Goal: Task Accomplishment & Management: Manage account settings

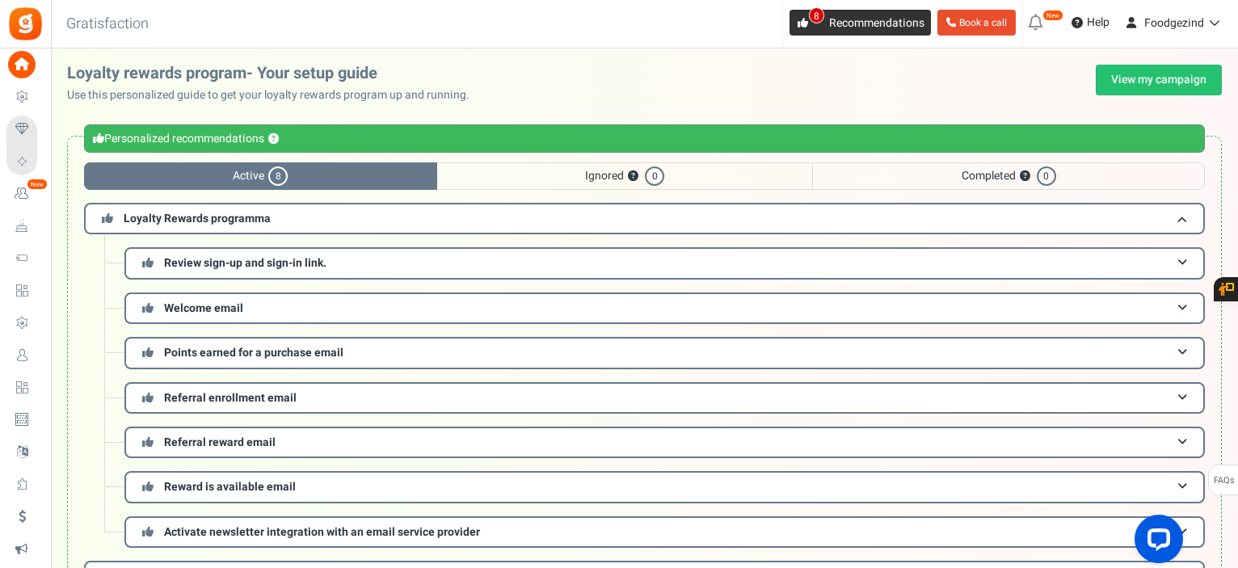
click at [847, 20] on span "Recommendations" at bounding box center [876, 23] width 95 height 17
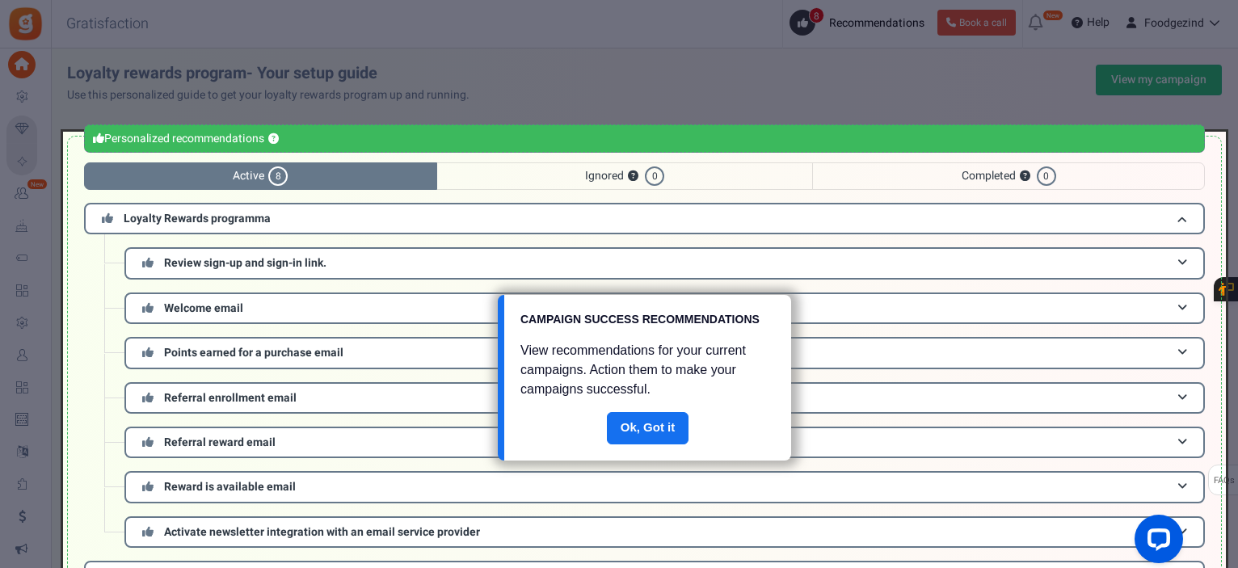
scroll to position [110, 0]
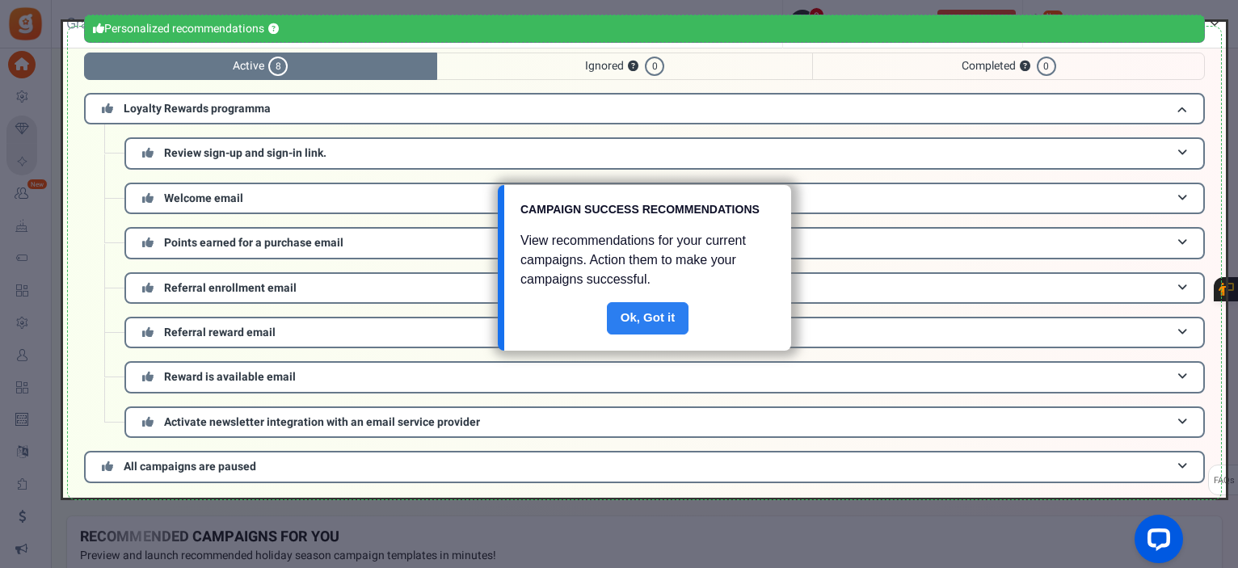
click at [667, 311] on link "Done" at bounding box center [648, 318] width 82 height 32
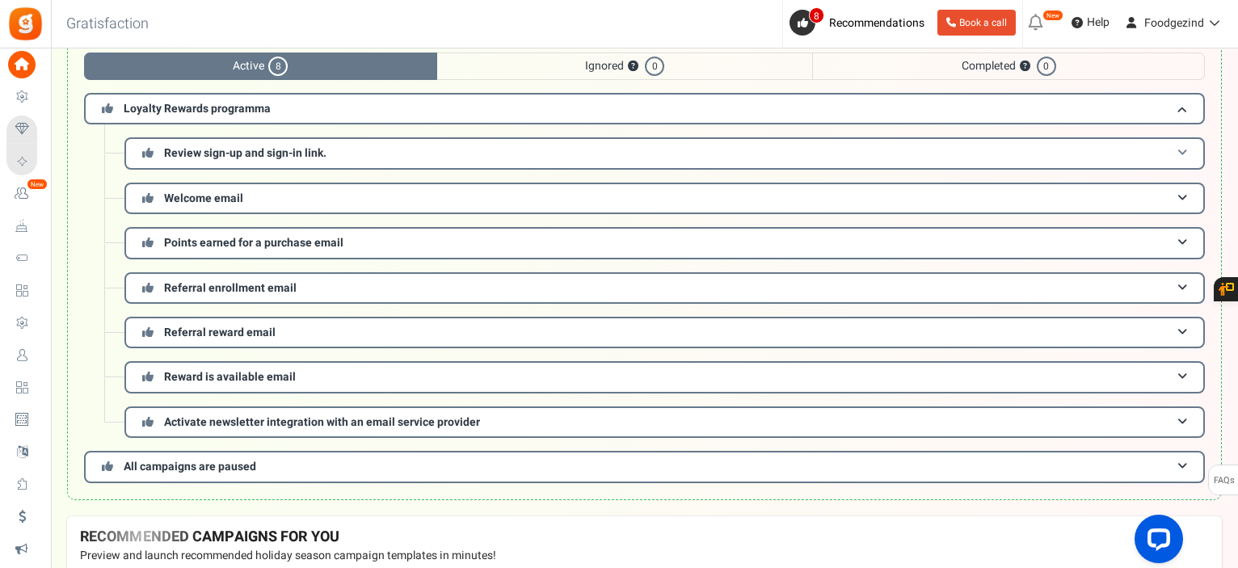
click at [244, 155] on span "Review sign-up and sign-in link." at bounding box center [245, 153] width 162 height 17
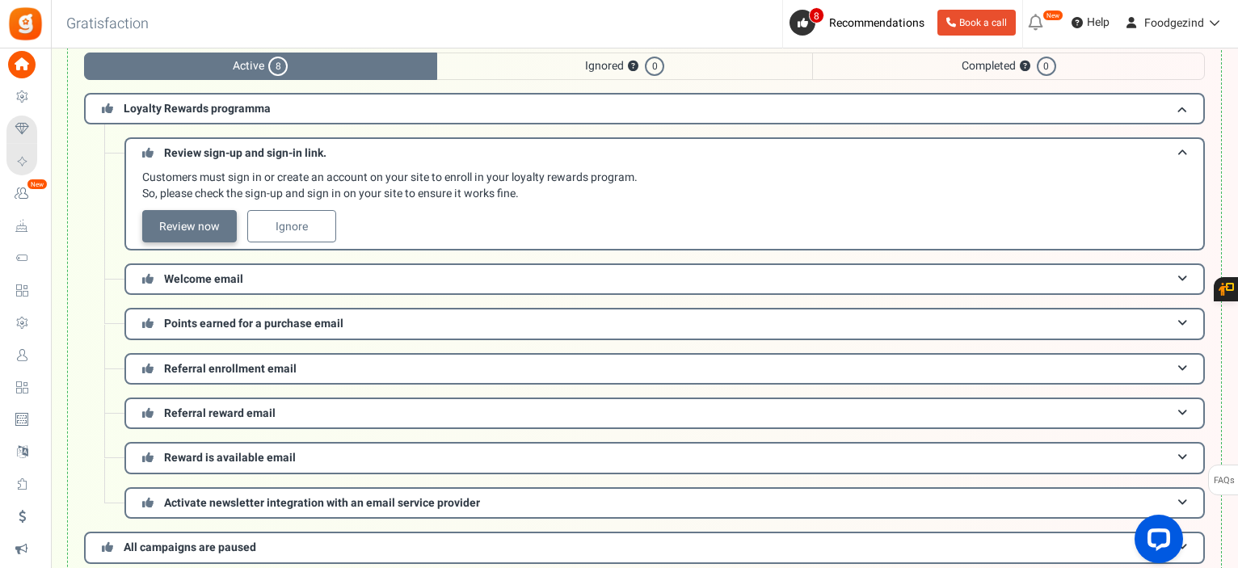
click at [207, 221] on link "Review now" at bounding box center [189, 226] width 95 height 32
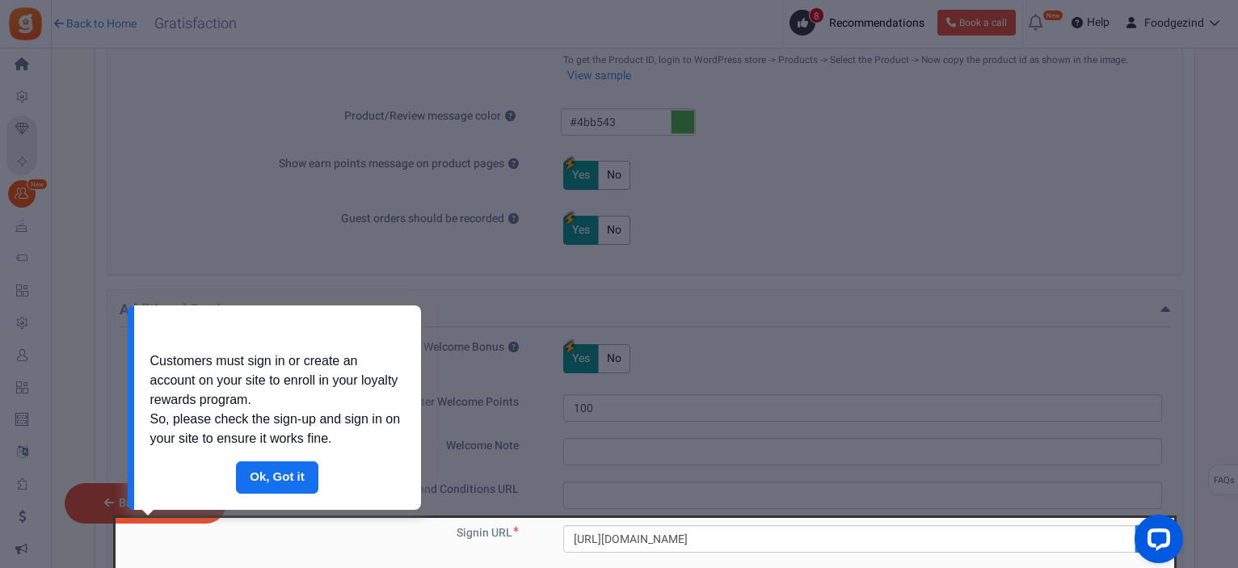
scroll to position [1088, 0]
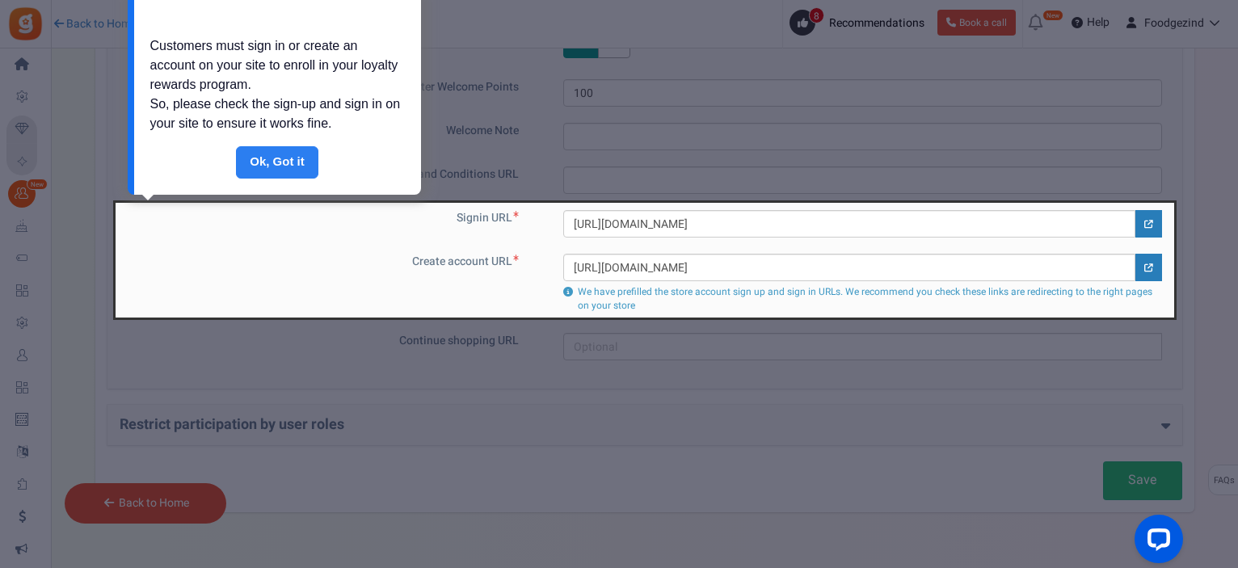
click at [264, 157] on link "Done" at bounding box center [277, 162] width 82 height 32
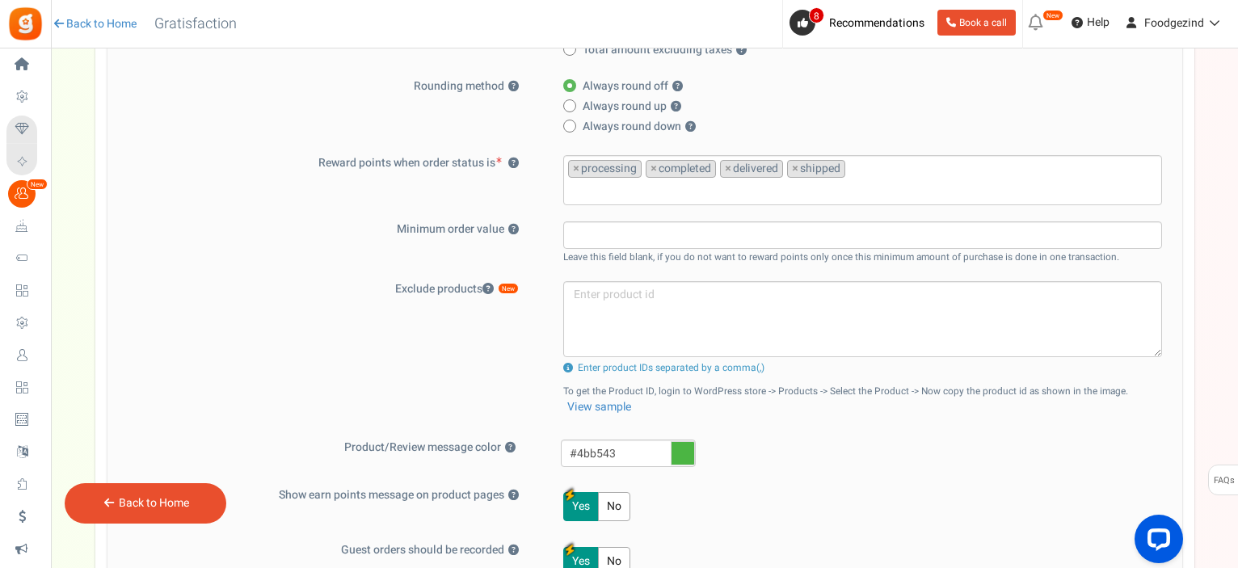
scroll to position [118, 0]
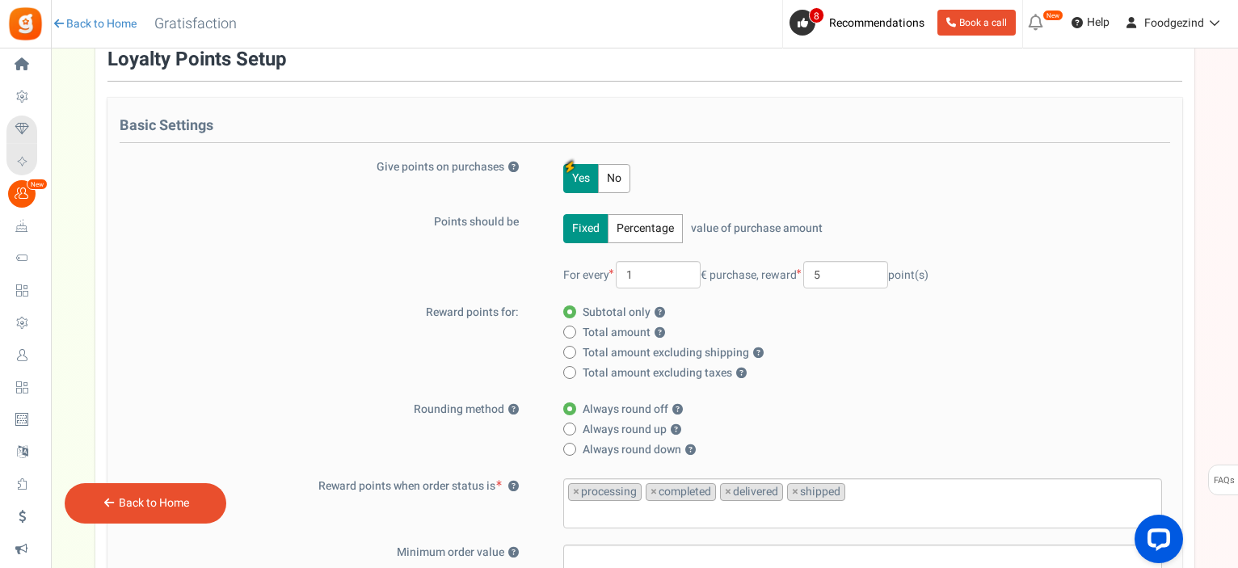
click at [567, 353] on span at bounding box center [569, 352] width 13 height 13
click at [567, 353] on input "Total amount excluding shipping ?" at bounding box center [568, 353] width 11 height 11
radio input "true"
radio input "false"
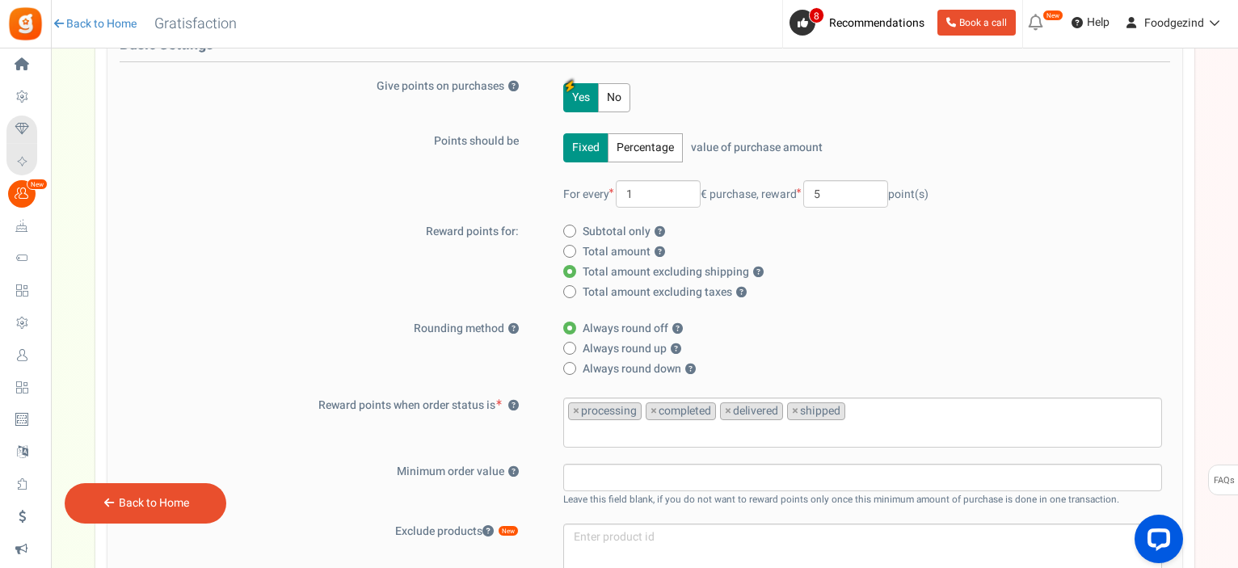
scroll to position [280, 0]
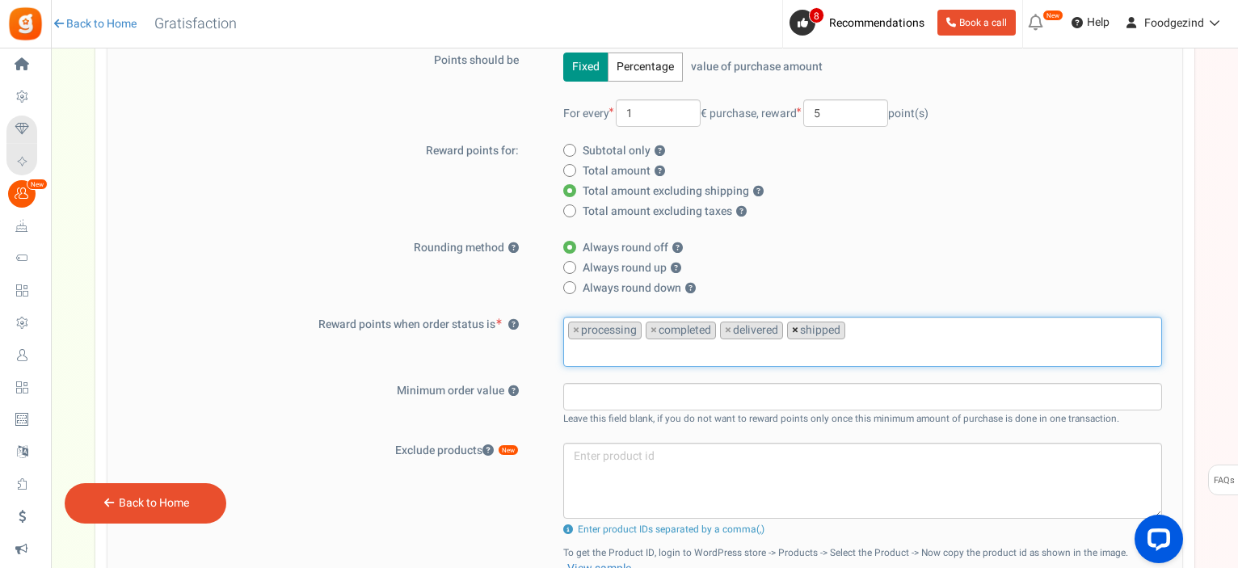
click at [793, 329] on span "×" at bounding box center [795, 330] width 6 height 16
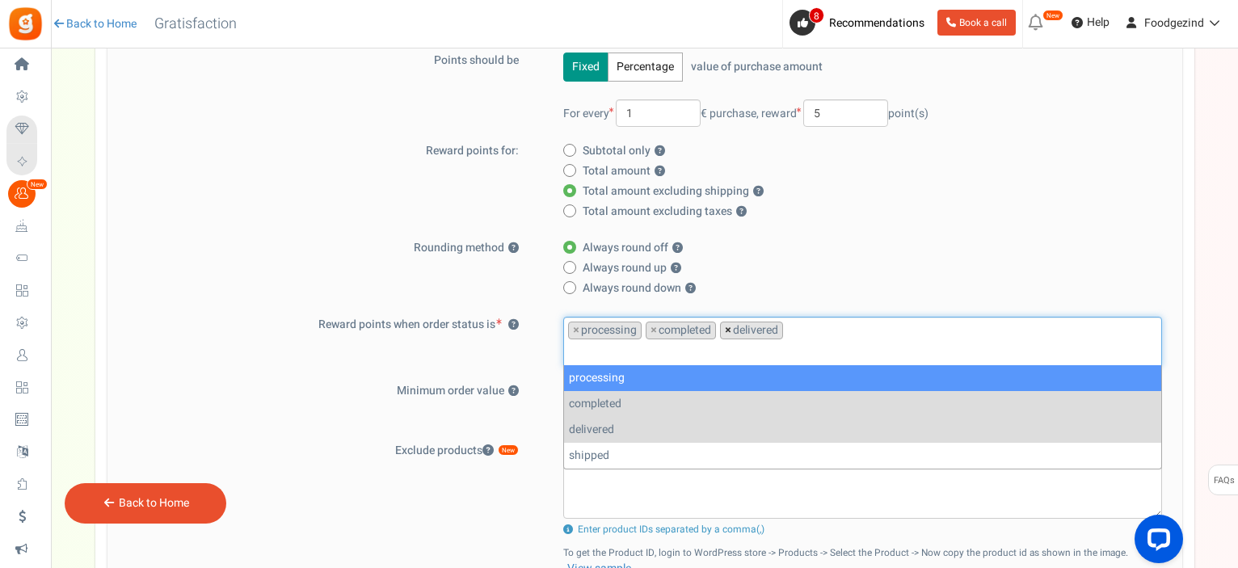
click at [727, 329] on span "×" at bounding box center [728, 330] width 6 height 16
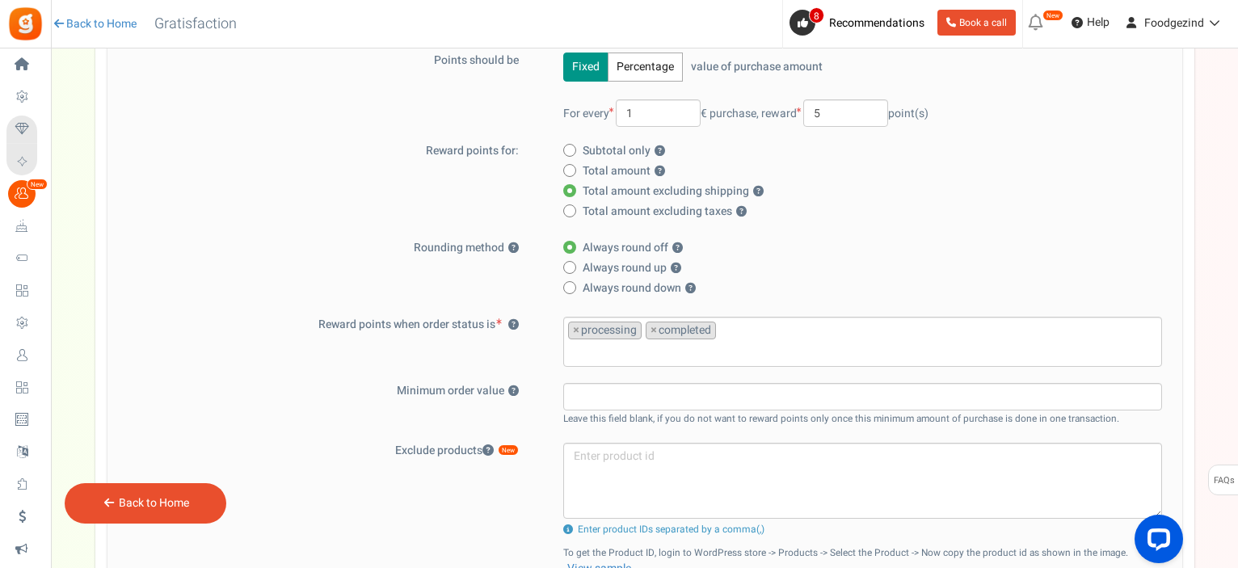
click at [918, 233] on div "Basic Settings Give points on purchases ? Yes No Points should be Fixed Percent…" at bounding box center [644, 351] width 1075 height 831
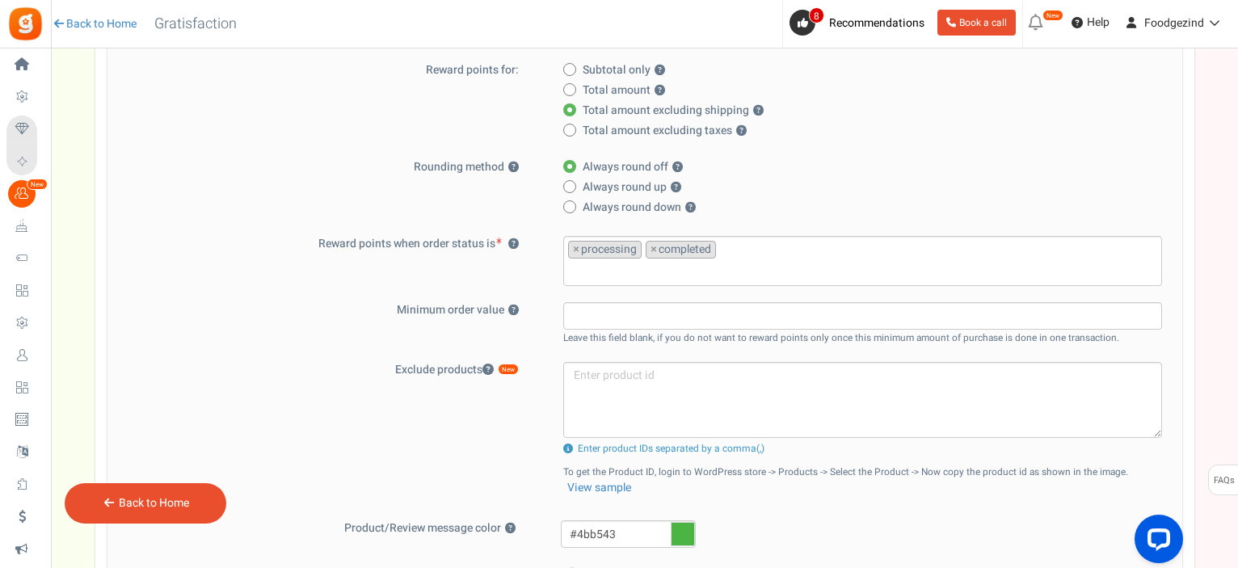
scroll to position [441, 0]
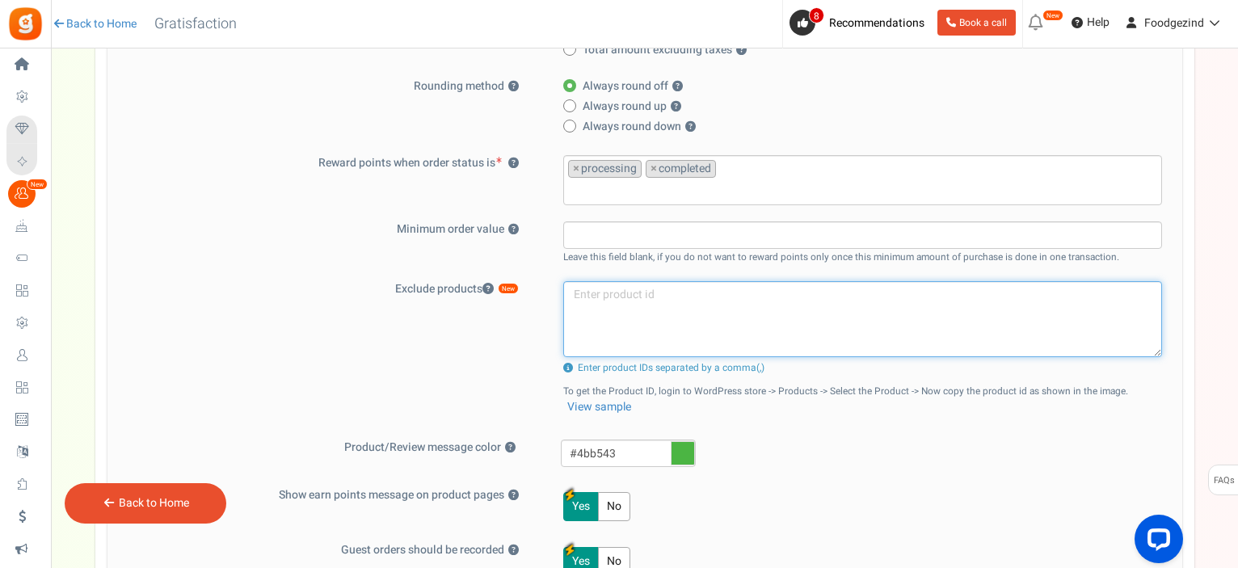
click at [612, 293] on textarea at bounding box center [862, 319] width 599 height 76
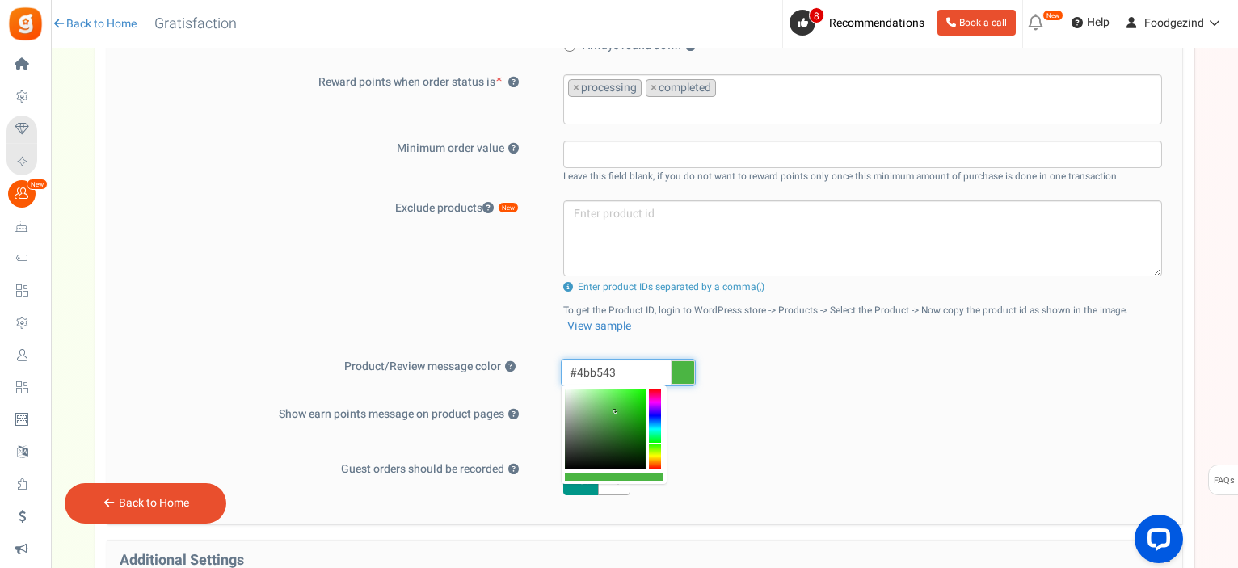
drag, startPoint x: 629, startPoint y: 368, endPoint x: 553, endPoint y: 364, distance: 76.1
click at [553, 364] on div "#4bb543" at bounding box center [628, 375] width 159 height 32
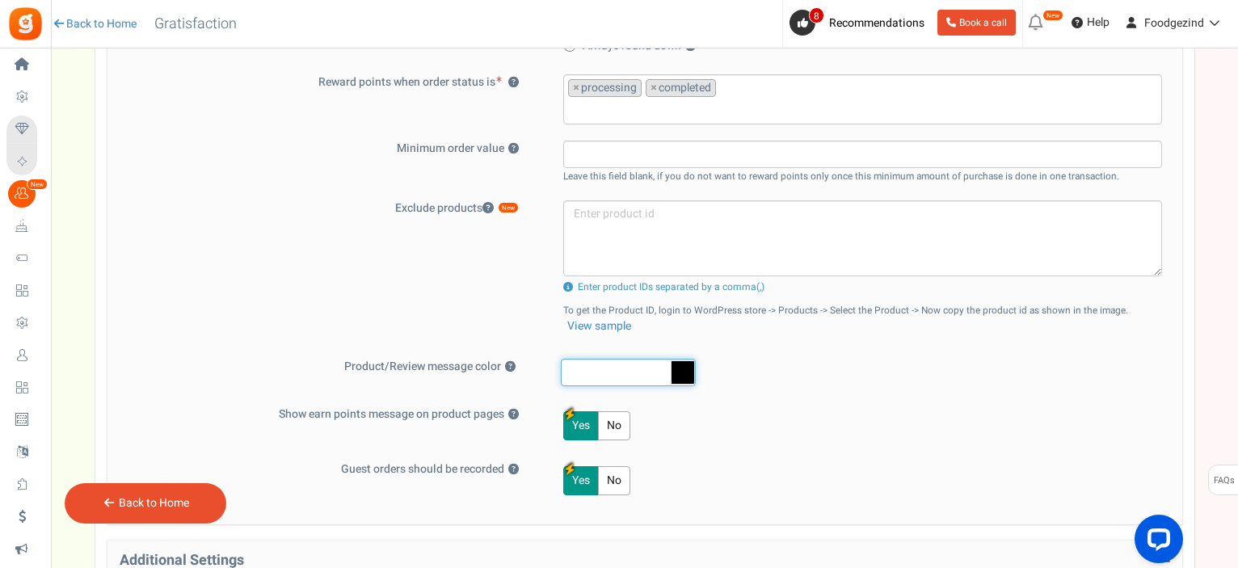
paste input "#b1ad72"
type input "#b1ad72"
click at [782, 384] on div "#b1ad72" at bounding box center [867, 375] width 637 height 32
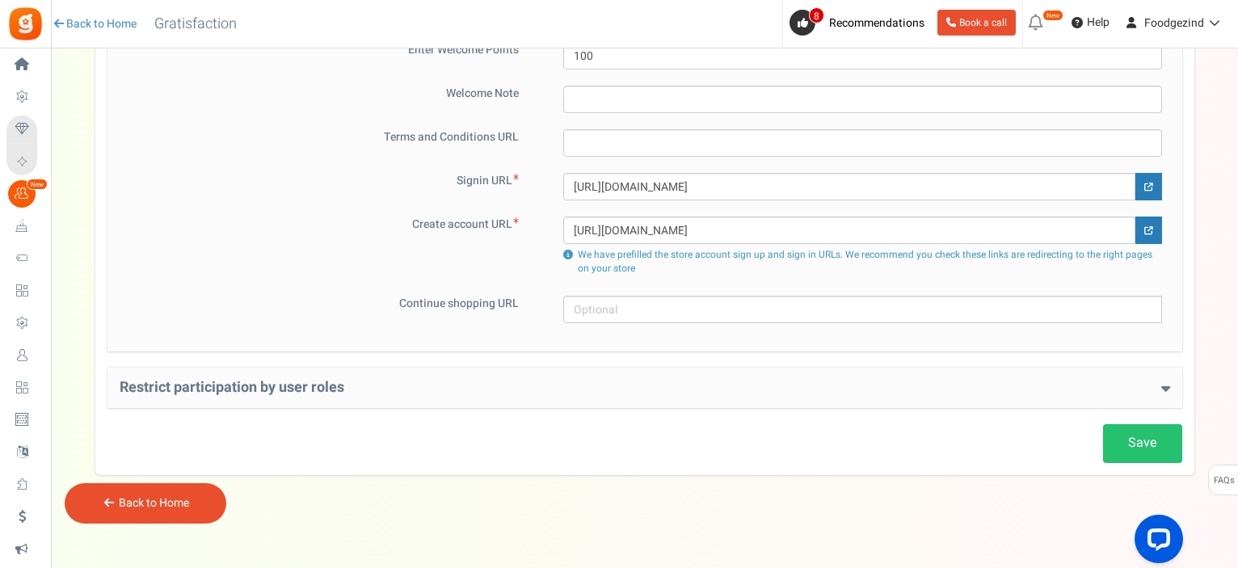
scroll to position [963, 0]
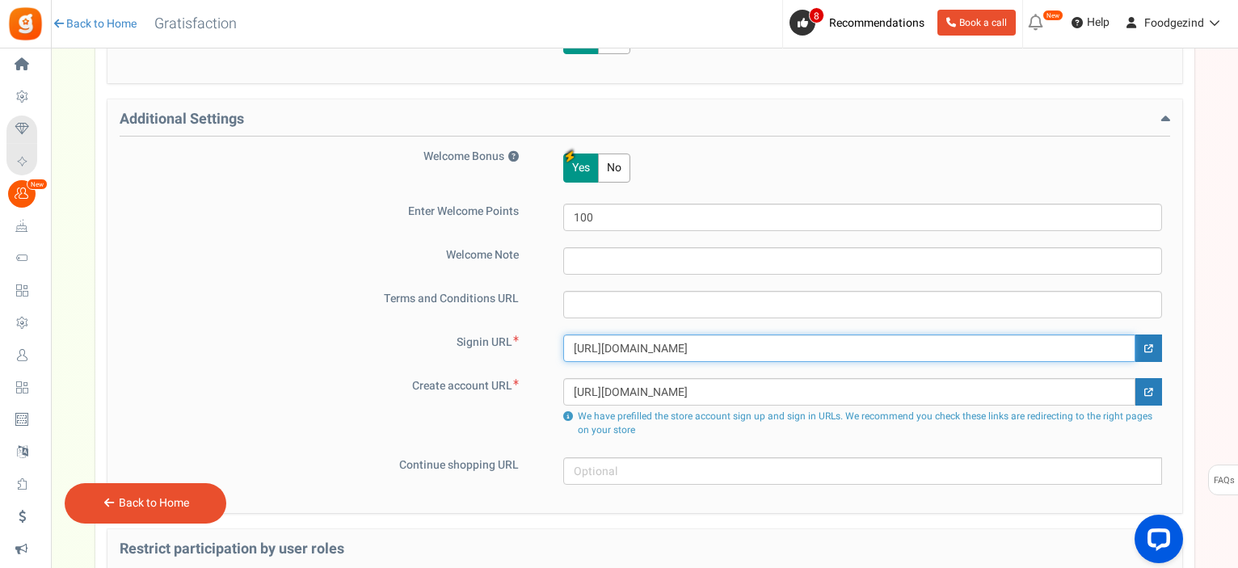
drag, startPoint x: 789, startPoint y: 342, endPoint x: 572, endPoint y: 347, distance: 217.4
click at [572, 347] on input "https://www.foodgezind.be/mijn-account/" at bounding box center [849, 347] width 572 height 27
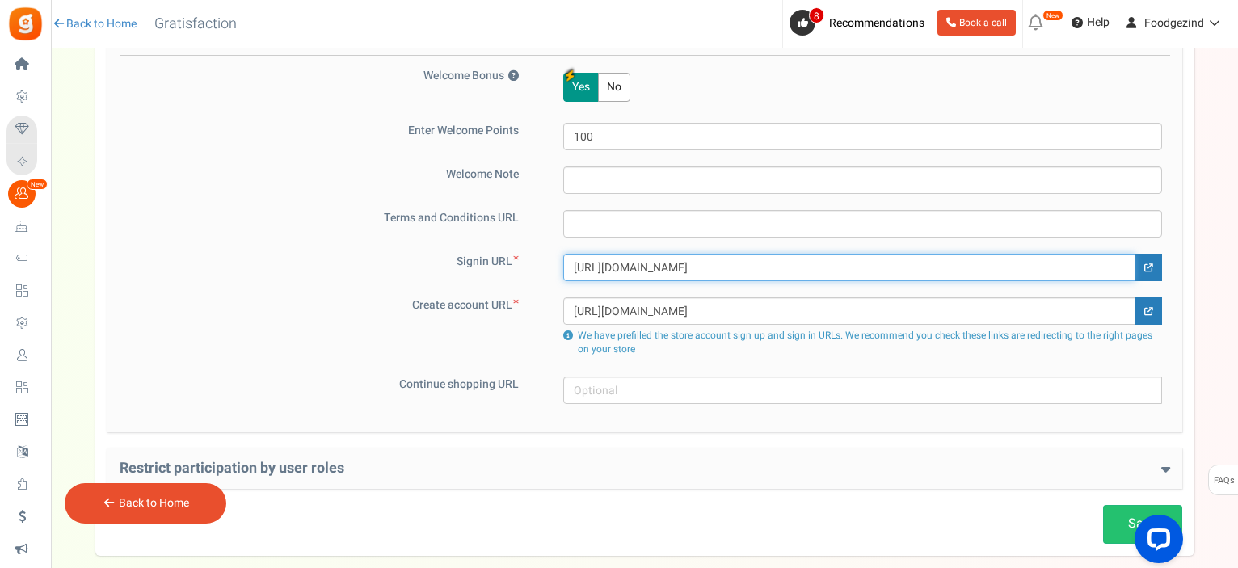
scroll to position [1125, 0]
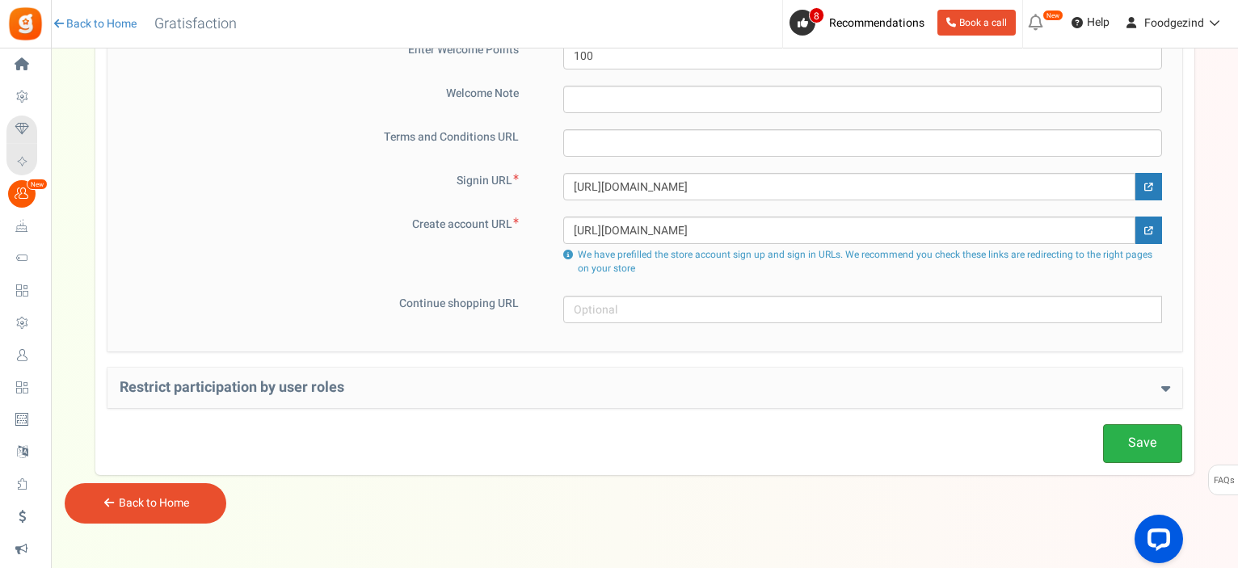
click at [1143, 432] on link "Save" at bounding box center [1142, 443] width 79 height 38
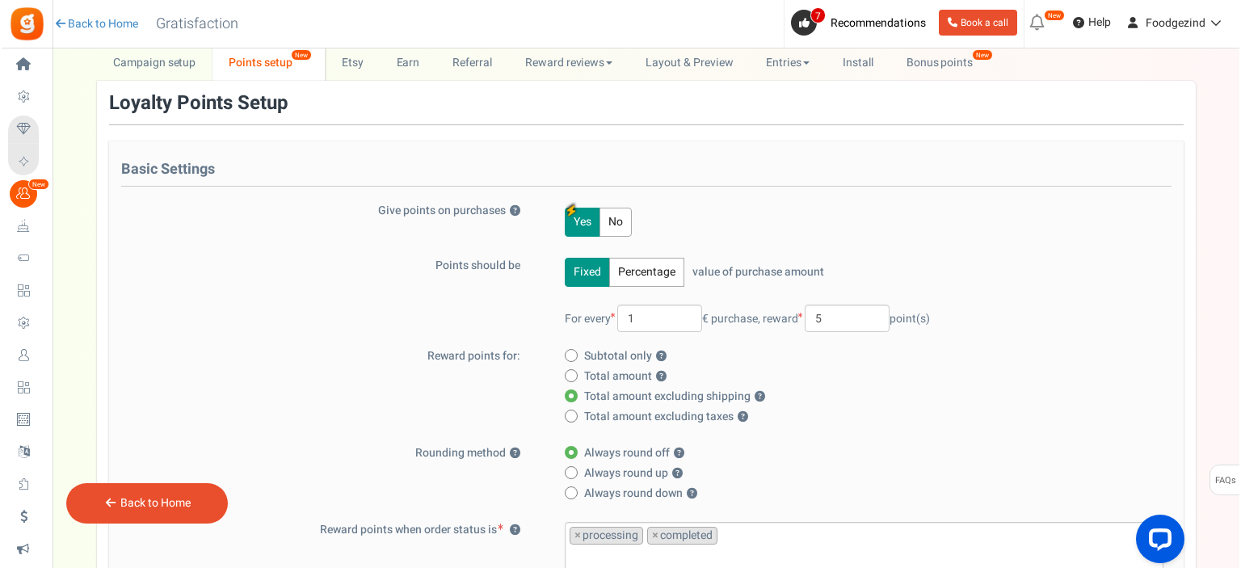
scroll to position [0, 0]
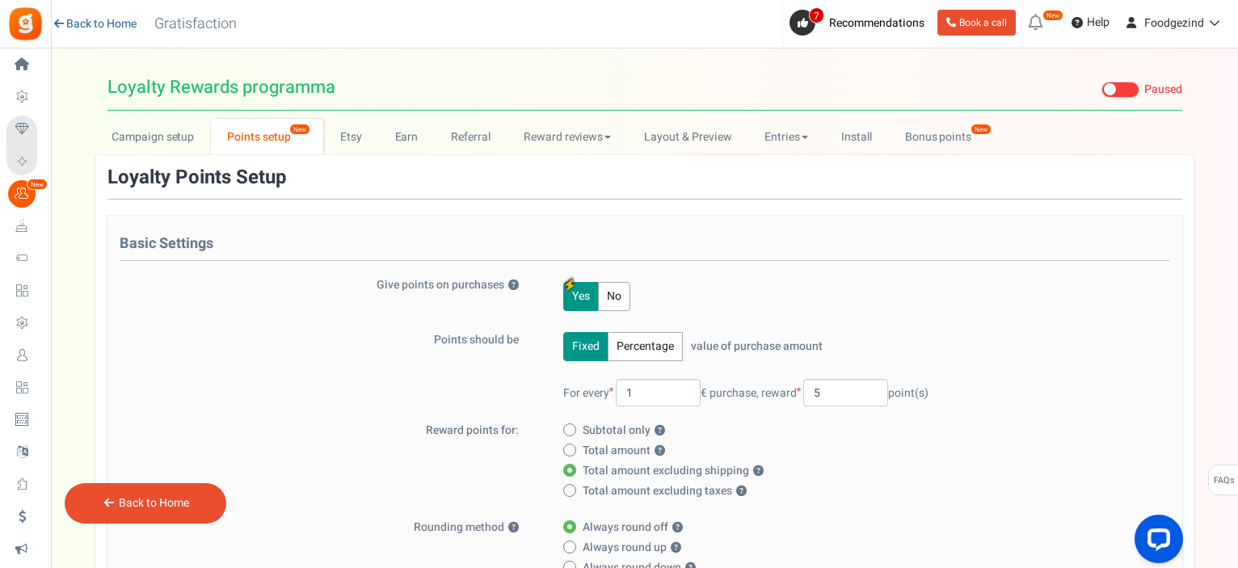
click at [96, 28] on link "Back to Home" at bounding box center [94, 24] width 85 height 16
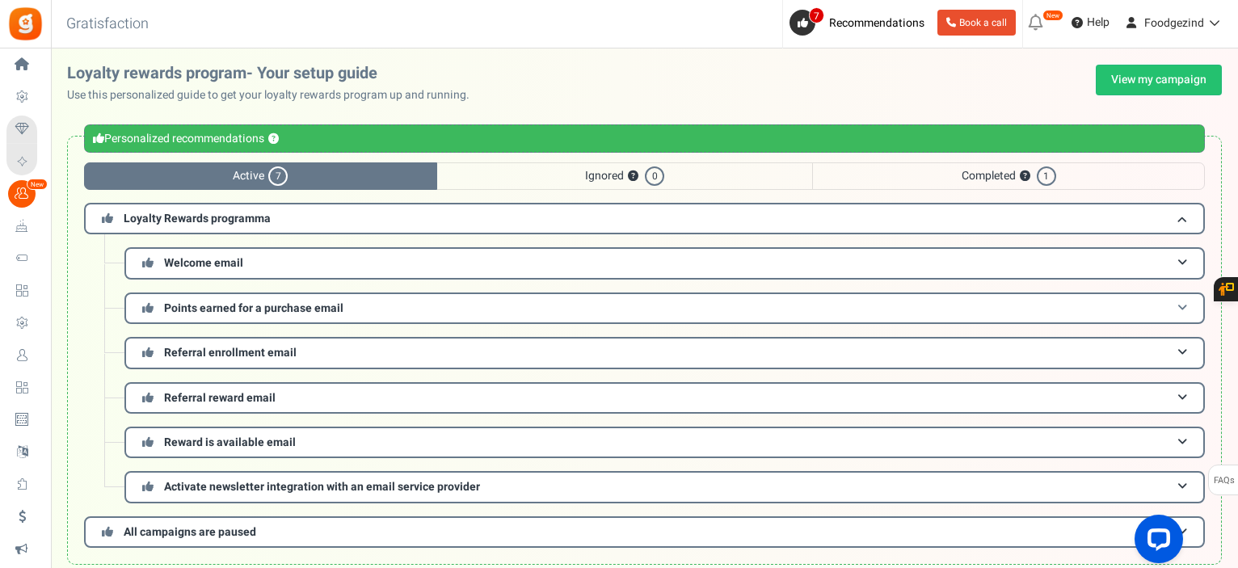
click at [244, 304] on span "Points earned for a purchase email" at bounding box center [253, 308] width 179 height 17
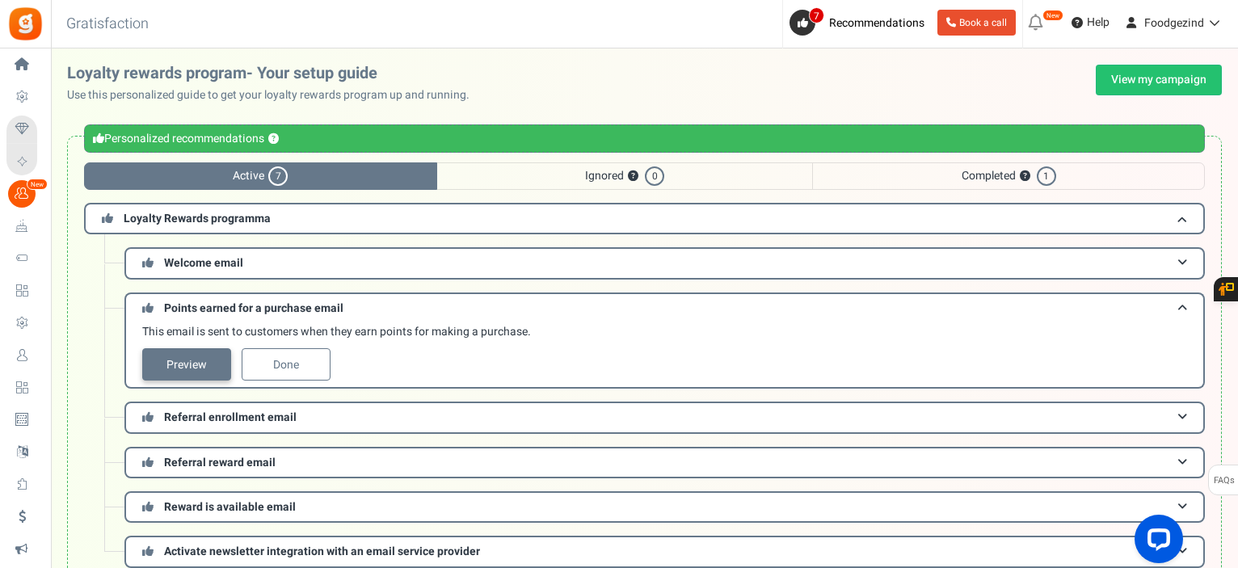
click at [211, 361] on link "Preview" at bounding box center [186, 364] width 89 height 32
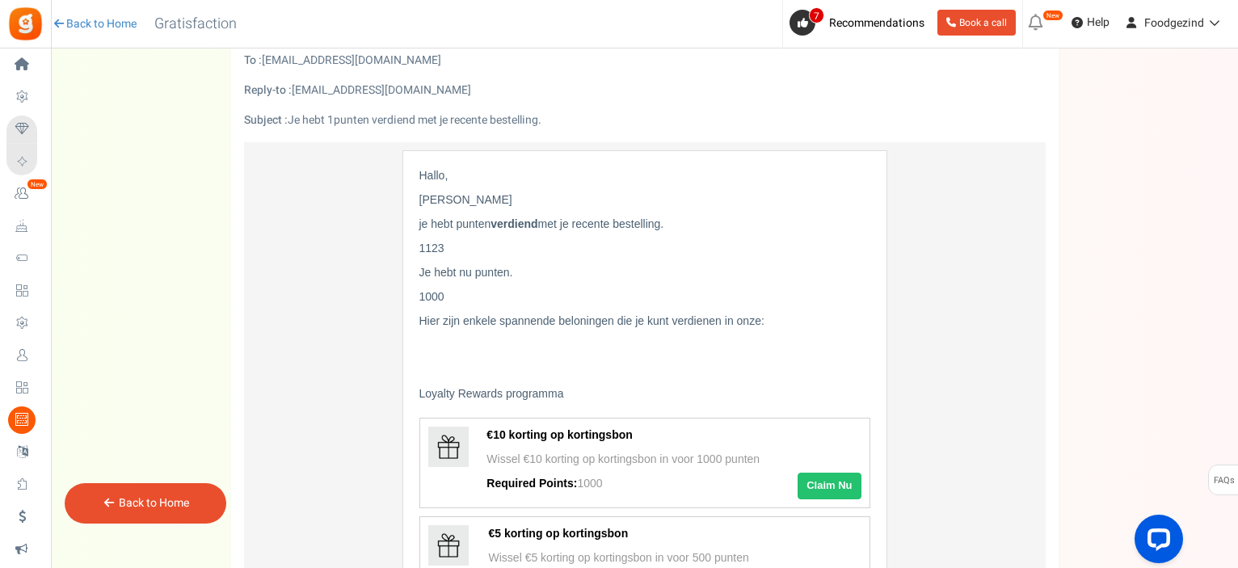
scroll to position [162, 0]
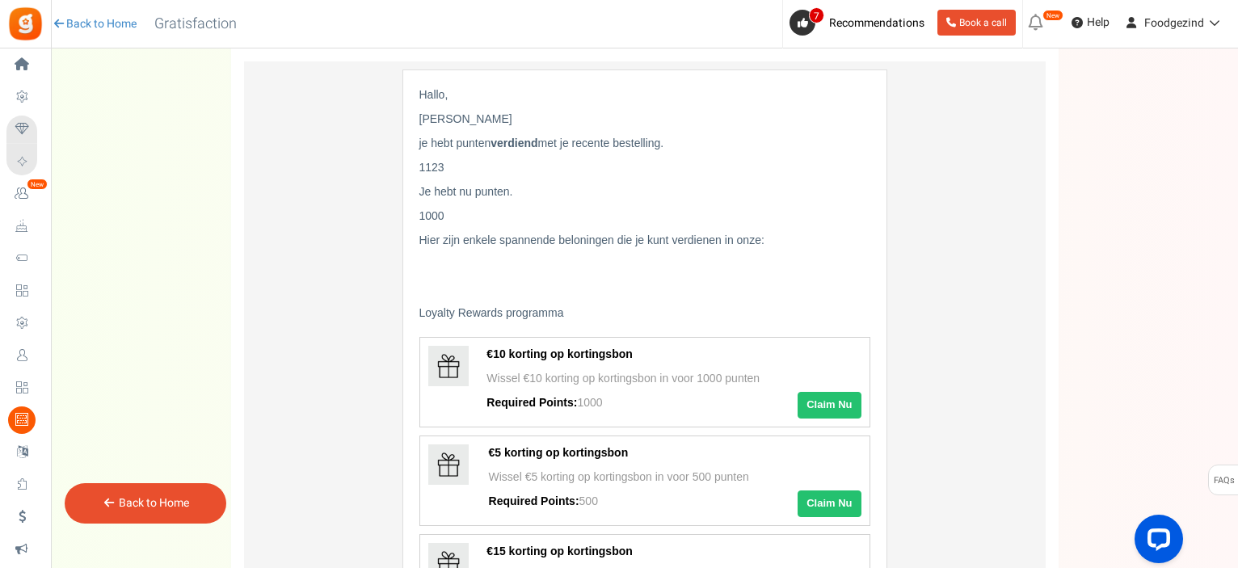
click at [493, 310] on span "Loyalty Rewards programma" at bounding box center [491, 312] width 145 height 13
drag, startPoint x: 568, startPoint y: 309, endPoint x: 413, endPoint y: 317, distance: 155.3
click at [413, 317] on td "Hallo, Jane Doe je hebt punten verdiend met je recente bestelling. 1 123 Je heb…" at bounding box center [644, 468] width 484 height 799
click at [805, 203] on div "Hallo, Jane Doe je hebt punten verdiend met je recente bestelling. 1 123 Je heb…" at bounding box center [644, 465] width 451 height 758
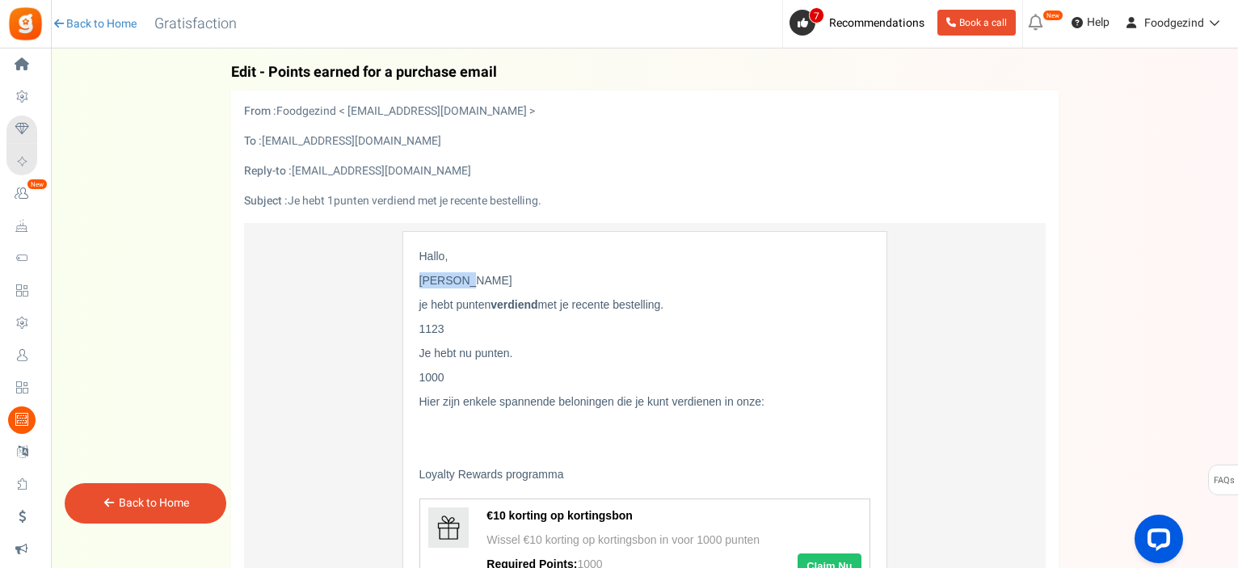
drag, startPoint x: 420, startPoint y: 280, endPoint x: 475, endPoint y: 280, distance: 54.9
click at [475, 280] on p "[PERSON_NAME]" at bounding box center [644, 280] width 451 height 16
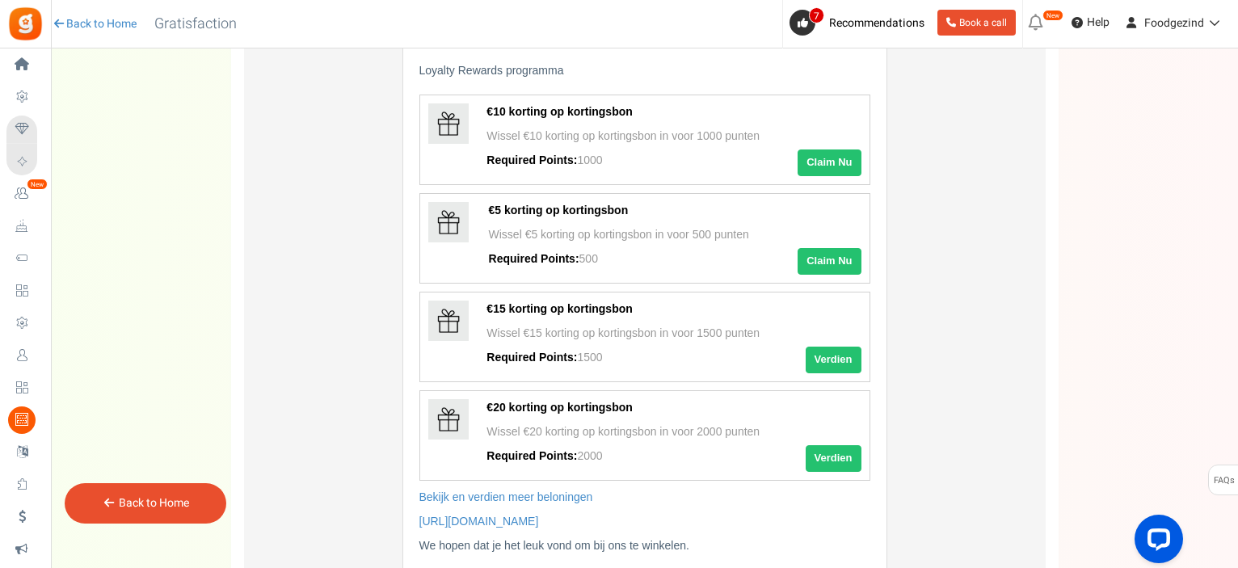
scroll to position [717, 0]
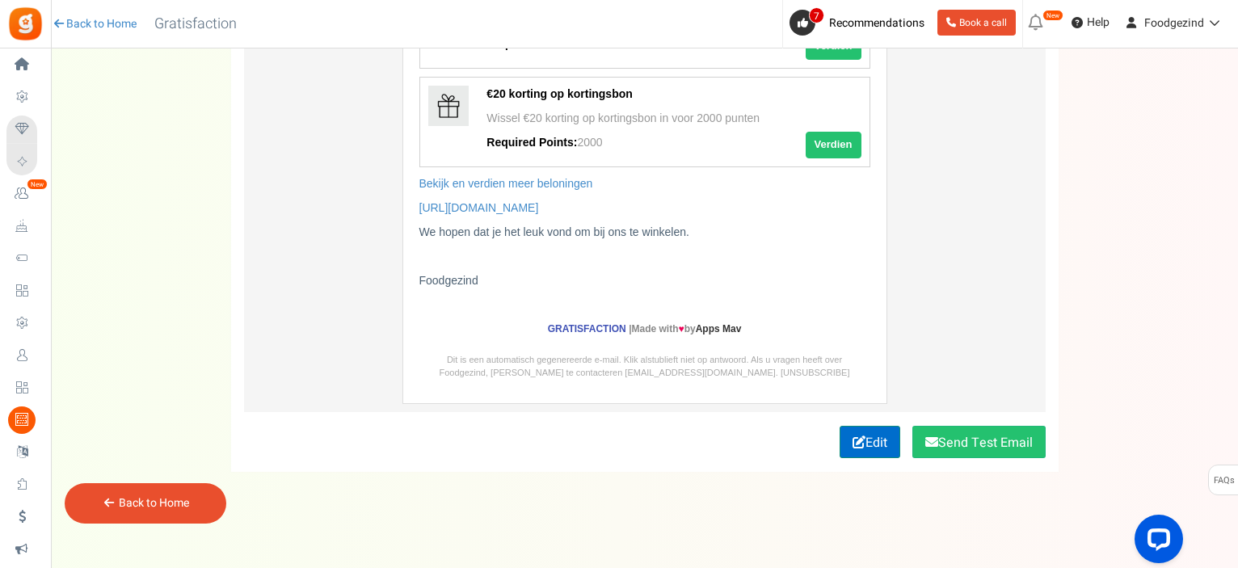
click at [860, 442] on link "Edit" at bounding box center [869, 442] width 61 height 32
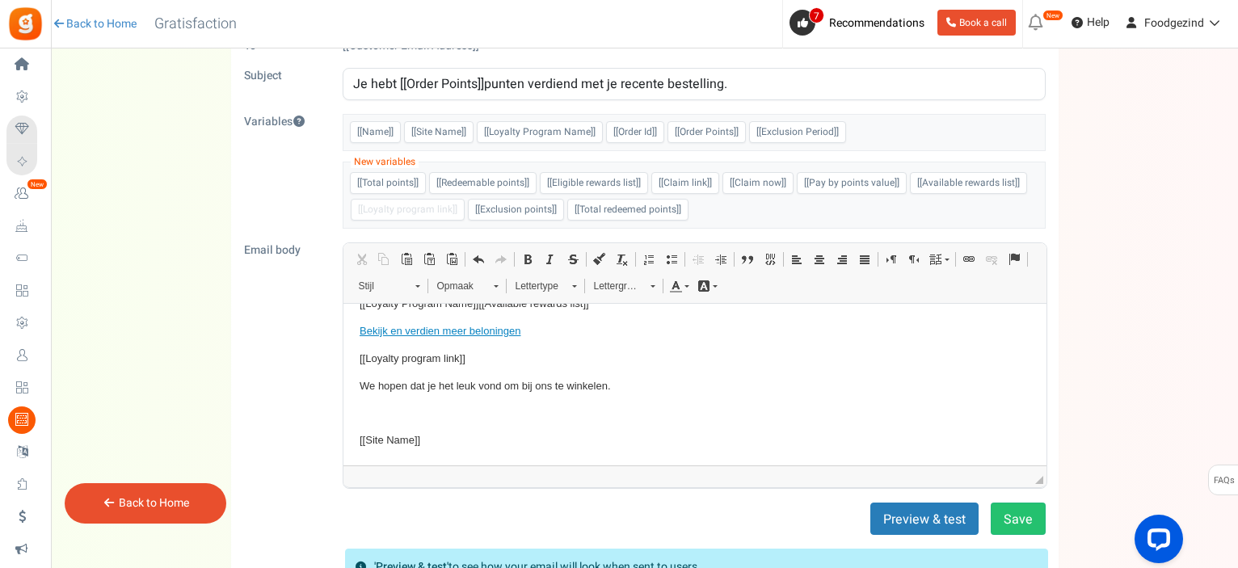
scroll to position [103, 0]
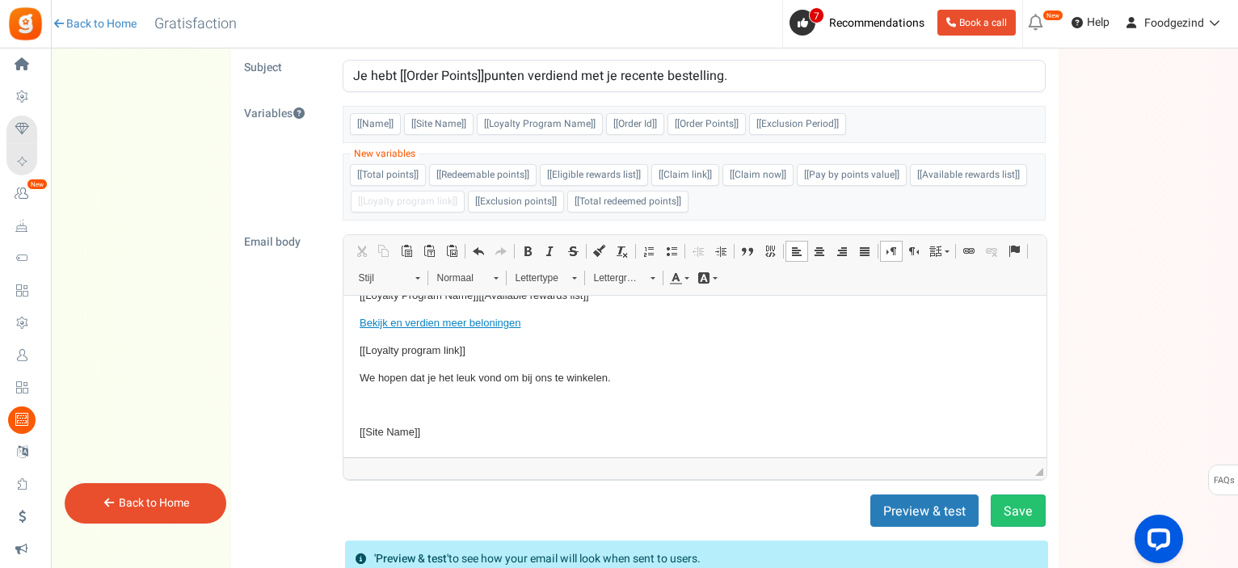
click at [655, 397] on p "Tekstverwerker, email_editor" at bounding box center [694, 405] width 671 height 17
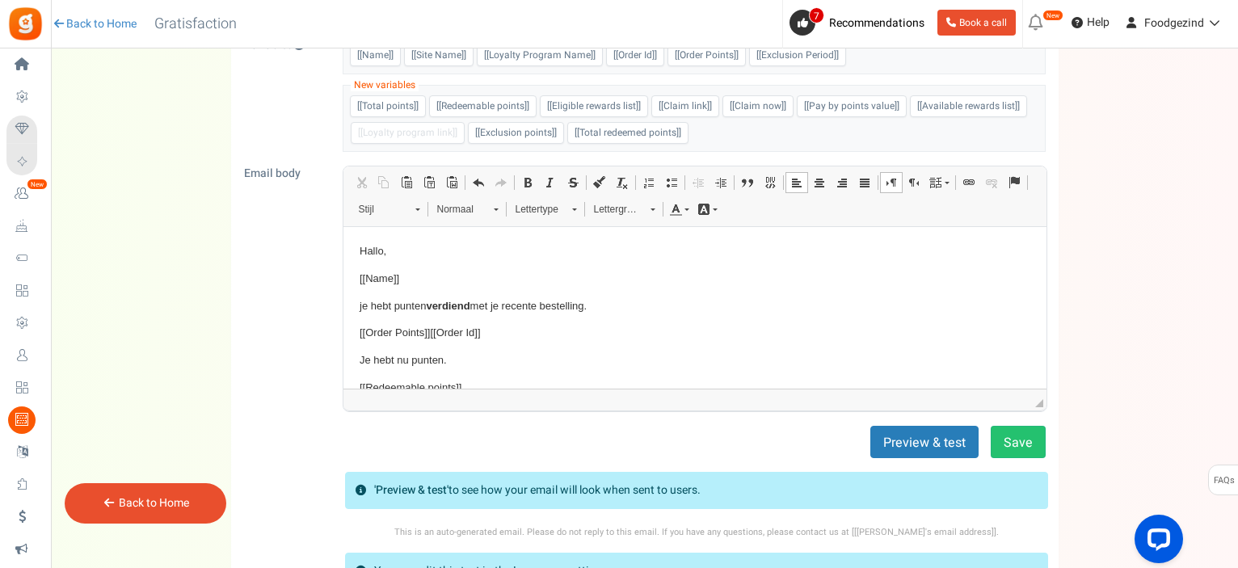
scroll to position [170, 0]
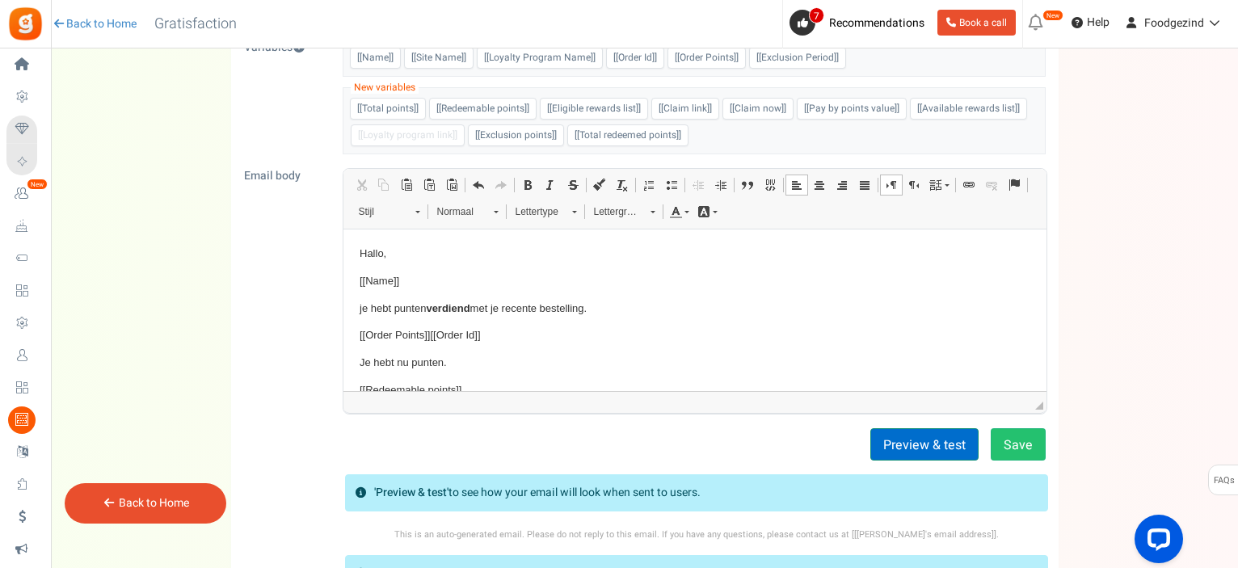
click at [928, 448] on button "Preview & test" at bounding box center [924, 444] width 108 height 32
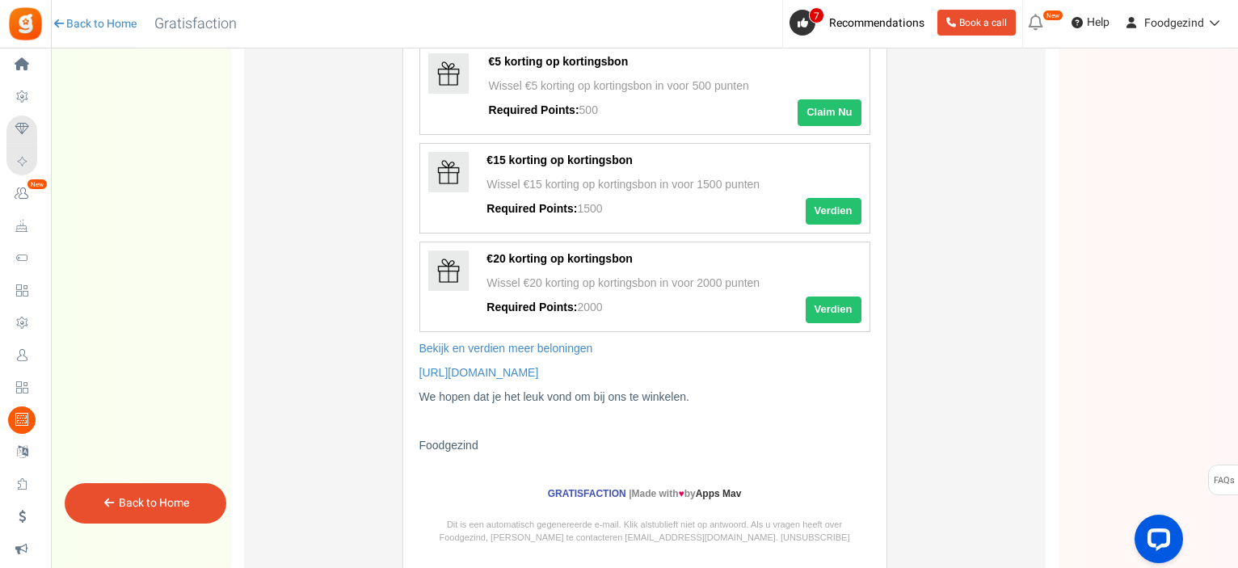
scroll to position [717, 0]
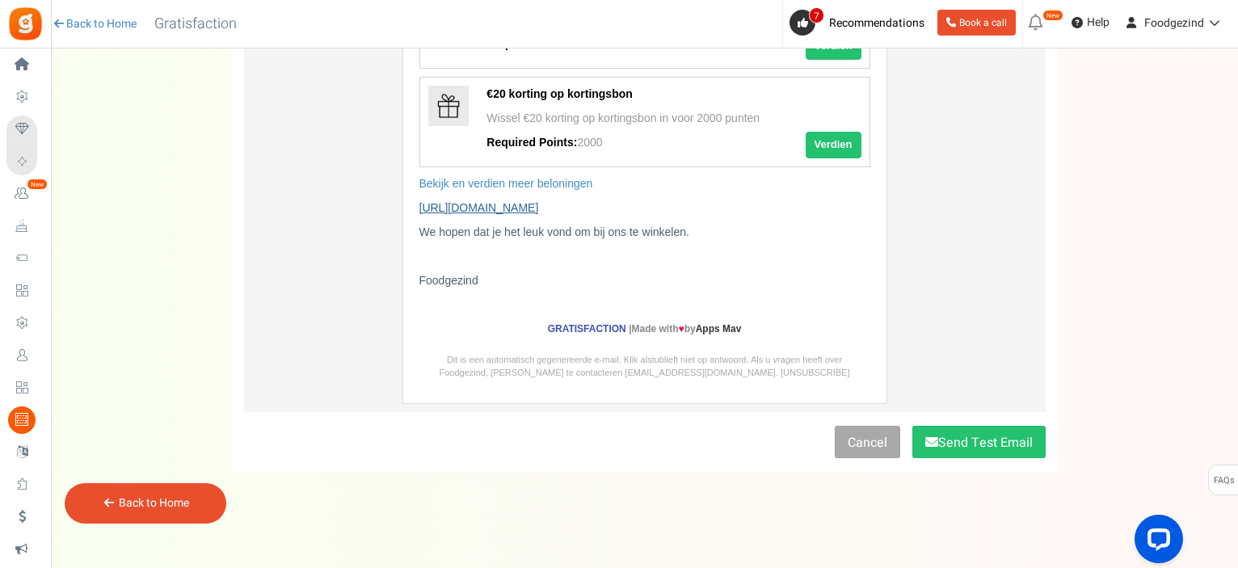
click at [465, 206] on link "https://giftz.cc/plxIa" at bounding box center [479, 207] width 120 height 13
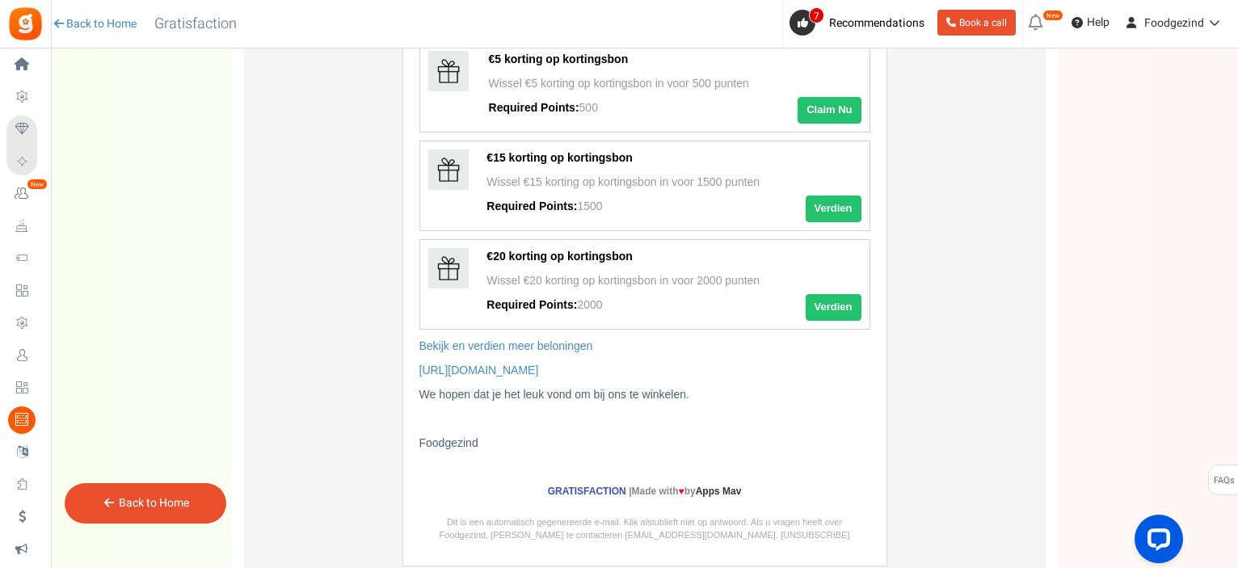
scroll to position [569, 0]
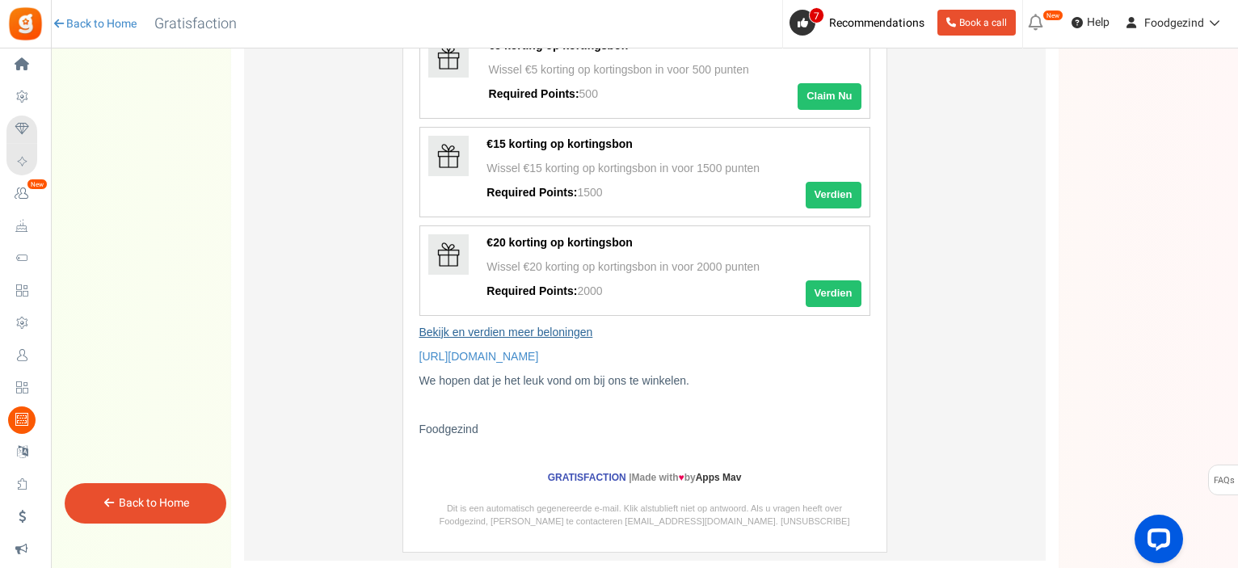
click at [501, 328] on link "Bekijk en verdien meer beloningen" at bounding box center [506, 332] width 174 height 13
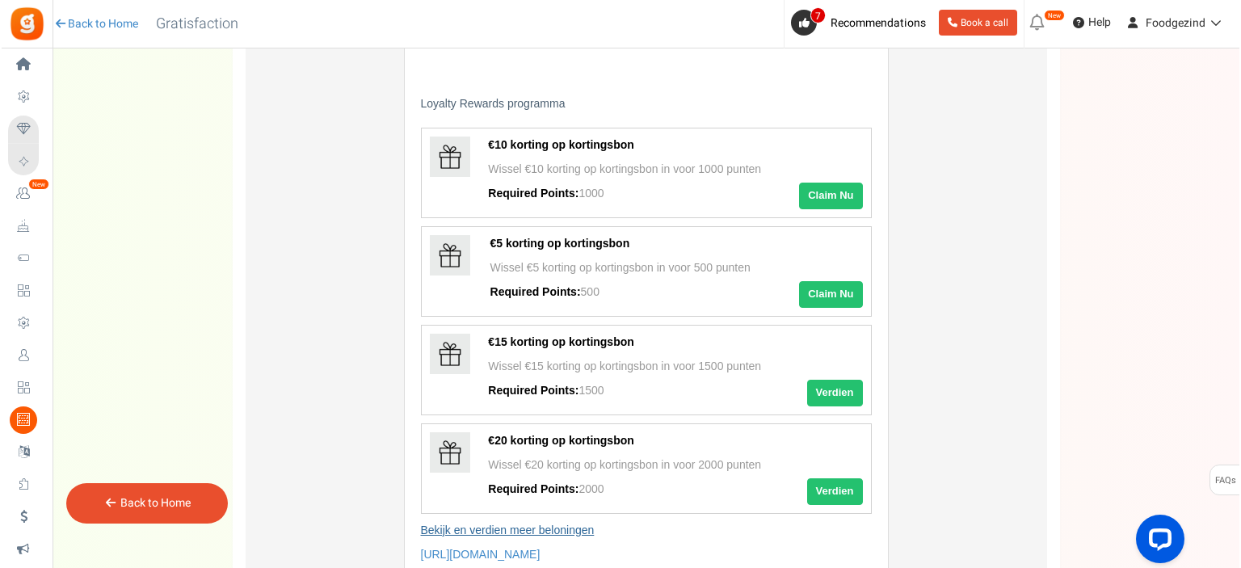
scroll to position [0, 0]
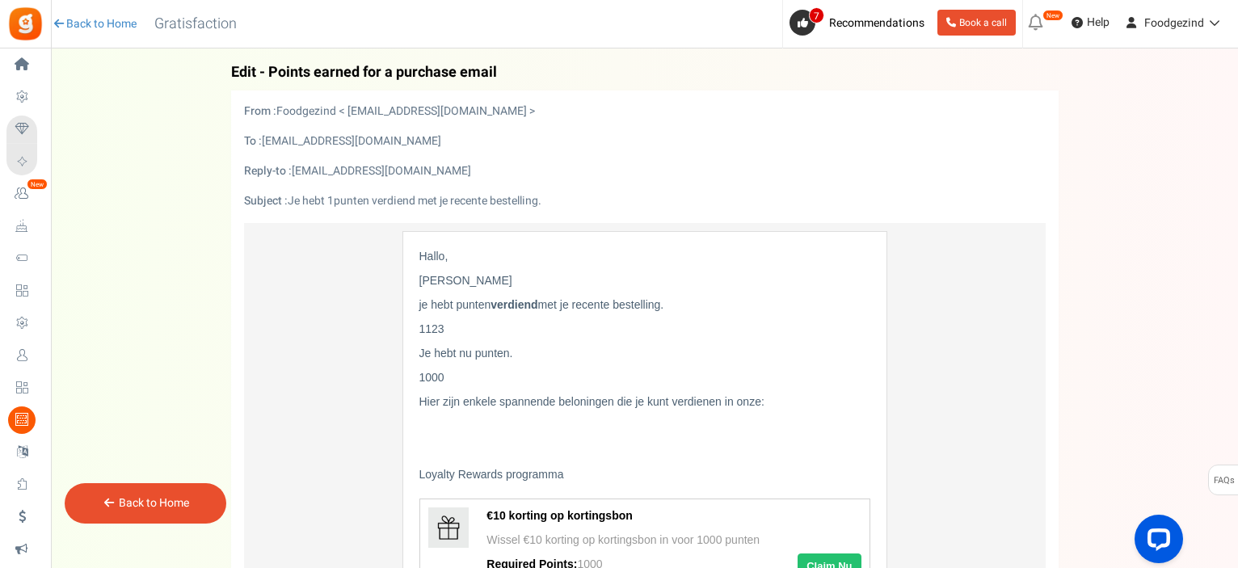
click at [186, 504] on link "Back to Home" at bounding box center [154, 502] width 70 height 17
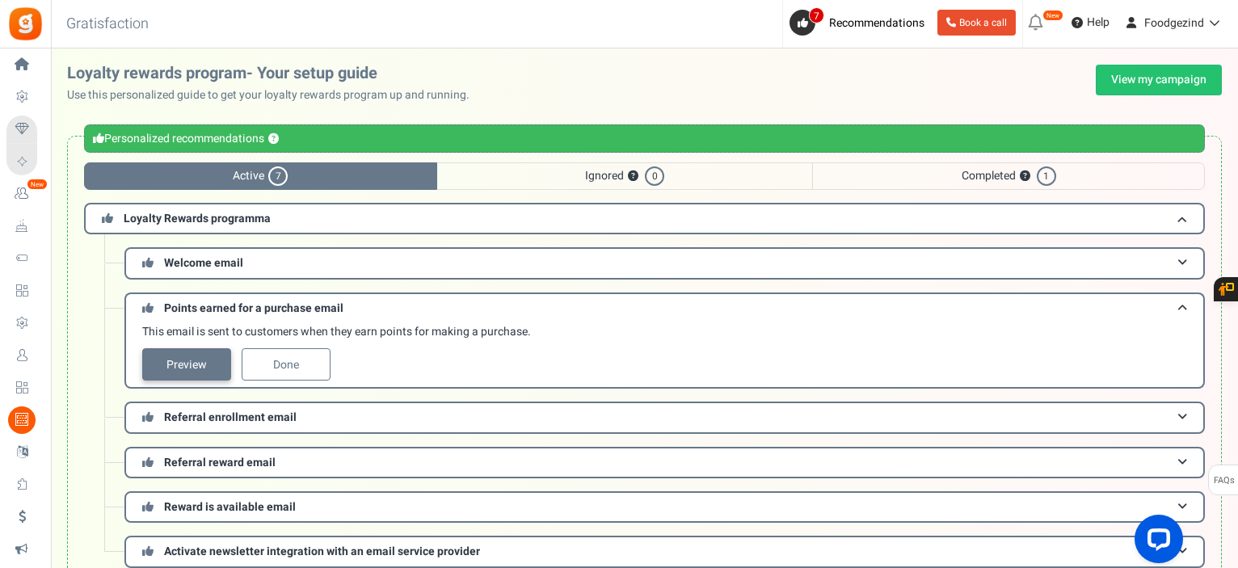
click at [191, 361] on link "Preview" at bounding box center [186, 364] width 89 height 32
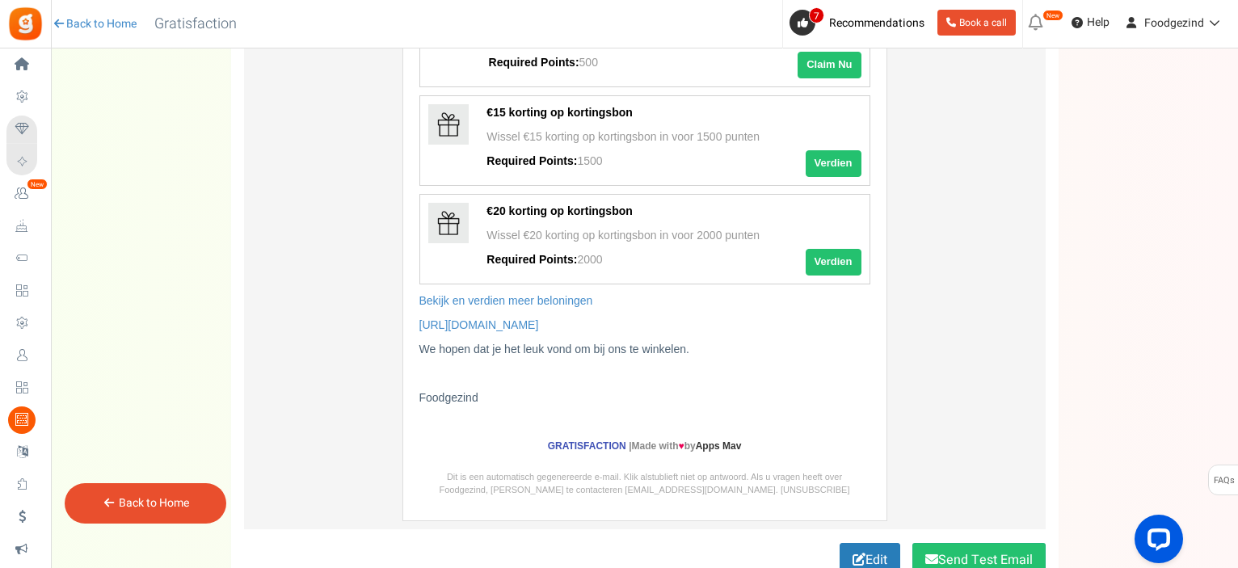
scroll to position [717, 0]
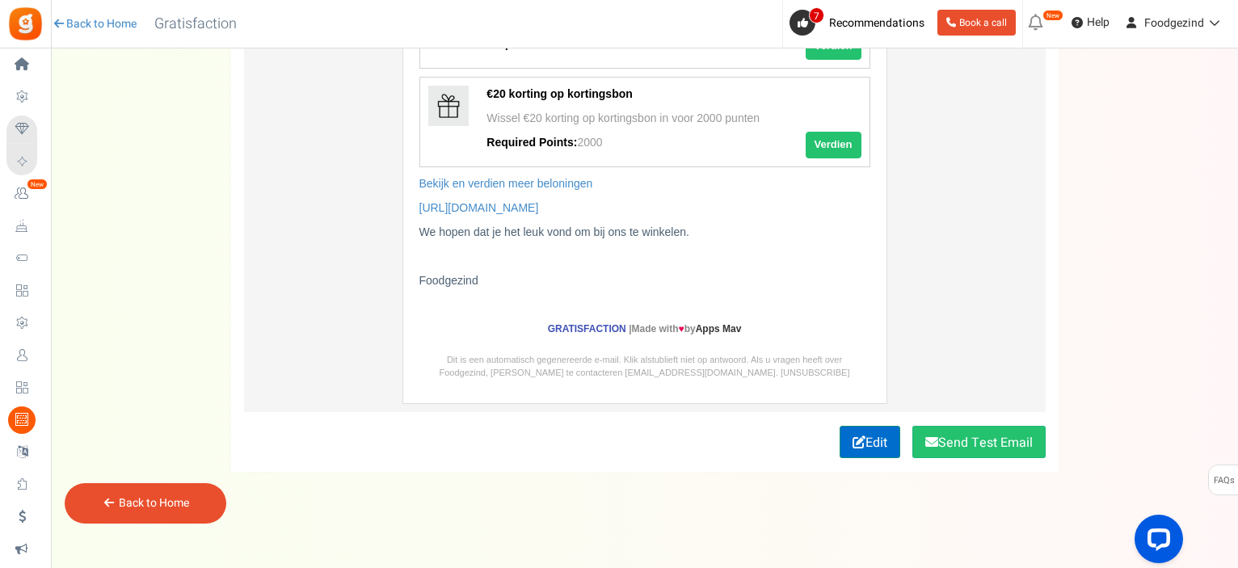
click at [883, 429] on link "Edit" at bounding box center [869, 442] width 61 height 32
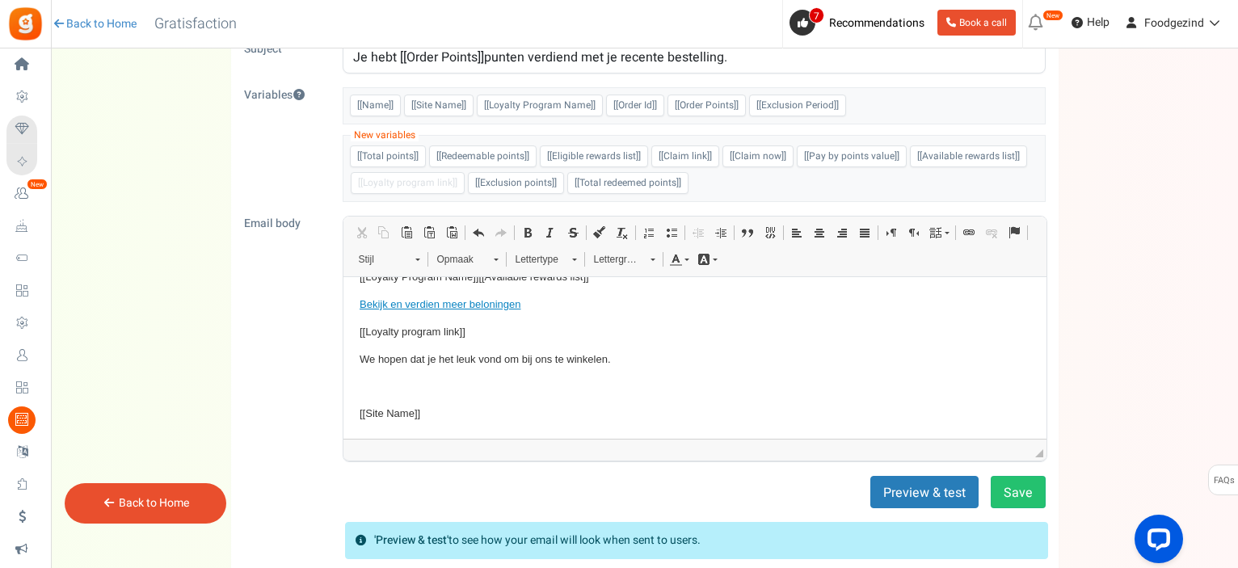
scroll to position [27, 0]
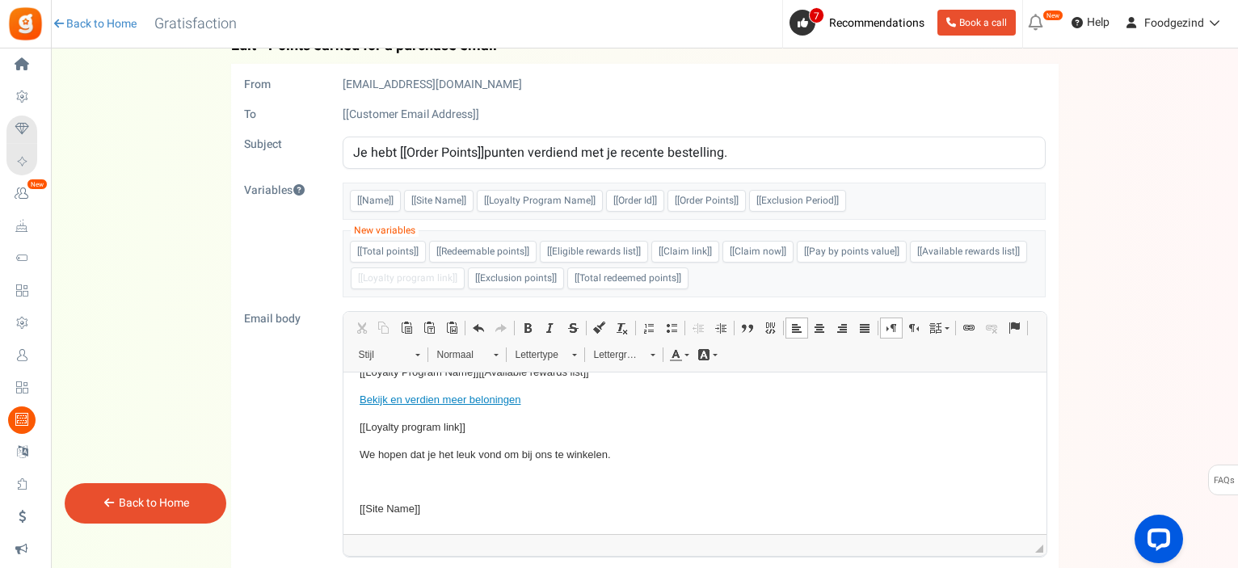
click at [570, 494] on body "Hallo, [[Name]] je hebt punten verdiend met je recente bestelling. [[Order Poin…" at bounding box center [694, 318] width 671 height 399
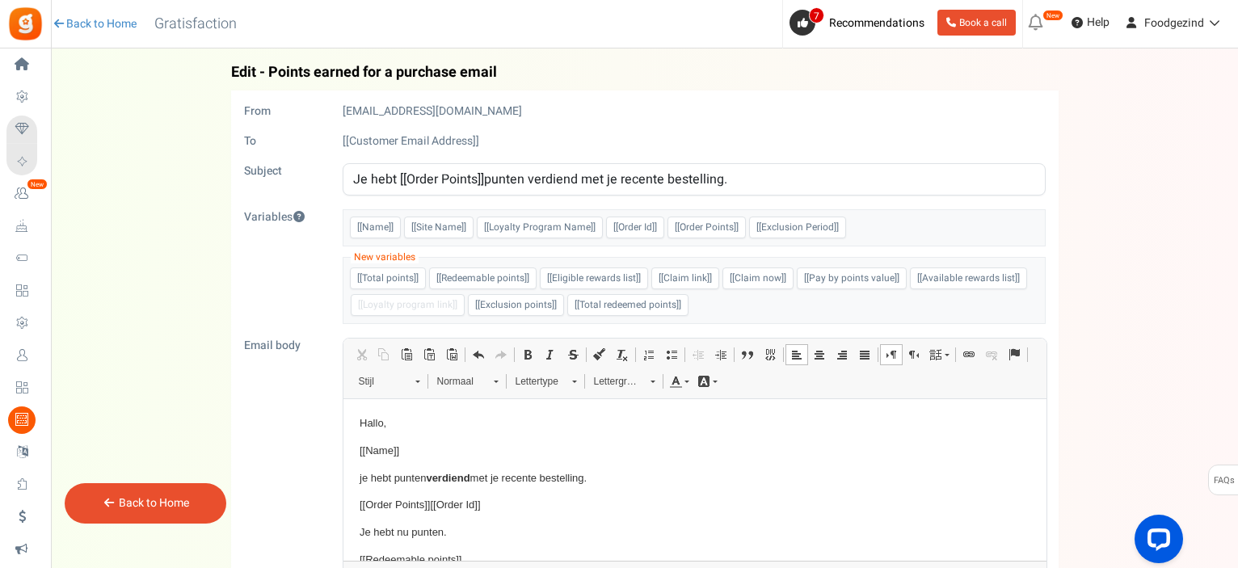
scroll to position [270, 0]
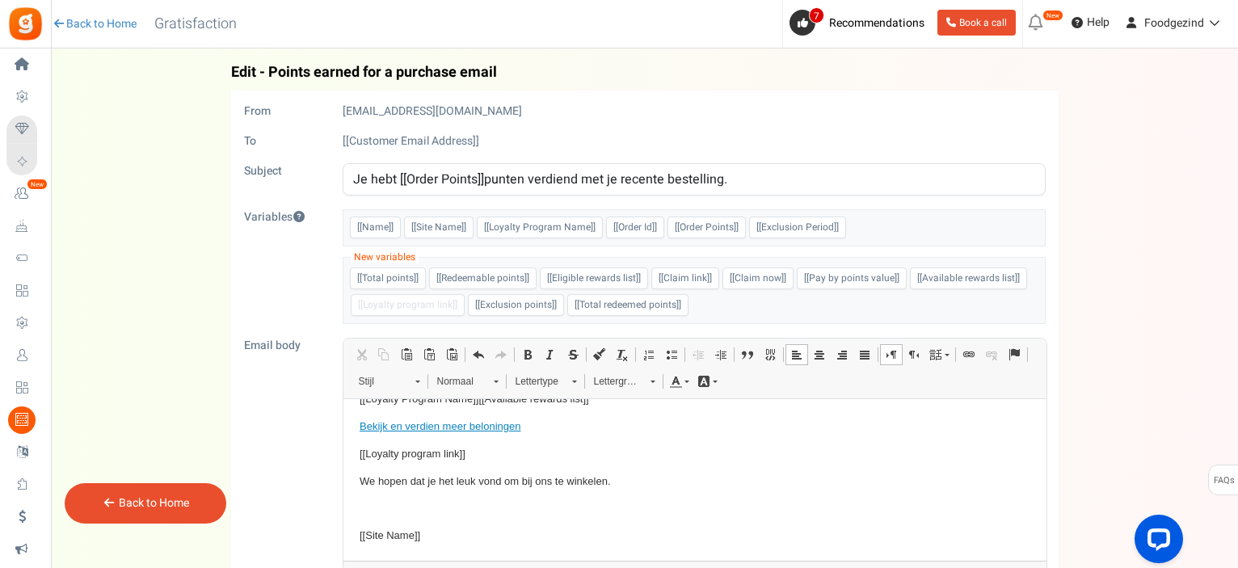
click at [976, 511] on p "Tekstverwerker, email_editor" at bounding box center [694, 508] width 671 height 17
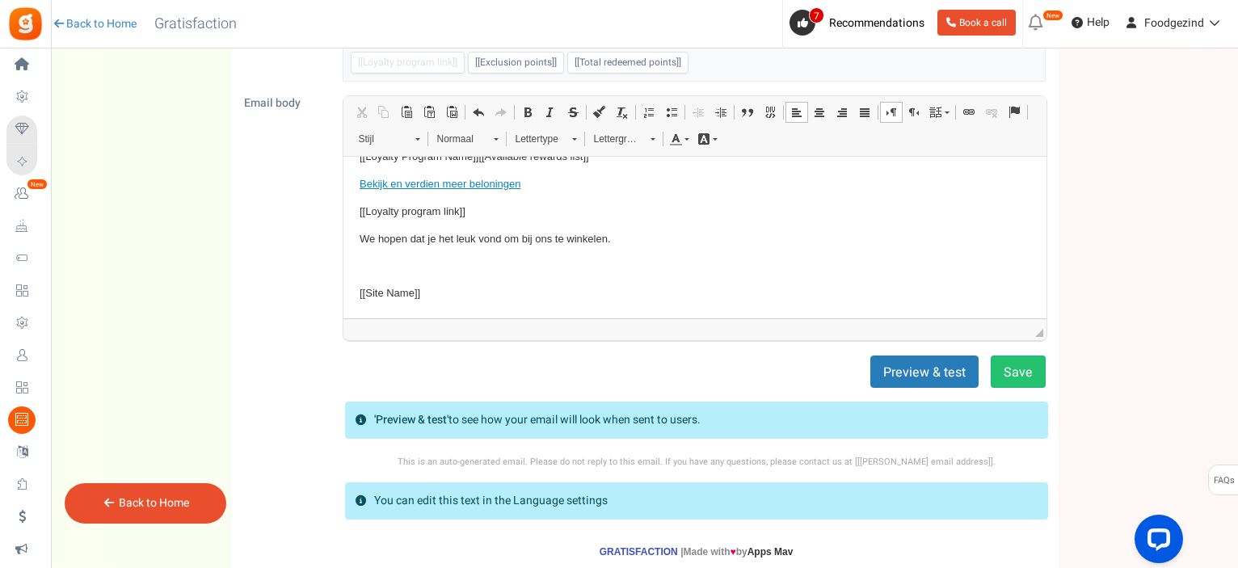
scroll to position [162, 0]
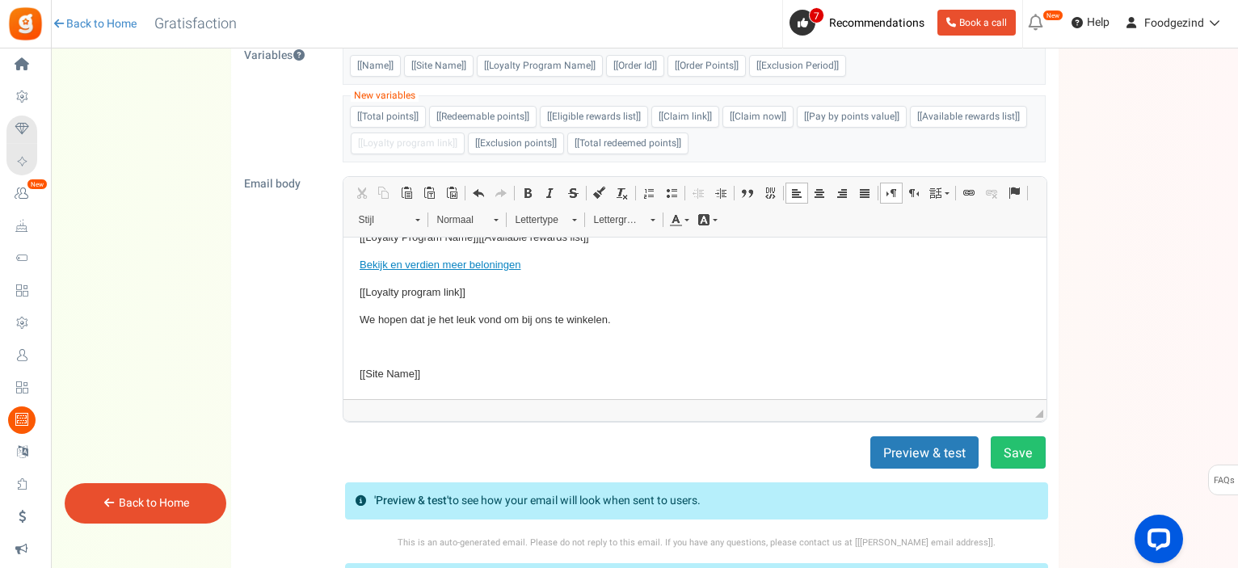
click at [133, 505] on link "Back to Home" at bounding box center [154, 502] width 70 height 17
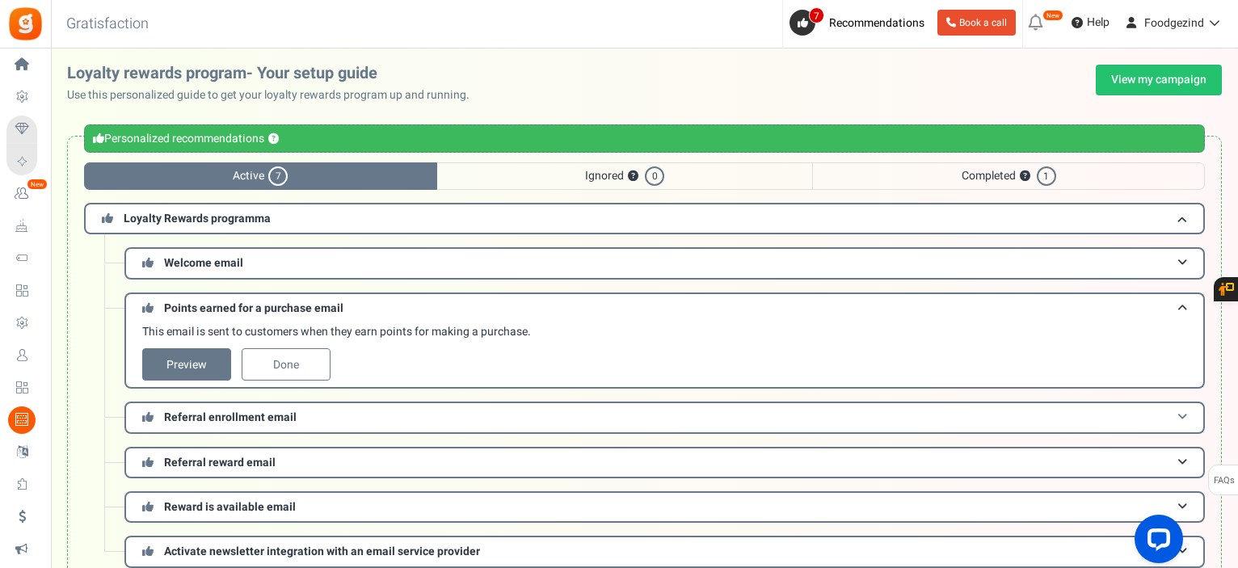
click at [209, 416] on span "Referral enrollment email" at bounding box center [230, 417] width 133 height 17
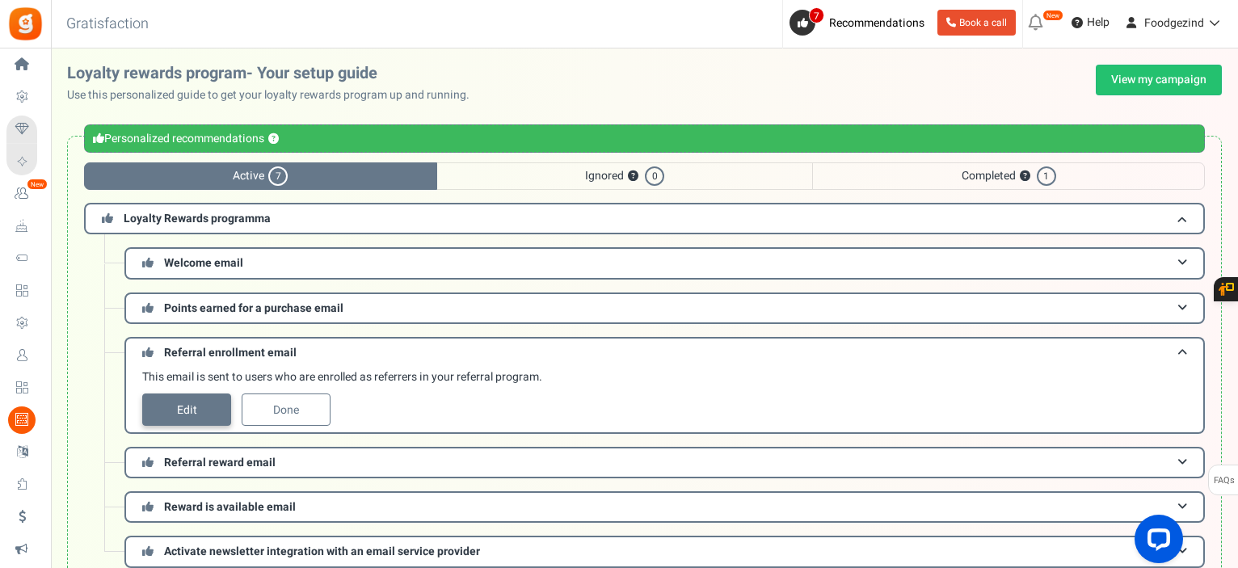
click at [188, 405] on link "Edit" at bounding box center [186, 409] width 89 height 32
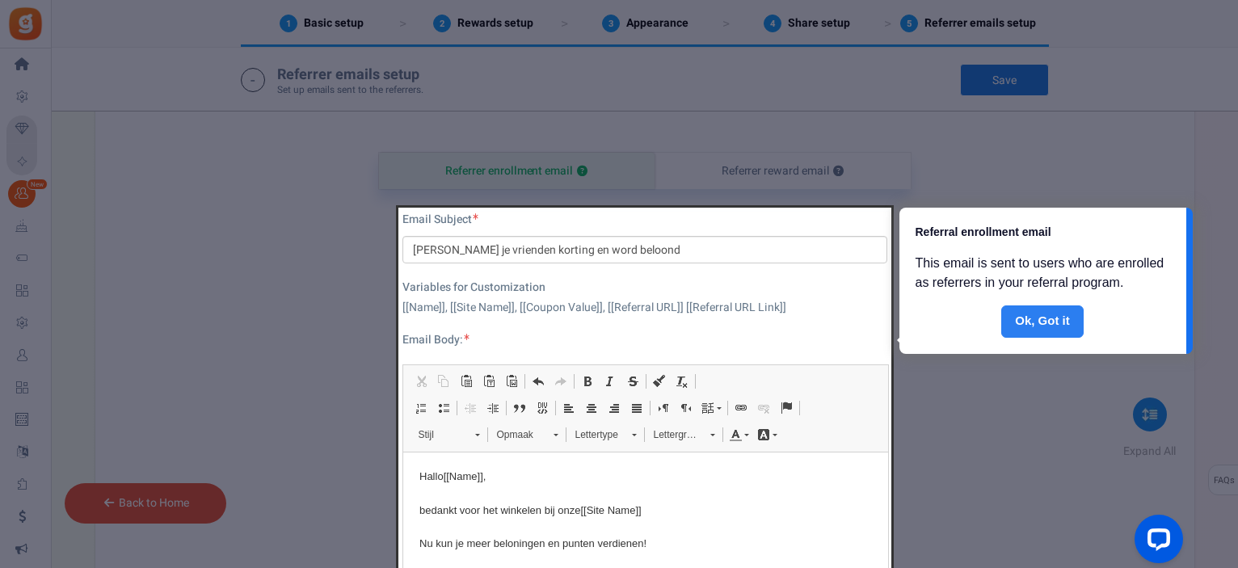
click at [1042, 317] on link "Done" at bounding box center [1042, 321] width 82 height 32
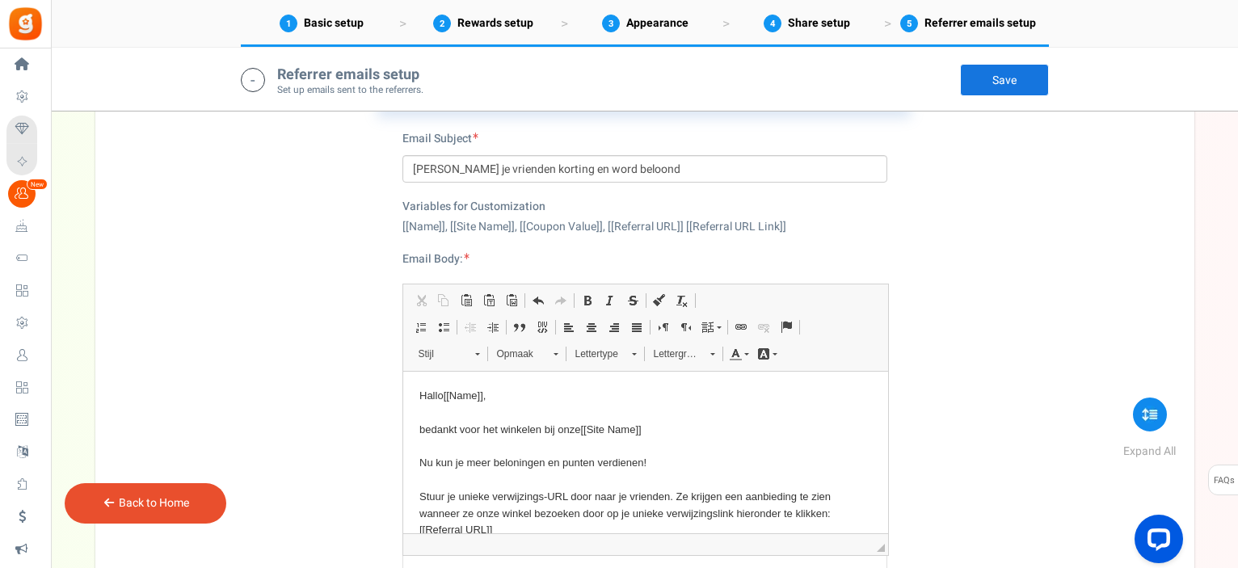
scroll to position [758, 0]
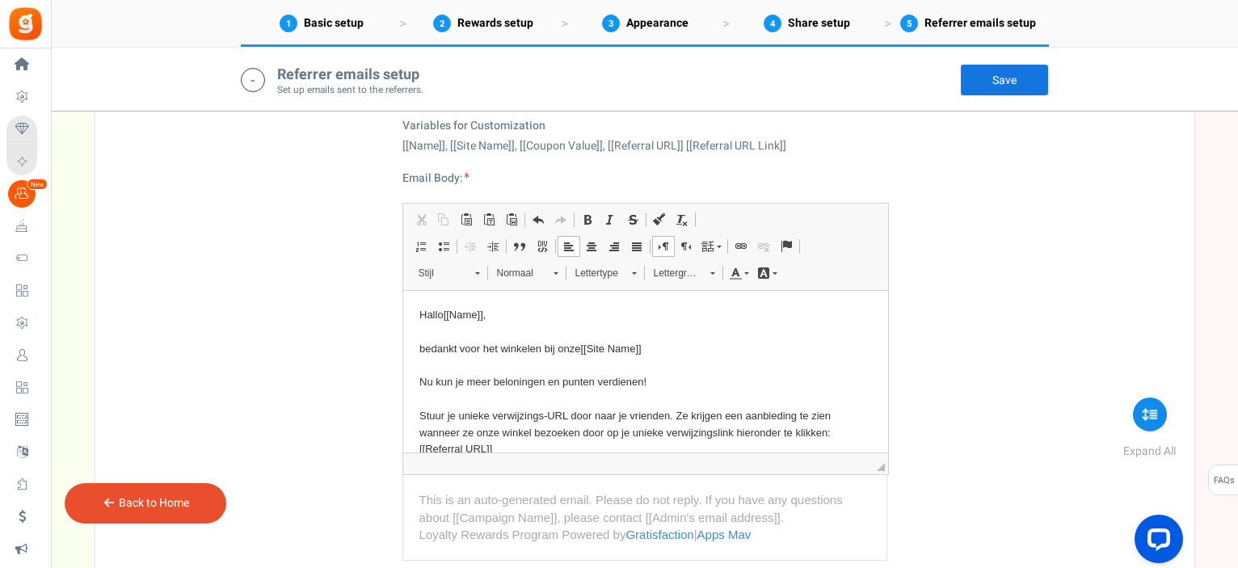
click at [417, 351] on html "Hallo [[Name]] , bedankt voor het winkelen bij onze [[Site Name]] Nu kun je mee…" at bounding box center [644, 487] width 485 height 393
drag, startPoint x: 558, startPoint y: 349, endPoint x: 578, endPoint y: 348, distance: 20.2
click at [578, 348] on p "Hallo [[Name]] , Bedankt voor het winkelen bij onze [[Site Name]] Nu kun je mee…" at bounding box center [645, 391] width 452 height 168
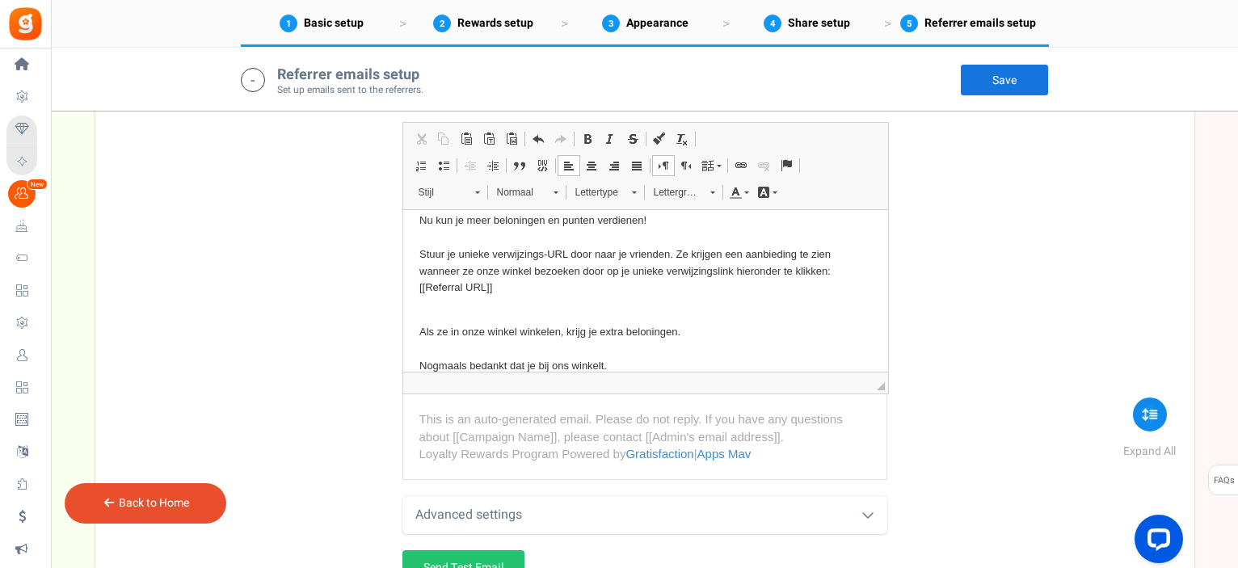
scroll to position [0, 0]
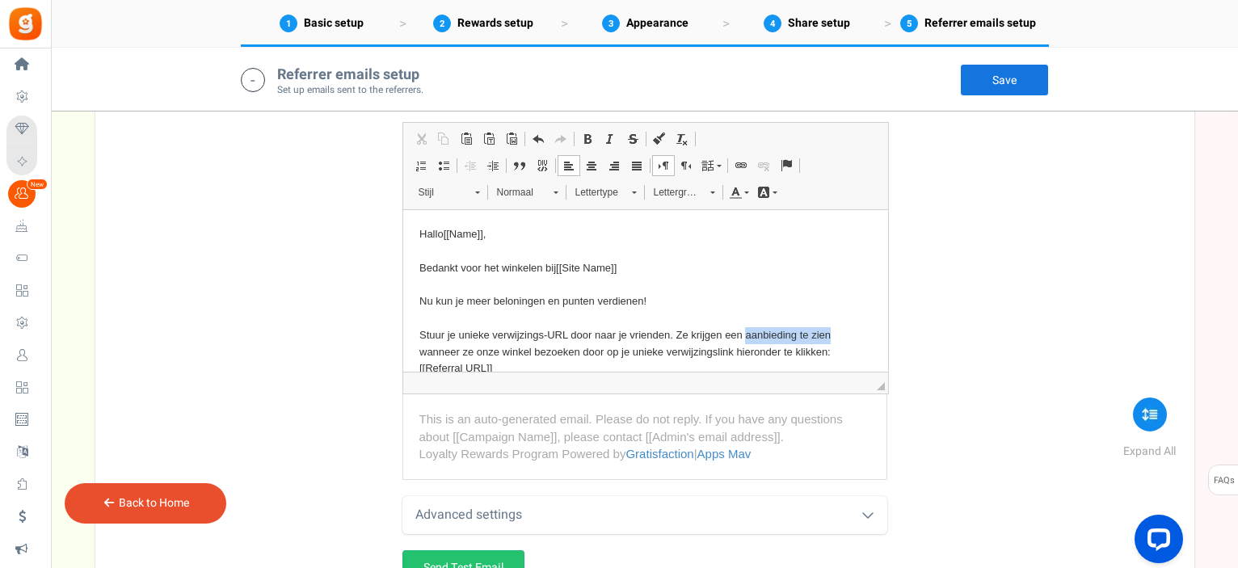
drag, startPoint x: 744, startPoint y: 333, endPoint x: 829, endPoint y: 339, distance: 85.1
click at [829, 339] on p "Hallo [[Name]] , Bedankt voor het winkelen bij [[Site Name]] Nu kun je meer bel…" at bounding box center [645, 310] width 452 height 168
click at [536, 137] on span at bounding box center [538, 139] width 13 height 13
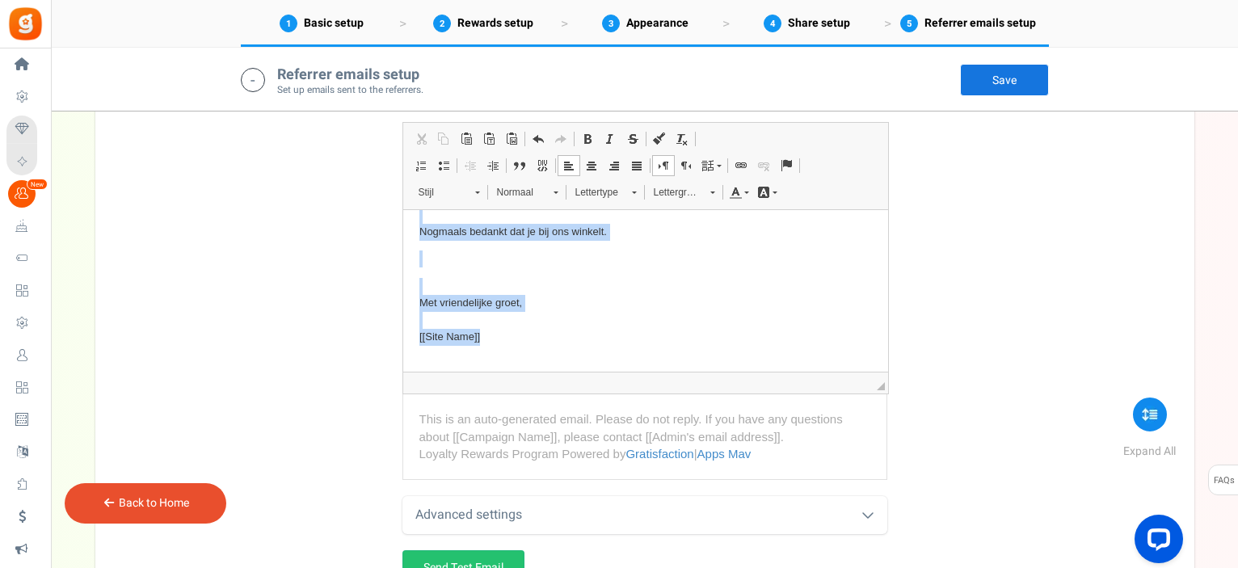
scroll to position [232, 0]
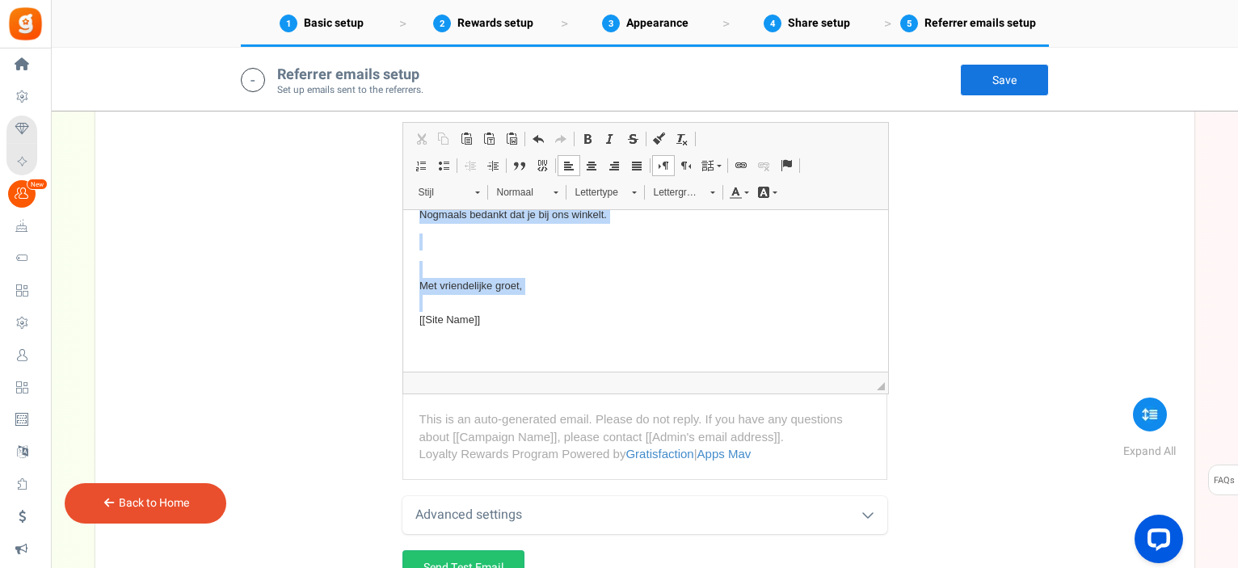
drag, startPoint x: 416, startPoint y: 231, endPoint x: 528, endPoint y: 318, distance: 141.1
click at [528, 318] on html "Hallo [[Name]] , Bedankt voor het winkelen bij [[Site Name]] Nu kun je meer bel…" at bounding box center [644, 174] width 485 height 393
click at [575, 257] on body "Hallo [[Name]] , Bedankt voor het winkelen bij [[Site Name]] Nu kun je meer bel…" at bounding box center [645, 174] width 452 height 361
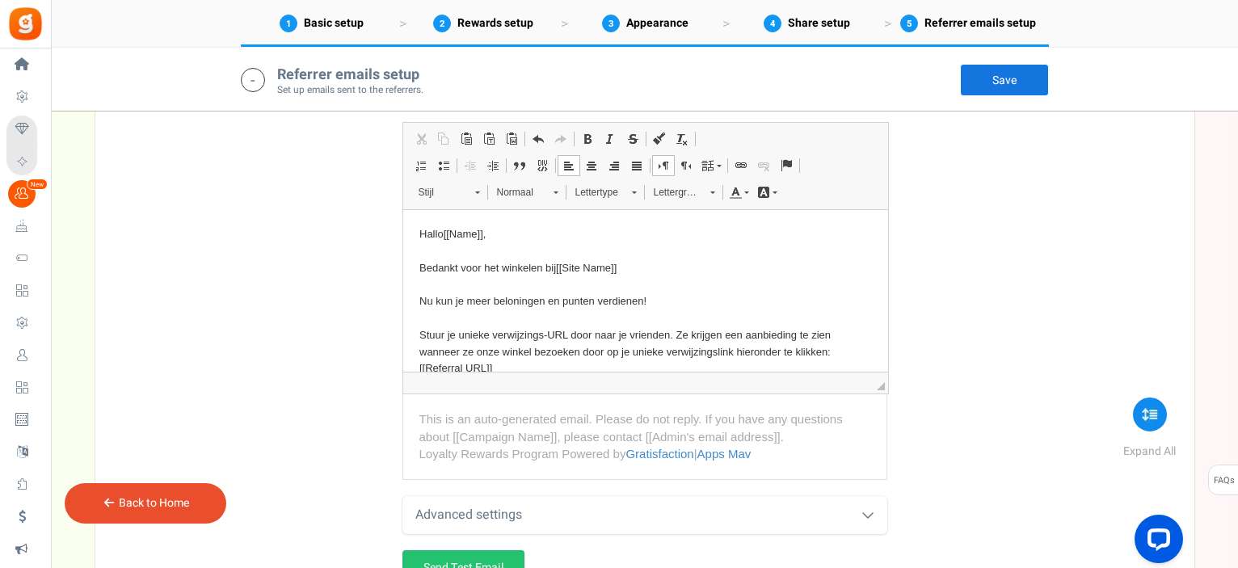
click at [616, 510] on div "Advanced settings" at bounding box center [644, 515] width 485 height 38
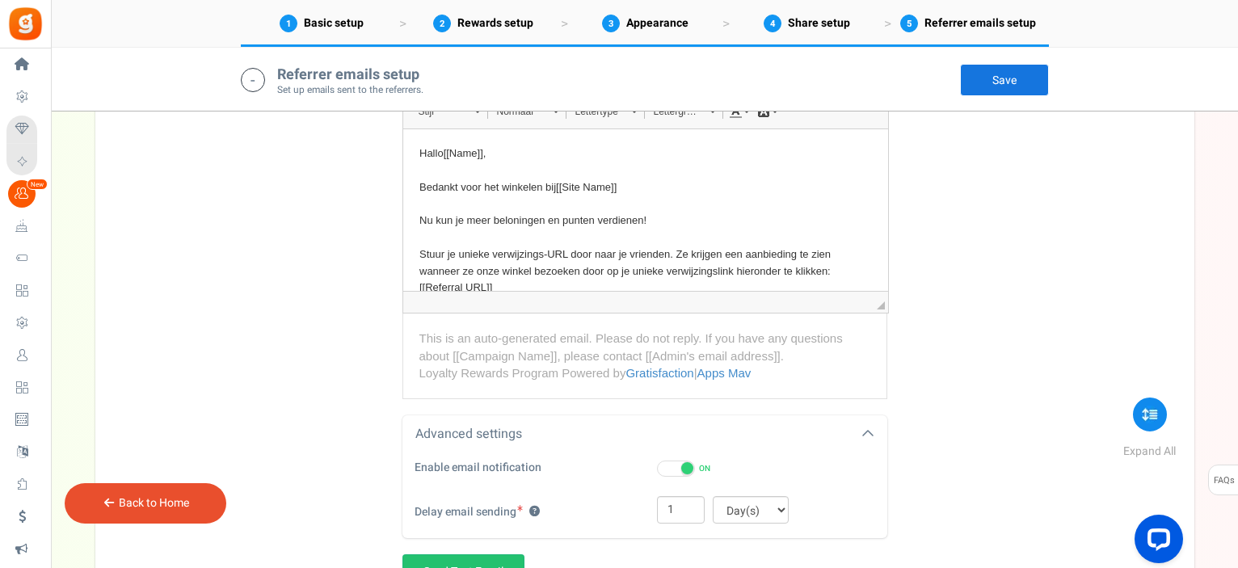
scroll to position [1081, 0]
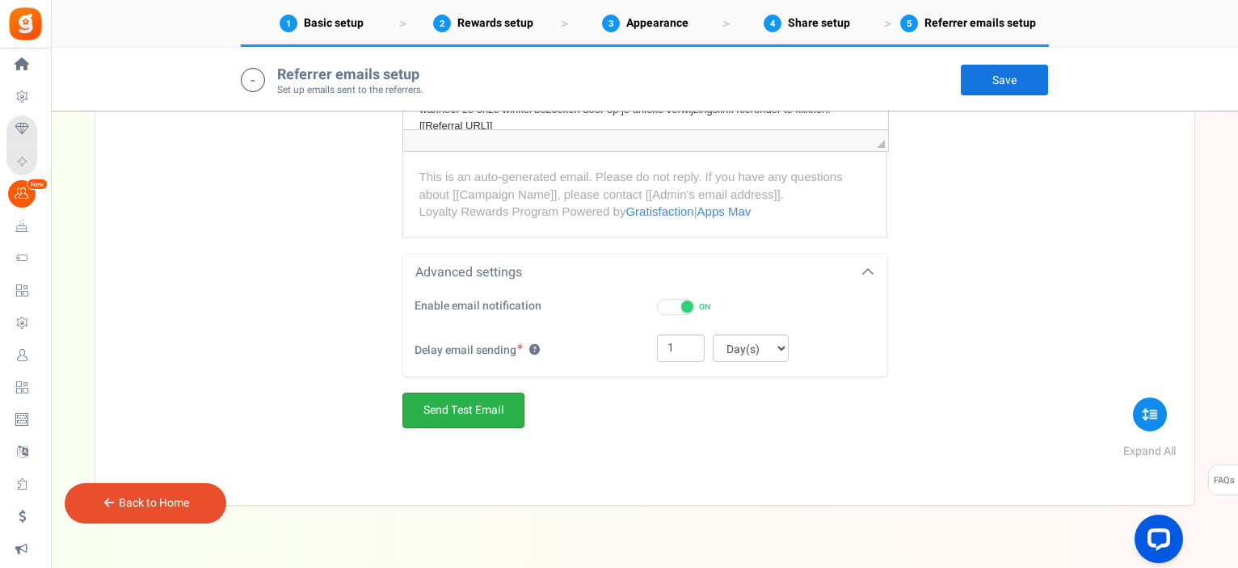
click at [501, 413] on link "Send Test Email" at bounding box center [463, 411] width 122 height 36
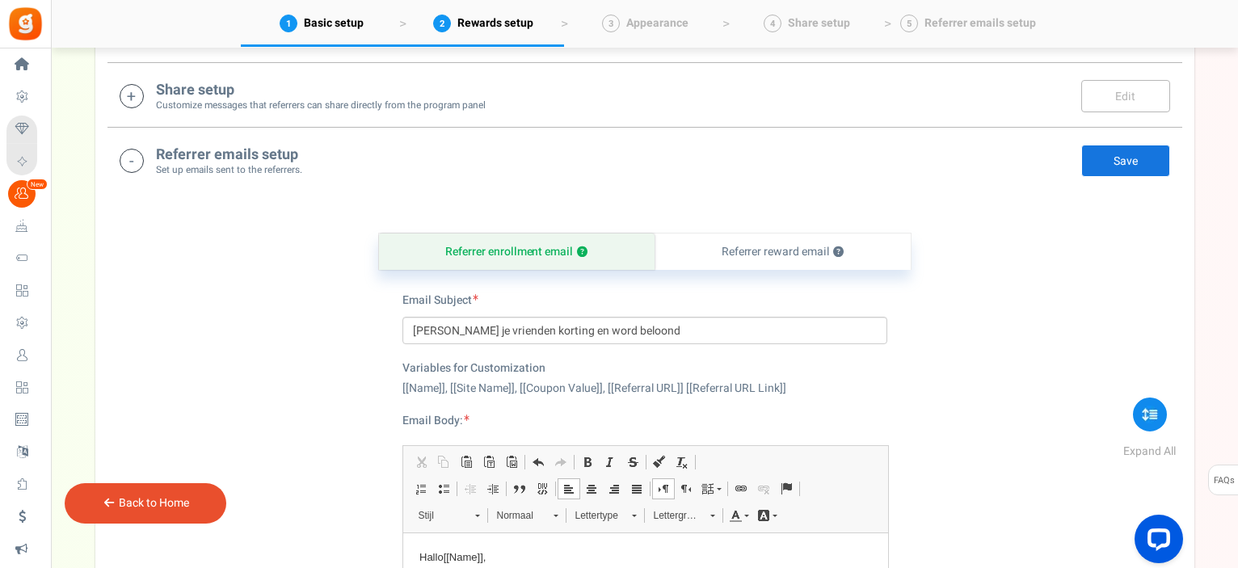
scroll to position [435, 0]
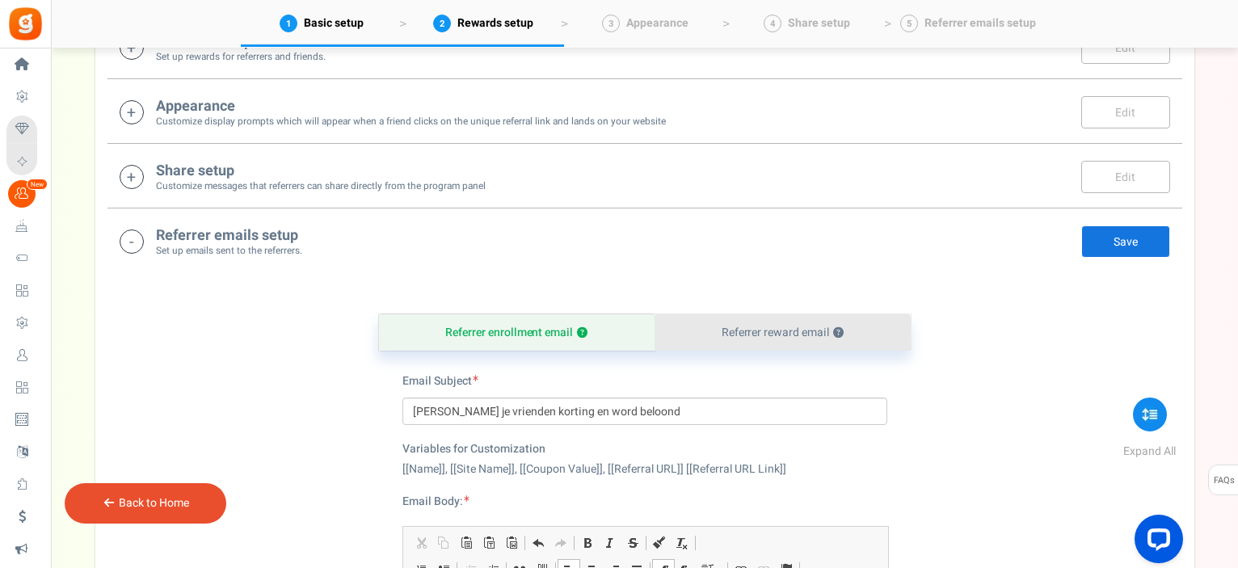
click at [765, 328] on link "Referrer reward email ?" at bounding box center [782, 332] width 256 height 36
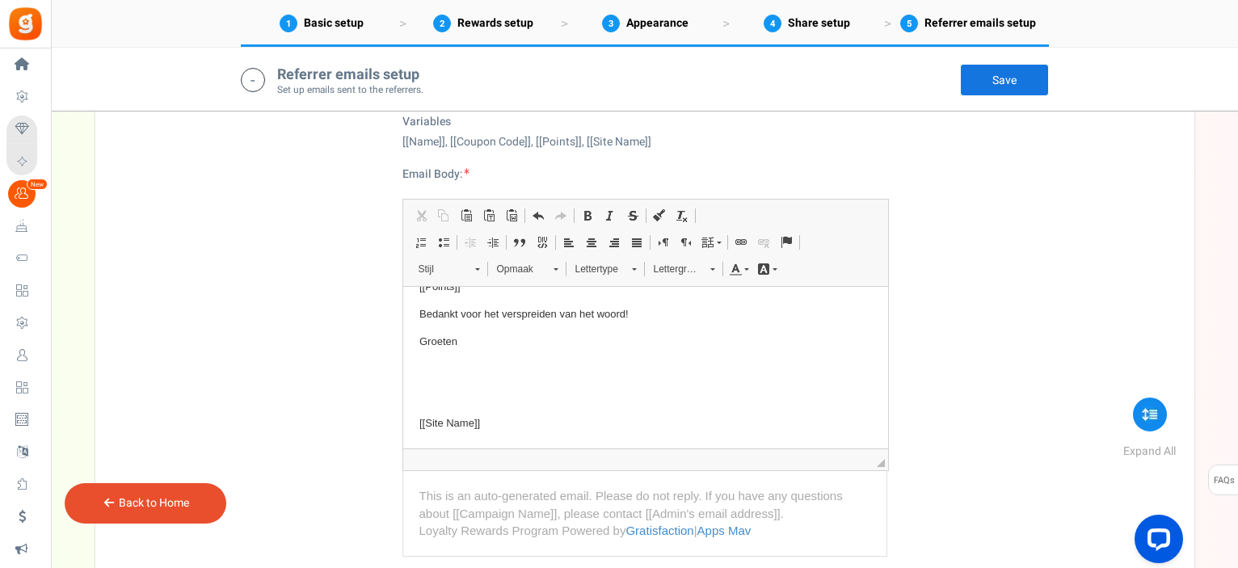
scroll to position [970, 0]
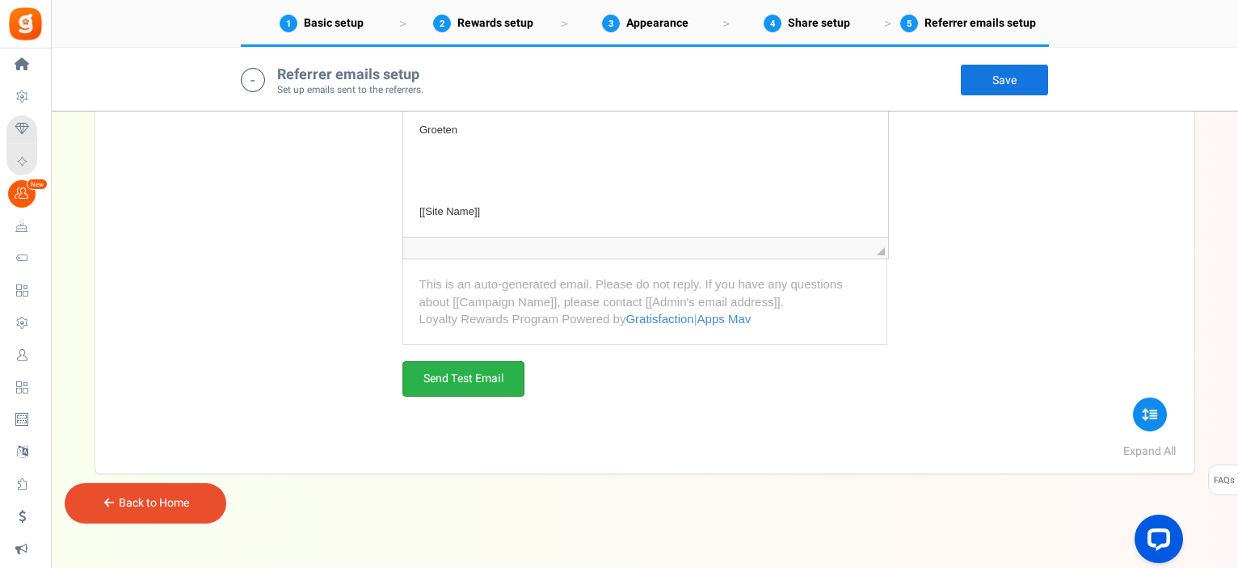
click at [456, 377] on link "Send Test Email" at bounding box center [463, 379] width 122 height 36
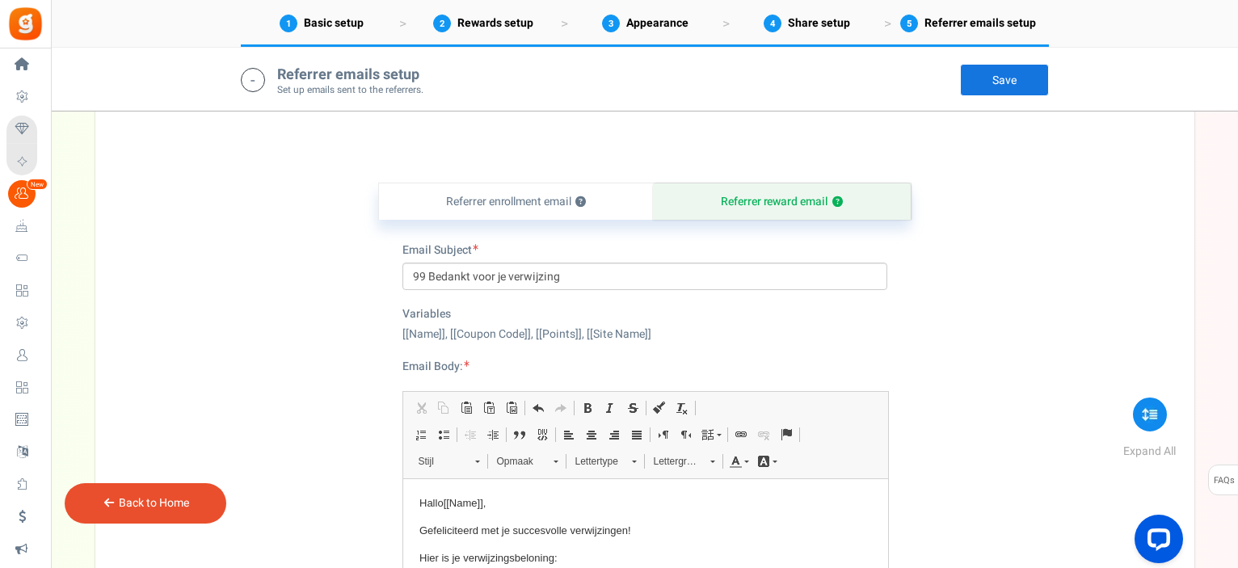
scroll to position [646, 0]
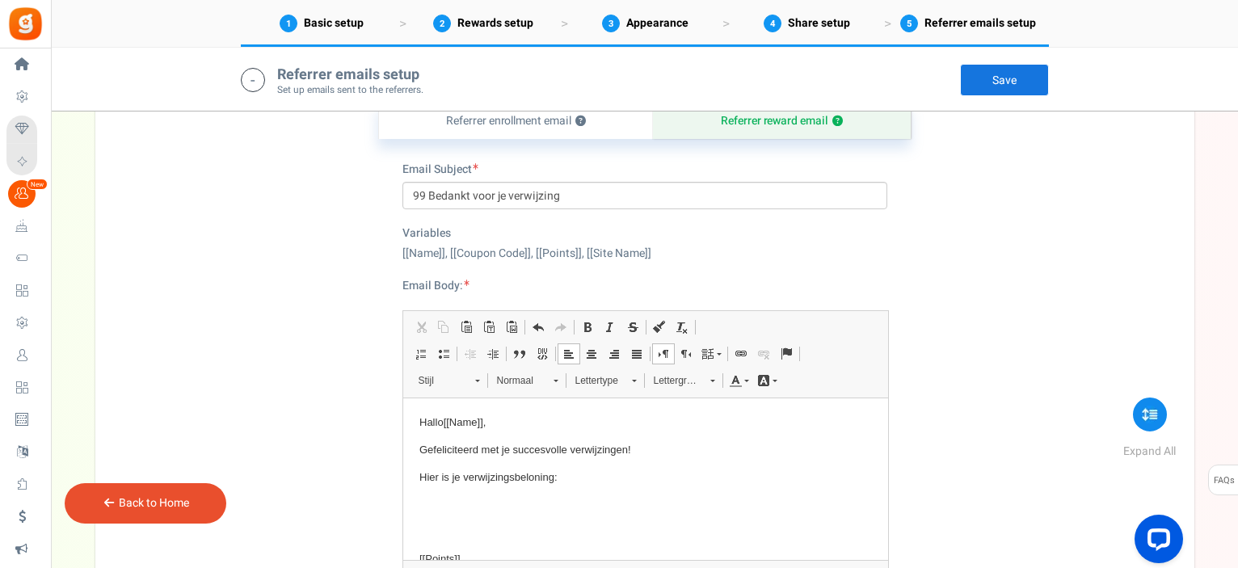
click at [447, 438] on body "Hallo [[Name]] , Gefeliciteerd met je succesvolle verwijzingen! Hier is je verw…" at bounding box center [645, 559] width 452 height 290
click at [435, 423] on p "Hallo [[Name]] ," at bounding box center [645, 422] width 452 height 17
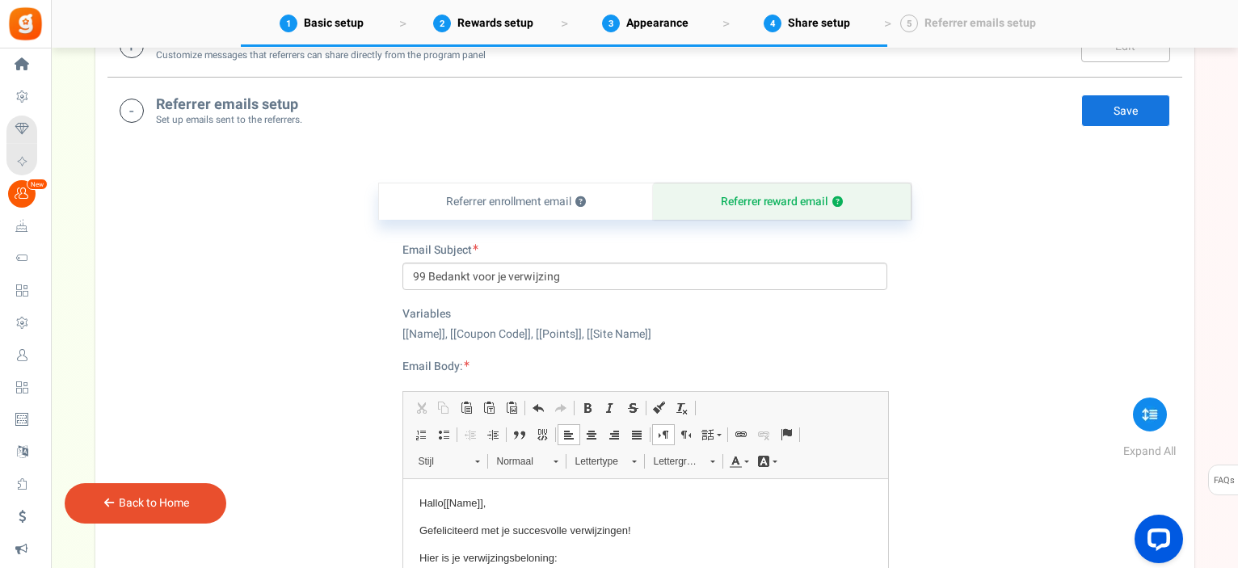
scroll to position [485, 0]
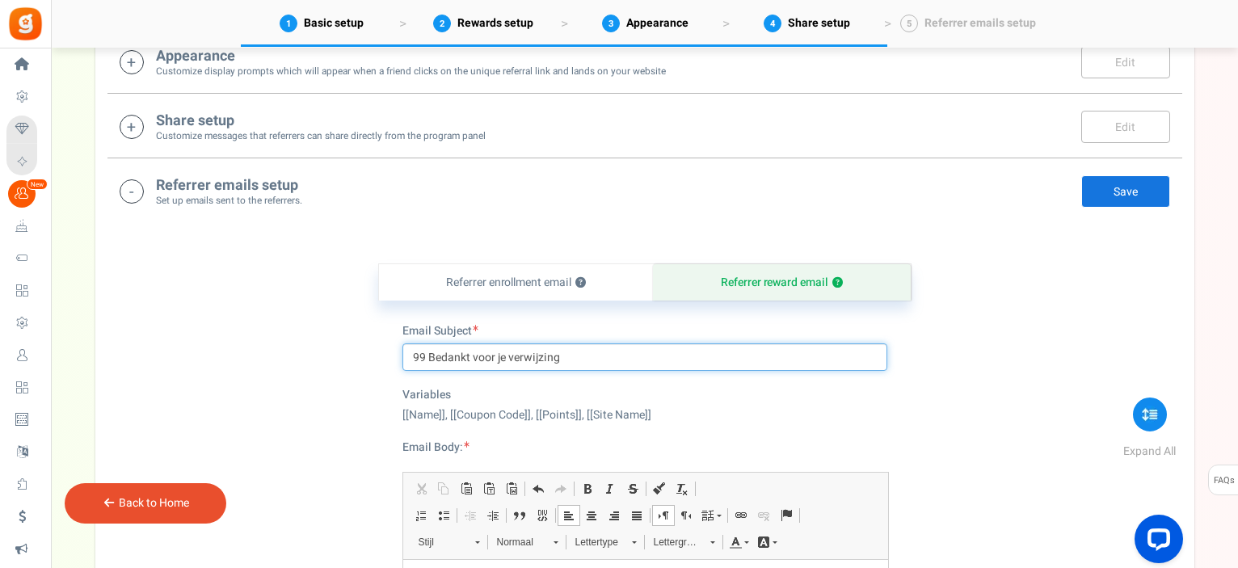
drag, startPoint x: 559, startPoint y: 360, endPoint x: 393, endPoint y: 359, distance: 166.4
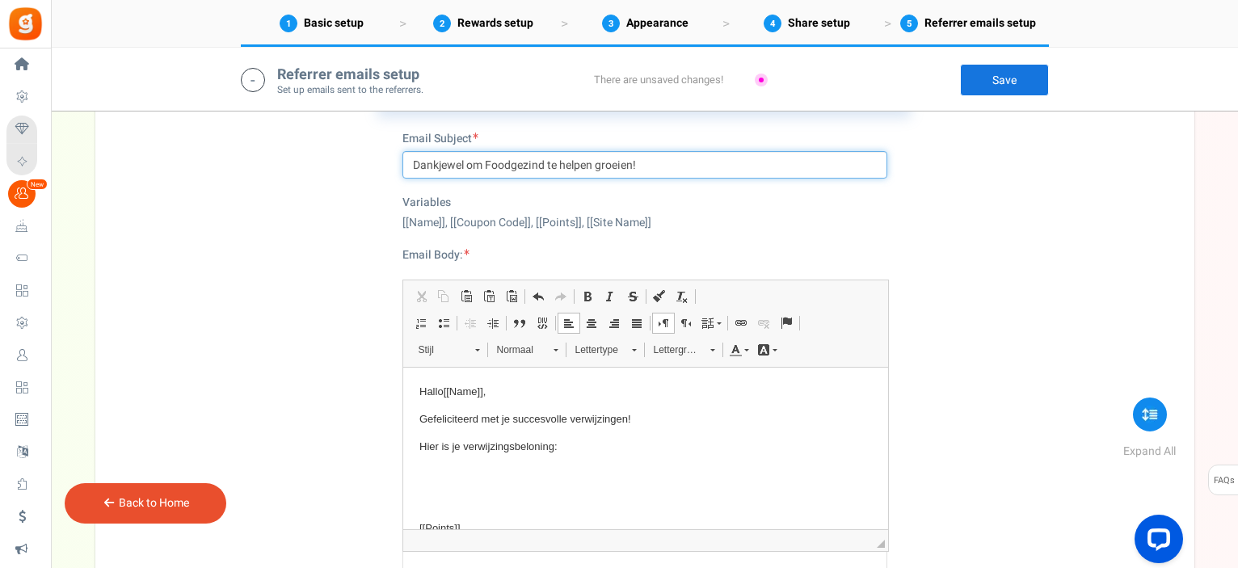
scroll to position [758, 0]
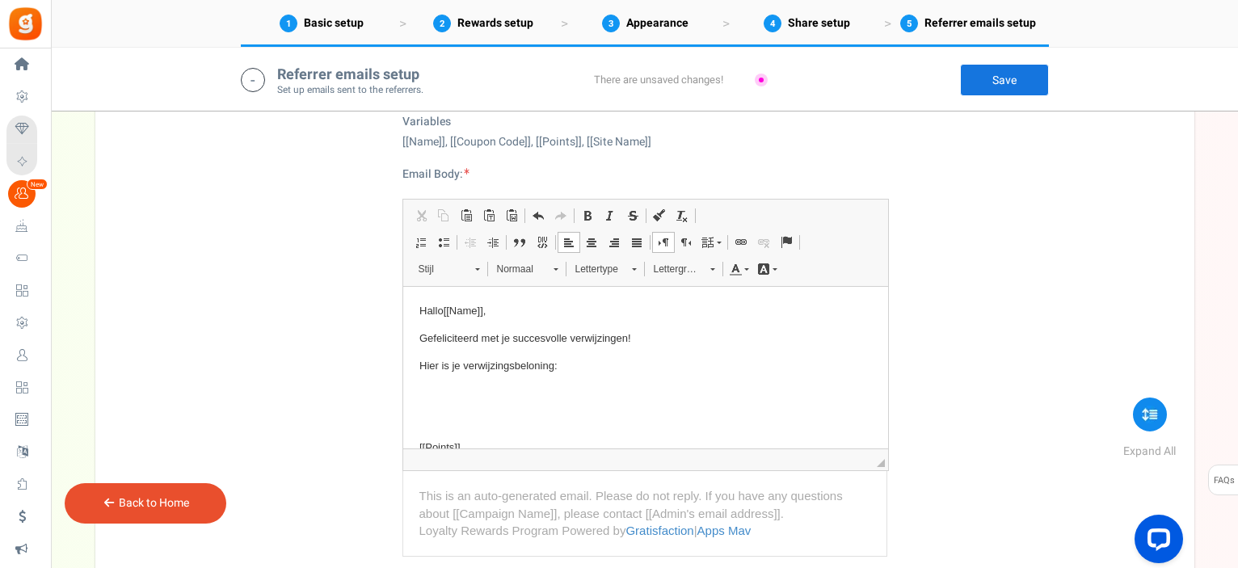
type input "Dankjewel om Foodgezind te helpen groeien!"
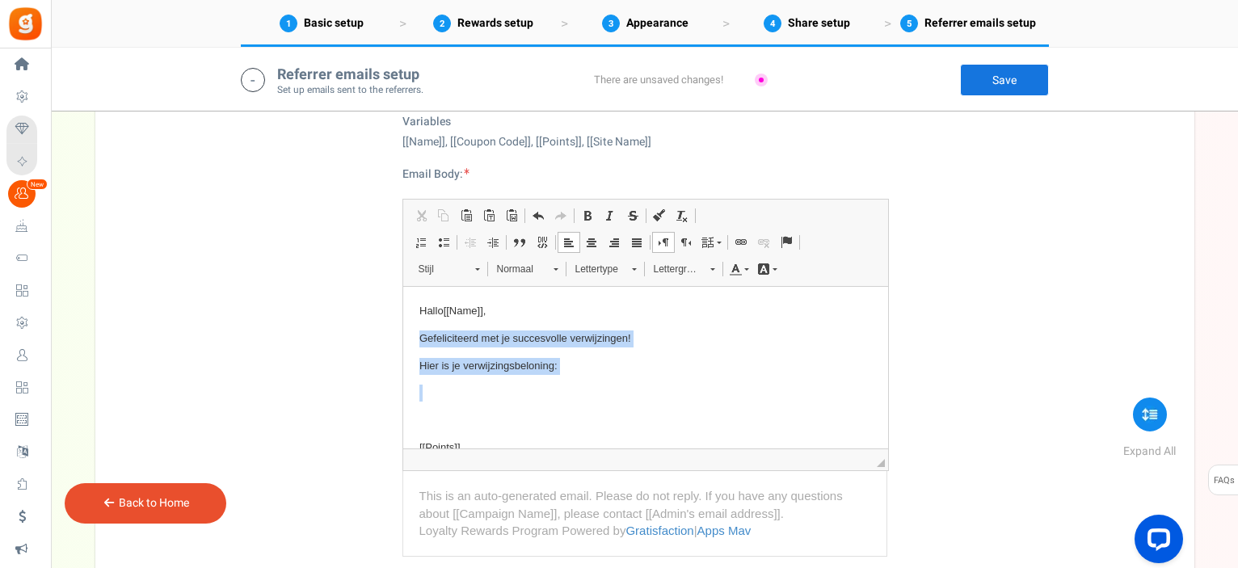
drag, startPoint x: 419, startPoint y: 339, endPoint x: 562, endPoint y: 377, distance: 148.5
click at [562, 377] on body "Hallo [[Name]] , Gefeliciteerd met je succesvolle verwijzingen! Hier is je verw…" at bounding box center [645, 448] width 452 height 290
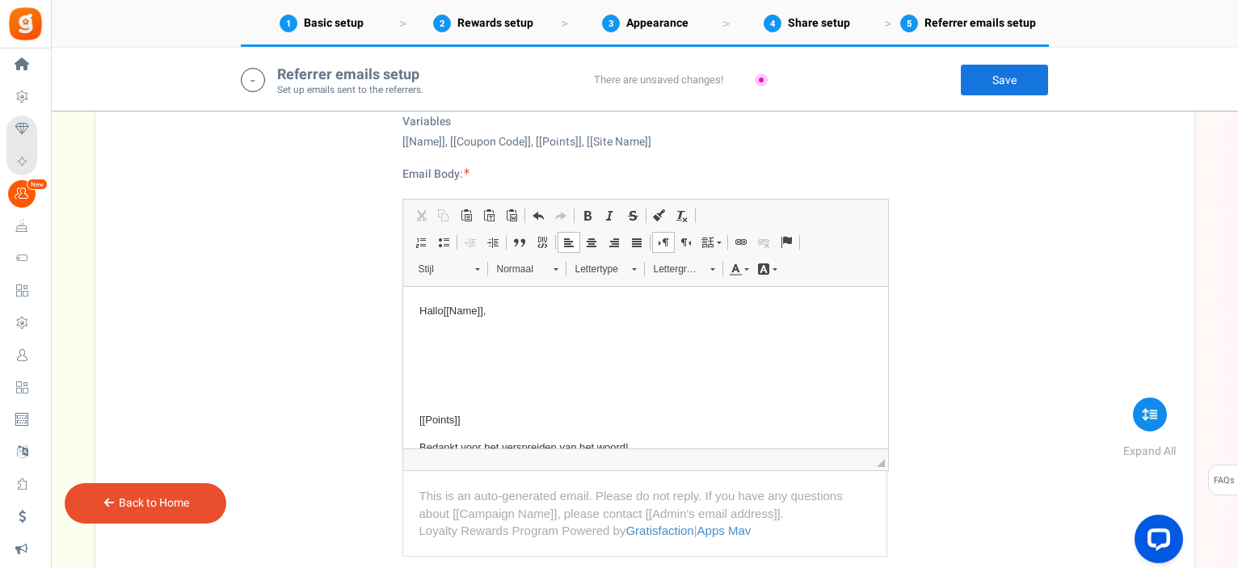
scroll to position [0, 0]
click at [461, 346] on span "Plakken" at bounding box center [474, 350] width 50 height 23
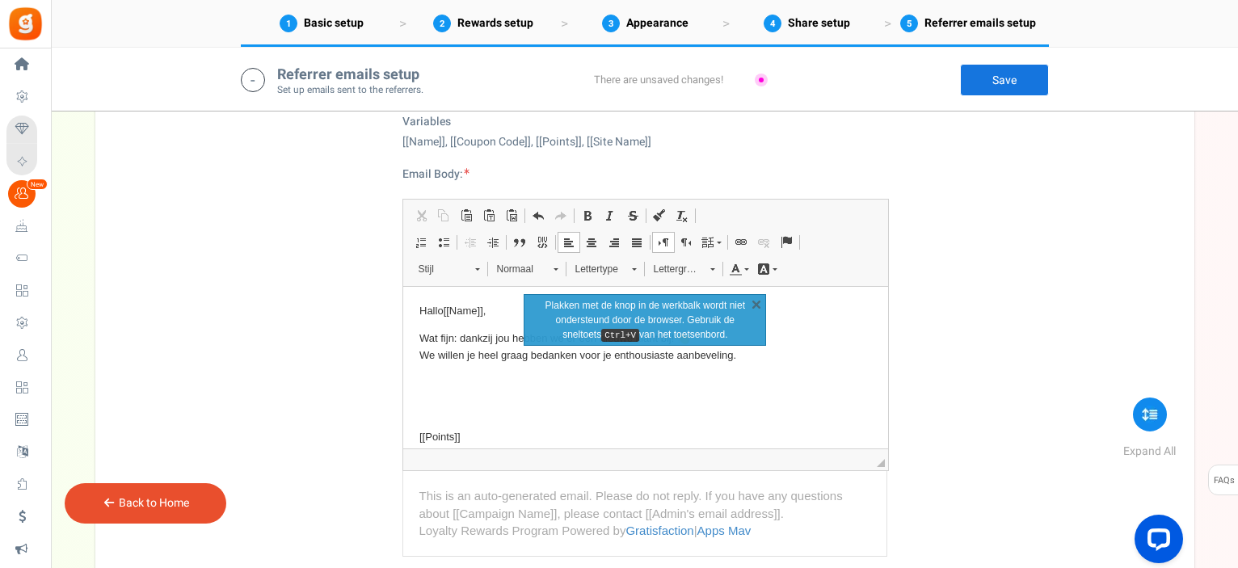
click at [452, 389] on p "Tekstverwerker, reward_body" at bounding box center [645, 382] width 452 height 17
click at [757, 304] on link "X" at bounding box center [756, 304] width 16 height 16
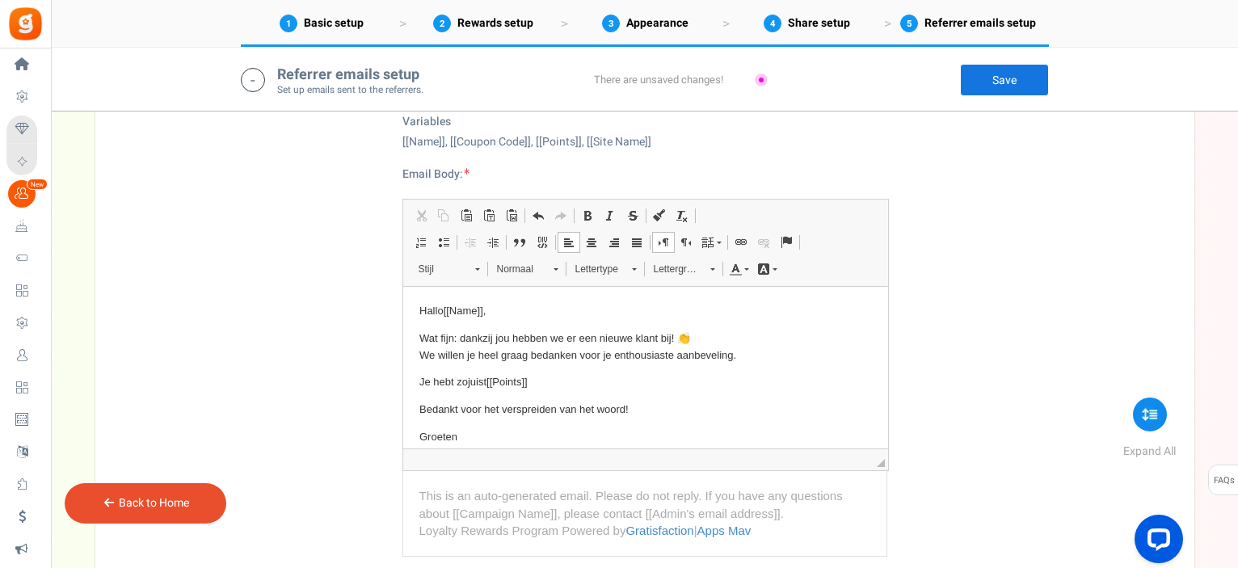
click at [549, 381] on p "Je hebt zojuist ​​​​​​​ [[Points]]" at bounding box center [645, 382] width 452 height 17
drag, startPoint x: 576, startPoint y: 382, endPoint x: 669, endPoint y: 378, distance: 93.0
click at [666, 378] on span "[[Points]] verdiend in ons spaarsysteem" at bounding box center [576, 382] width 180 height 17
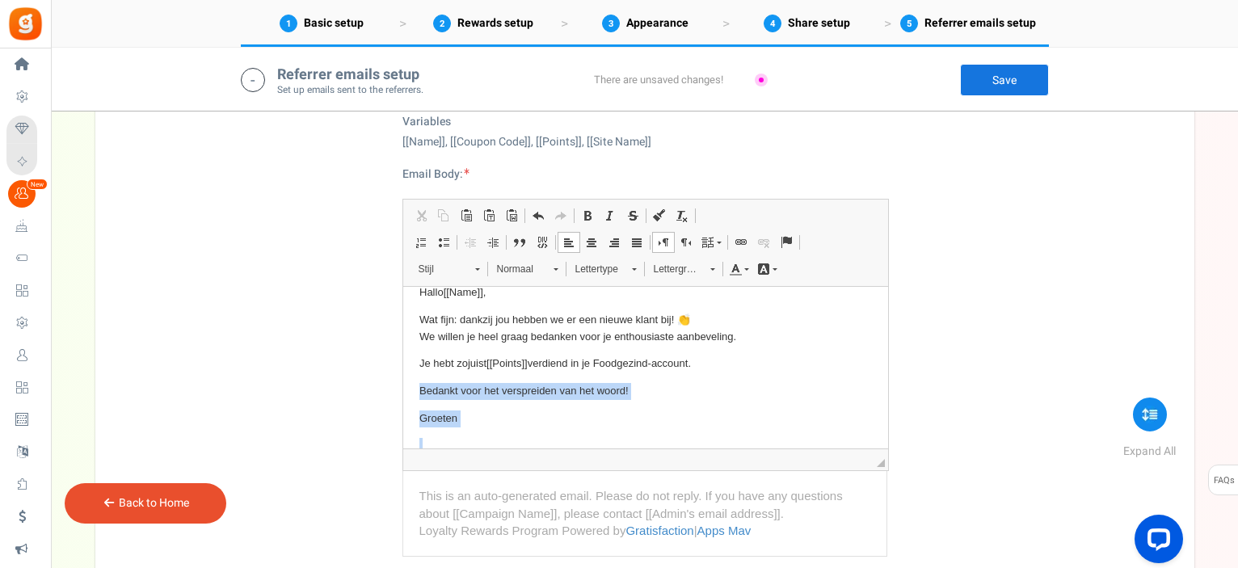
scroll to position [21, 0]
drag, startPoint x: 419, startPoint y: 410, endPoint x: 475, endPoint y: 415, distance: 56.8
click at [475, 415] on body "Hallo [[Name]] , Wat fijn: dankzij jou hebben we er een nieuwe klant bij! 👏 We …" at bounding box center [645, 394] width 452 height 225
click at [469, 404] on span "Plakken" at bounding box center [483, 399] width 50 height 23
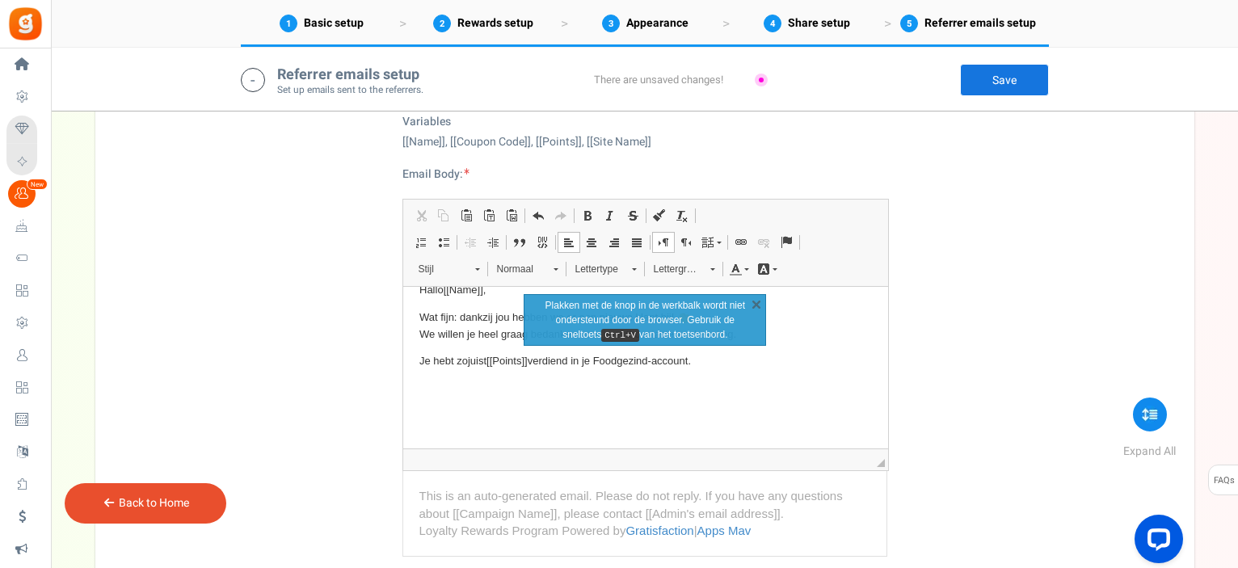
scroll to position [55, 0]
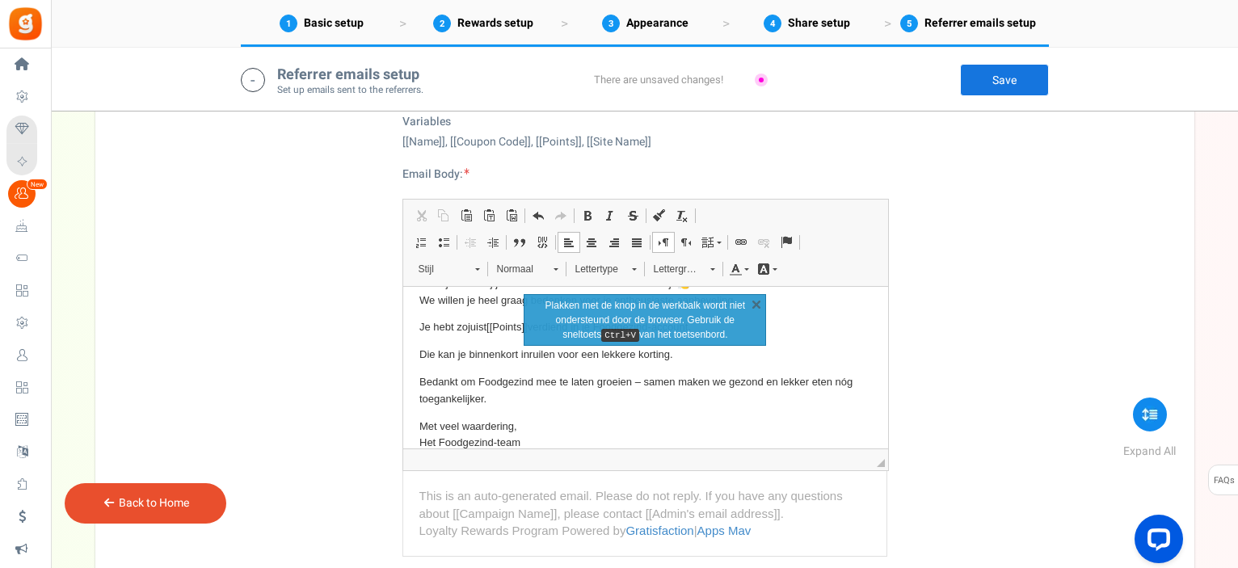
click at [554, 404] on p "Bedankt om Foodgezind mee te laten groeien – samen maken we gezond en lekker et…" at bounding box center [645, 391] width 452 height 34
click at [512, 424] on p "Met veel waardering, Het Foodgezind-team" at bounding box center [645, 436] width 452 height 34
click at [754, 306] on link "X" at bounding box center [756, 304] width 16 height 16
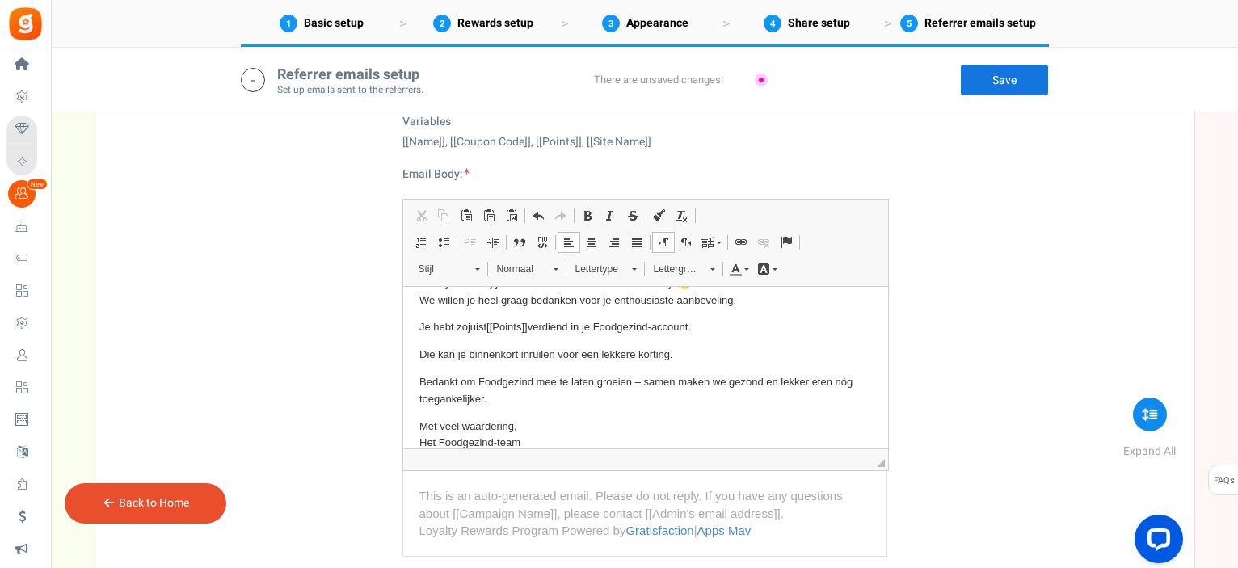
scroll to position [0, 0]
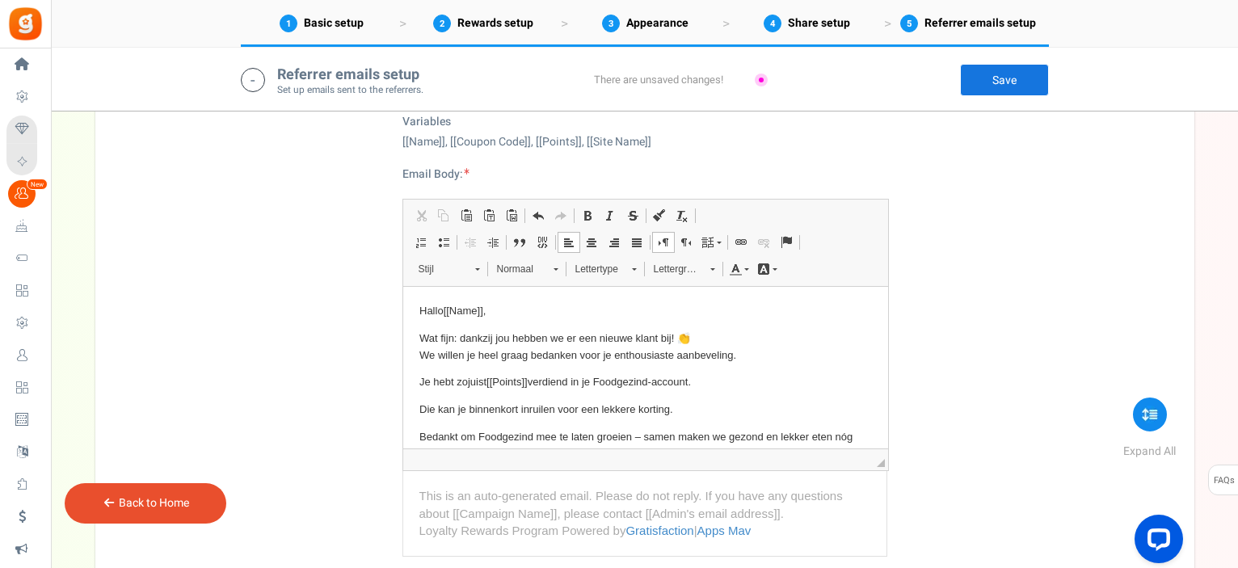
click at [500, 352] on p "Wat fijn: dankzij jou hebben we er een nieuwe klant bij! 👏 We willen je heel gr…" at bounding box center [645, 347] width 452 height 34
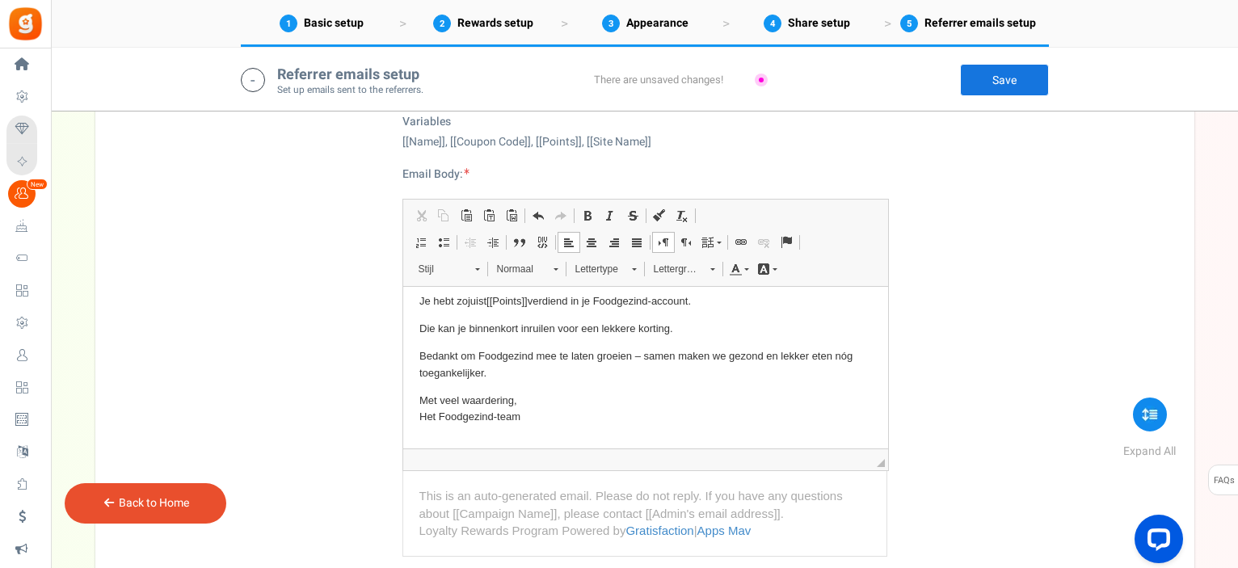
scroll to position [156, 0]
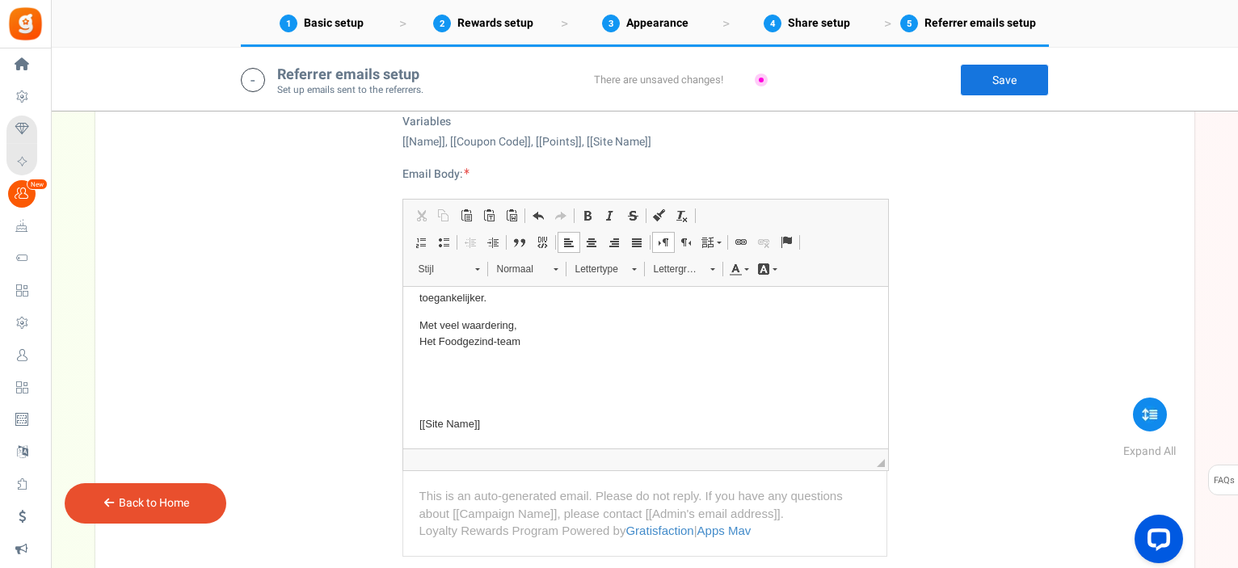
click at [481, 365] on p "Tekstverwerker, reward_body" at bounding box center [645, 369] width 452 height 17
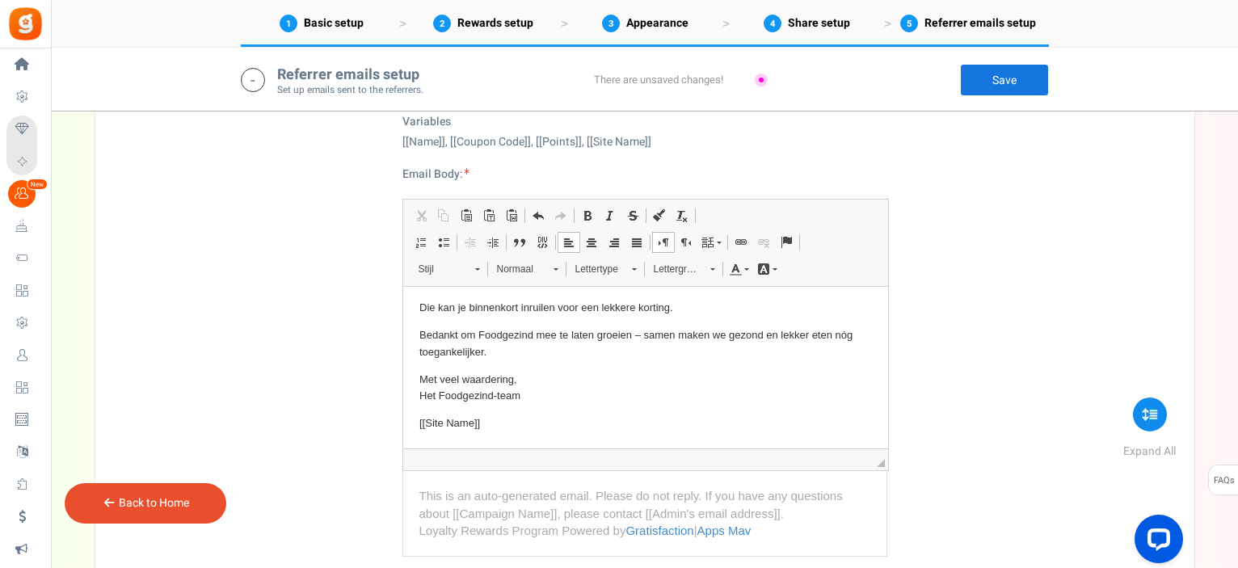
scroll to position [102, 0]
drag, startPoint x: 422, startPoint y: 368, endPoint x: 524, endPoint y: 391, distance: 105.3
click at [524, 391] on body "Hallo [[Name]] , Wat fijn: dankzij jou hebben we er een nieuwe klant bij! 👏 We …" at bounding box center [645, 316] width 452 height 231
click at [567, 389] on p "Met veel waardering, Het Foodgezind-team" at bounding box center [645, 389] width 452 height 34
drag, startPoint x: 415, startPoint y: 398, endPoint x: 435, endPoint y: 396, distance: 19.5
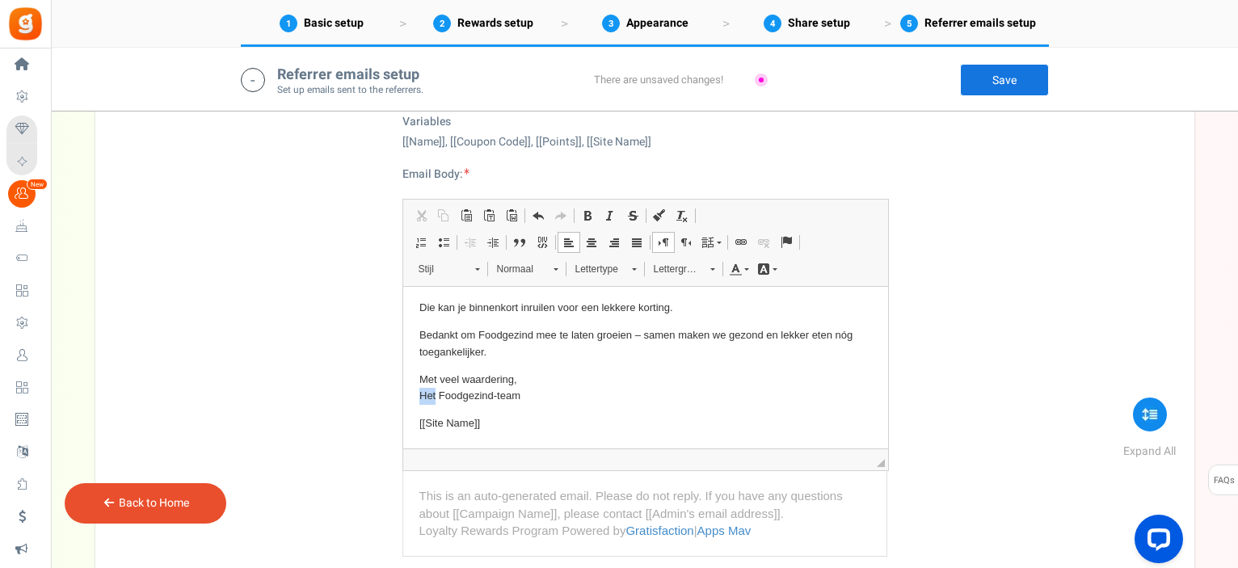
click at [435, 396] on html "Hallo [[Name]] , Wat fijn: dankzij jou hebben we er een nieuwe klant bij! 👏 We …" at bounding box center [644, 316] width 485 height 263
drag, startPoint x: 503, startPoint y: 398, endPoint x: 525, endPoint y: 397, distance: 22.6
click at [525, 397] on p "Met veel waardering, Team Foodgezind-team" at bounding box center [645, 389] width 452 height 34
drag, startPoint x: 415, startPoint y: 375, endPoint x: 513, endPoint y: 378, distance: 97.8
click at [513, 378] on html "Hallo [[Name]] , Wat fijn: dankzij jou hebben we er een nieuwe klant bij! 👏 We …" at bounding box center [644, 316] width 485 height 263
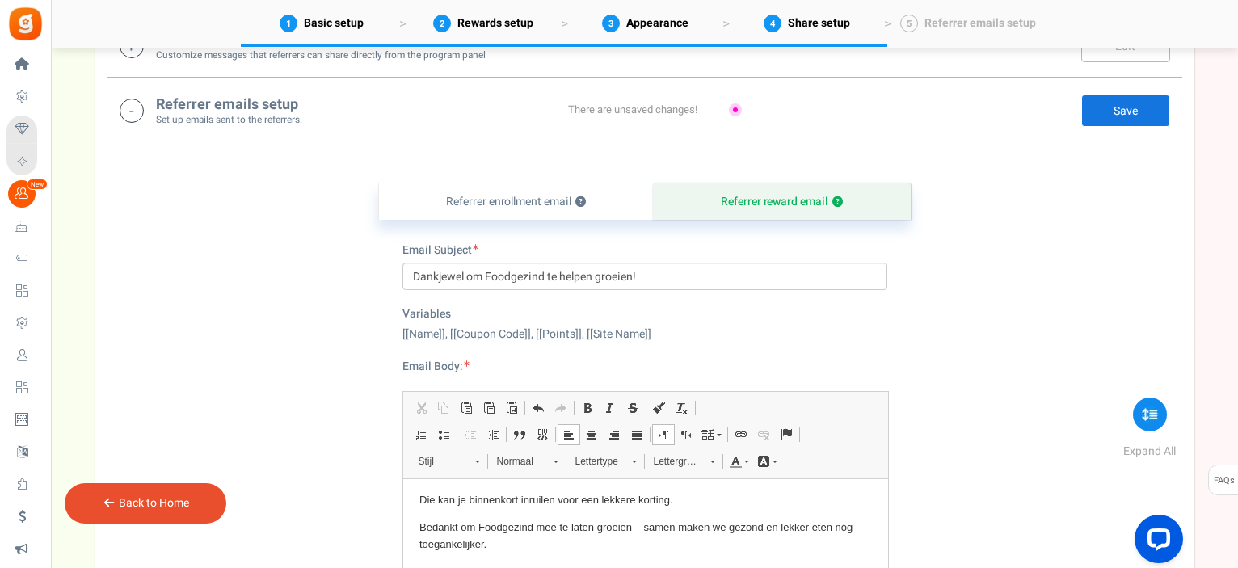
scroll to position [646, 0]
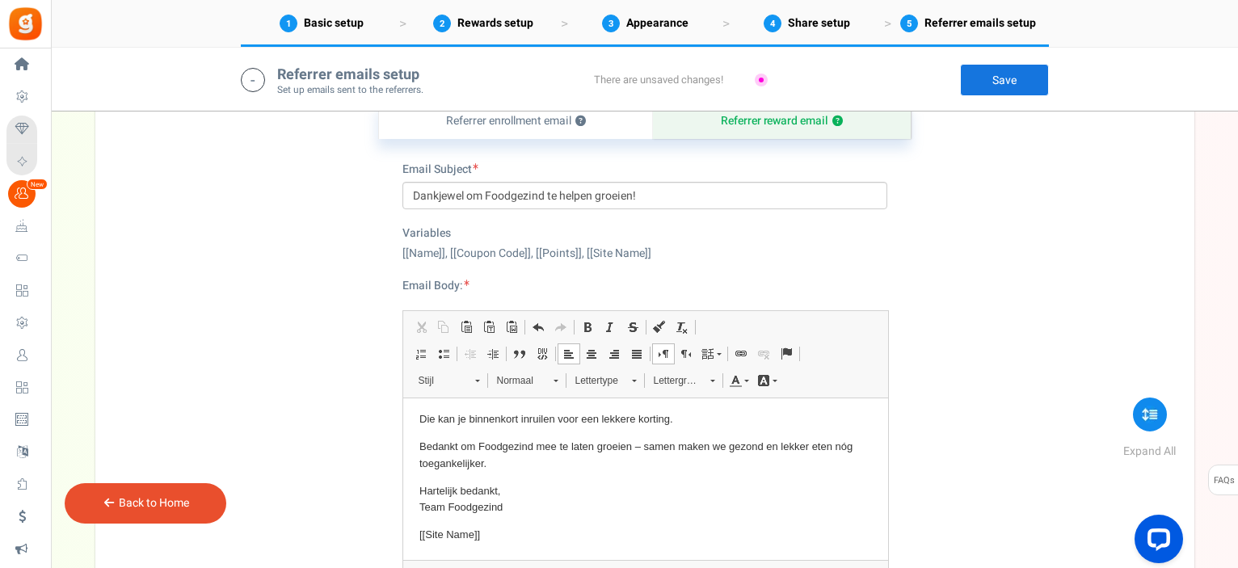
click at [1012, 83] on link "Save" at bounding box center [1004, 80] width 89 height 32
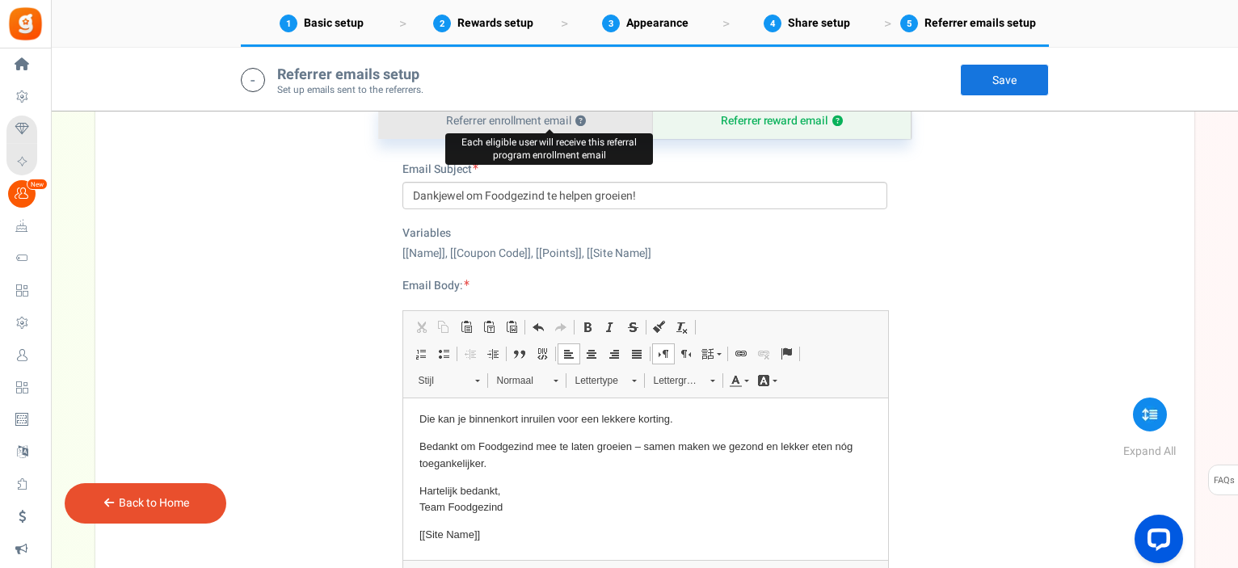
click at [577, 120] on span "?" at bounding box center [580, 121] width 11 height 11
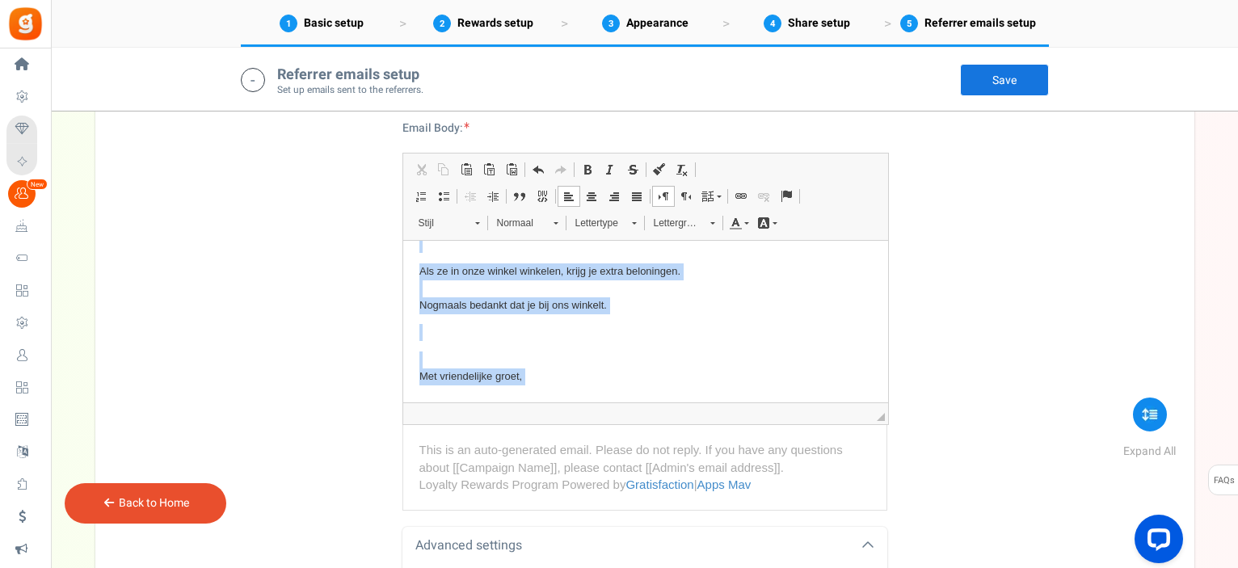
scroll to position [232, 0]
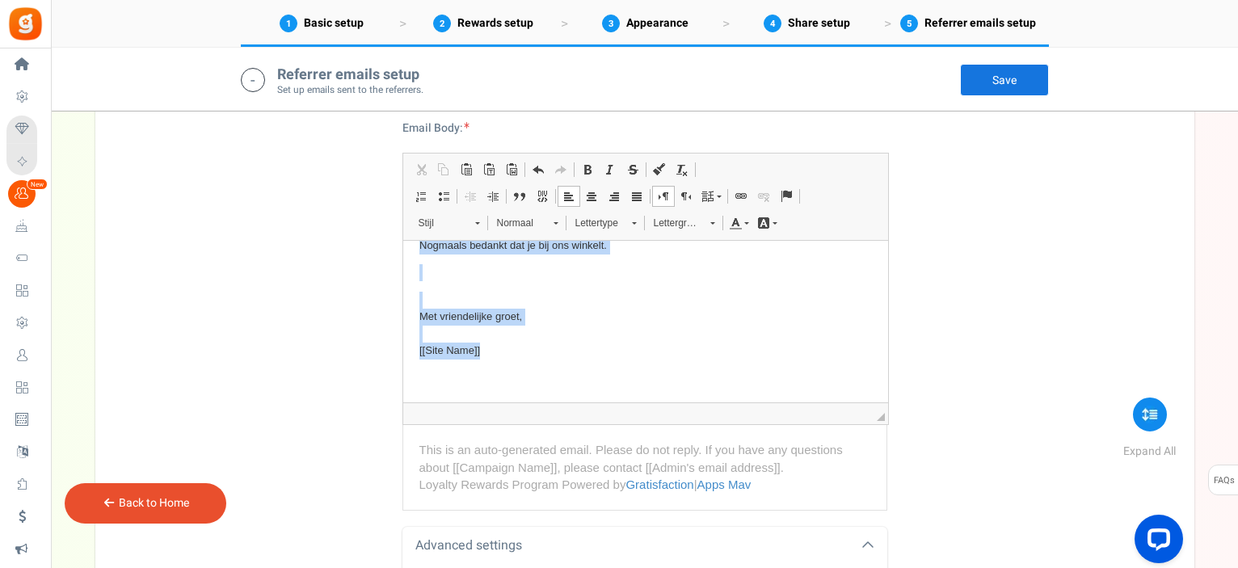
drag, startPoint x: 416, startPoint y: 267, endPoint x: 523, endPoint y: 364, distance: 144.1
click at [523, 364] on html "Hallo [[Name]] , Bedankt voor het winkelen bij [[Site Name]] Nu kun je meer bel…" at bounding box center [644, 205] width 485 height 393
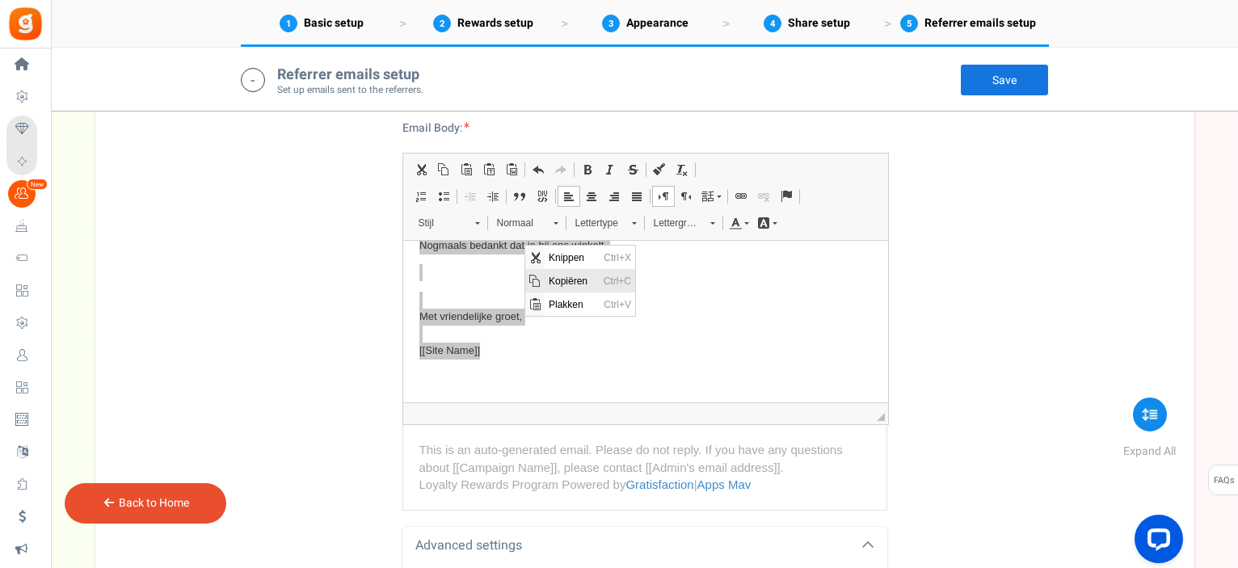
click at [559, 280] on span "Kopiëren" at bounding box center [572, 280] width 55 height 23
copy body "Hallo [[Name]] , Bedankt voor het winkelen bij [[Site Name]] Nu kun je meer bel…"
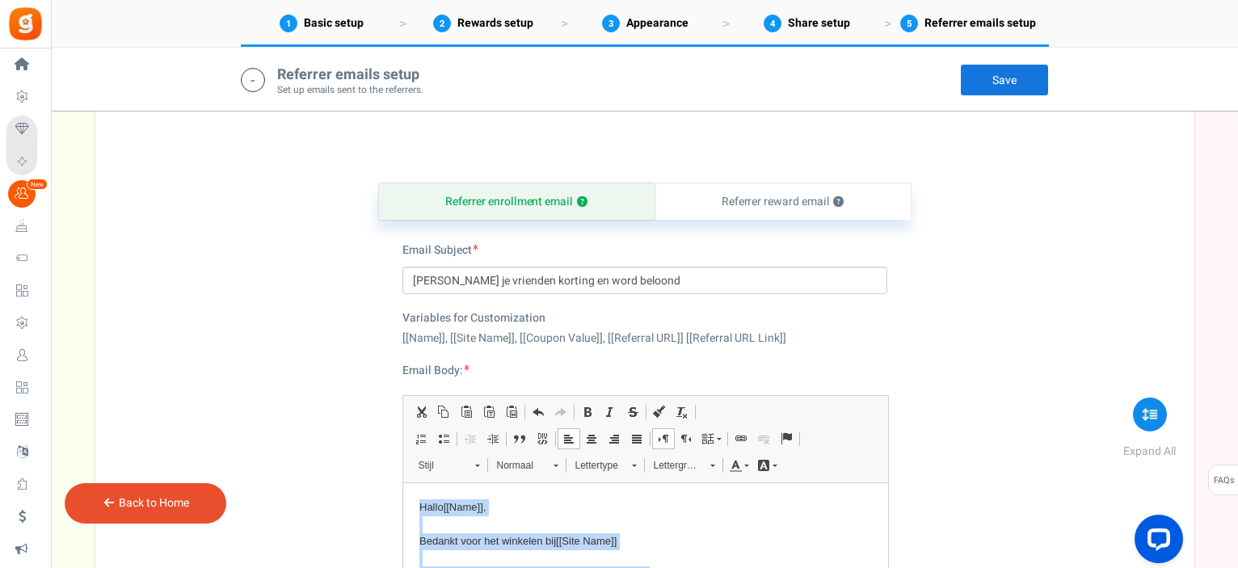
scroll to position [727, 0]
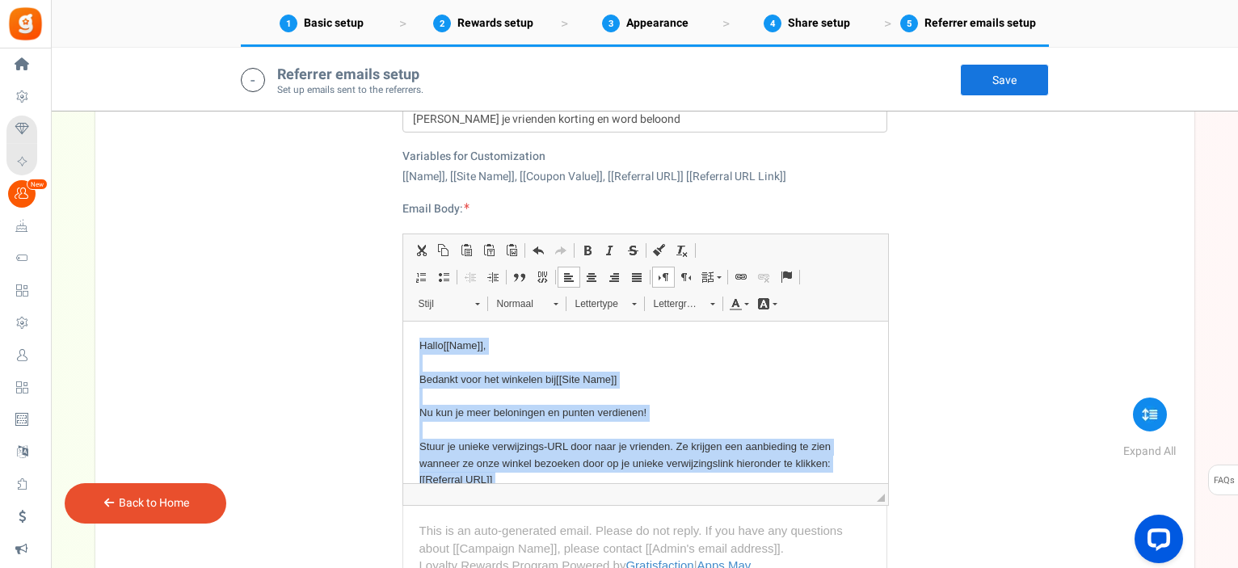
click at [674, 389] on p "Hallo [[Name]] , Bedankt voor het winkelen bij [[Site Name]] Nu kun je meer bel…" at bounding box center [645, 422] width 452 height 168
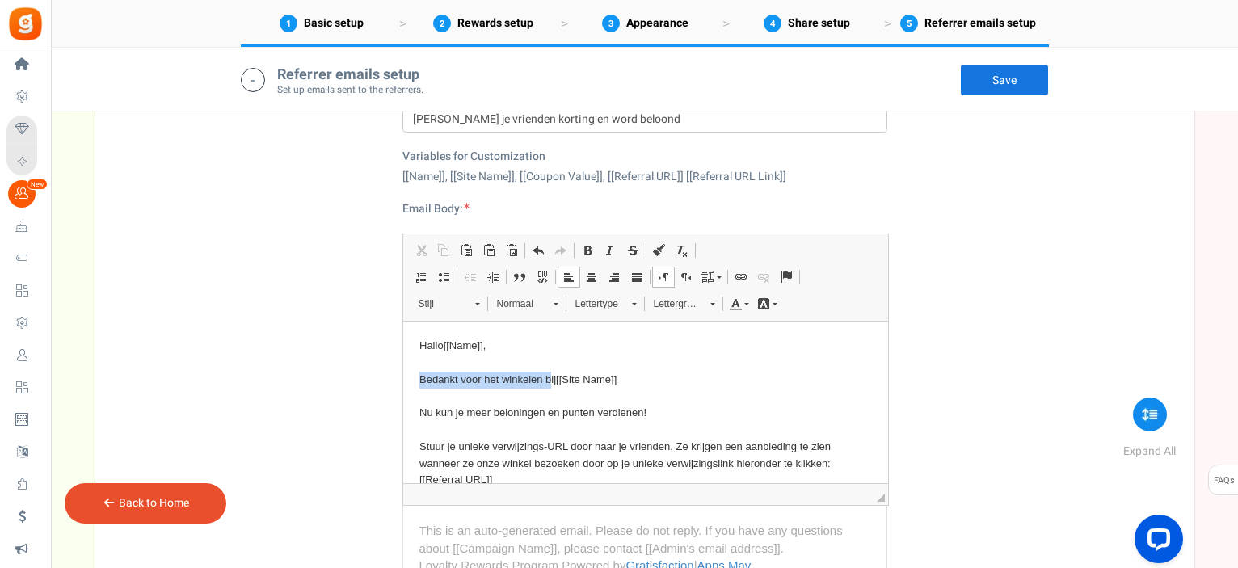
drag, startPoint x: 415, startPoint y: 380, endPoint x: 549, endPoint y: 373, distance: 134.3
click at [549, 373] on html "Hallo [[Name]] , Bedankt voor het winkelen bij [[Site Name]] Nu kun je meer bel…" at bounding box center [644, 518] width 485 height 393
drag, startPoint x: 416, startPoint y: 379, endPoint x: 421, endPoint y: 386, distance: 8.7
click at [421, 386] on p "Hallo [[Name]] , [[Site Name]] Nu kun je meer beloningen en punten verdienen! S…" at bounding box center [645, 422] width 452 height 168
click at [417, 385] on html "Hallo [[Name]] , [[Site Name]] Nu kun je meer beloningen en punten verdienen! S…" at bounding box center [644, 518] width 485 height 393
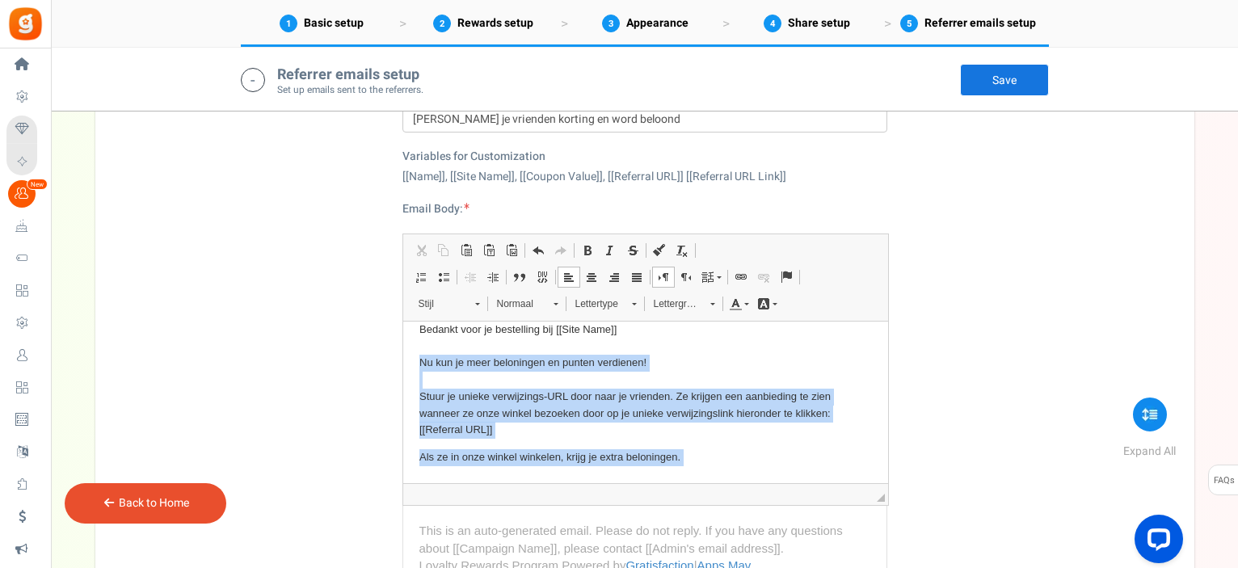
scroll to position [65, 0]
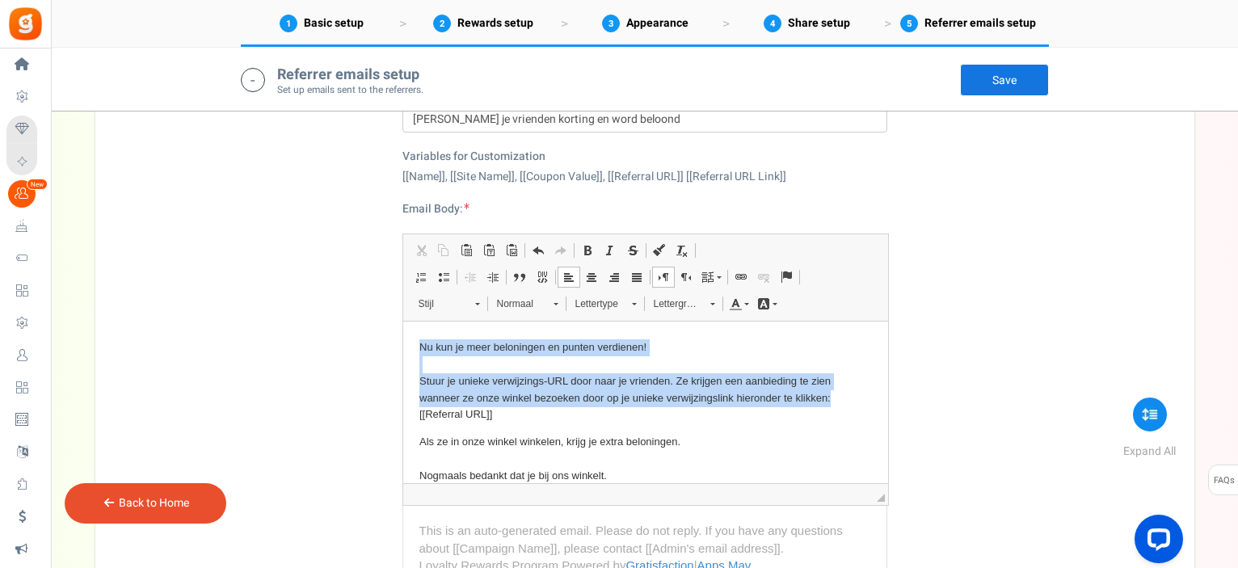
drag, startPoint x: 420, startPoint y: 409, endPoint x: 845, endPoint y: 402, distance: 425.0
click at [845, 402] on p "Hallo [[Name]] , Bedankt voor je bestelling bij [[Site Name]] Nu kun je meer be…" at bounding box center [645, 347] width 452 height 151
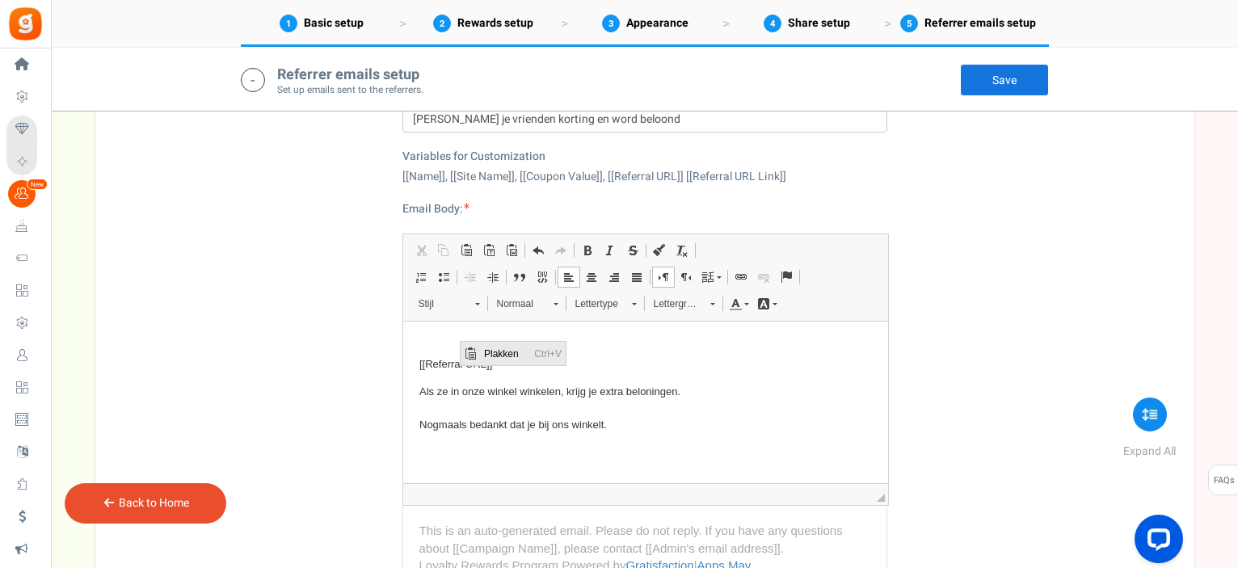
click at [496, 352] on span "Plakken" at bounding box center [505, 353] width 50 height 23
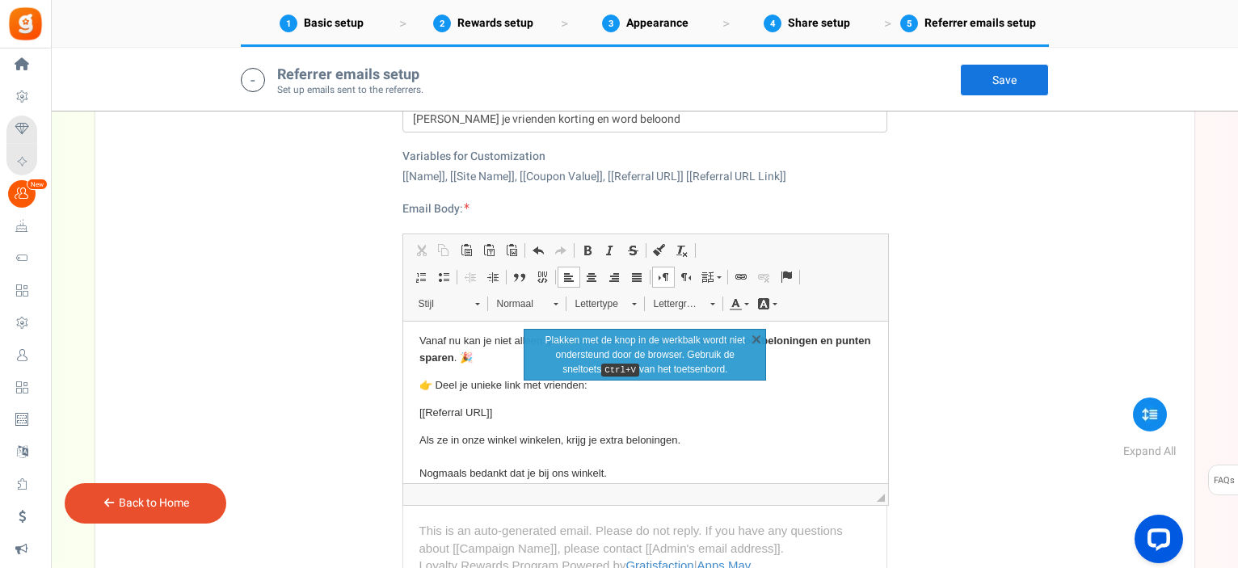
click at [729, 432] on p "Als ze in onze winkel winkelen, krijg je extra beloningen. Nogmaals bedankt dat…" at bounding box center [645, 457] width 452 height 50
click at [758, 335] on link "X" at bounding box center [756, 338] width 16 height 16
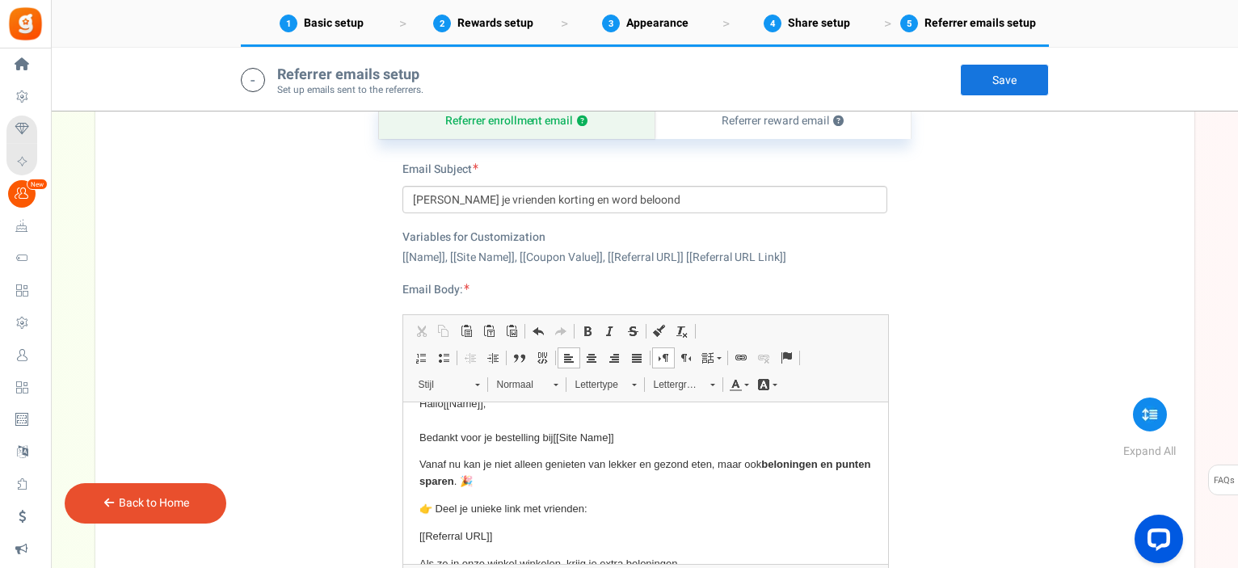
scroll to position [0, 0]
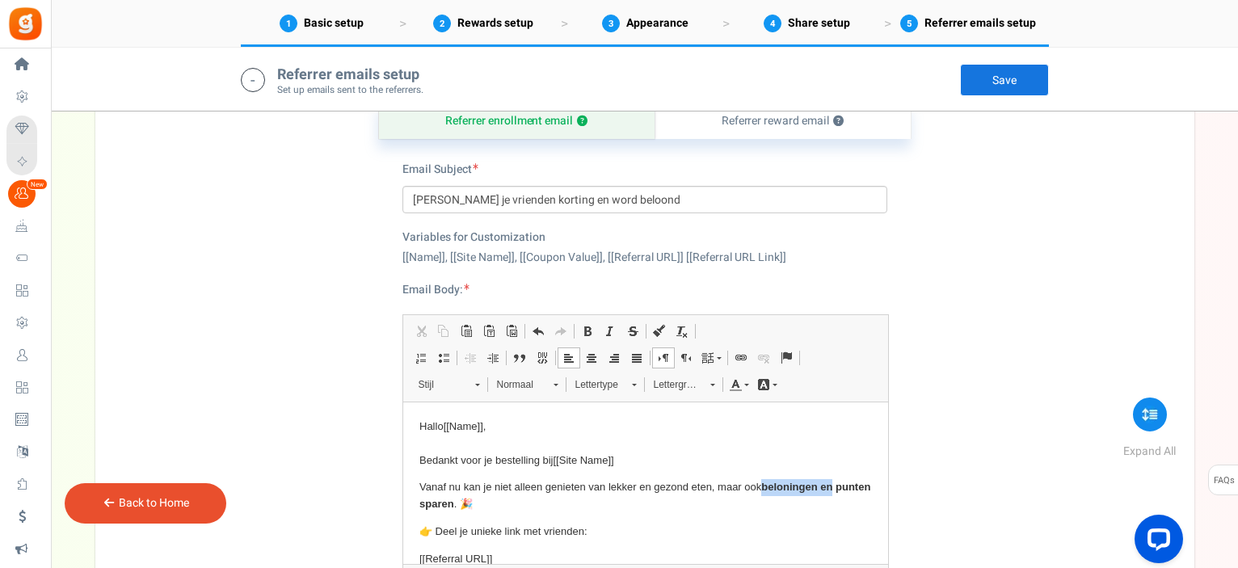
drag, startPoint x: 763, startPoint y: 407, endPoint x: 835, endPoint y: 480, distance: 102.3
click at [835, 480] on p "Vanaf nu kan je niet alleen genieten van lekker en gezond eten, maar ook beloni…" at bounding box center [645, 496] width 452 height 34
click at [856, 488] on p "Vanaf nu kan je niet alleen genieten van lekker en gezond eten, maar ook punten…" at bounding box center [645, 487] width 452 height 17
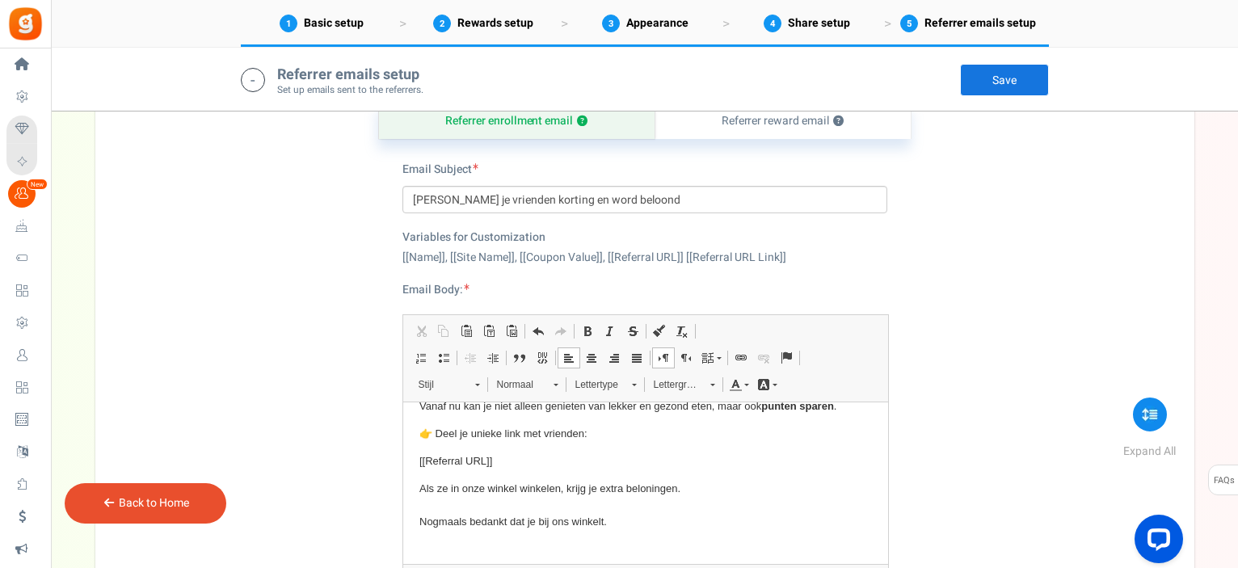
click at [543, 435] on p "👉 Deel je unieke link met vrienden:" at bounding box center [645, 434] width 452 height 17
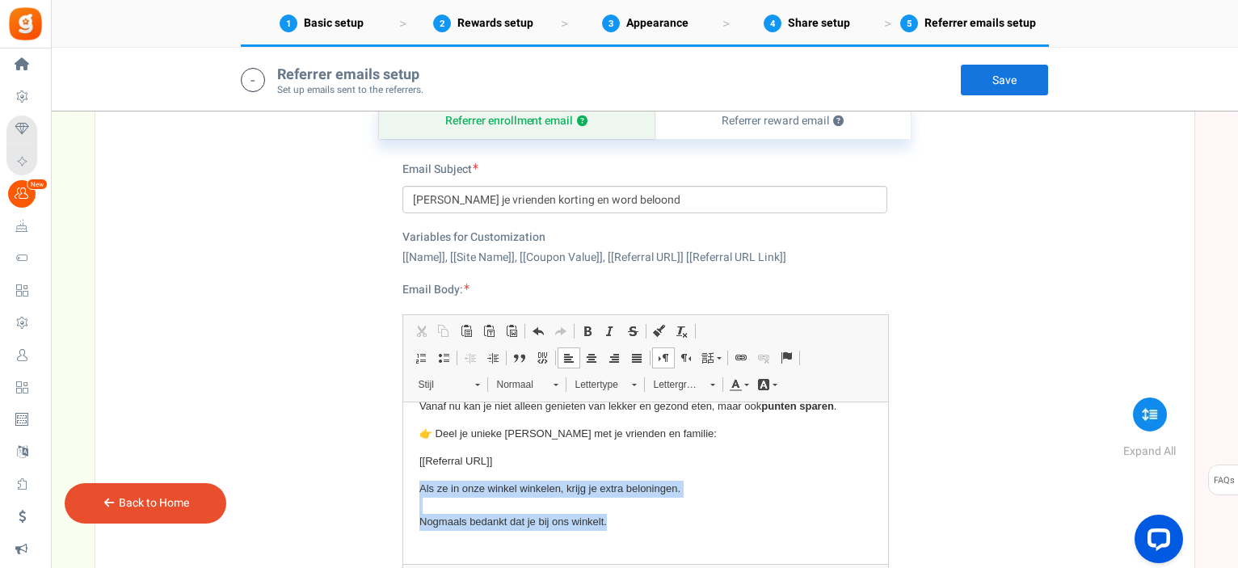
drag, startPoint x: 415, startPoint y: 483, endPoint x: 631, endPoint y: 525, distance: 219.8
click at [631, 525] on html "Hallo [[Name]] , Bedankt voor je bestelling bij [[Site Name]] Vanaf nu kan je n…" at bounding box center [644, 501] width 485 height 358
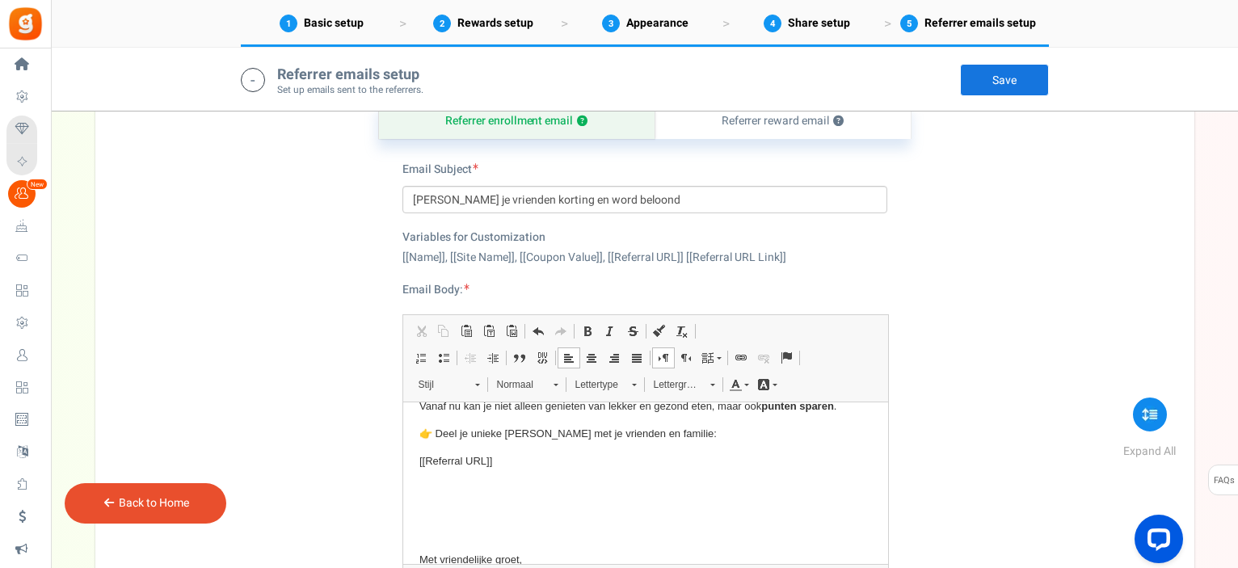
click at [427, 493] on p "Tekstverwerker, referral_email_body" at bounding box center [645, 489] width 452 height 17
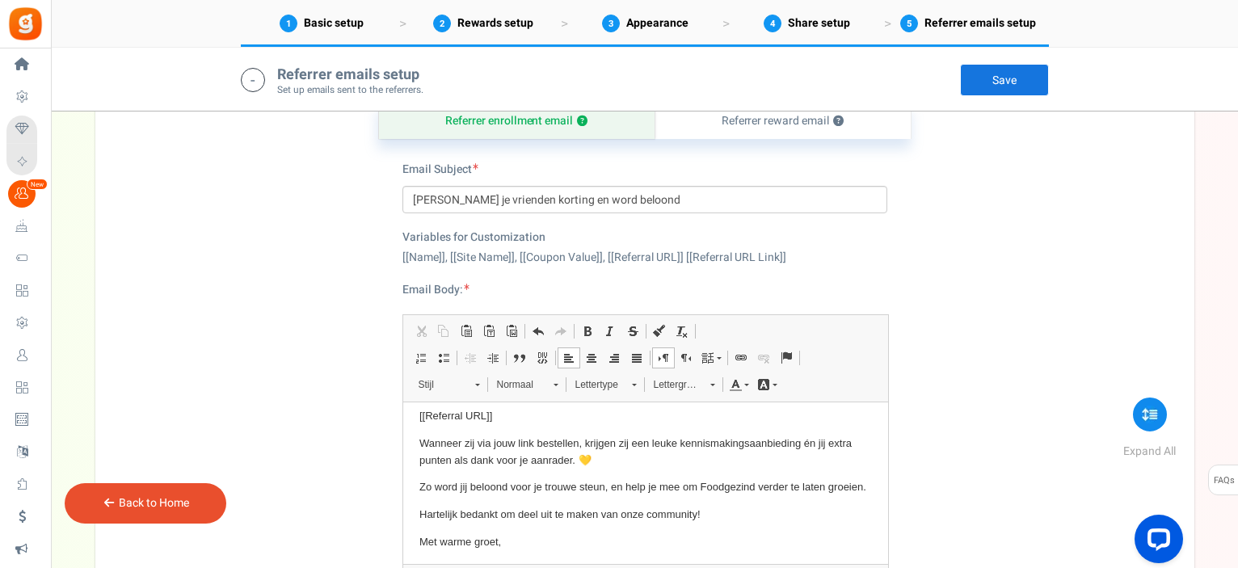
scroll to position [207, 0]
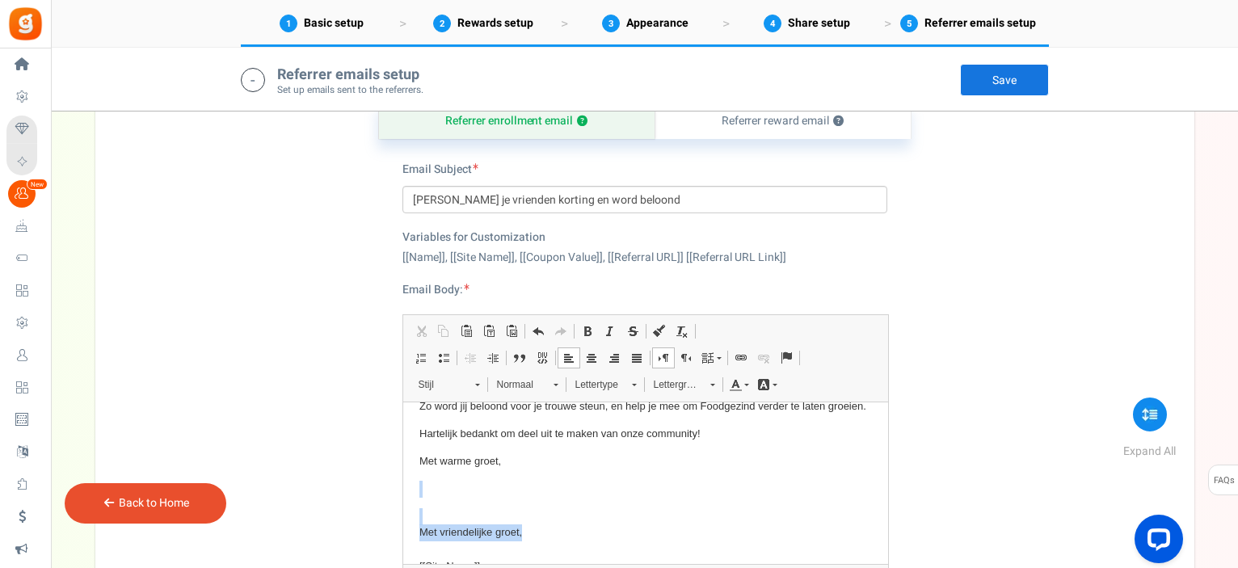
drag, startPoint x: 522, startPoint y: 483, endPoint x: 536, endPoint y: 543, distance: 61.3
click at [536, 543] on body "Hallo [[Name]] , Bedankt voor je bestelling bij [[Site Name]] Vanaf nu kan je n…" at bounding box center [645, 407] width 452 height 391
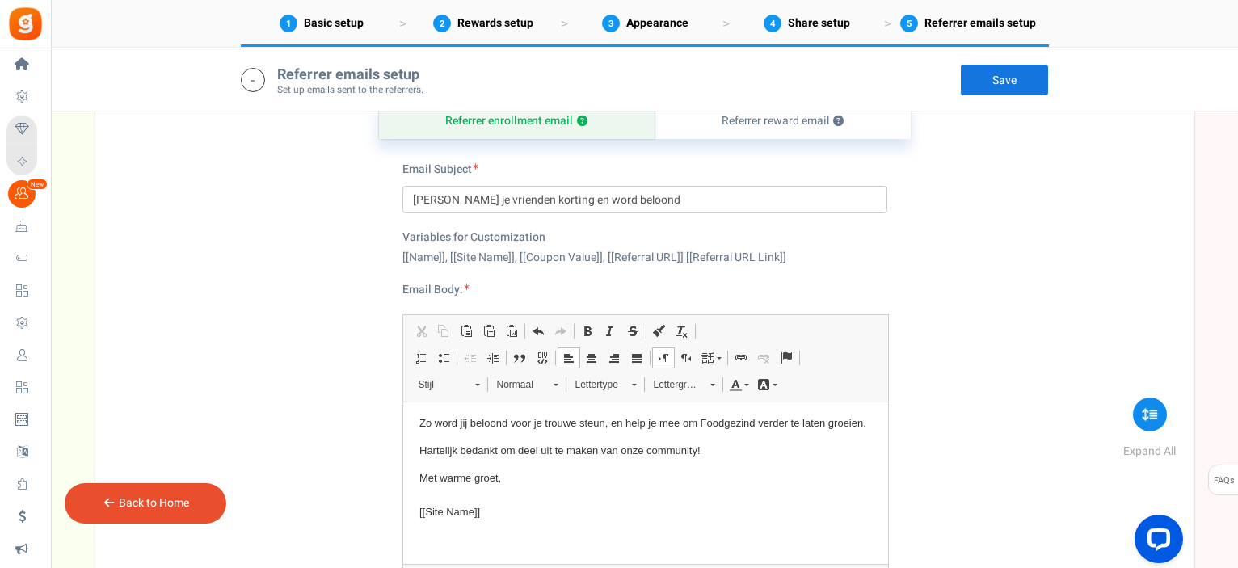
scroll to position [190, 0]
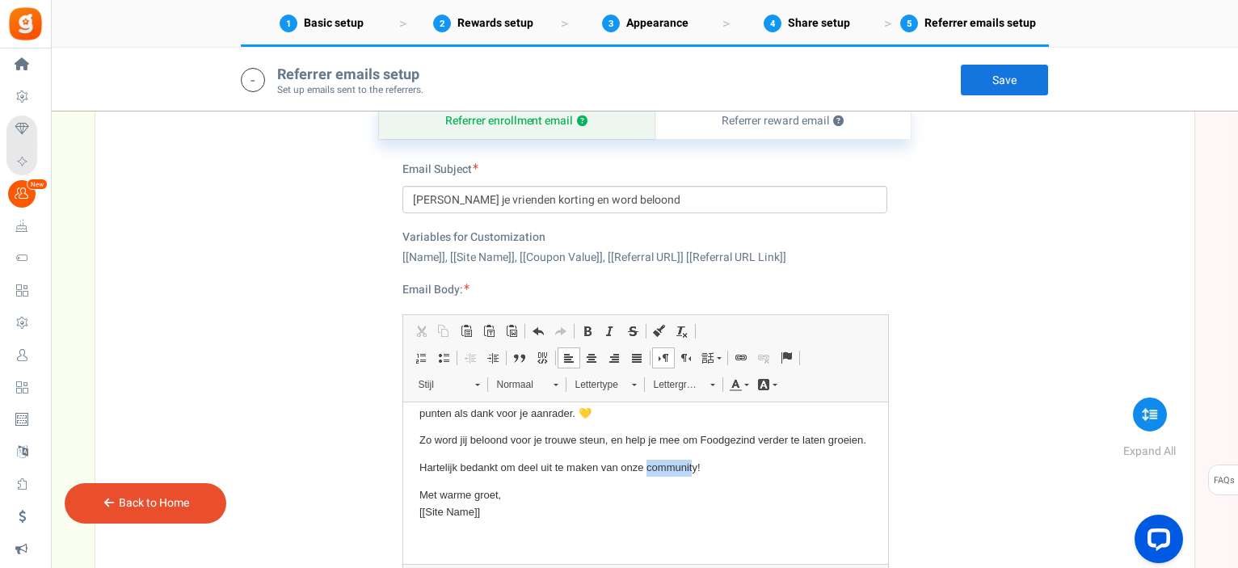
drag, startPoint x: 646, startPoint y: 470, endPoint x: 692, endPoint y: 467, distance: 47.0
click at [692, 467] on p "Hartelijk bedankt om deel uit te maken van onze community!" at bounding box center [645, 468] width 452 height 17
click at [682, 510] on p "Met warme groet, [[Site Name]]" at bounding box center [645, 504] width 452 height 34
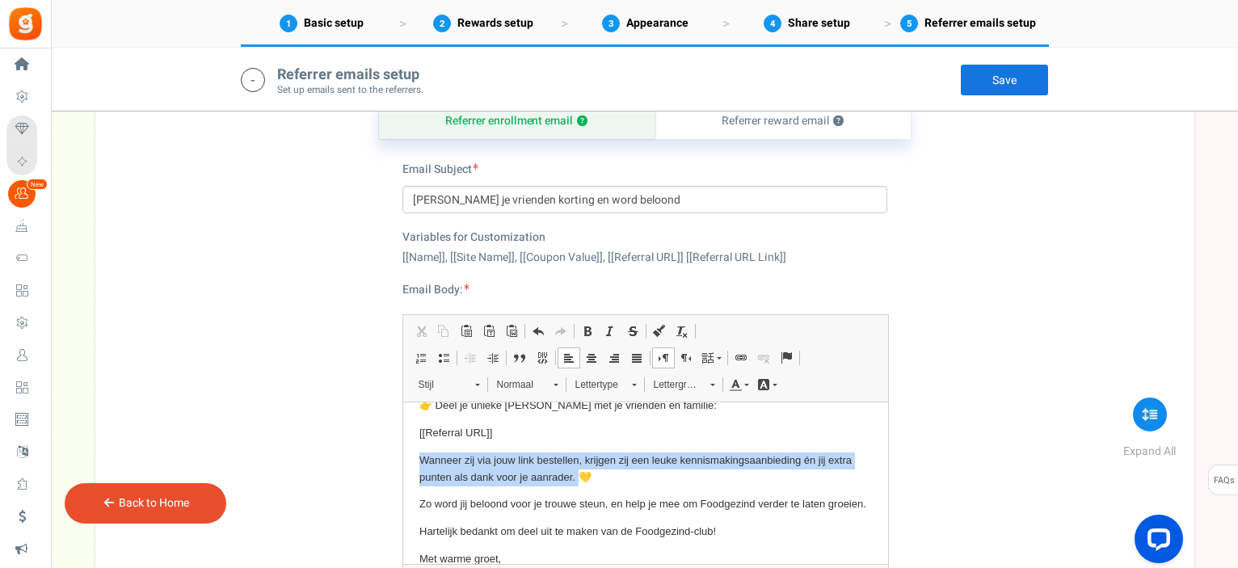
drag, startPoint x: 419, startPoint y: 460, endPoint x: 580, endPoint y: 477, distance: 162.5
click at [580, 477] on p "Wanneer zij via jouw link bestellen, krijgen zij een leuke kennismakingsaanbied…" at bounding box center [645, 469] width 452 height 34
click at [477, 476] on p "Wanneer zij via jouw link bestellen, krijgen zij een leuke kennismakingsaanbied…" at bounding box center [645, 469] width 452 height 34
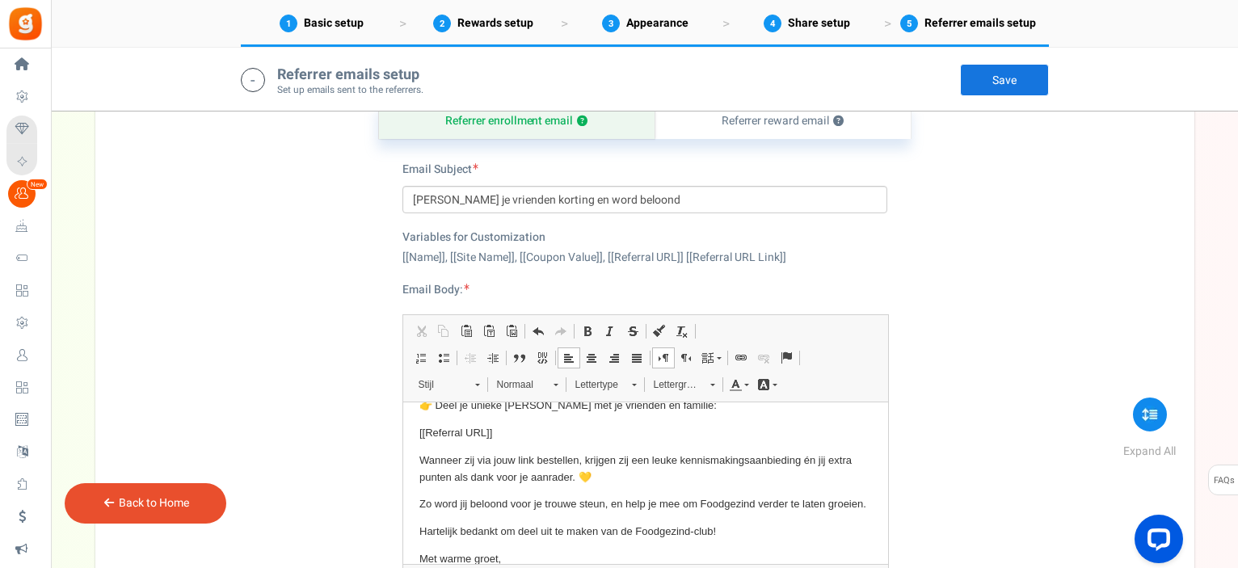
click at [470, 477] on p "Wanneer zij via jouw link bestellen, krijgen zij een leuke kennismakingsaanbied…" at bounding box center [645, 469] width 452 height 34
drag, startPoint x: 498, startPoint y: 477, endPoint x: 569, endPoint y: 470, distance: 71.4
click at [569, 470] on p "Wanneer zij via jouw link bestellen, krijgen zij een leuke kennismakingsaanbied…" at bounding box center [645, 469] width 452 height 34
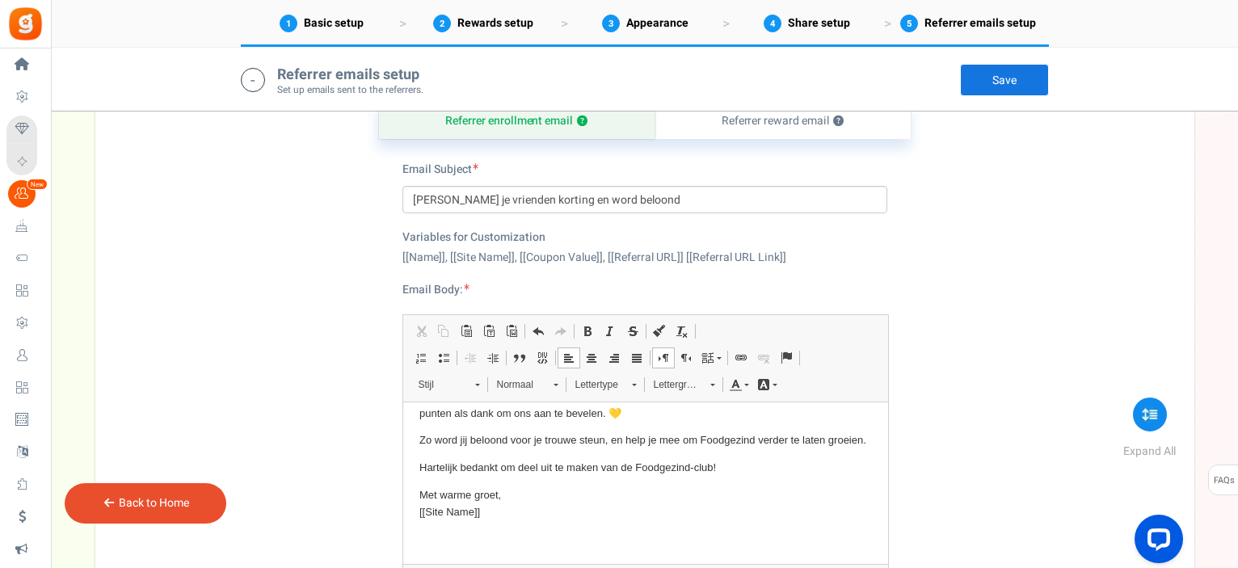
scroll to position [808, 0]
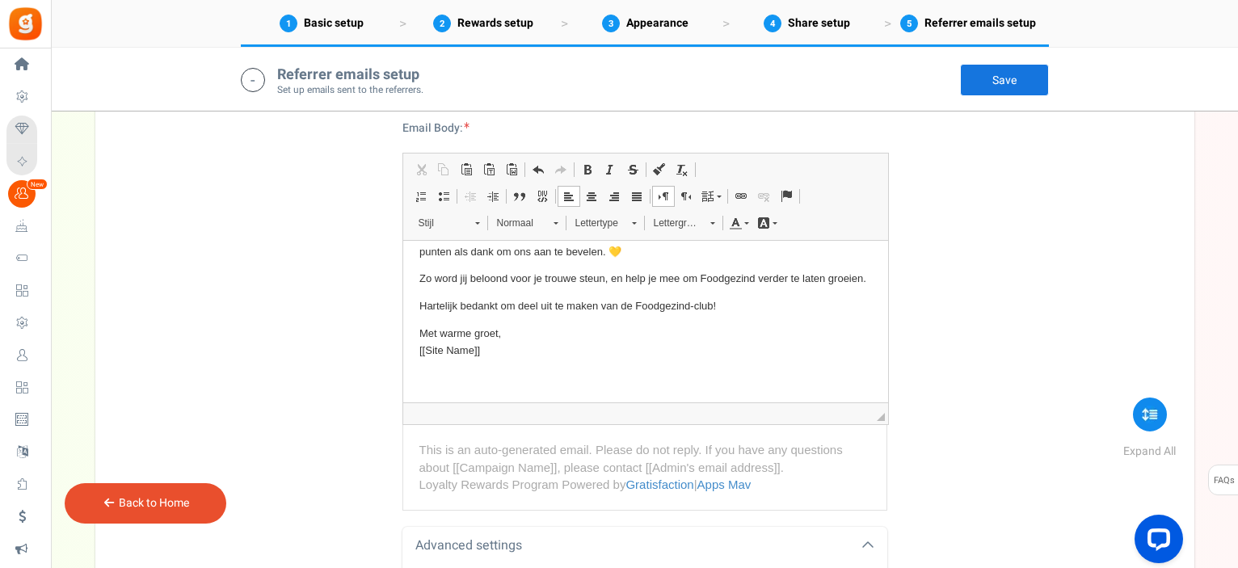
click at [412, 351] on html "Hallo [[Name]] , Bedankt voor je bestelling bij [[Site Name]] Vanaf nu kan je n…" at bounding box center [644, 235] width 485 height 334
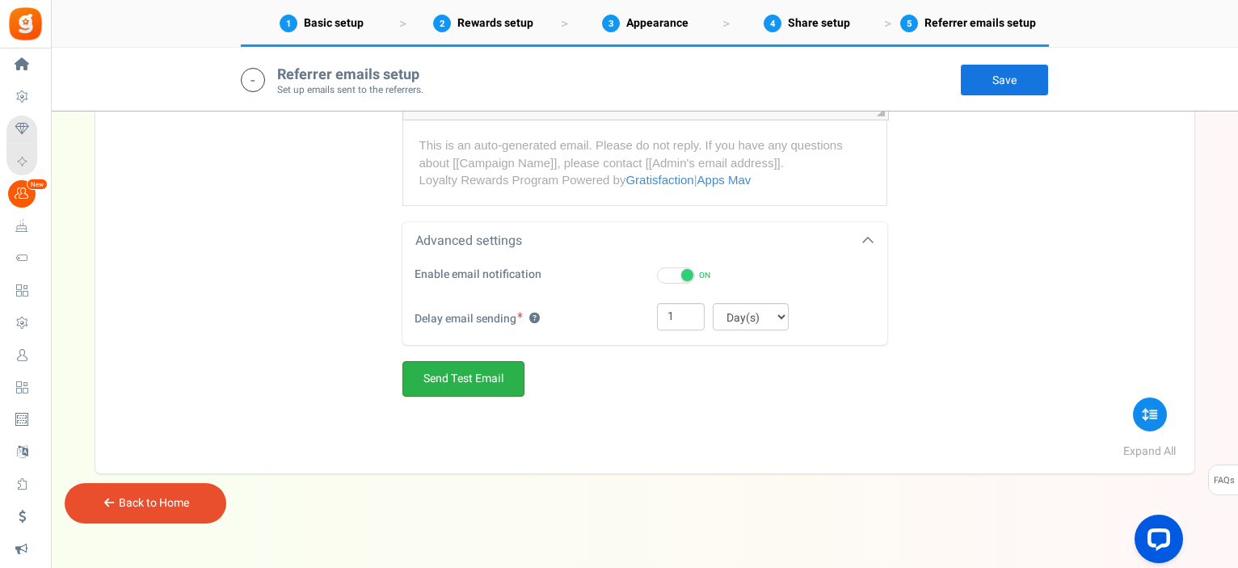
click at [494, 380] on link "Send Test Email" at bounding box center [463, 379] width 122 height 36
click at [1002, 83] on link "Save" at bounding box center [1004, 80] width 89 height 32
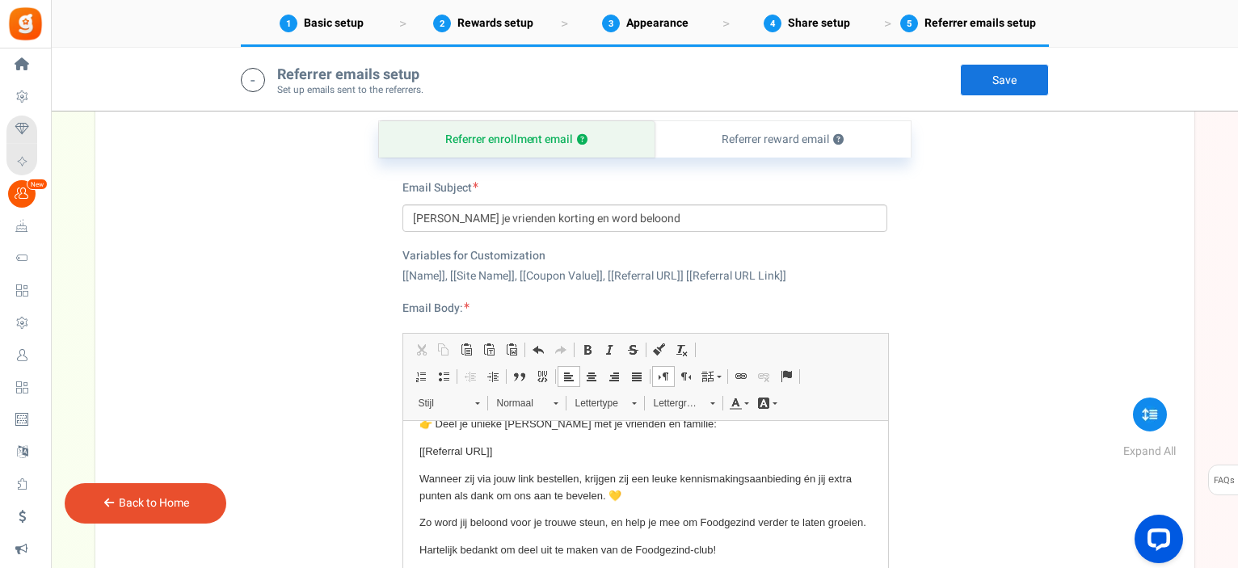
scroll to position [0, 0]
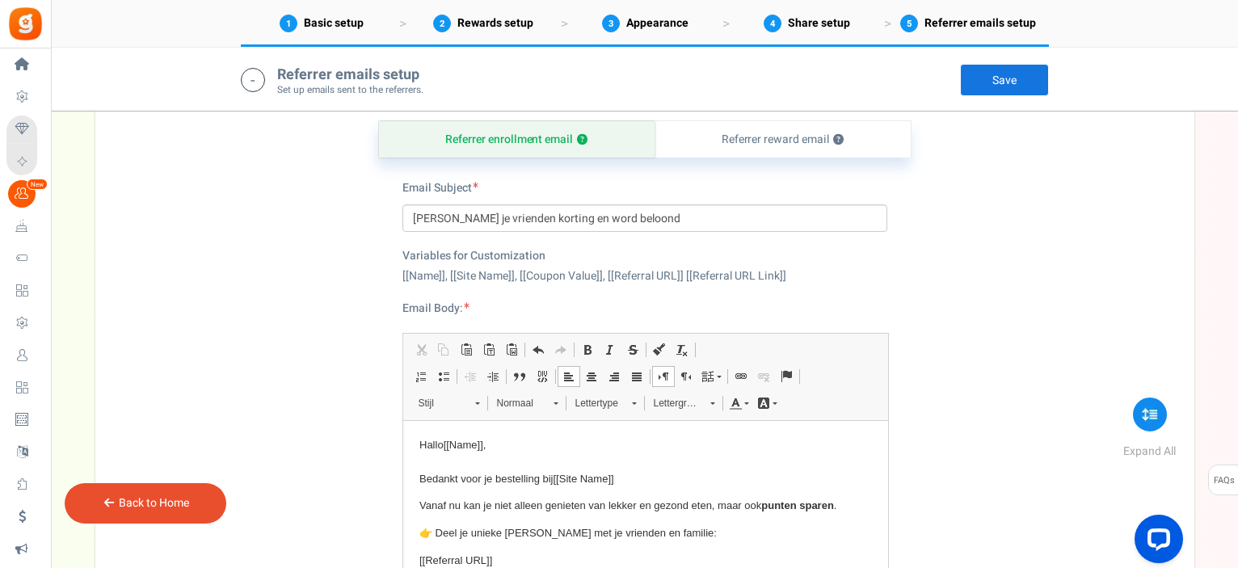
click at [435, 437] on p "Hallo [[Name]] , Bedankt voor je bestelling bij [[Site Name]]" at bounding box center [645, 462] width 452 height 50
click at [987, 77] on link "Save" at bounding box center [1004, 80] width 89 height 32
click at [980, 280] on div "Referrer enrollment email ? Referrer reward email ? Email Subject Geef je vrien…" at bounding box center [644, 508] width 1075 height 857
click at [179, 498] on link "Back to Home" at bounding box center [154, 502] width 70 height 17
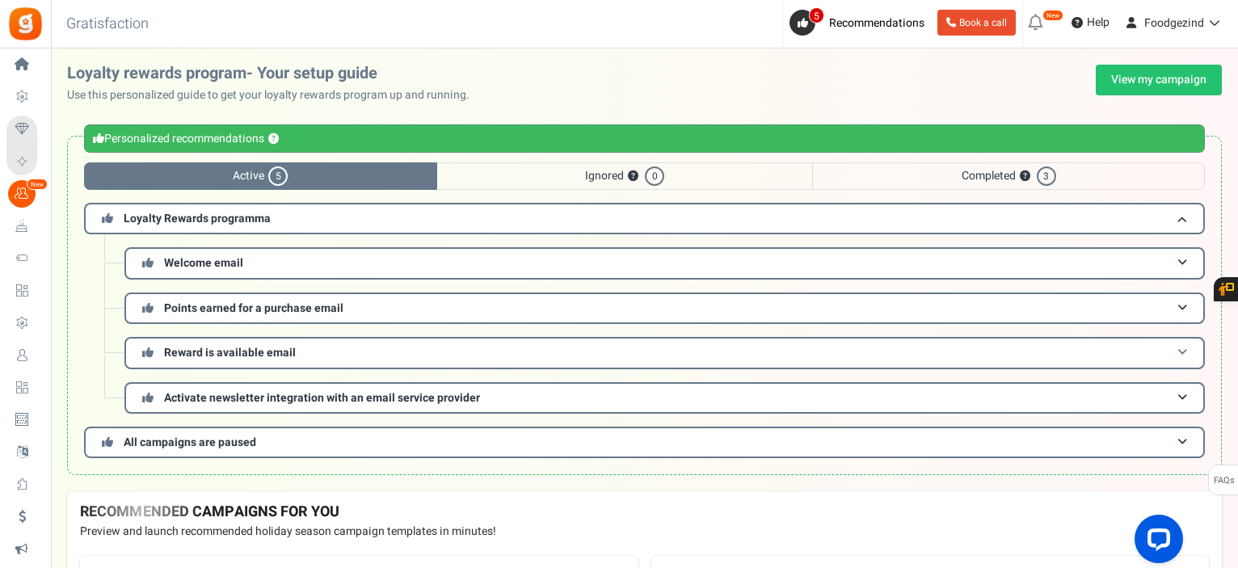
click at [229, 351] on span "Reward is available email" at bounding box center [230, 352] width 132 height 17
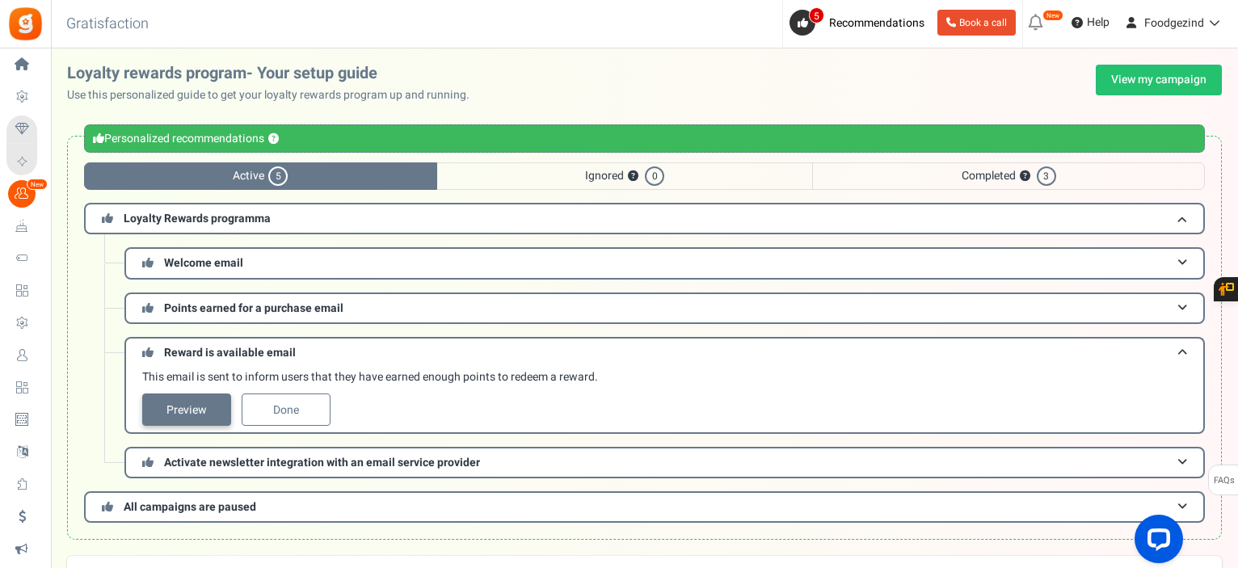
click at [203, 410] on link "Preview" at bounding box center [186, 409] width 89 height 32
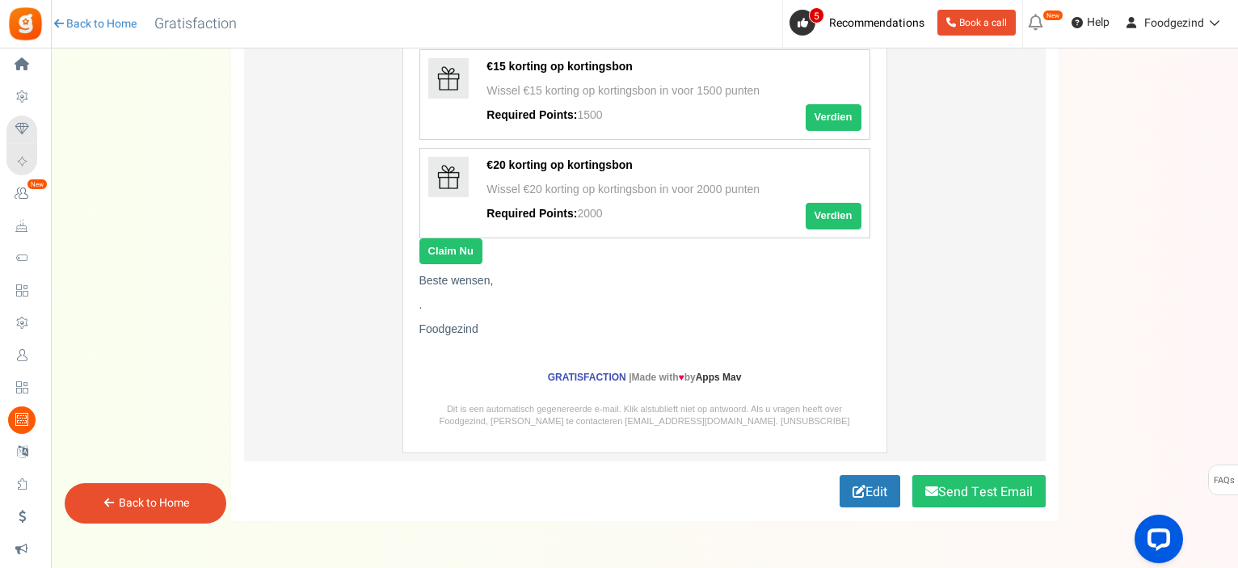
scroll to position [695, 0]
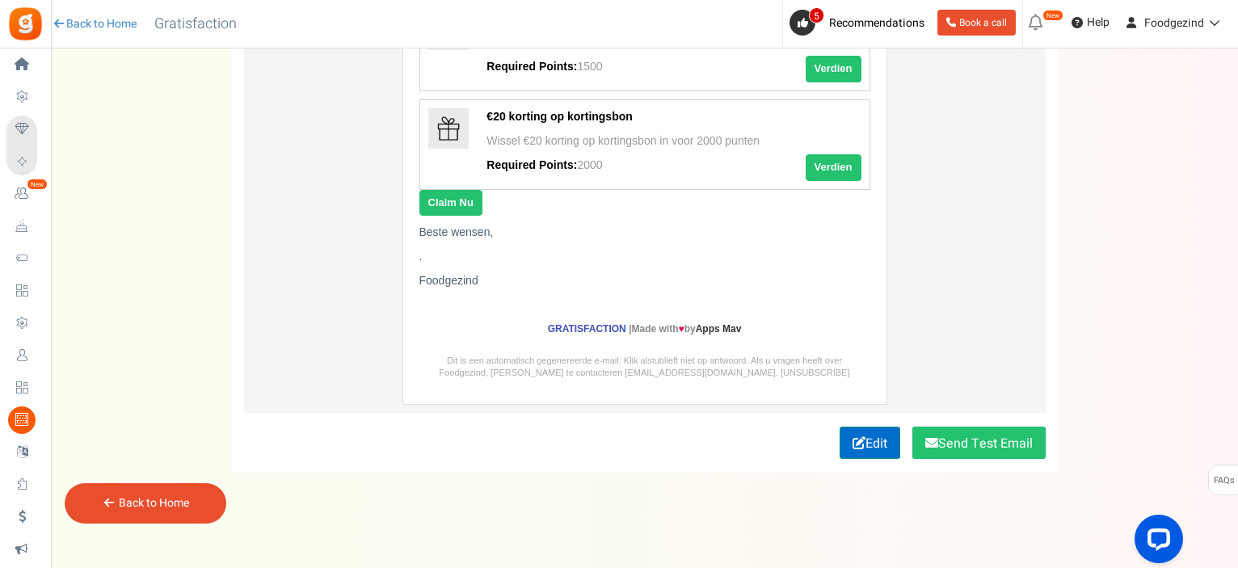
click at [865, 436] on link "Edit" at bounding box center [869, 443] width 61 height 32
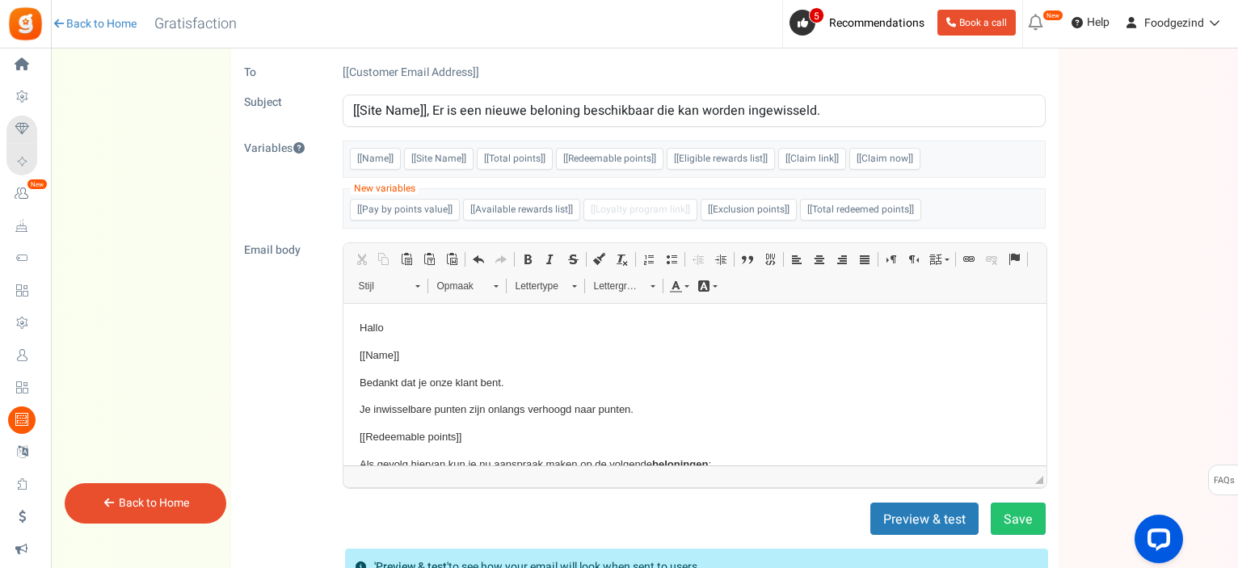
scroll to position [0, 0]
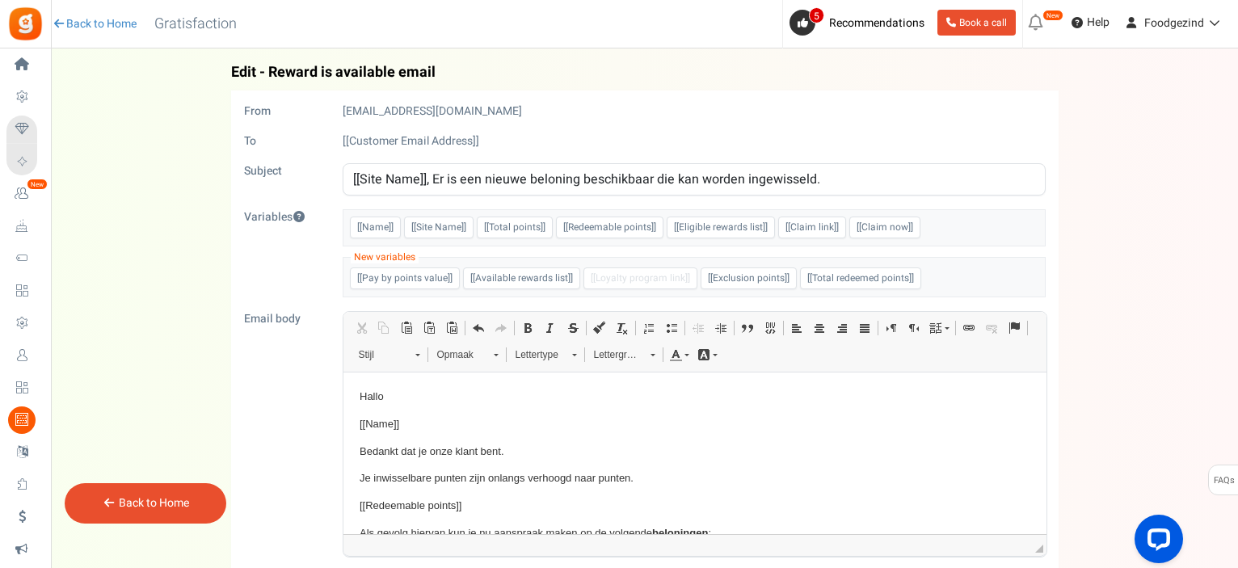
drag, startPoint x: 832, startPoint y: 178, endPoint x: 413, endPoint y: 184, distance: 419.4
click at [413, 184] on input "[[Site Name]], Er is een nieuwe beloning beschikbaar die kan worden ingewisseld." at bounding box center [694, 179] width 703 height 32
click at [460, 70] on h4 "Back Edit - Reward is available email" at bounding box center [644, 73] width 827 height 16
drag, startPoint x: 435, startPoint y: 69, endPoint x: 271, endPoint y: 76, distance: 165.0
click at [271, 76] on h4 "Back Edit - Reward is available email" at bounding box center [644, 73] width 827 height 16
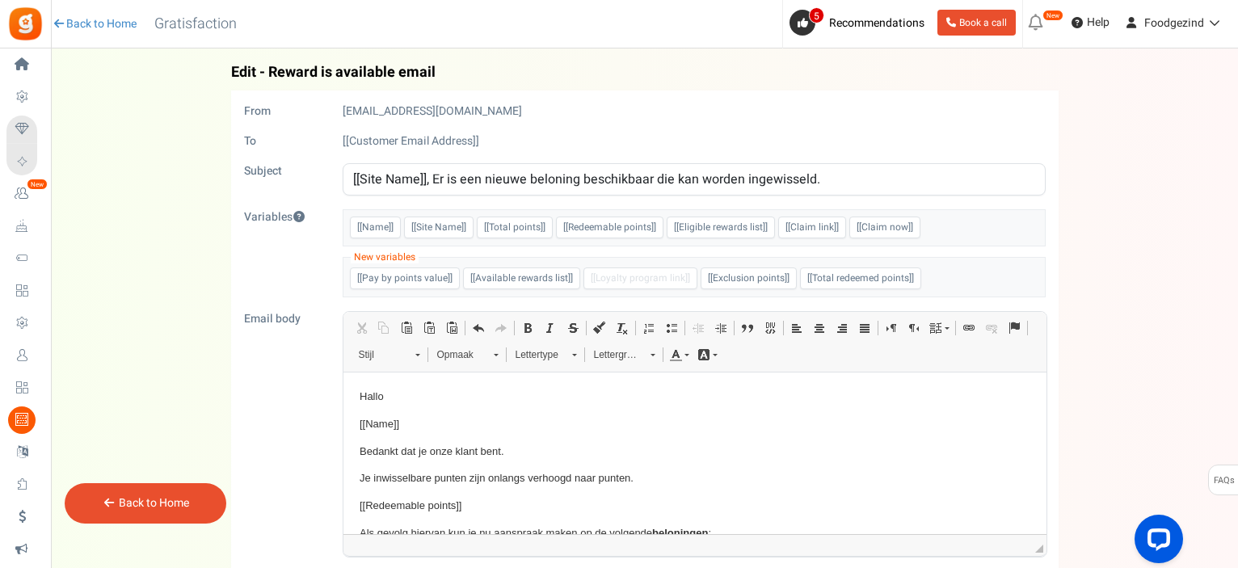
copy span "Reward is available email"
drag, startPoint x: 825, startPoint y: 174, endPoint x: 351, endPoint y: 165, distance: 474.4
click at [351, 165] on input "[[Site Name]], Er is een nieuwe beloning beschikbaar die kan worden ingewisseld." at bounding box center [694, 179] width 703 height 32
click at [650, 454] on p "Bedankt dat je onze klant bent." at bounding box center [694, 452] width 671 height 17
click at [599, 178] on input "[[Site Name]], Er is een nieuwe beloning beschikbaar die kan worden ingewisseld." at bounding box center [694, 179] width 703 height 32
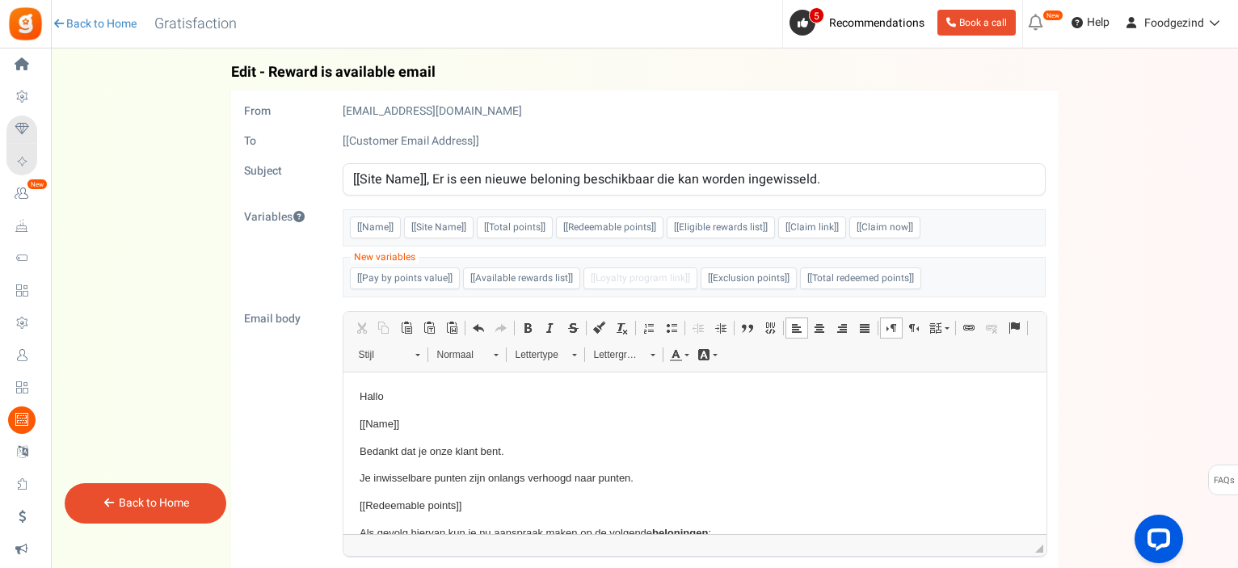
drag, startPoint x: 431, startPoint y: 178, endPoint x: 816, endPoint y: 175, distance: 384.6
click at [816, 175] on input "[[Site Name]], Er is een nieuwe beloning beschikbaar die kan worden ingewisseld." at bounding box center [694, 179] width 703 height 32
paste input "Je gespaarde punten bij Foodgezind wachten op jou"
click at [511, 179] on input "[[Site Name]], Je gespaarde punten bij Foodgezind wachten op jou" at bounding box center [694, 179] width 703 height 32
drag, startPoint x: 625, startPoint y: 175, endPoint x: 708, endPoint y: 170, distance: 83.3
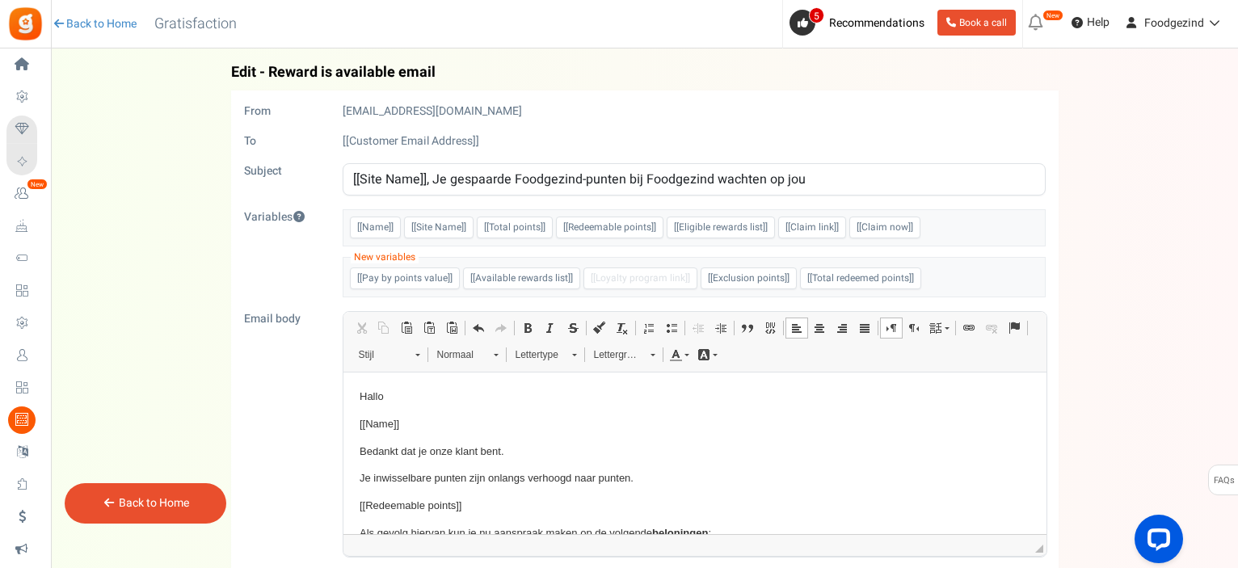
click at [708, 170] on input "[[Site Name]], Je gespaarde Foodgezind-punten bij Foodgezind wachten op jou" at bounding box center [694, 179] width 703 height 32
drag, startPoint x: 513, startPoint y: 177, endPoint x: 587, endPoint y: 170, distance: 73.8
click at [587, 170] on input "[[Site Name]], Je gespaarde Foodgezind-punten wachten op jou" at bounding box center [694, 179] width 703 height 32
click at [556, 173] on input "[[Site Name]], Je gespaarde punten wachten op jou" at bounding box center [694, 179] width 703 height 32
type input "[[Site Name]], Je gespaarde punten wachten op jou"
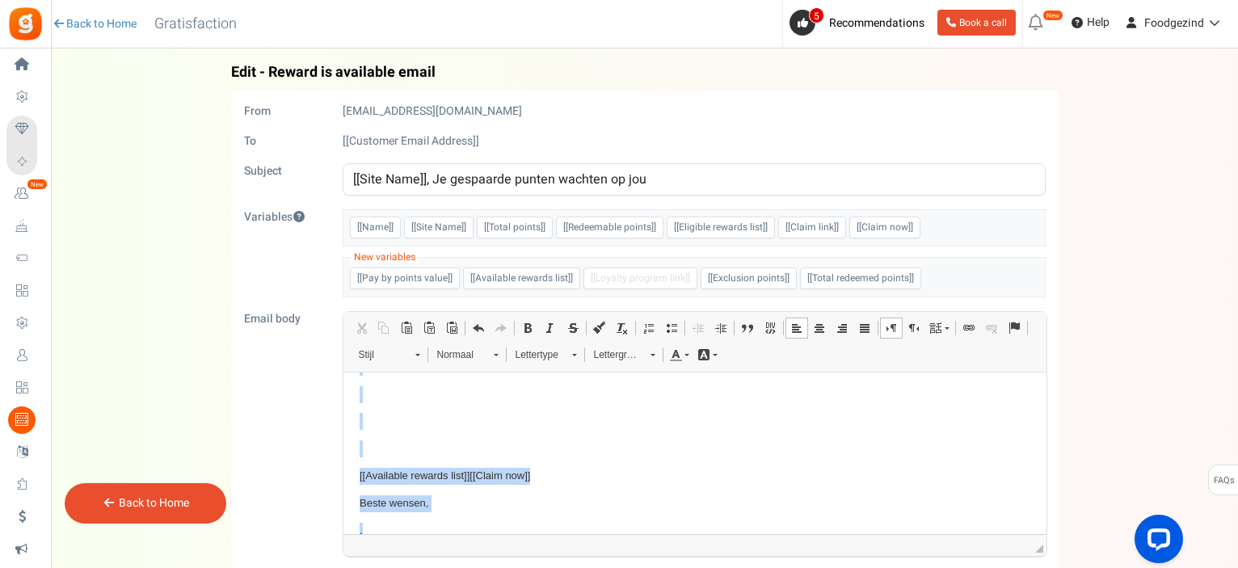
scroll to position [242, 0]
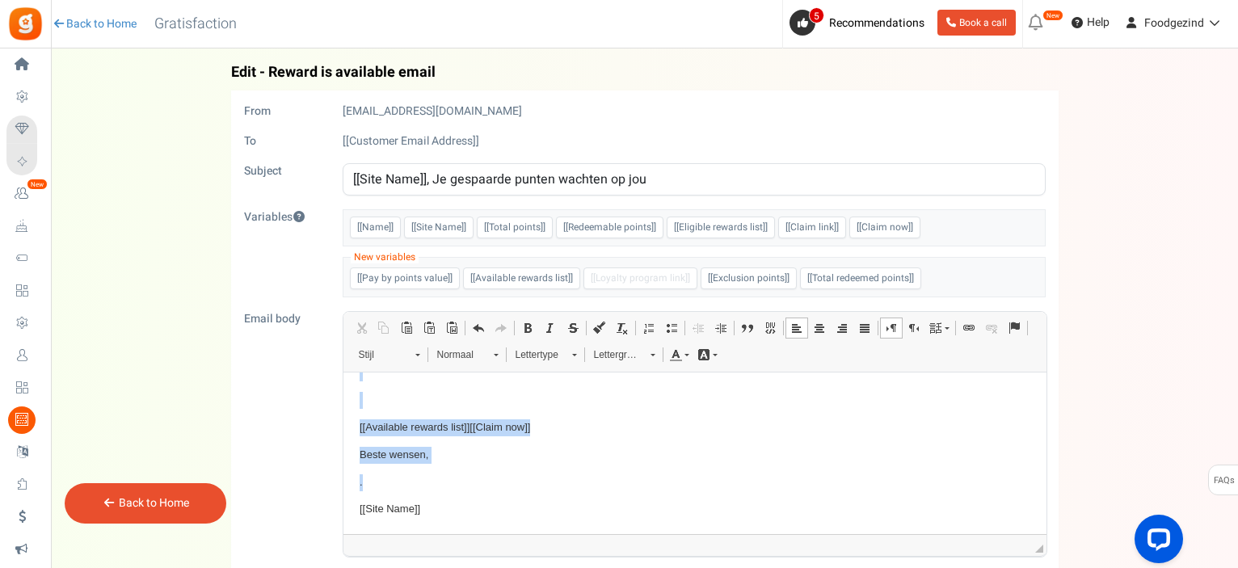
drag, startPoint x: 357, startPoint y: 394, endPoint x: 482, endPoint y: 507, distance: 168.8
click at [482, 507] on html "Hallo [[Name]] Bedankt dat je onze klant bent. Je inwisselbare punten zijn onla…" at bounding box center [694, 332] width 703 height 404
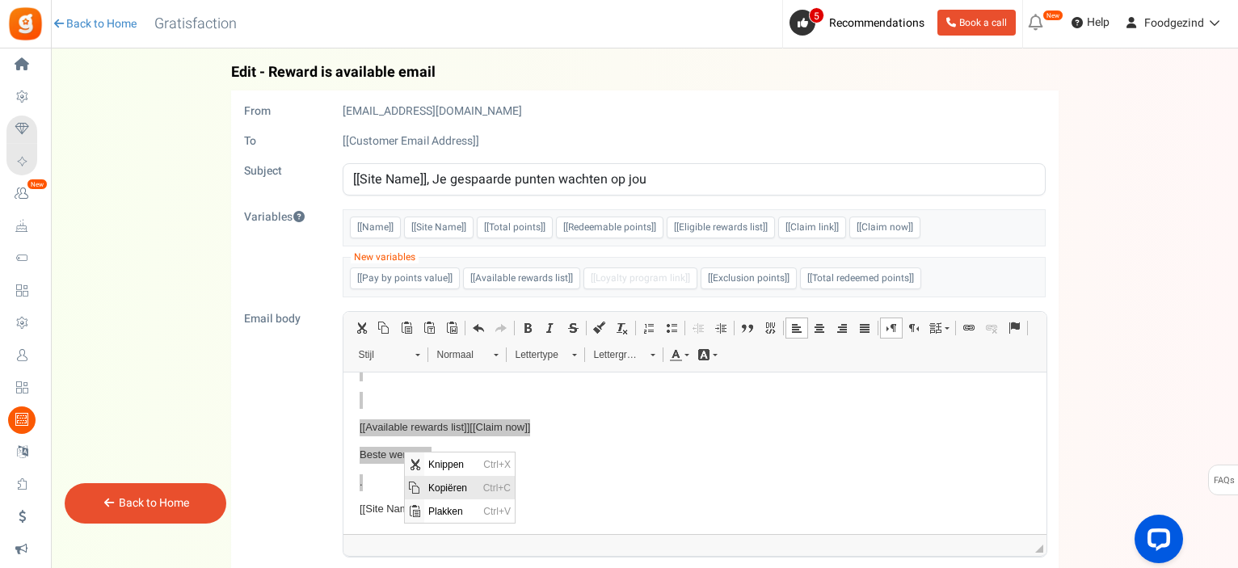
click at [445, 488] on span "Kopiëren" at bounding box center [451, 487] width 55 height 23
copy body "Hallo [[Name]] Bedankt dat je onze klant bent. Je inwisselbare punten zijn onla…"
drag, startPoint x: 656, startPoint y: 177, endPoint x: 349, endPoint y: 158, distance: 307.6
click at [345, 158] on form "From noreply@gr.ammailer.com To [[Customer Email Address]] Subject [[Site Name]…" at bounding box center [644, 444] width 801 height 682
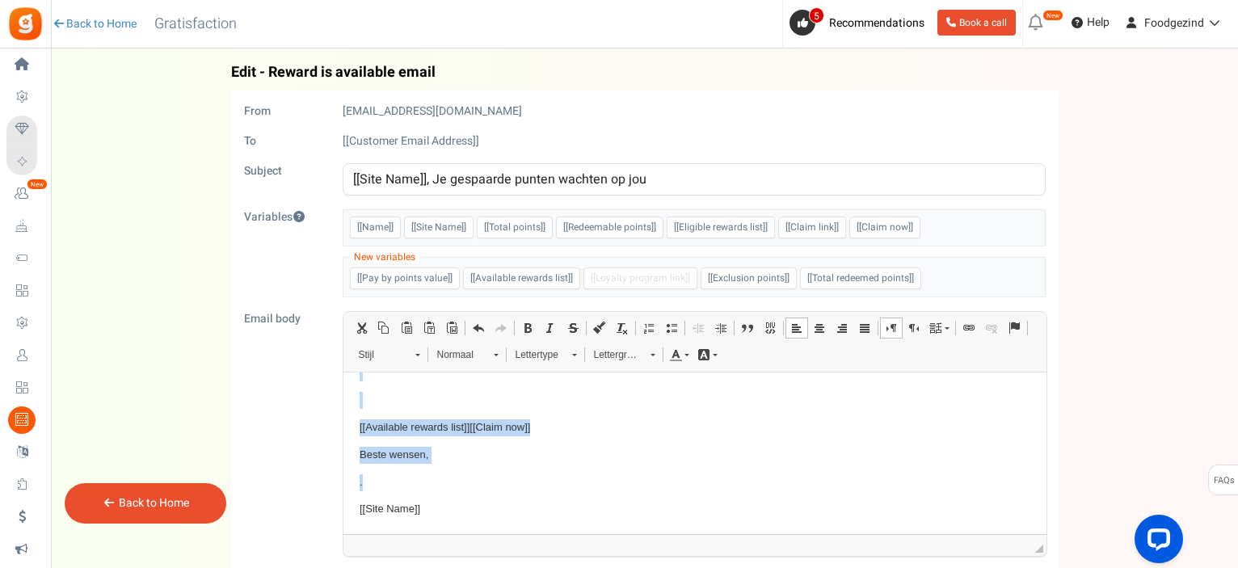
click at [554, 417] on body "Hallo [[Name]] Bedankt dat je onze klant bent. Je inwisselbare punten zijn onla…" at bounding box center [694, 332] width 671 height 372
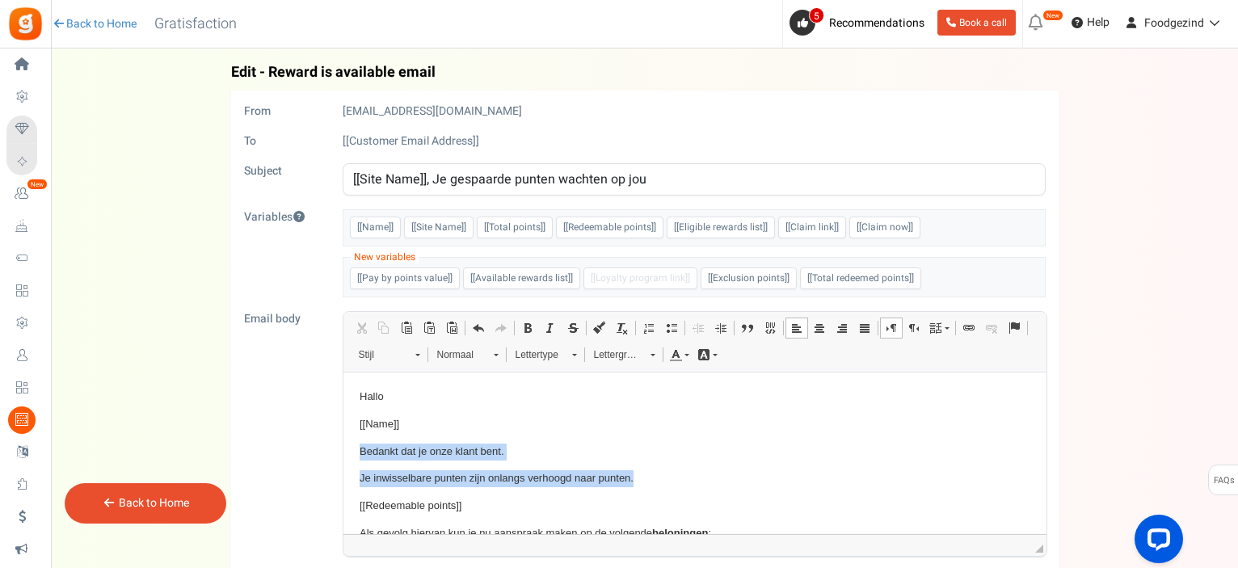
drag, startPoint x: 359, startPoint y: 444, endPoint x: 645, endPoint y: 477, distance: 287.9
click at [645, 477] on body "Hallo [[Name]] Bedankt dat je onze klant bent. Je inwisselbare punten zijn onla…" at bounding box center [694, 575] width 671 height 372
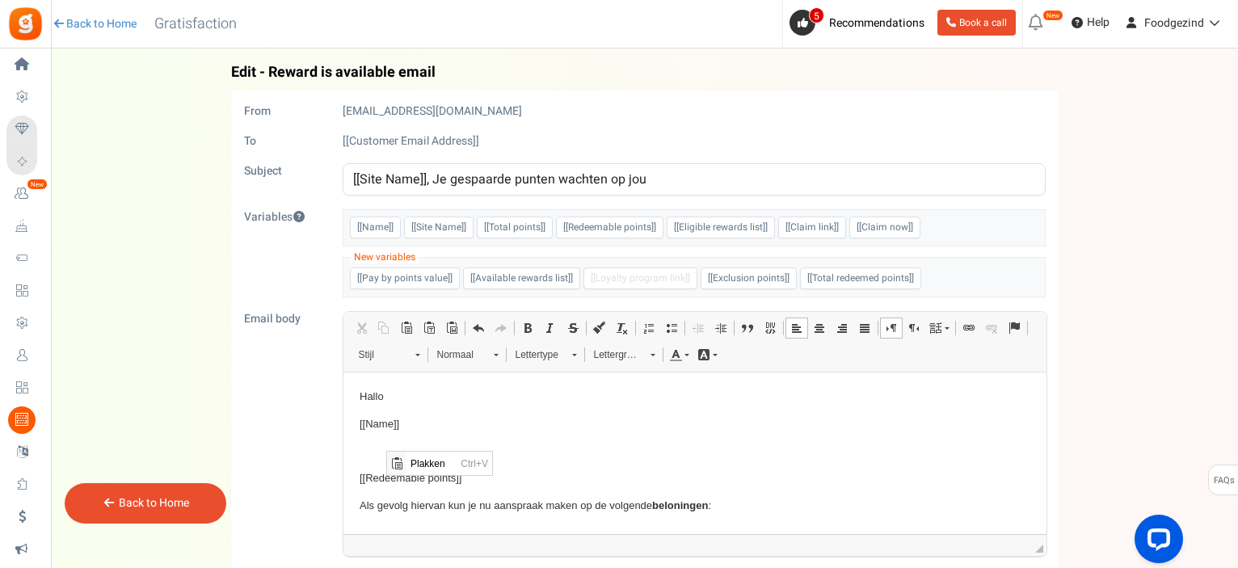
click at [370, 444] on p "Tekstverwerker, email_editor" at bounding box center [694, 452] width 671 height 17
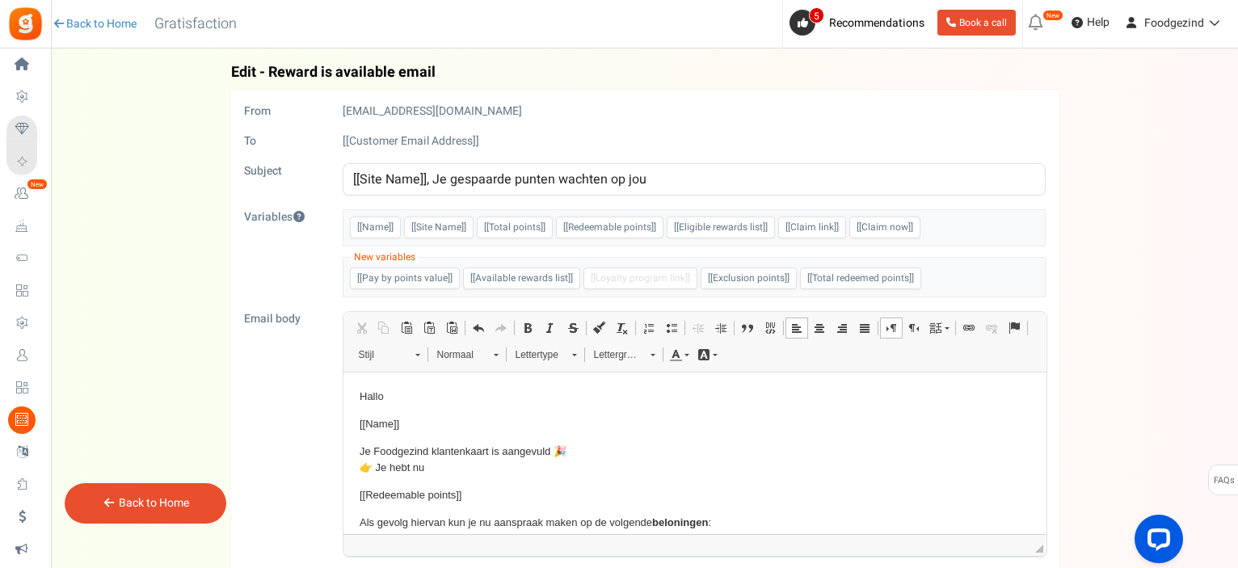
click at [399, 391] on p "Hallo" at bounding box center [694, 397] width 671 height 17
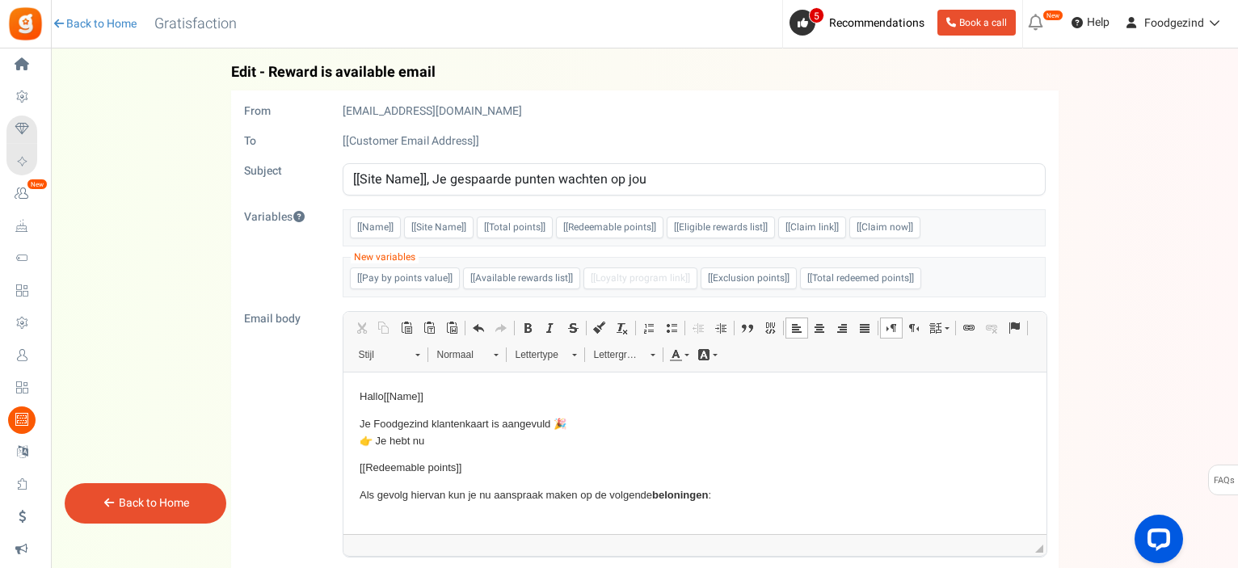
click at [434, 440] on p "Je Foodgezind klantenkaart is aangevuld 🎉 👉 Je hebt nu" at bounding box center [694, 433] width 671 height 34
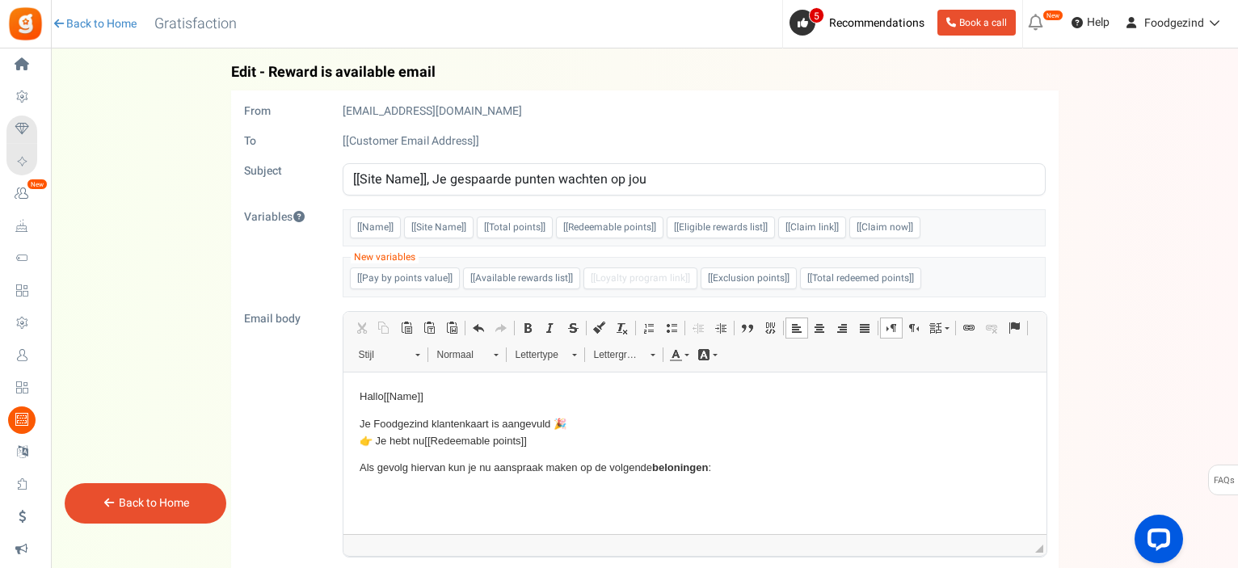
click at [548, 439] on p "Je Foodgezind klantenkaart is aangevuld 🎉 👉 Je hebt nu ​​​​​​​ [[Redeemable poi…" at bounding box center [694, 433] width 671 height 34
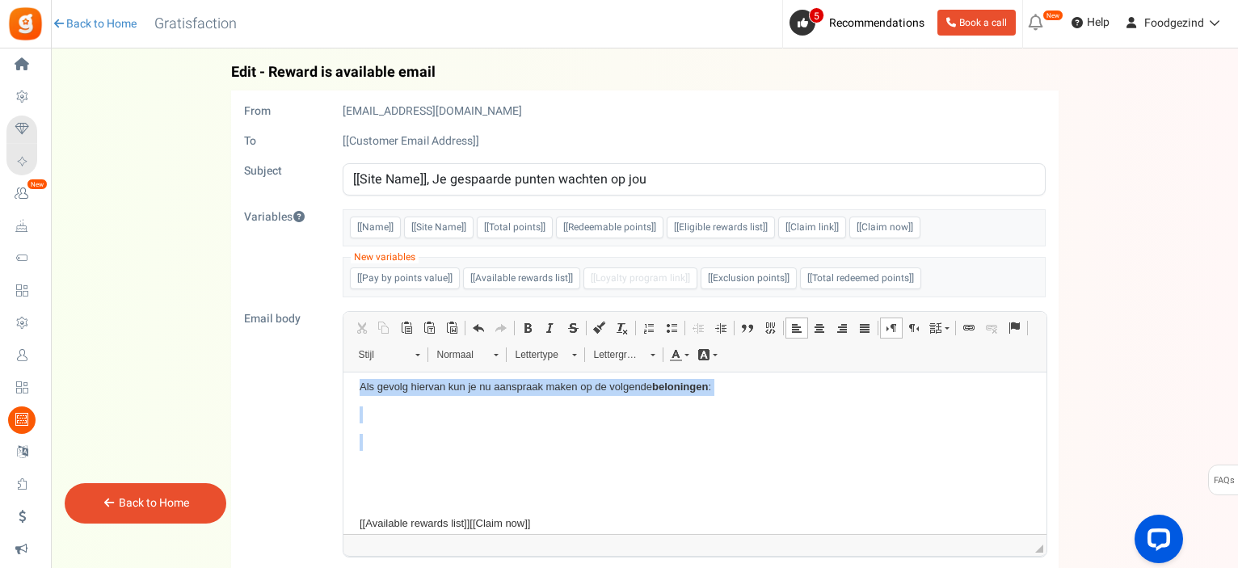
drag, startPoint x: 358, startPoint y: 390, endPoint x: 410, endPoint y: 444, distance: 75.4
click at [410, 444] on body "Hallo [[Name]] Je Foodgezind klantenkaart is aangevuld 🎉 👉 Je hebt nu ​​​​​​​ […" at bounding box center [694, 461] width 671 height 307
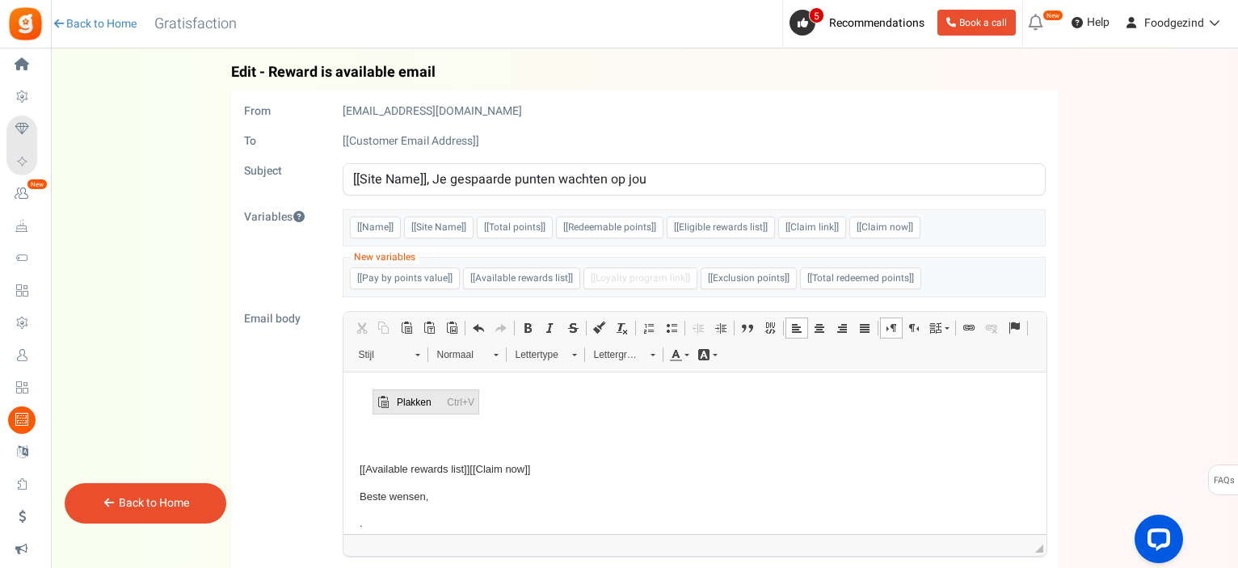
click at [390, 402] on span "Plakken" at bounding box center [382, 401] width 19 height 23
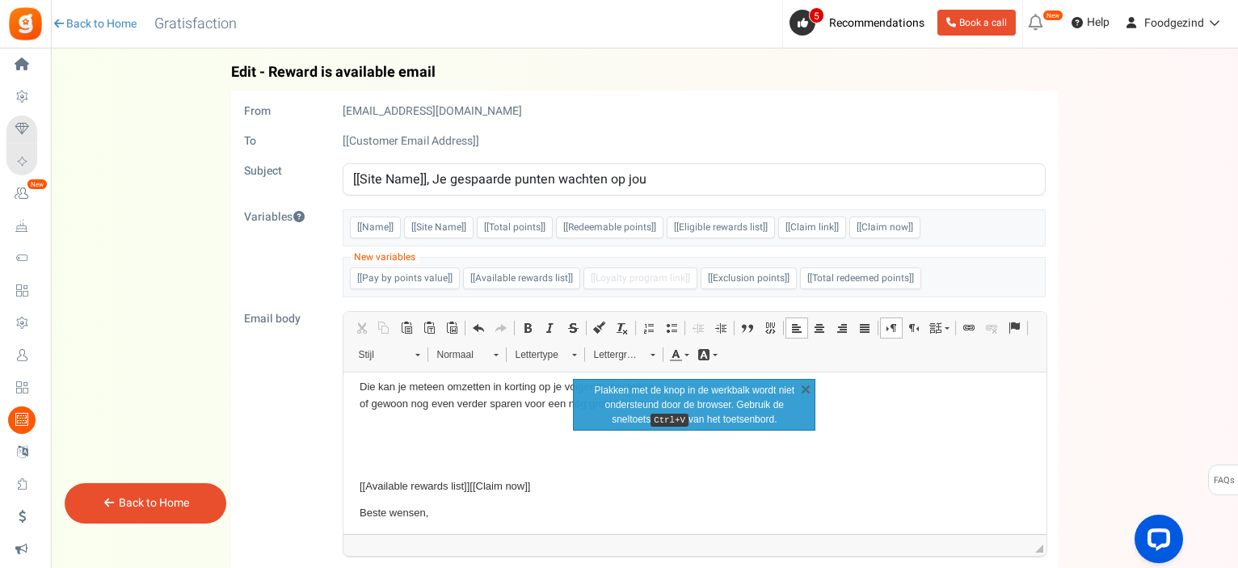
click at [447, 448] on body "Hallo [[Name]] Je Foodgezind klantenkaart is aangevuld 🎉 👉 Je hebt nu [[Redeema…" at bounding box center [694, 442] width 671 height 269
click at [806, 390] on link "X" at bounding box center [805, 389] width 16 height 16
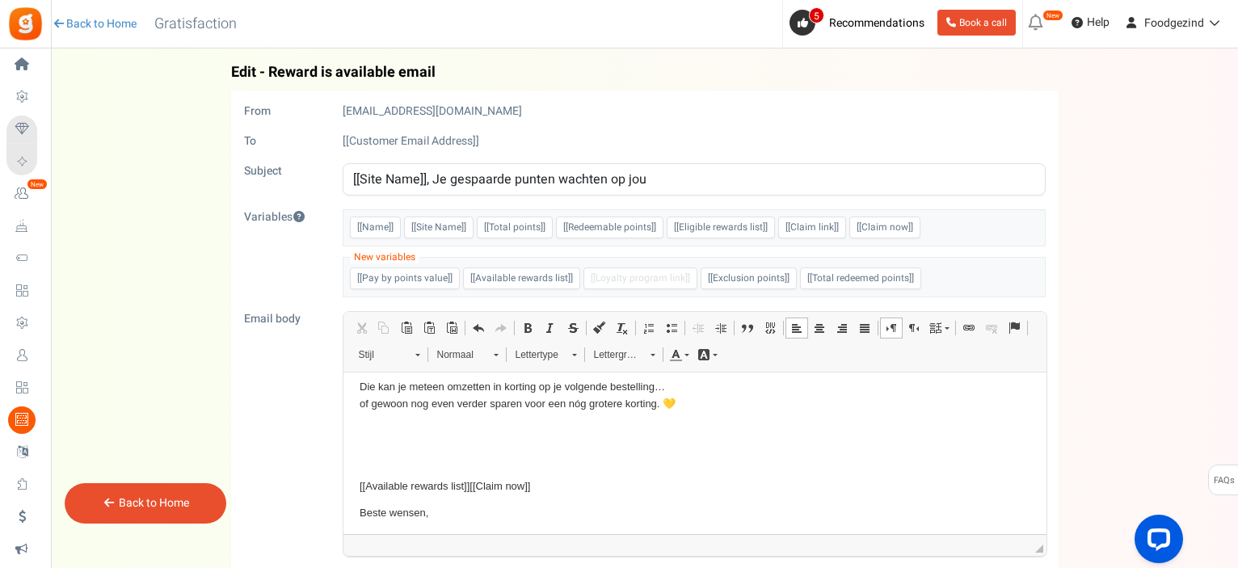
scroll to position [0, 0]
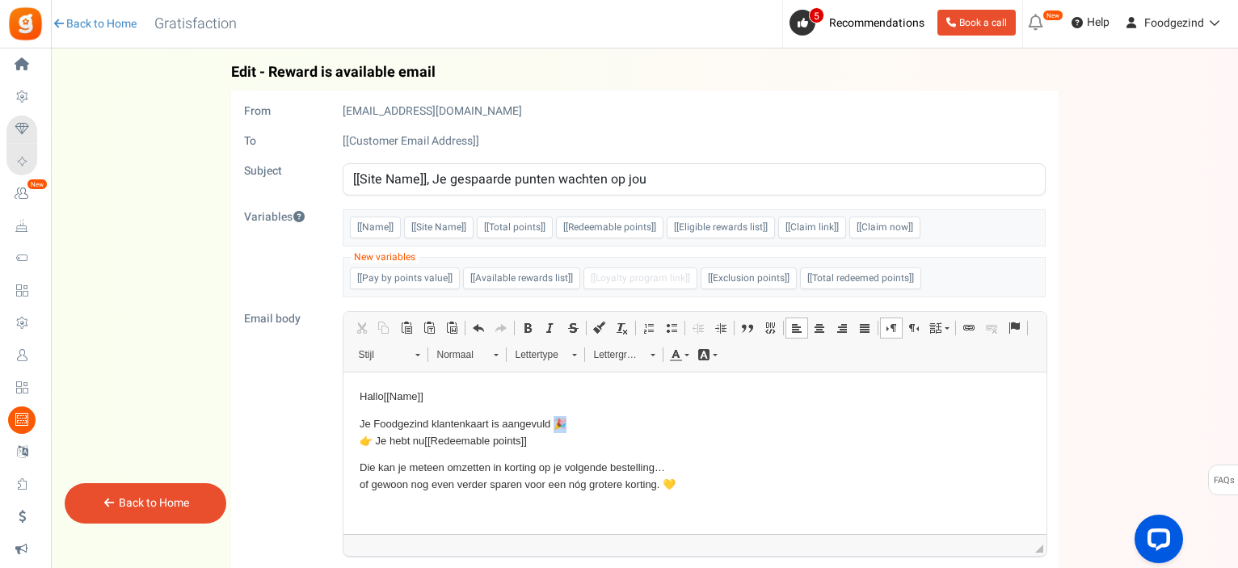
drag, startPoint x: 553, startPoint y: 420, endPoint x: 567, endPoint y: 420, distance: 14.5
click at [567, 420] on p "Je Foodgezind klantenkaart is aangevuld 🎉 👉 Je hebt nu [[Redeemable points]]" at bounding box center [694, 433] width 671 height 34
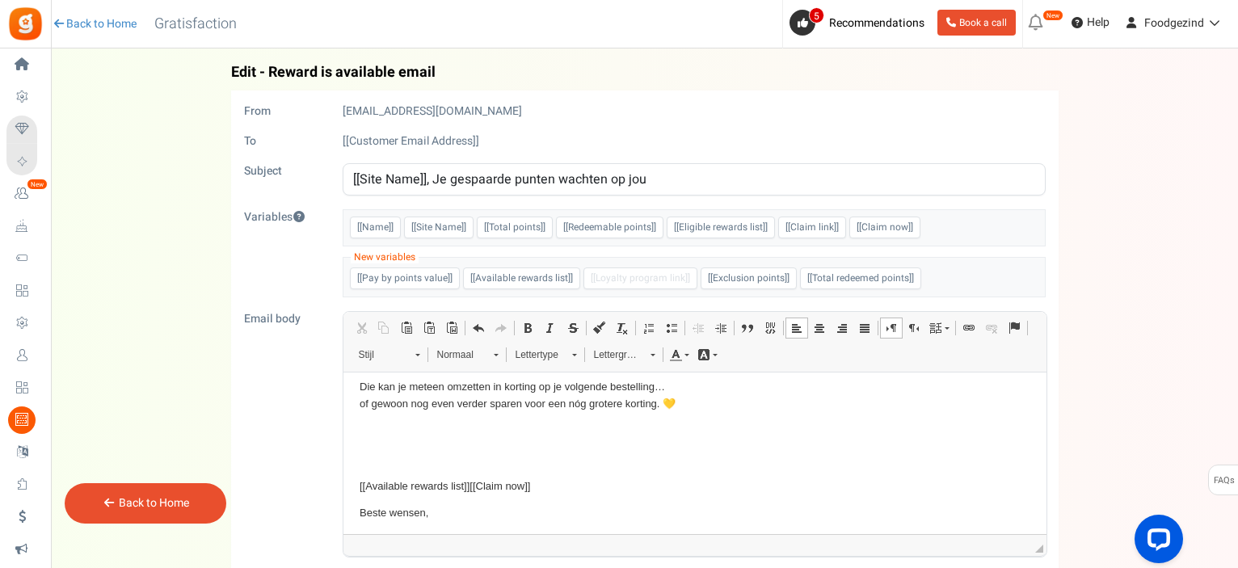
click at [388, 431] on p "Tekstverwerker, email_editor" at bounding box center [694, 431] width 671 height 17
click at [553, 435] on p "​​​​​​​ [[Available rewards list]] [[Claim now]]" at bounding box center [694, 431] width 671 height 17
drag, startPoint x: 360, startPoint y: 461, endPoint x: 432, endPoint y: 465, distance: 72.9
click at [432, 465] on p "Beste wensen," at bounding box center [694, 459] width 671 height 17
click at [366, 478] on p "." at bounding box center [694, 486] width 671 height 17
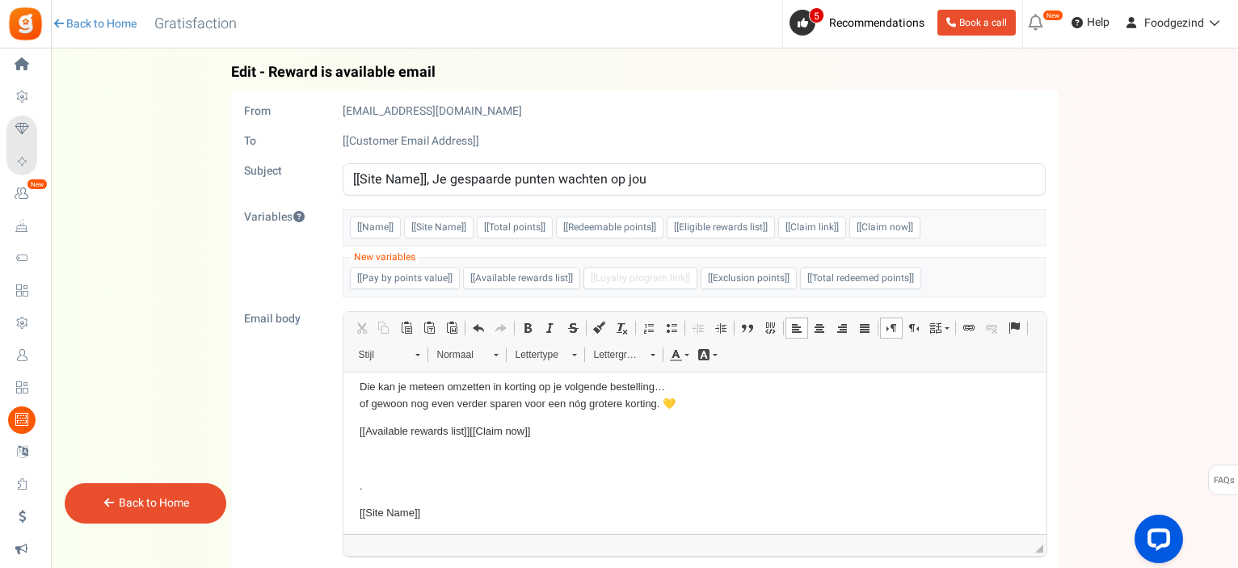
click at [367, 469] on body "Hallo [[Name]] Je Foodgezind klantenkaart is aangevuld! 👉 Je hebt nu [[Redeemab…" at bounding box center [694, 415] width 671 height 214
click at [369, 459] on p "Tekstverwerker, email_editor" at bounding box center [694, 459] width 671 height 17
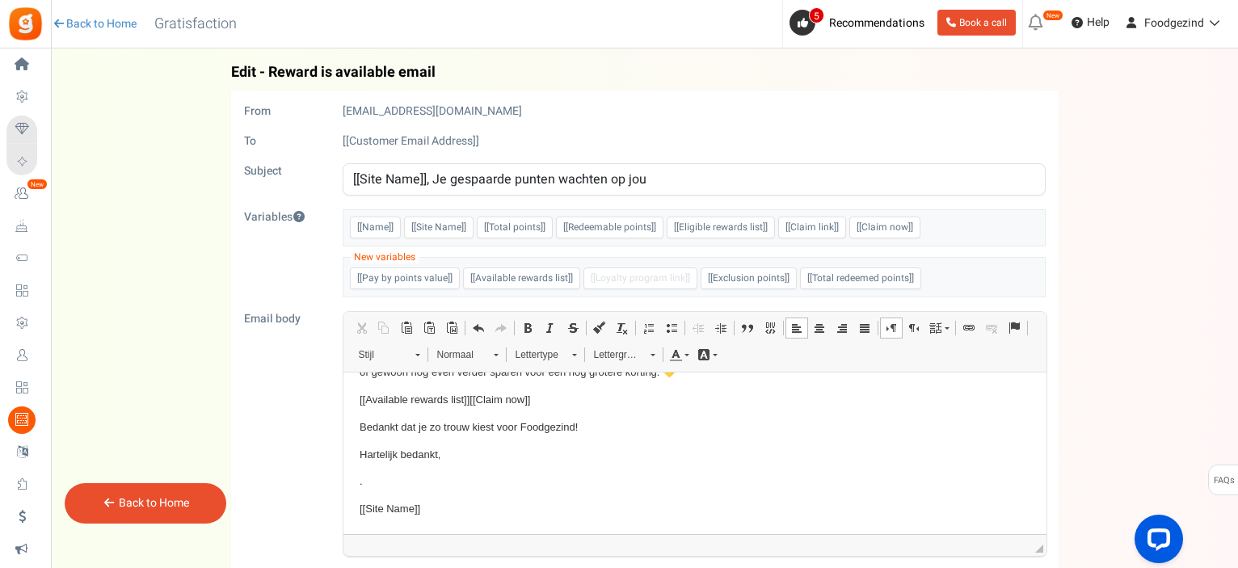
click at [377, 475] on p "." at bounding box center [694, 481] width 671 height 17
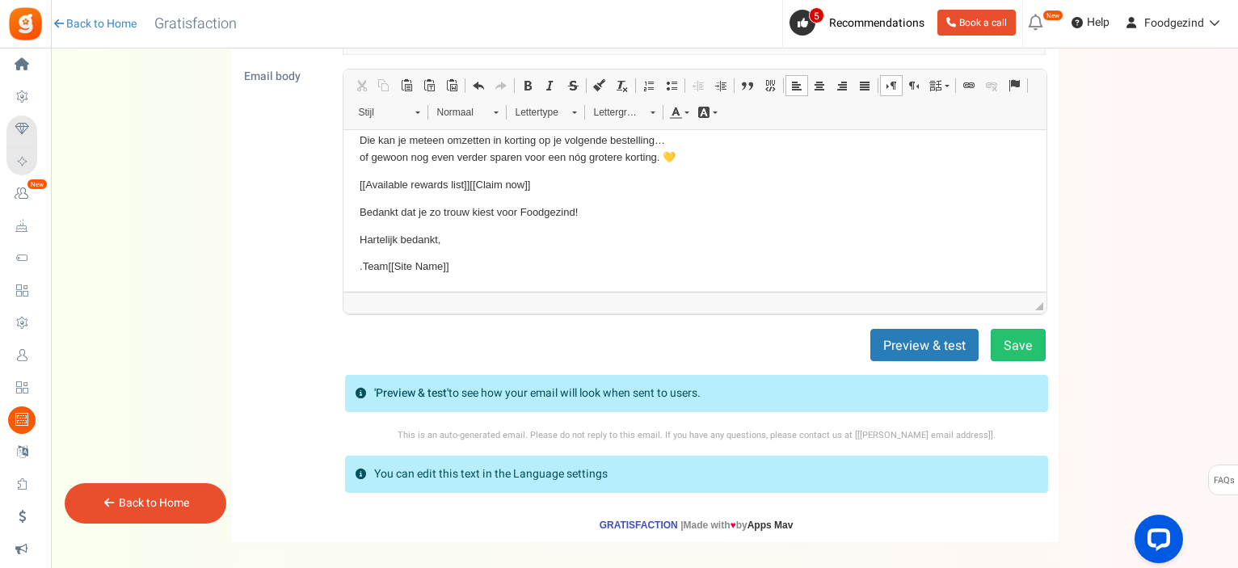
scroll to position [311, 0]
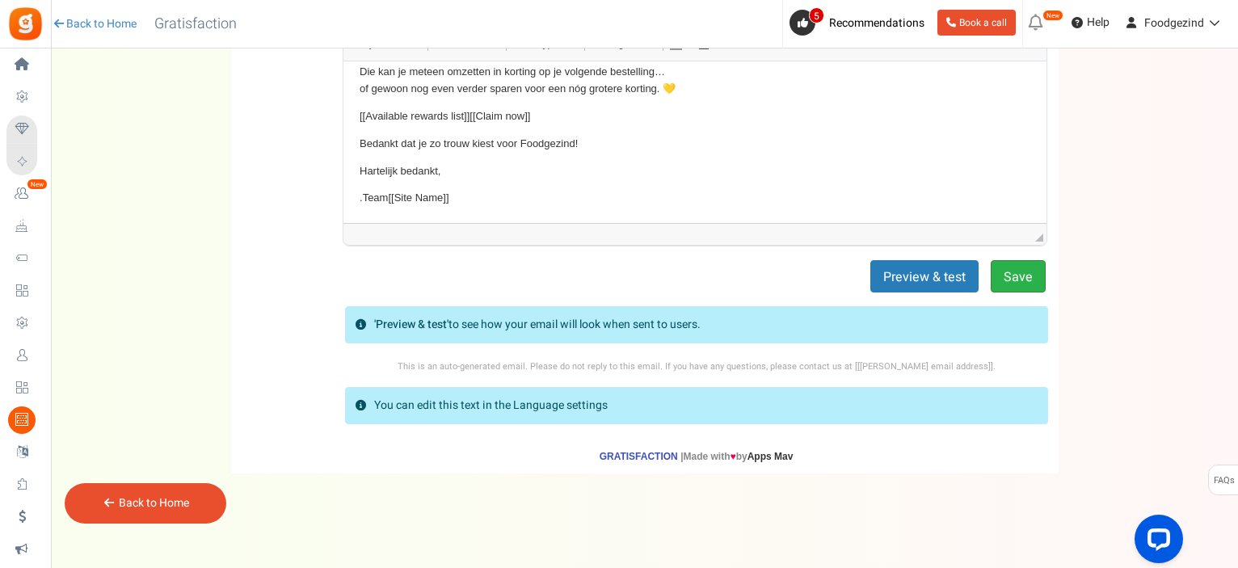
click at [1012, 271] on button "Save" at bounding box center [1018, 276] width 55 height 32
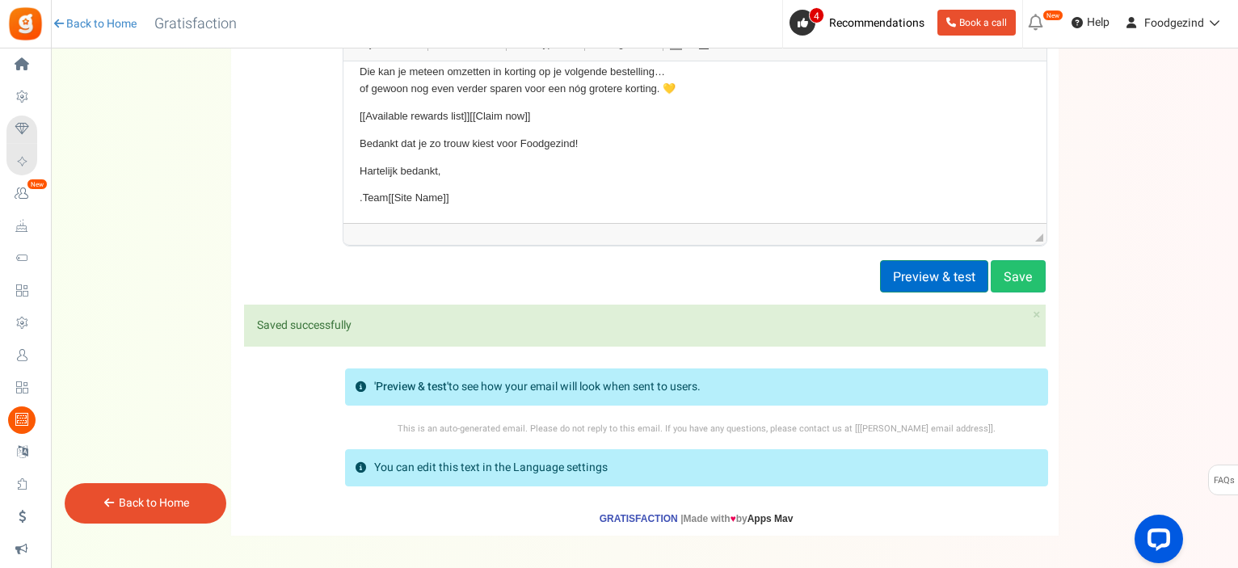
click at [916, 273] on button "Preview & test" at bounding box center [934, 276] width 108 height 32
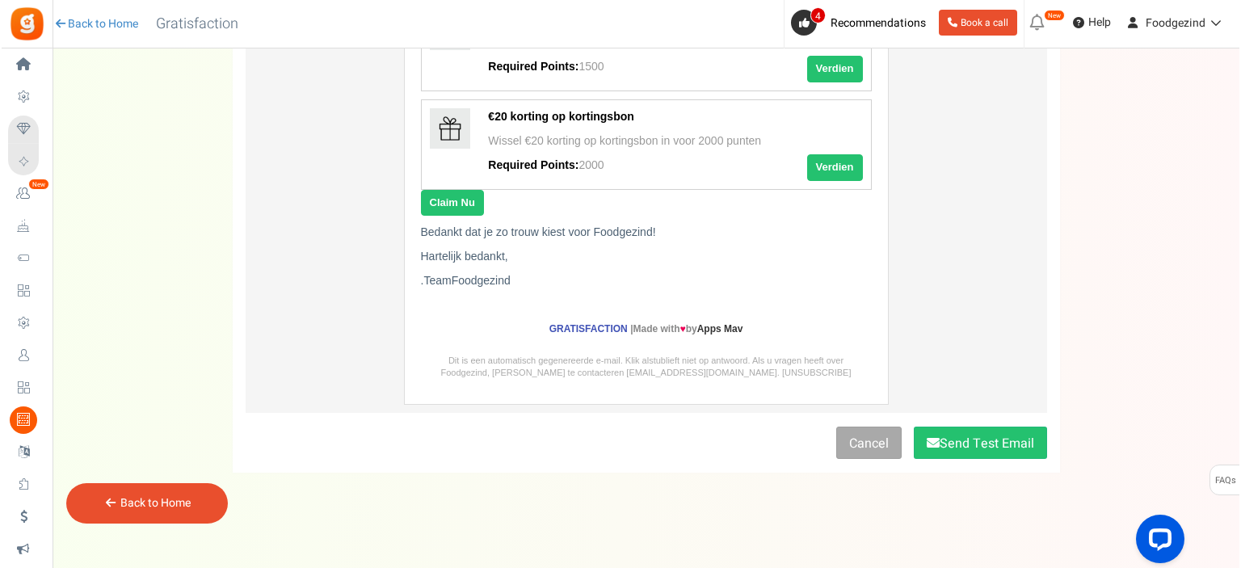
scroll to position [0, 0]
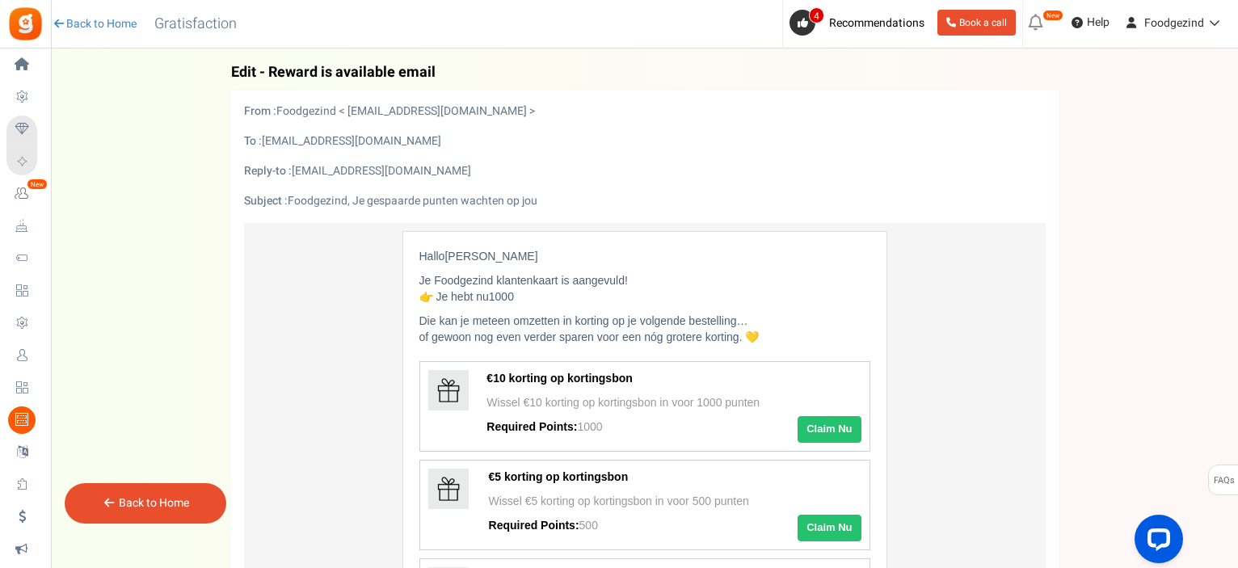
click at [175, 495] on link "Back to Home" at bounding box center [154, 502] width 70 height 17
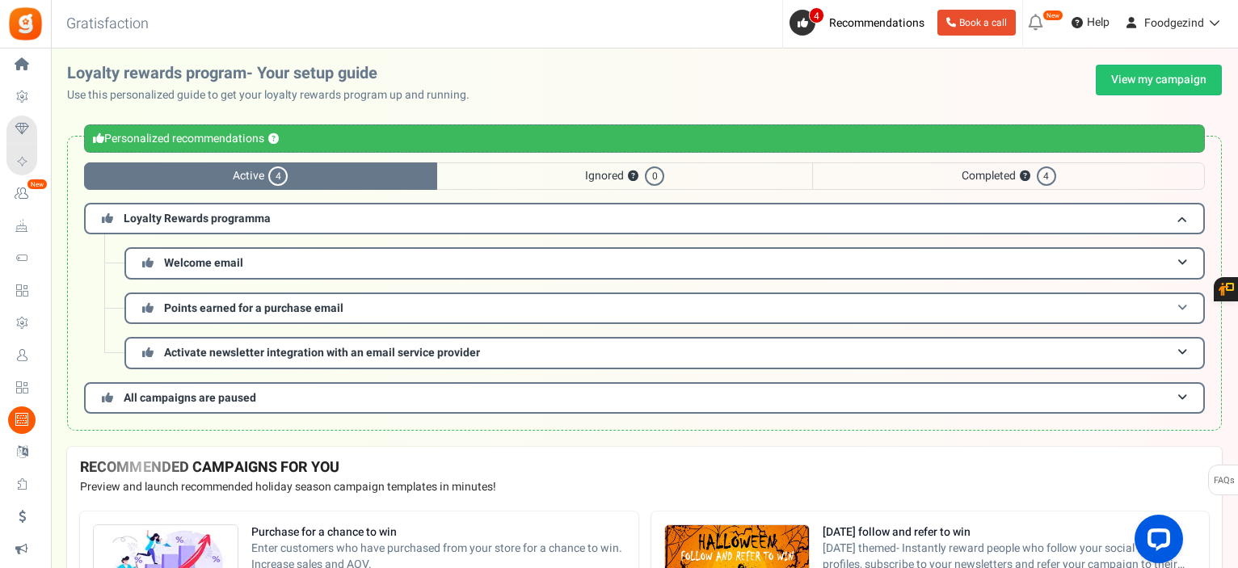
click at [329, 309] on span "Points earned for a purchase email" at bounding box center [253, 308] width 179 height 17
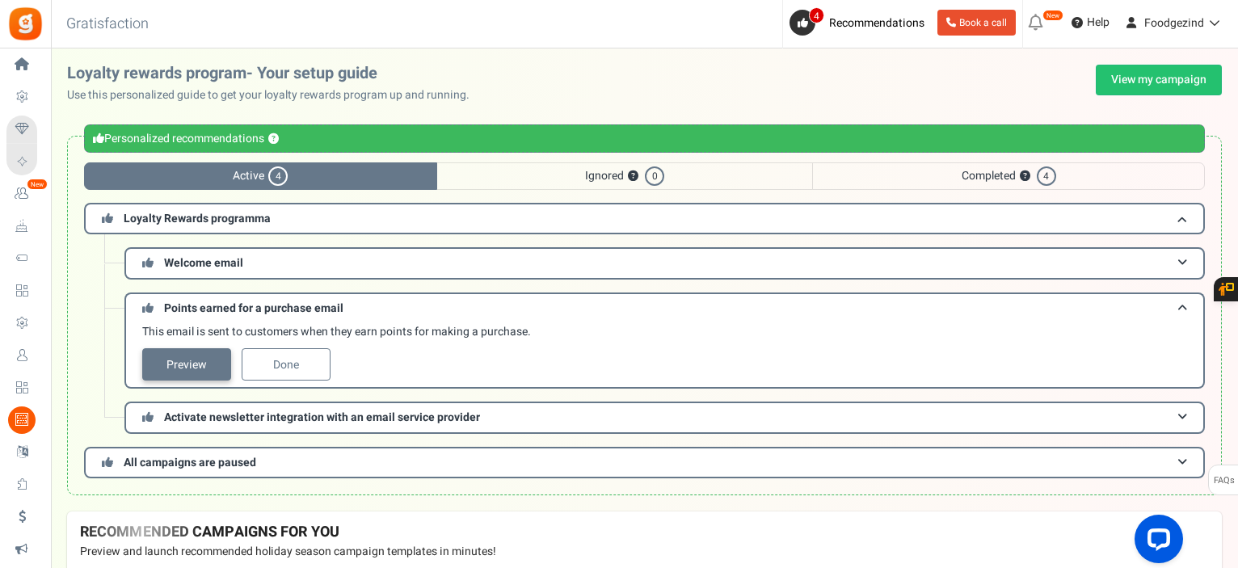
click at [192, 360] on link "Preview" at bounding box center [186, 364] width 89 height 32
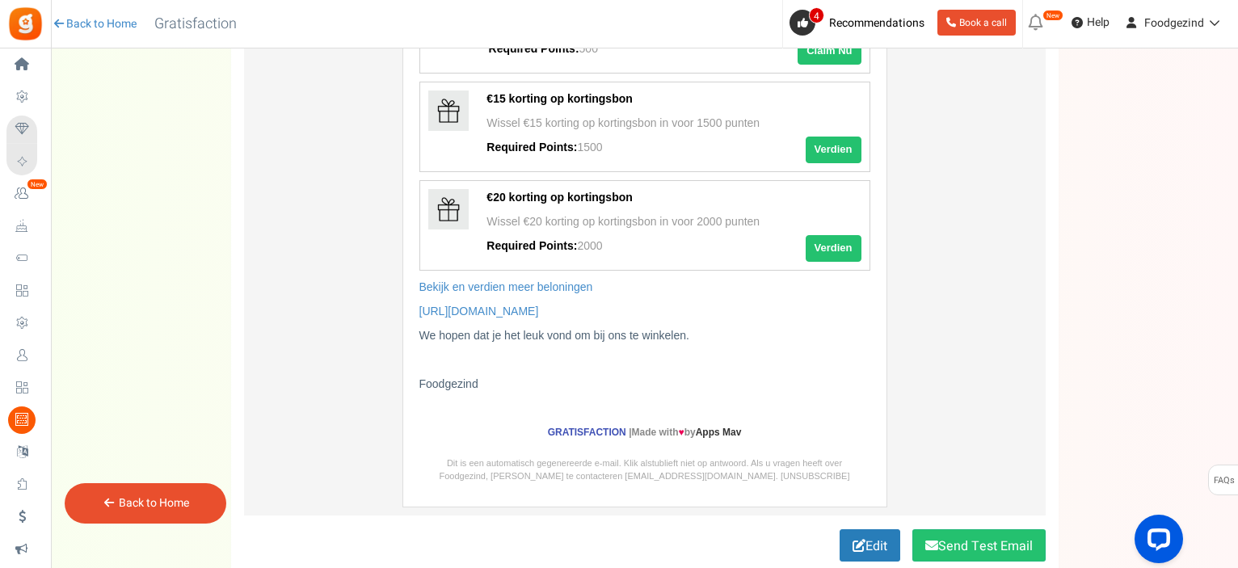
scroll to position [717, 0]
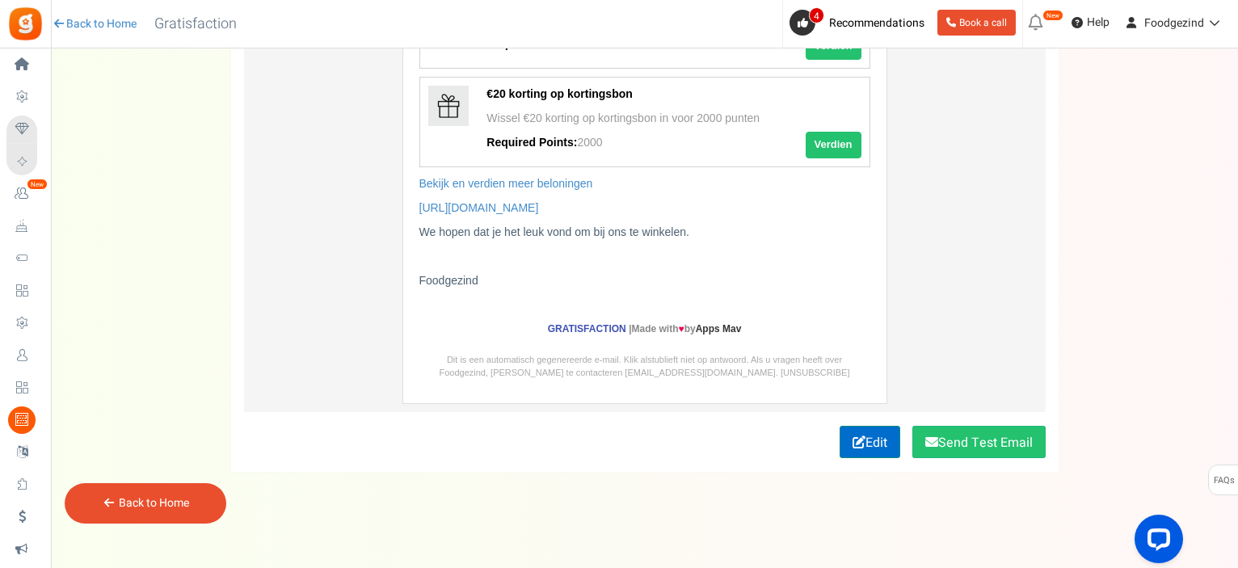
click at [858, 439] on icon at bounding box center [858, 441] width 13 height 13
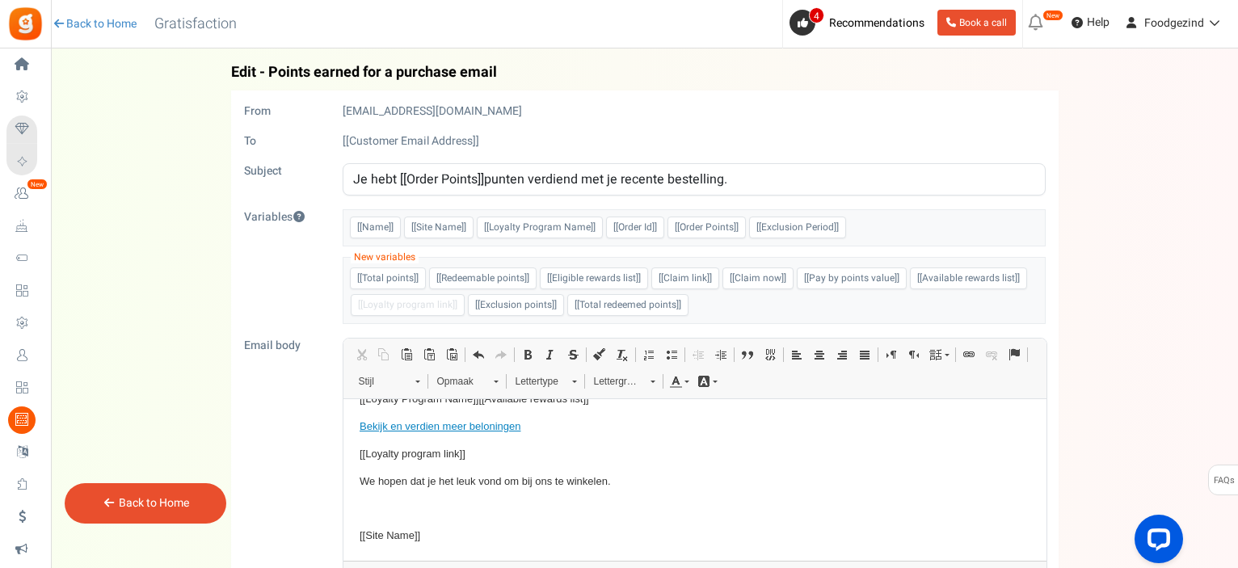
scroll to position [0, 0]
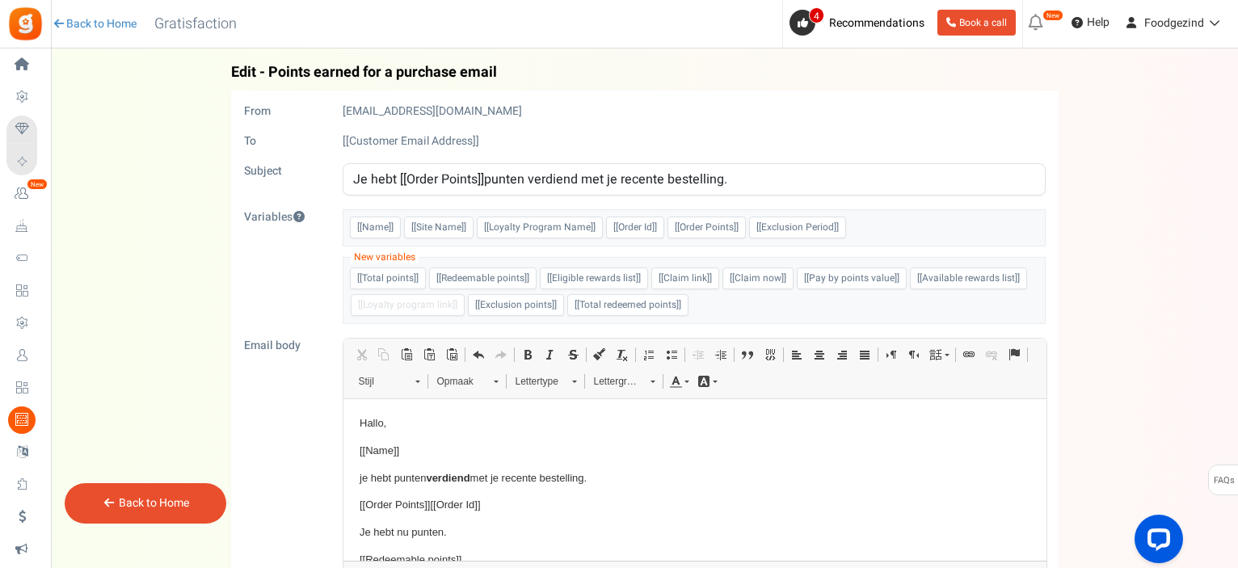
click at [194, 502] on div "Back to Home" at bounding box center [146, 503] width 162 height 40
click at [180, 507] on link "Back to Home" at bounding box center [154, 502] width 70 height 17
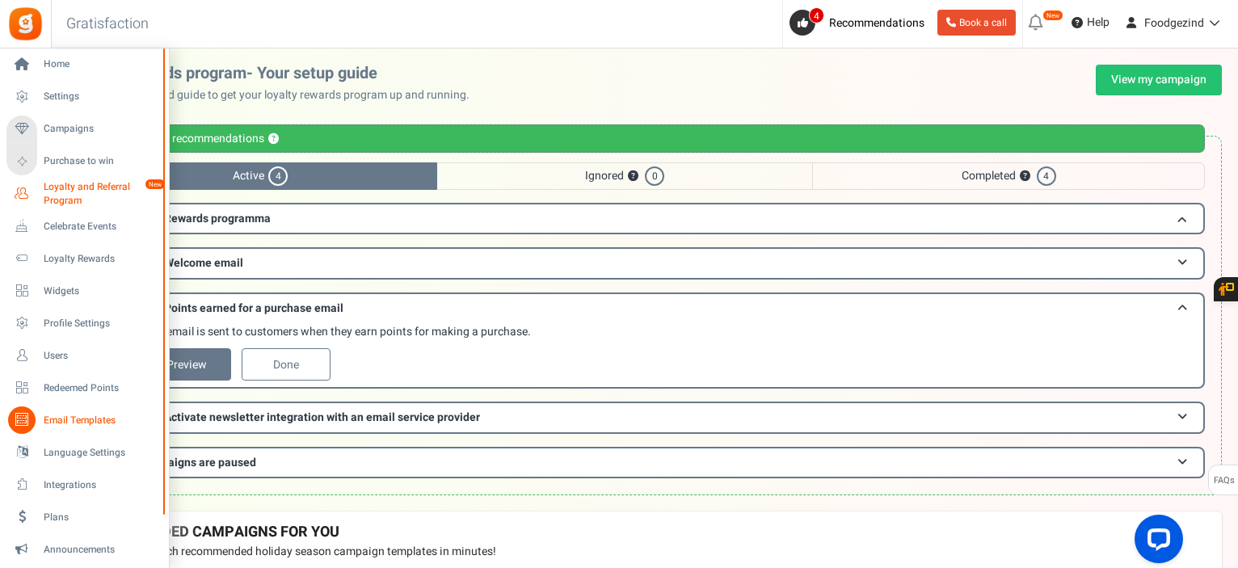
click at [63, 196] on span "Loyalty and Referral Program" at bounding box center [103, 193] width 118 height 27
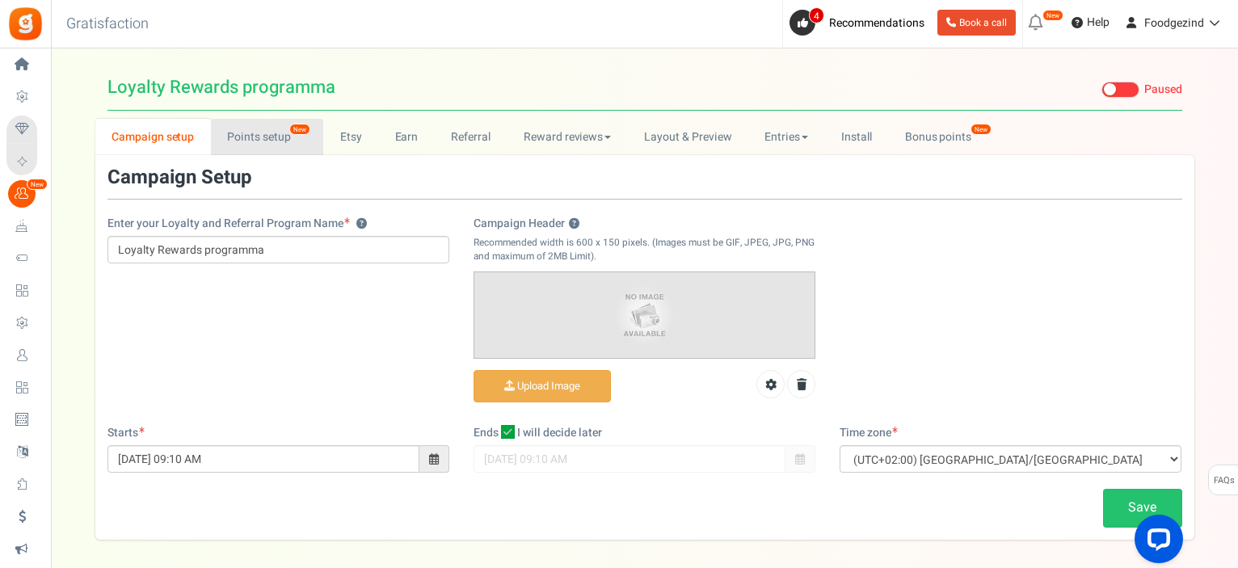
click at [271, 138] on link "Points setup New" at bounding box center [267, 137] width 112 height 36
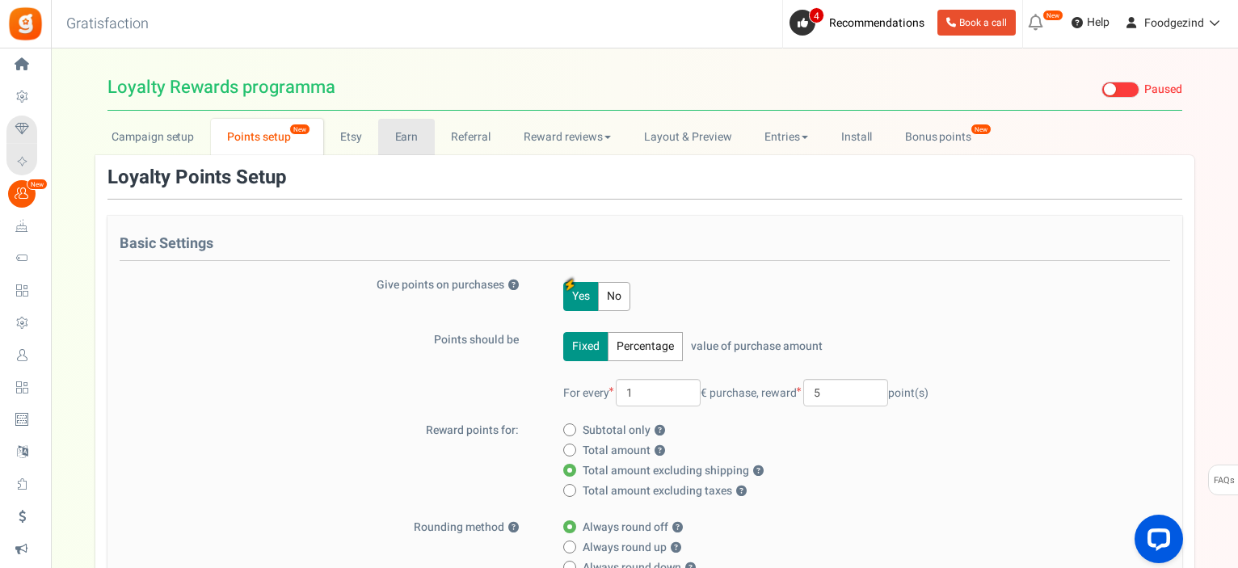
click at [408, 133] on link "Earn" at bounding box center [406, 137] width 57 height 36
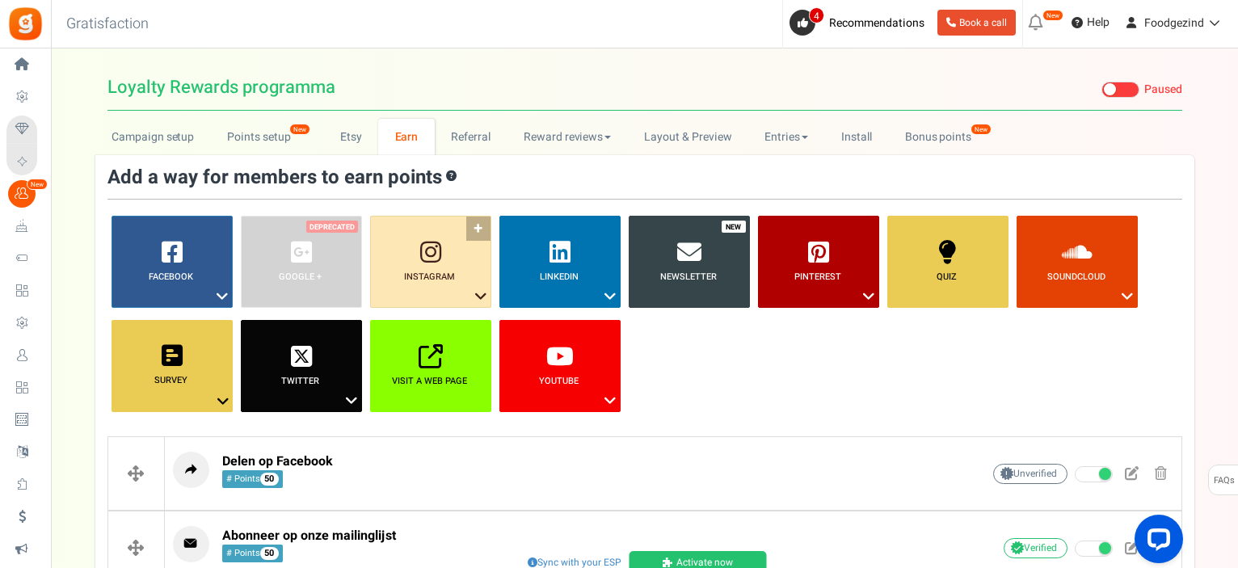
click at [475, 225] on link "Instagram ?" at bounding box center [430, 262] width 121 height 92
click at [442, 328] on link "Follow on Instagram" at bounding box center [430, 326] width 129 height 20
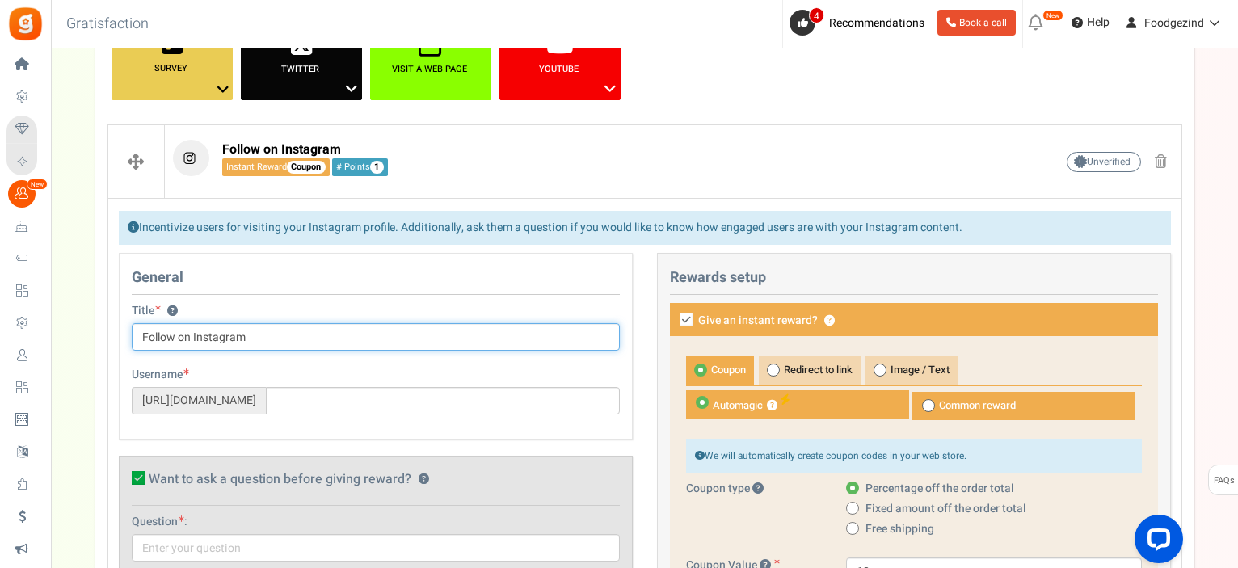
scroll to position [308, 0]
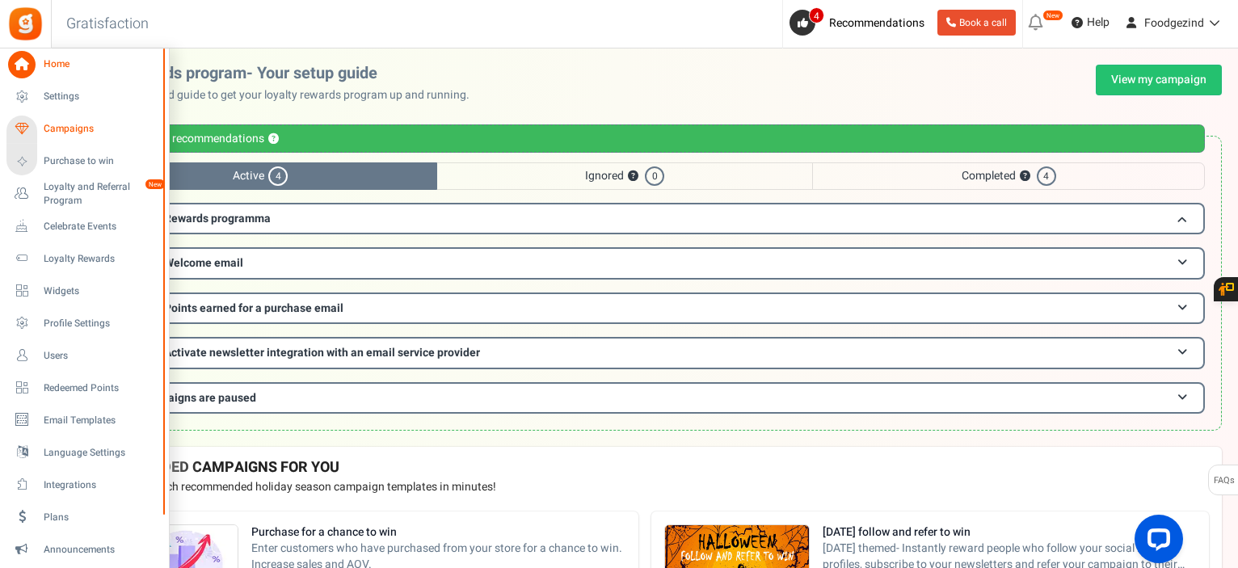
click at [67, 128] on span "Campaigns" at bounding box center [100, 129] width 113 height 14
click at [56, 127] on span "Campaigns" at bounding box center [100, 129] width 113 height 14
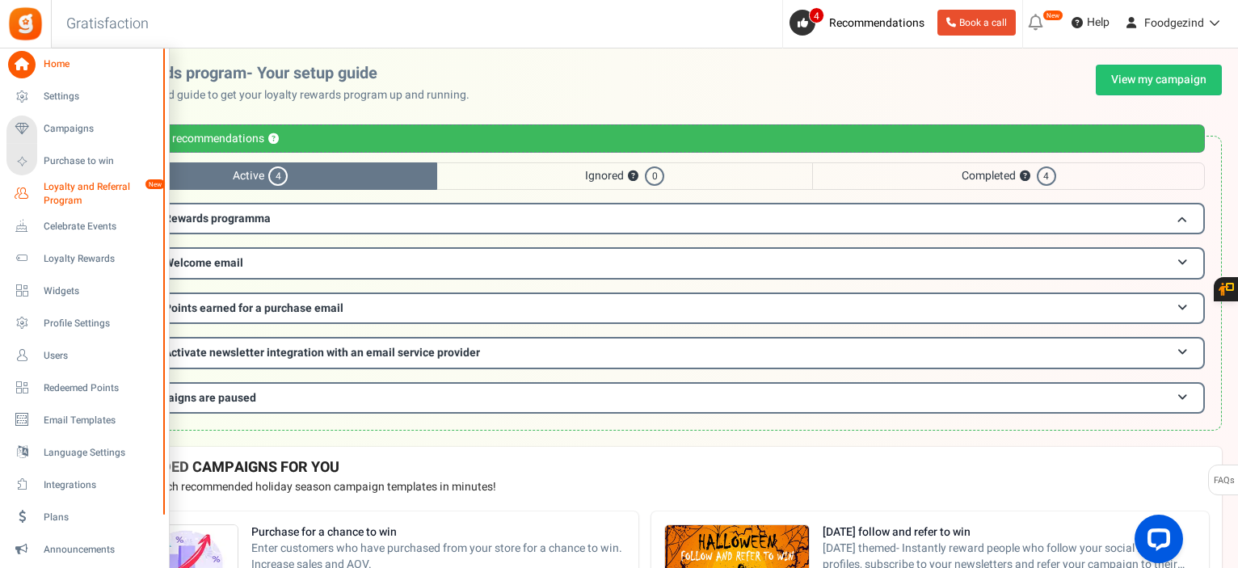
click at [78, 194] on span "Loyalty and Referral Program" at bounding box center [103, 193] width 118 height 27
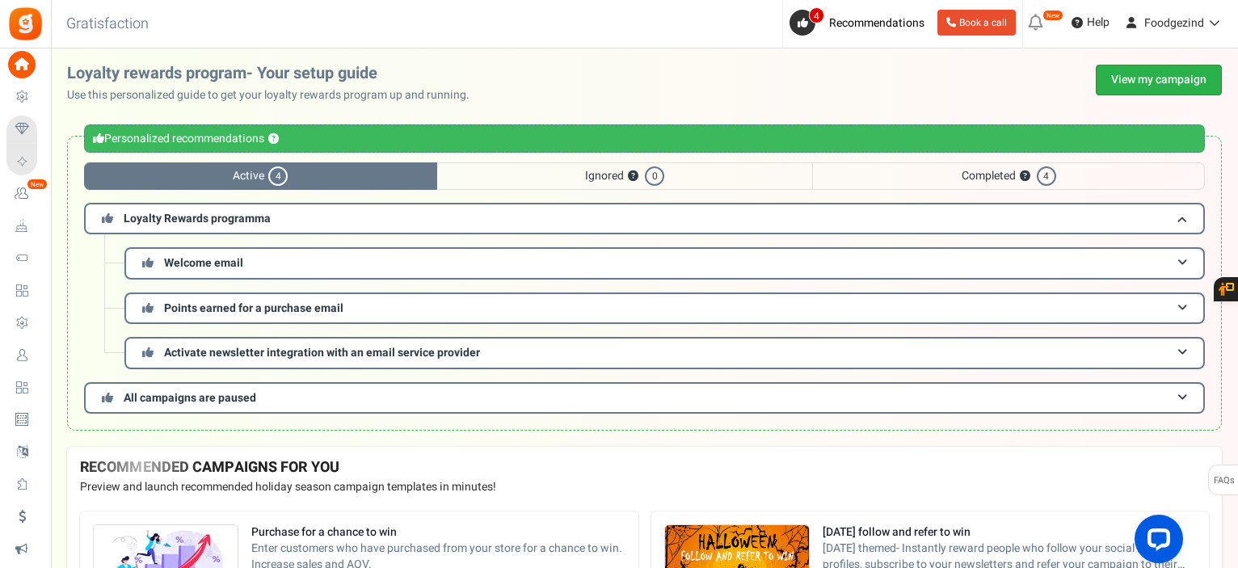
click at [1114, 82] on link "View my campaign" at bounding box center [1159, 80] width 126 height 31
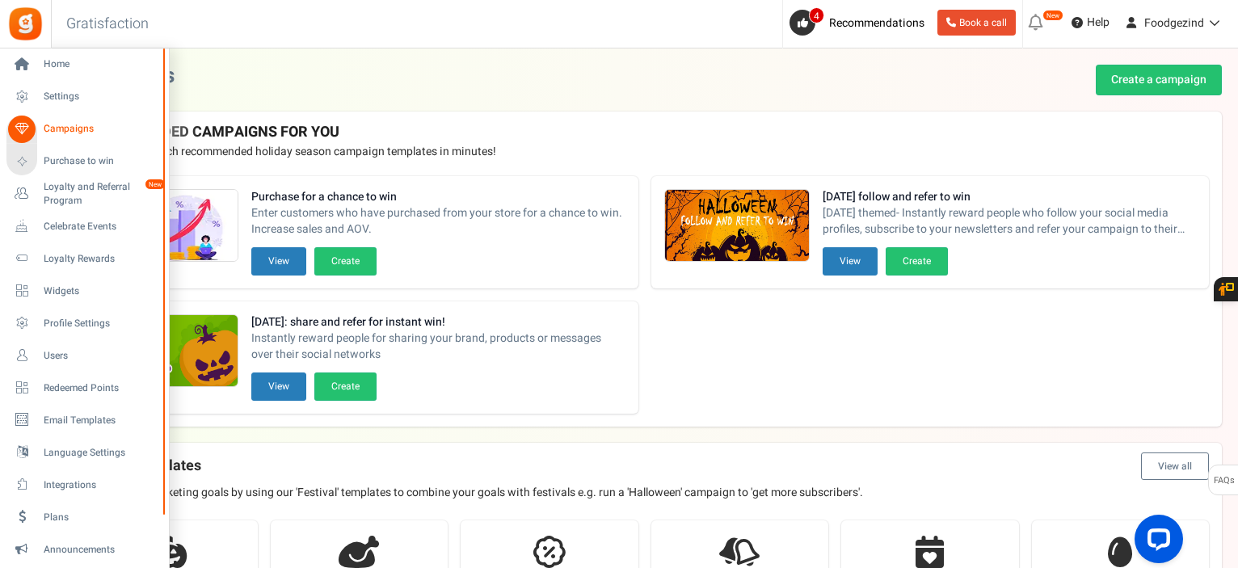
click at [53, 127] on span "Campaigns" at bounding box center [100, 129] width 113 height 14
click at [78, 92] on span "Settings" at bounding box center [100, 97] width 113 height 14
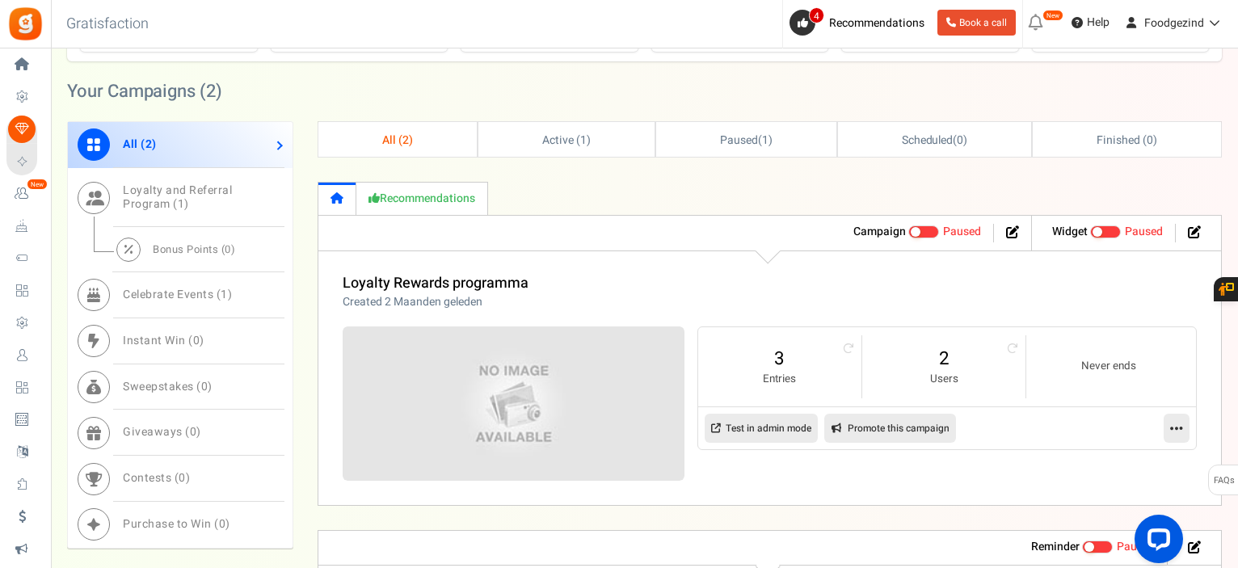
scroll to position [646, 0]
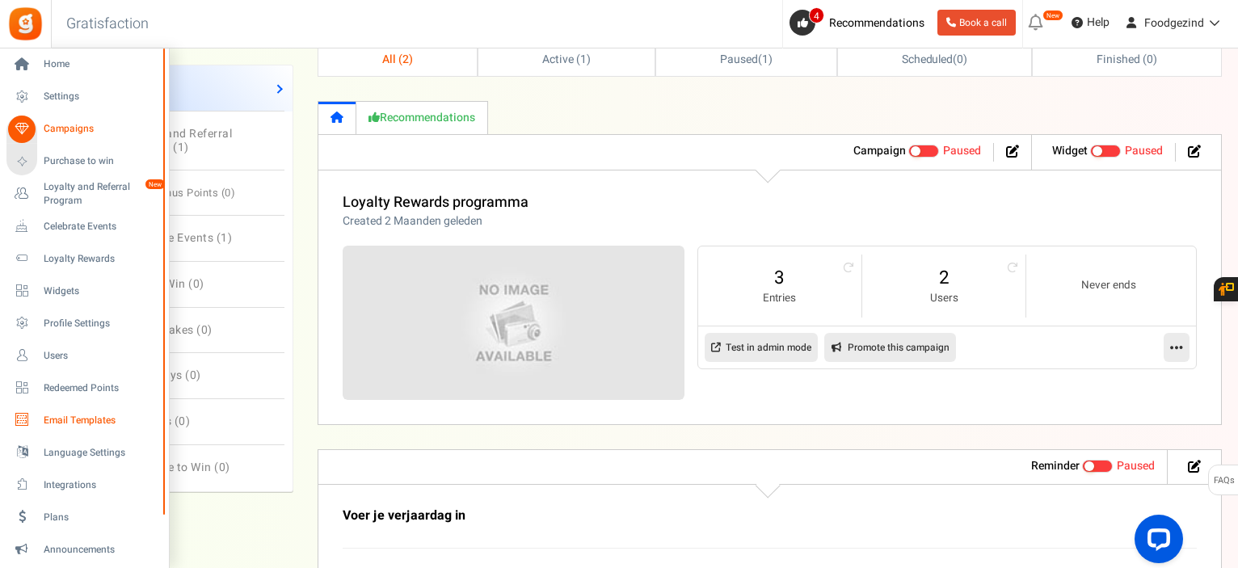
click at [65, 417] on span "Email Templates" at bounding box center [100, 421] width 113 height 14
click at [65, 64] on span "Home" at bounding box center [100, 64] width 113 height 14
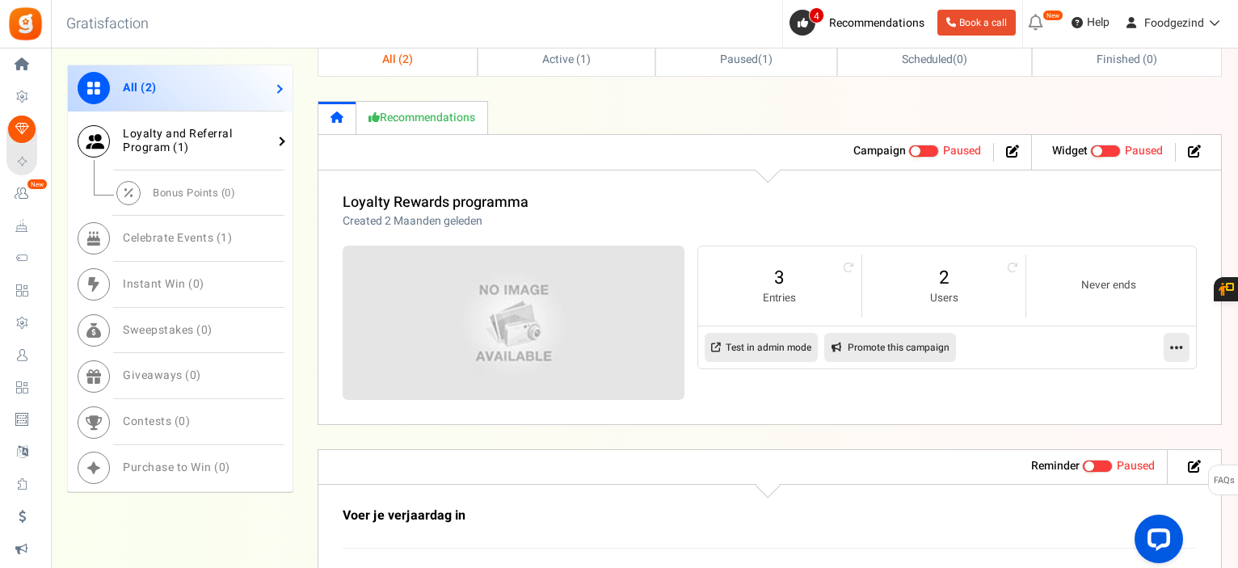
click at [195, 140] on span "Loyalty and Referral Program ( 1 )" at bounding box center [177, 140] width 109 height 31
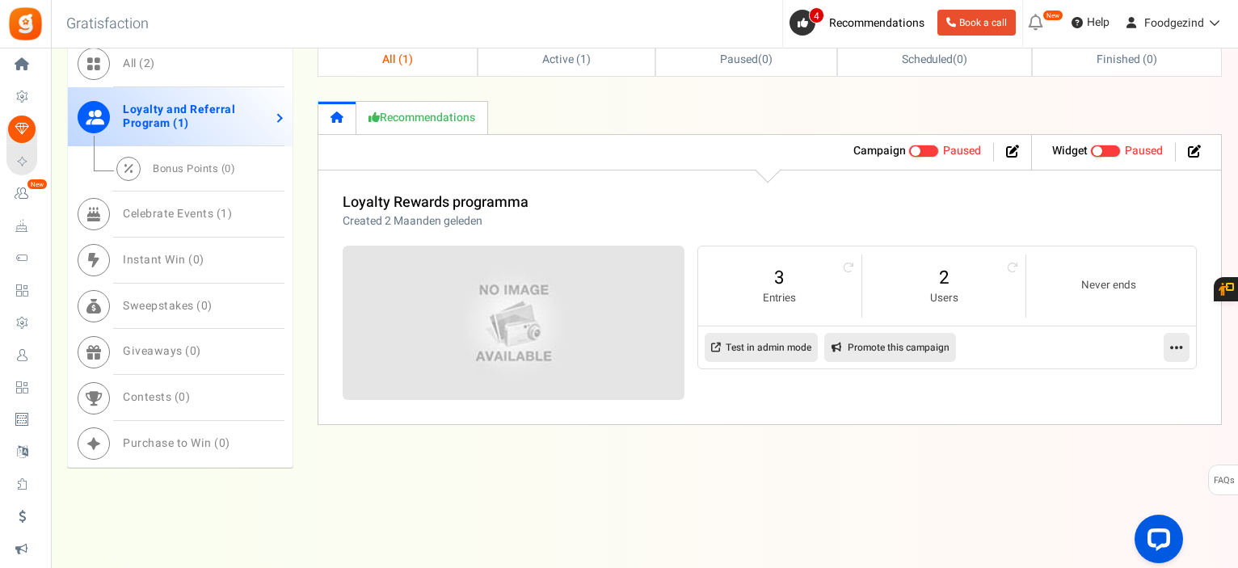
scroll to position [404, 0]
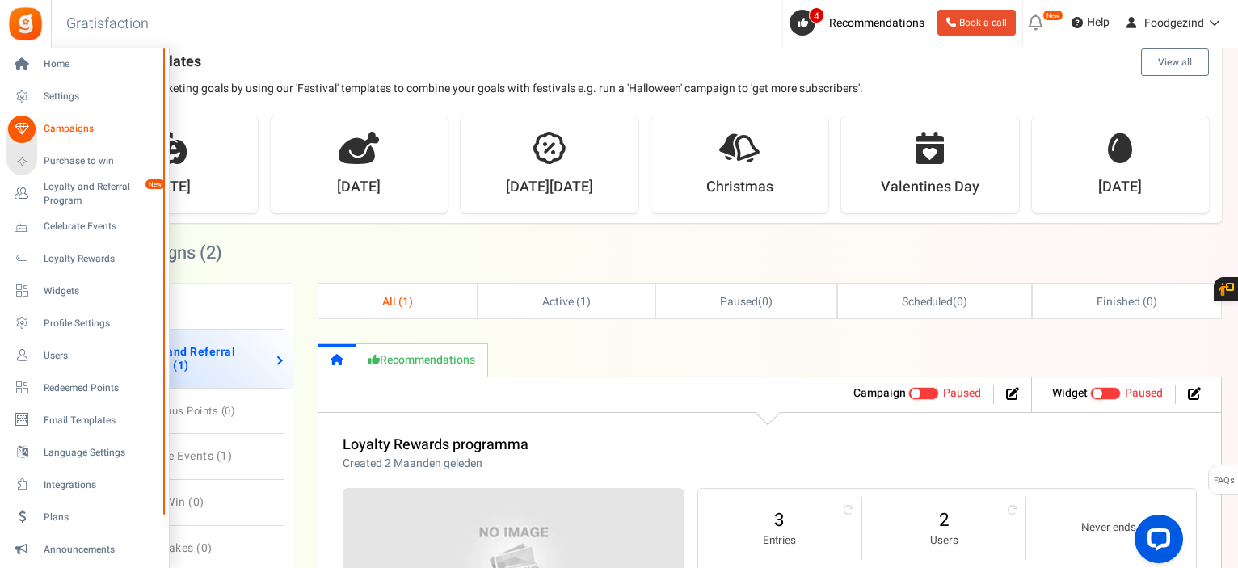
click at [57, 128] on span "Campaigns" at bounding box center [100, 129] width 113 height 14
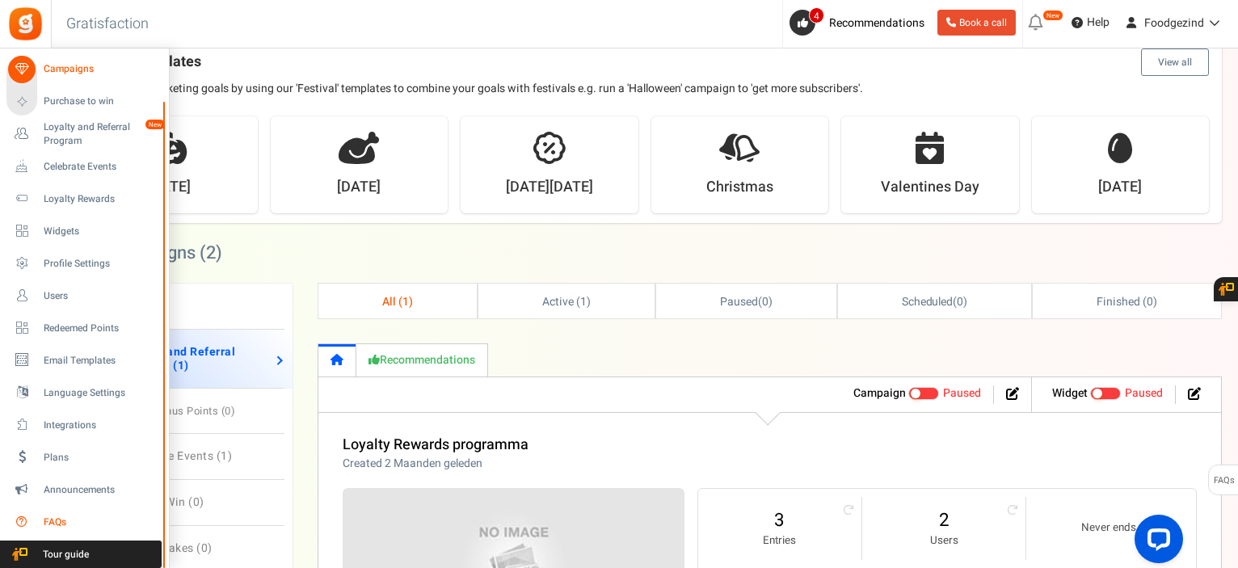
scroll to position [658, 0]
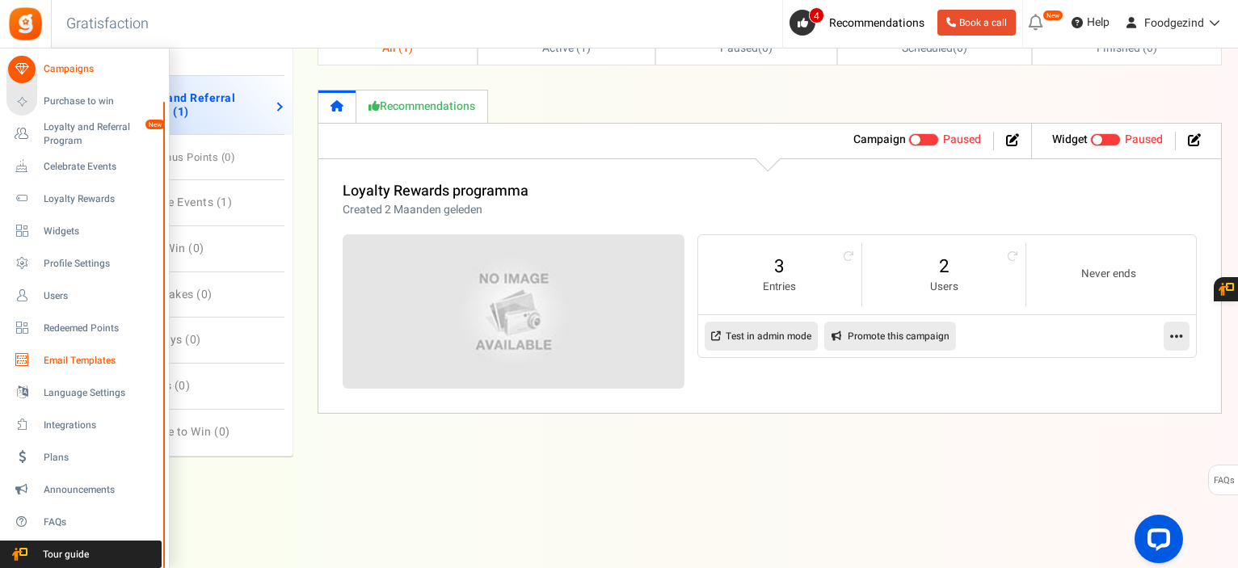
click at [86, 362] on span "Email Templates" at bounding box center [100, 361] width 113 height 14
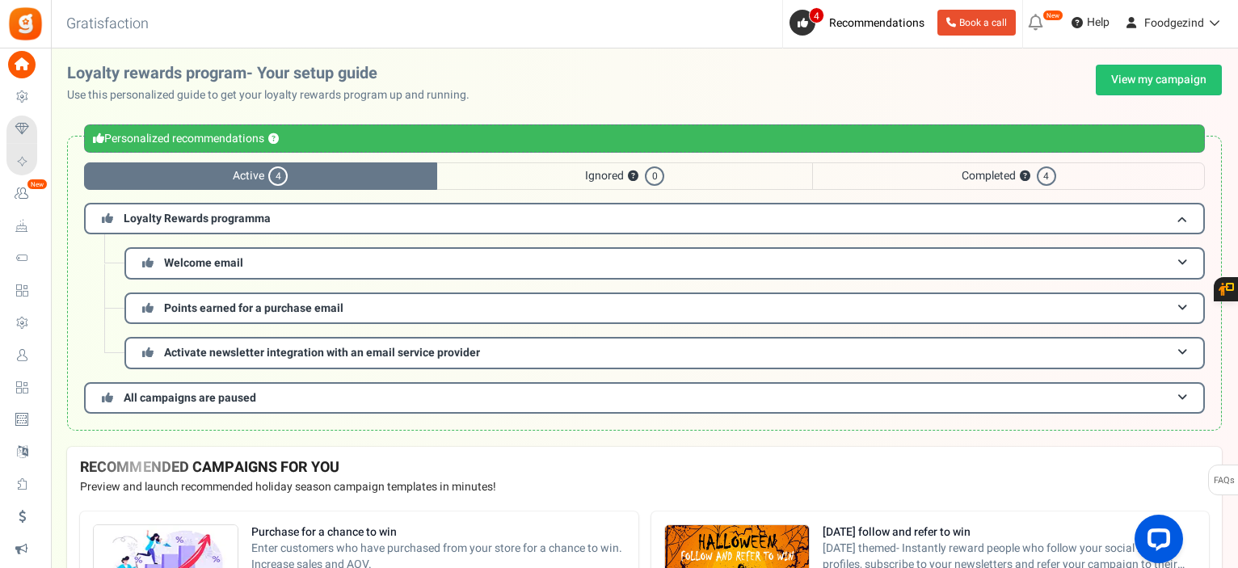
click at [897, 174] on span "Completed ? 4" at bounding box center [1008, 175] width 393 height 27
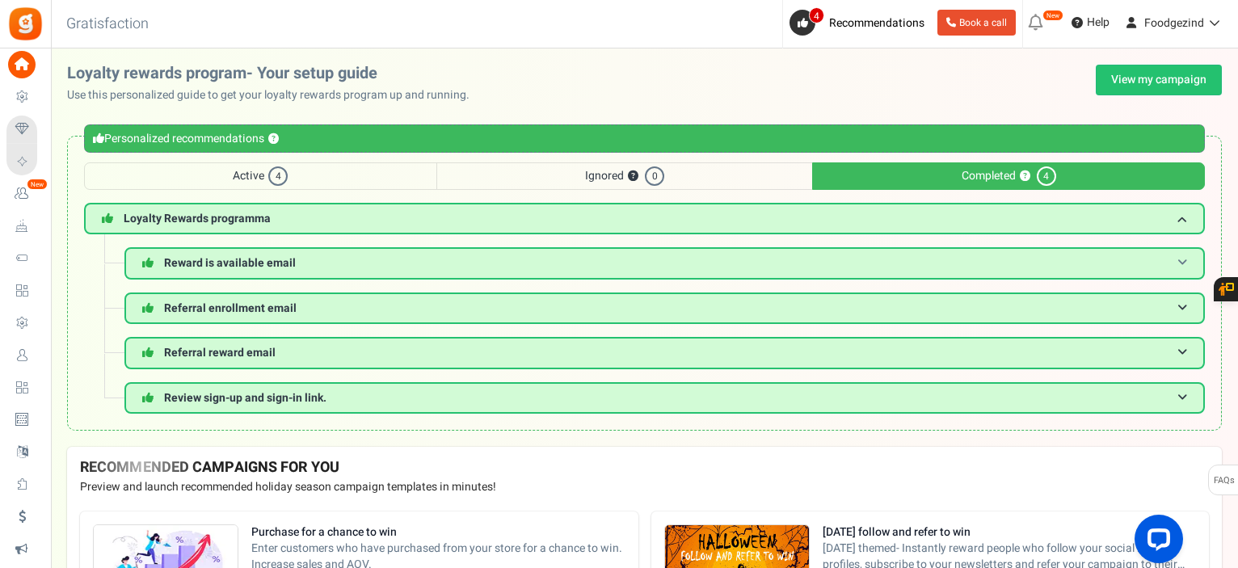
click at [245, 266] on span "Reward is available email" at bounding box center [230, 263] width 132 height 17
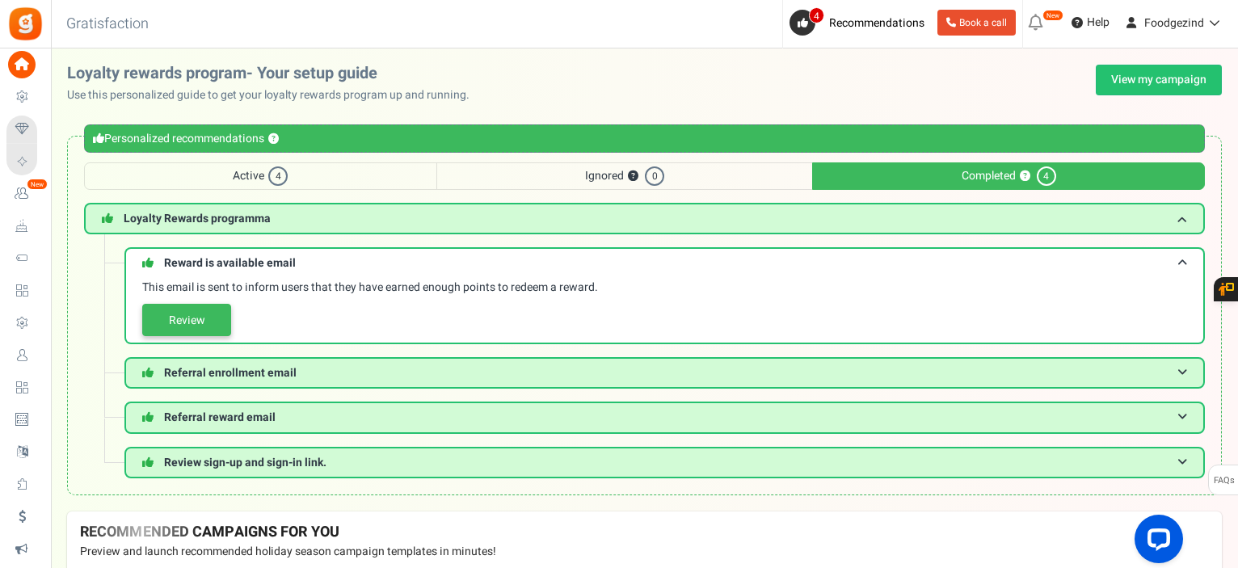
click at [199, 326] on link "Review" at bounding box center [186, 320] width 89 height 32
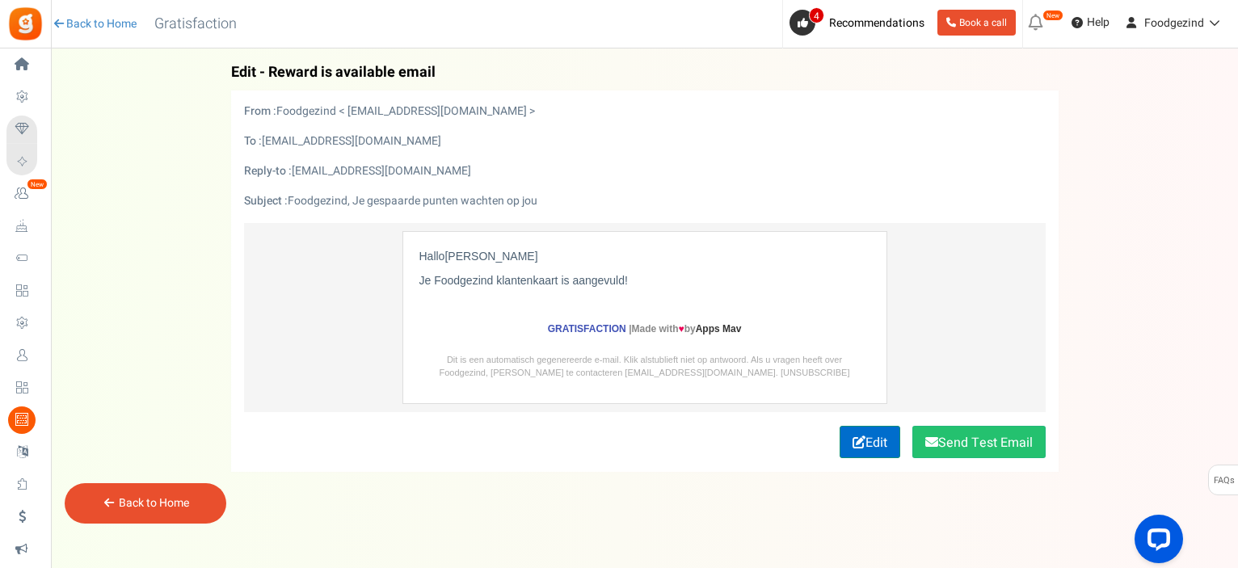
click at [874, 440] on link "Edit" at bounding box center [869, 442] width 61 height 32
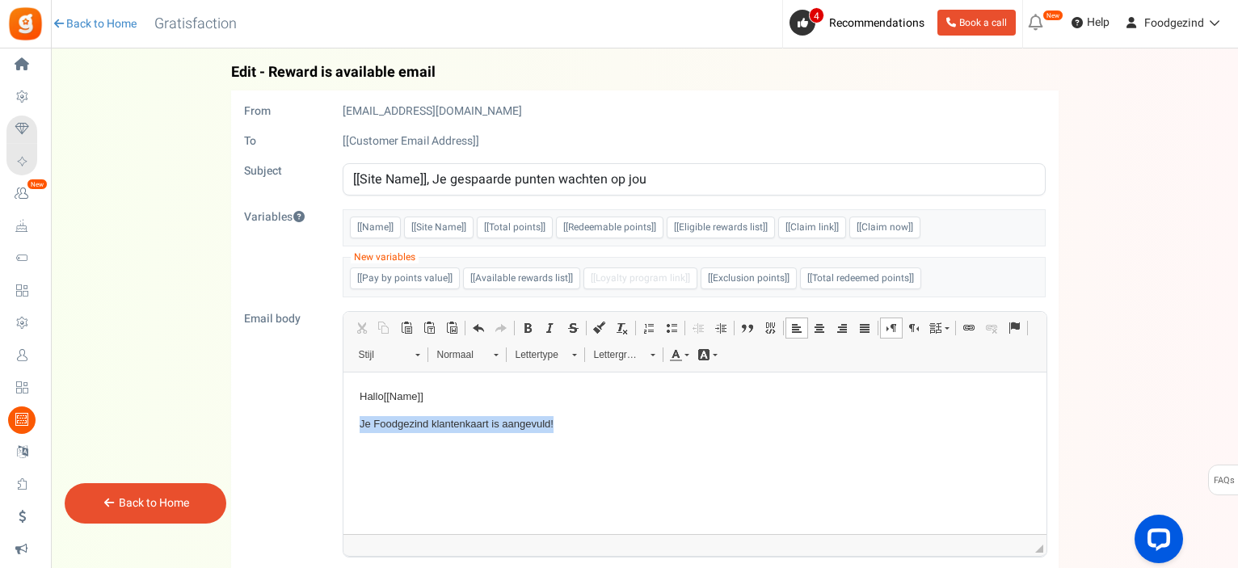
drag, startPoint x: 559, startPoint y: 425, endPoint x: 354, endPoint y: 436, distance: 205.5
click at [354, 436] on html "Hallo [[Name]] Je Foodgezind klantenkaart is aangevuld!" at bounding box center [694, 410] width 703 height 77
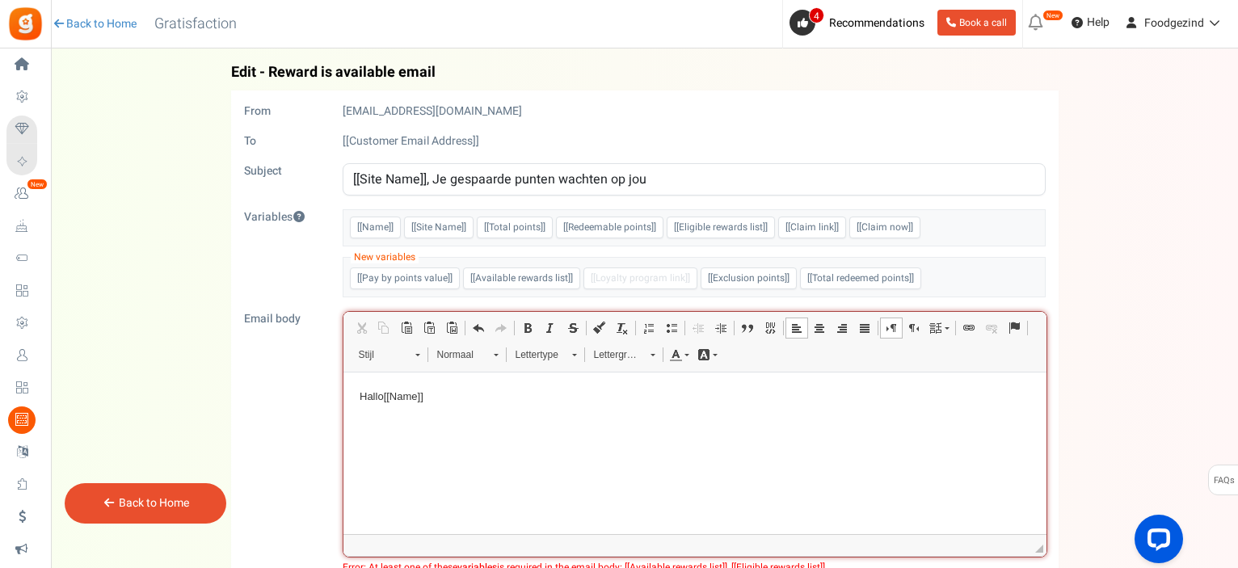
click at [361, 427] on p "Tekstverwerker, email_editor" at bounding box center [694, 424] width 671 height 17
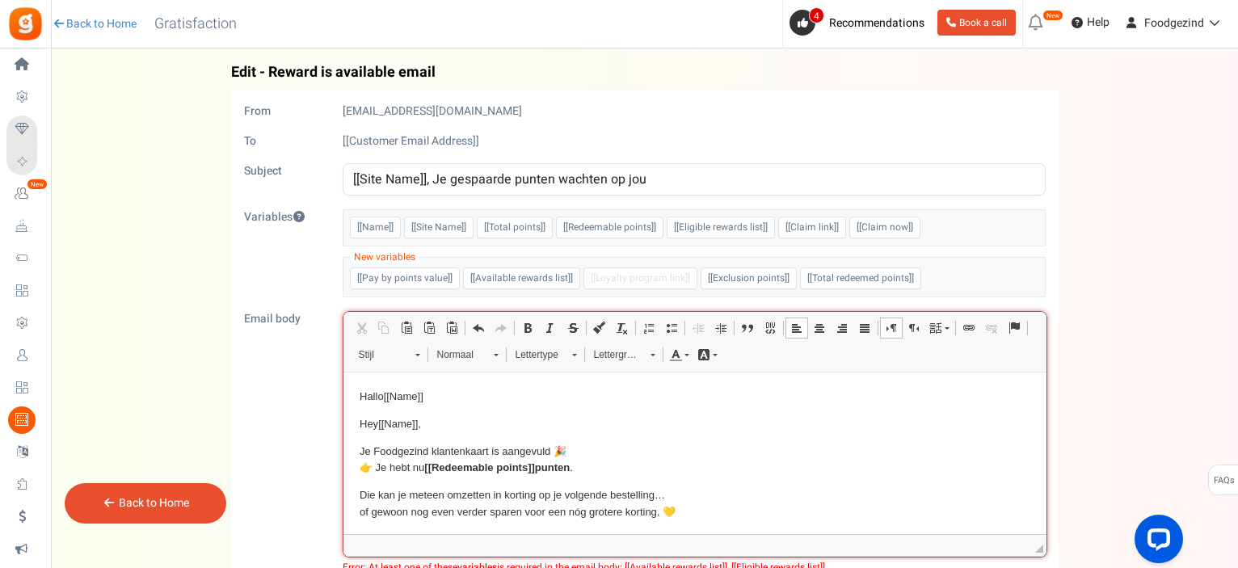
scroll to position [82, 0]
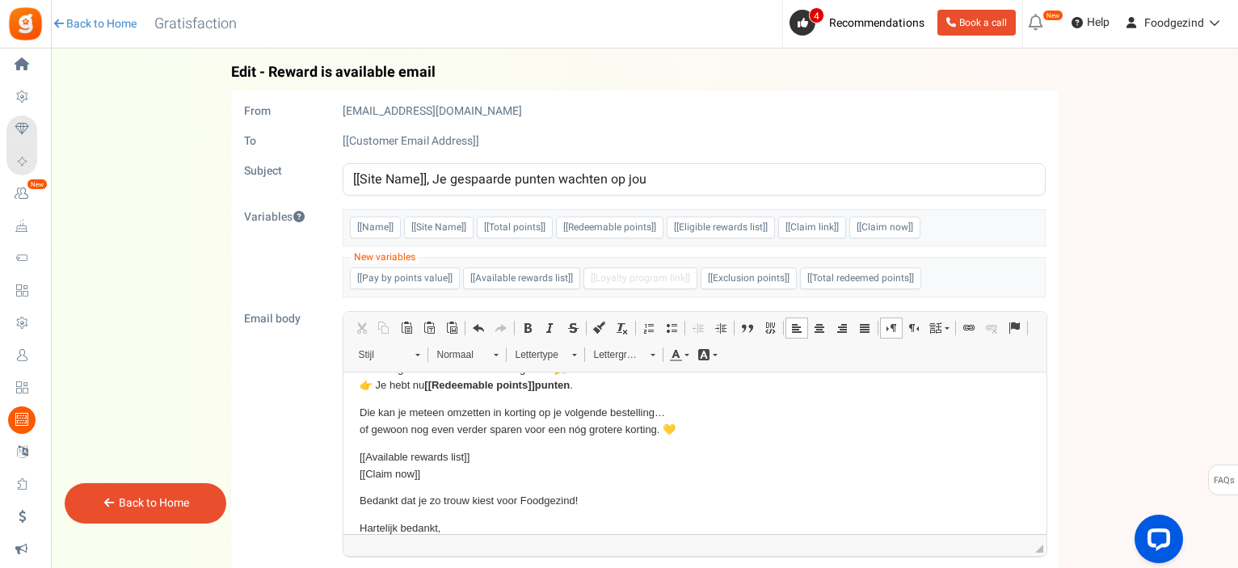
click at [585, 446] on body "Hallo [[Name]] Hey [[Name]] , Je Foodgezind klantenkaart is aangevuld 🎉 👉 Je he…" at bounding box center [694, 421] width 671 height 231
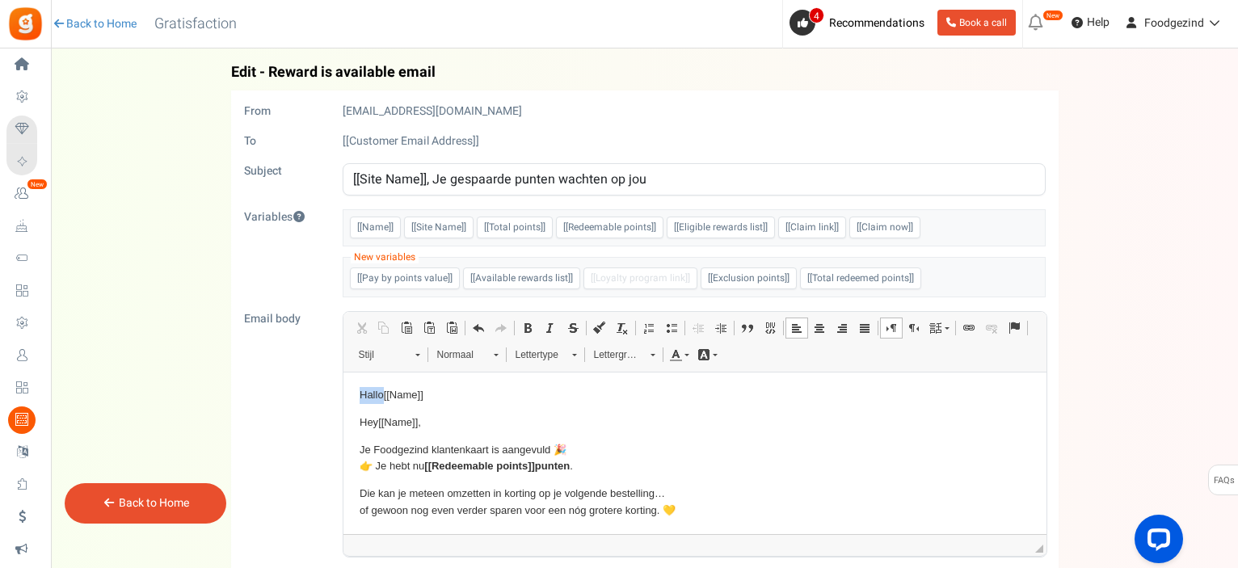
drag, startPoint x: 431, startPoint y: 396, endPoint x: 357, endPoint y: 389, distance: 73.9
click at [357, 389] on html "Hallo [[Name]] Hey [[Name]] , Je Foodgezind klantenkaart is aangevuld 🎉 👉 Je he…" at bounding box center [694, 502] width 703 height 263
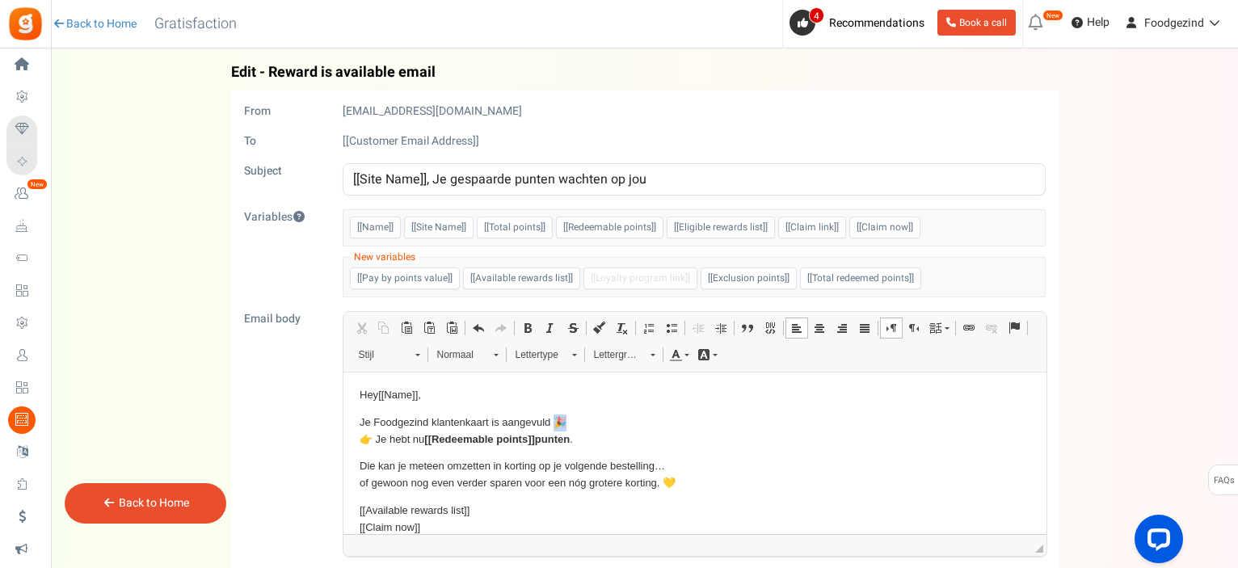
drag, startPoint x: 553, startPoint y: 423, endPoint x: 564, endPoint y: 423, distance: 10.5
click at [564, 423] on p "Je Foodgezind klantenkaart is aangevuld 🎉 👉 Je hebt nu [[Redeemable points]] pu…" at bounding box center [694, 431] width 671 height 34
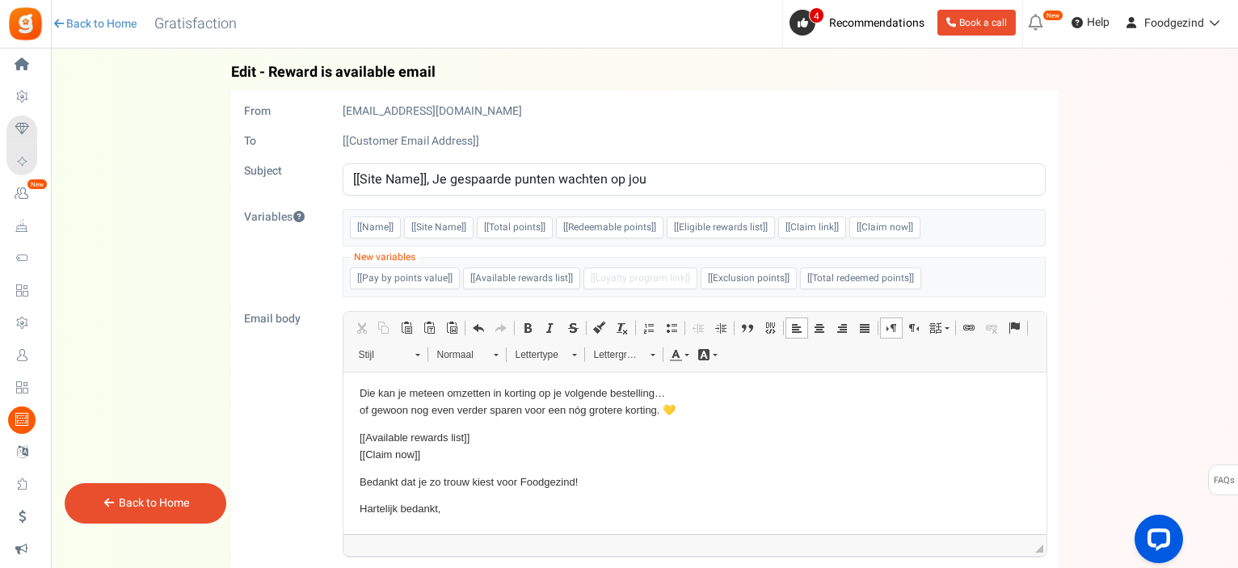
scroll to position [81, 0]
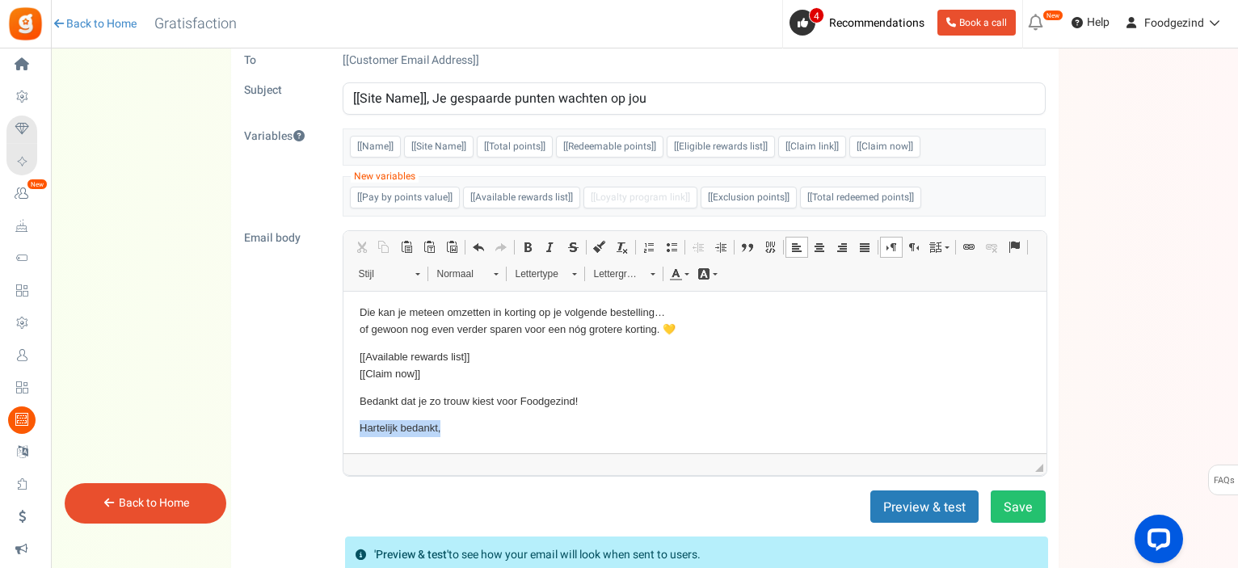
drag, startPoint x: 442, startPoint y: 427, endPoint x: 358, endPoint y: 423, distance: 84.1
click at [359, 423] on p "Hartelijk bedankt," at bounding box center [694, 428] width 671 height 17
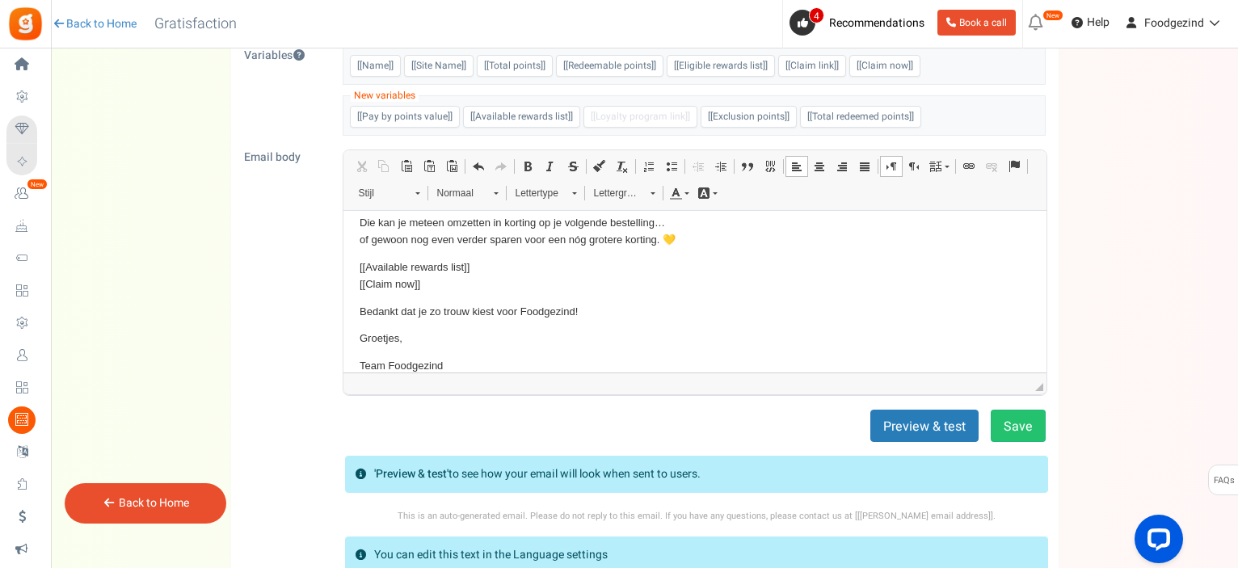
scroll to position [0, 0]
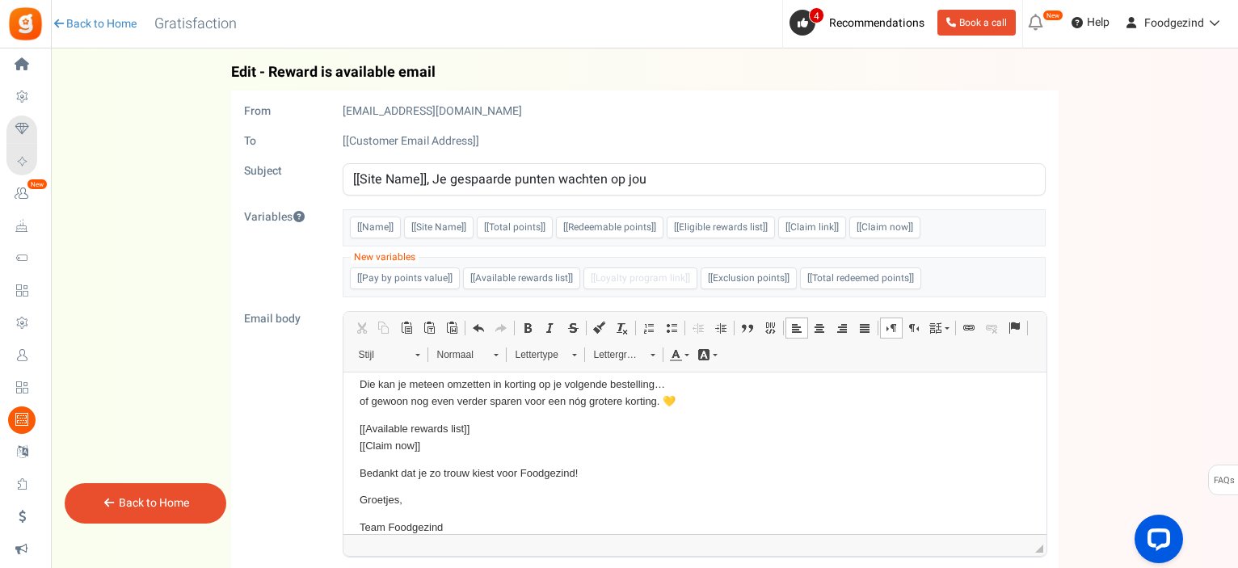
drag, startPoint x: 431, startPoint y: 175, endPoint x: 339, endPoint y: 191, distance: 94.3
click at [339, 191] on div "[[Site Name]], Je gespaarde punten wachten op jou" at bounding box center [693, 179] width 727 height 32
drag, startPoint x: 372, startPoint y: 176, endPoint x: 433, endPoint y: 178, distance: 61.4
click at [433, 178] on input "Je gespaarde punten wachten op jou" at bounding box center [694, 179] width 703 height 32
type input "Je Foodgezind-punten wachten op jou"
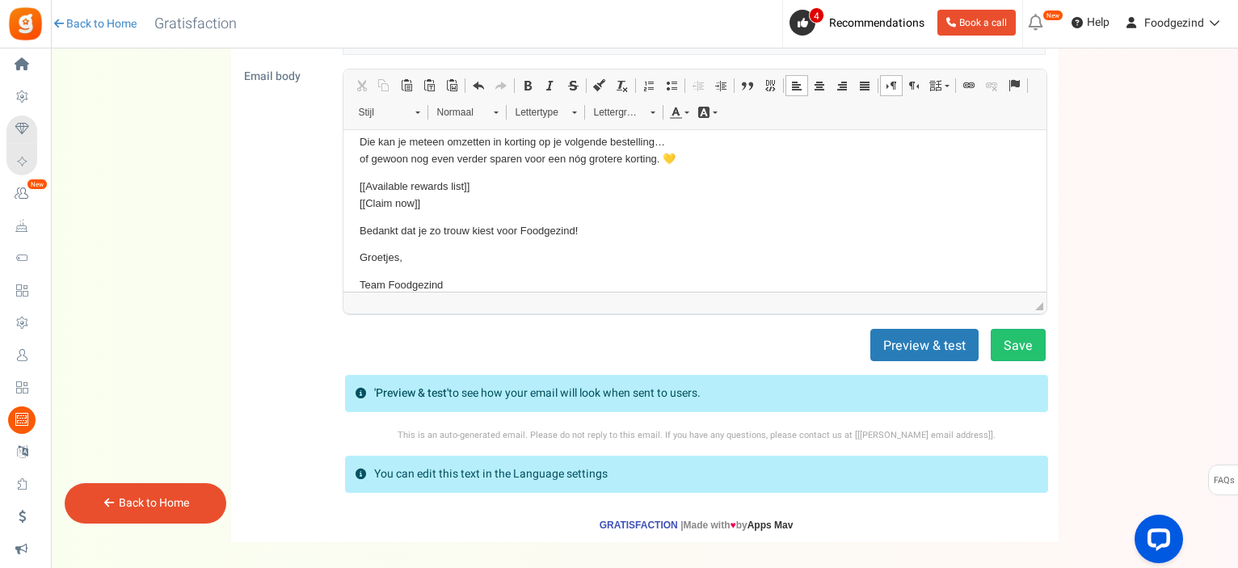
scroll to position [311, 0]
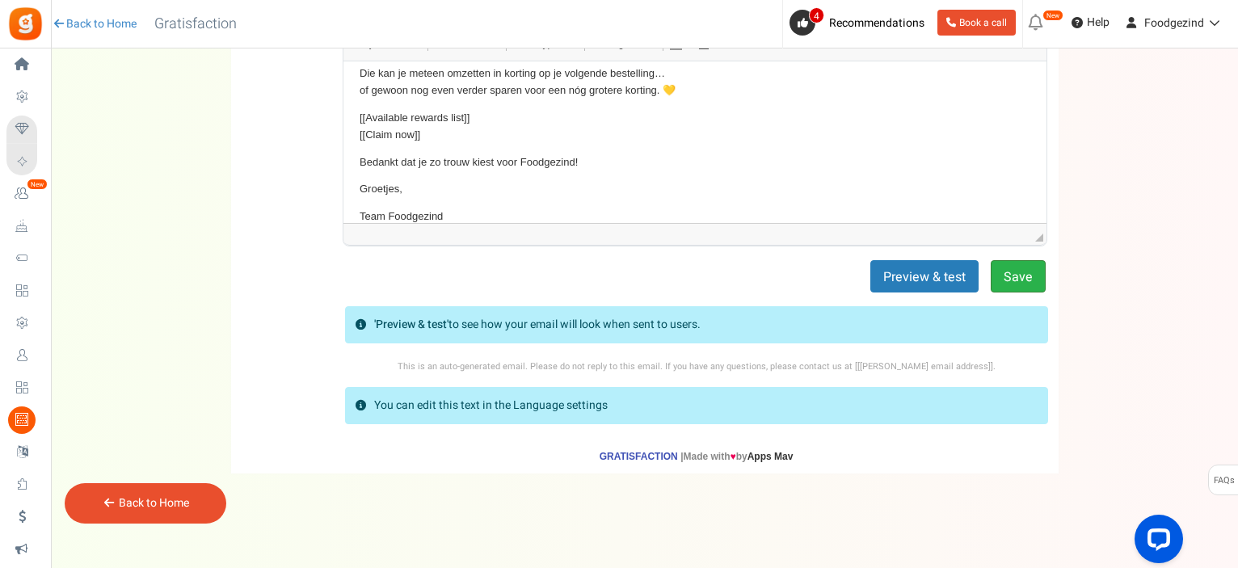
click at [1018, 271] on button "Save" at bounding box center [1018, 276] width 55 height 32
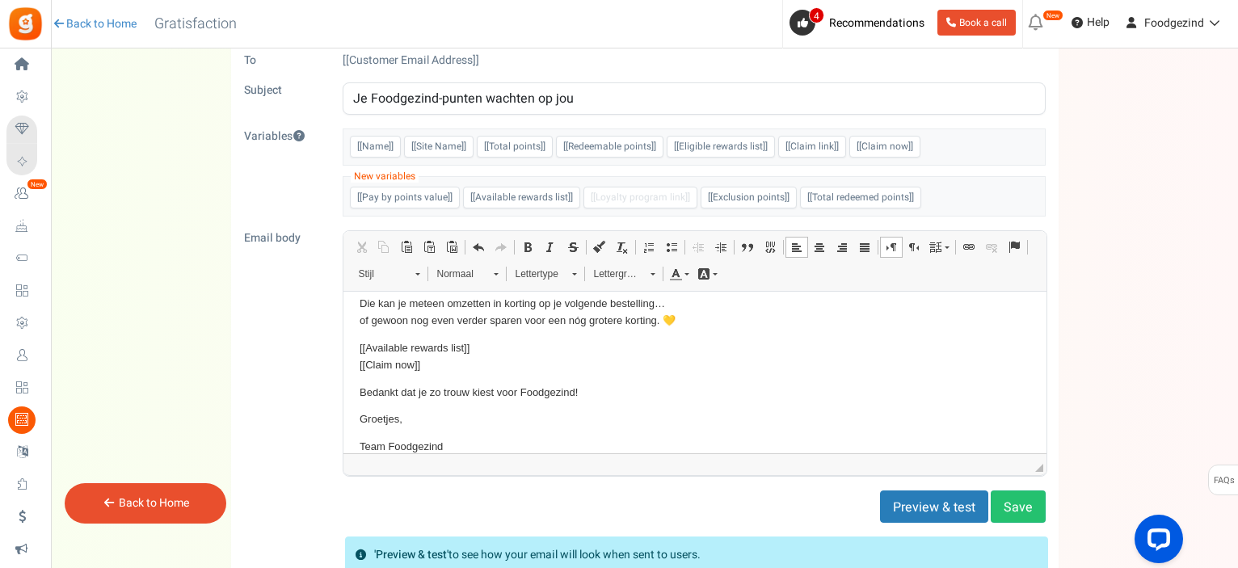
scroll to position [162, 0]
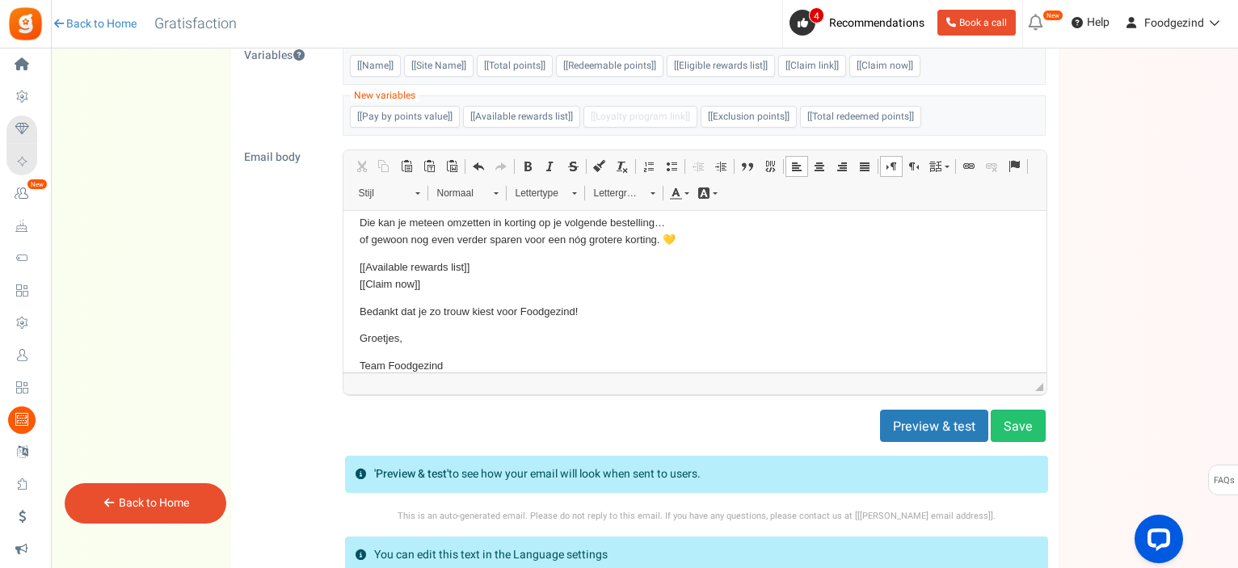
click at [186, 498] on link "Back to Home" at bounding box center [154, 502] width 70 height 17
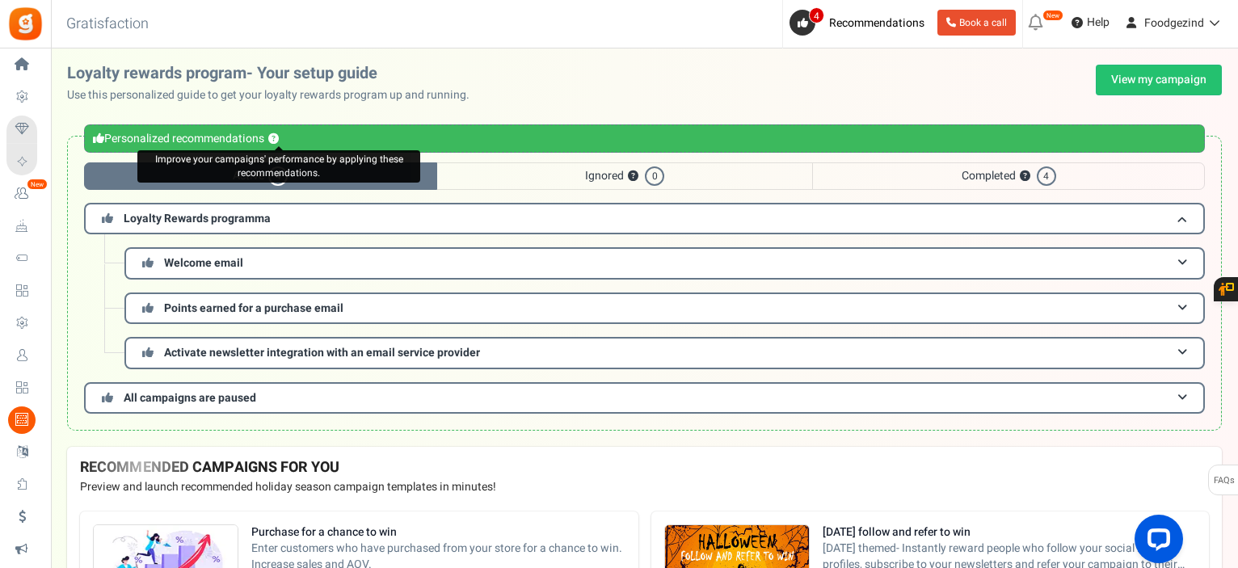
click at [278, 134] on button "?" at bounding box center [273, 139] width 11 height 11
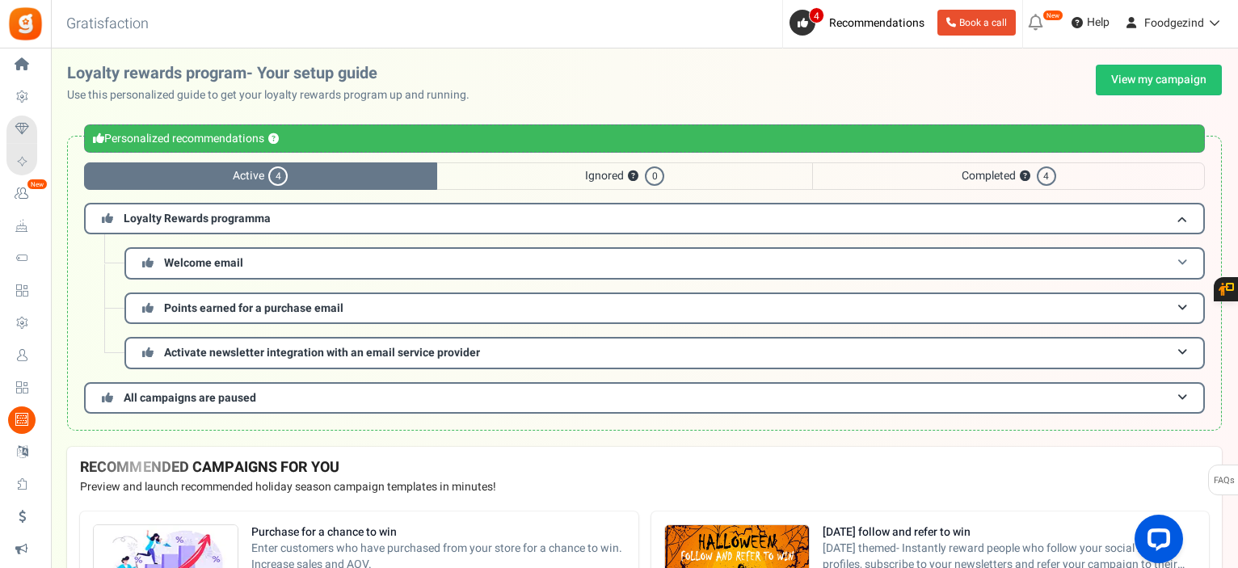
click at [246, 256] on h3 "Welcome email" at bounding box center [664, 263] width 1080 height 32
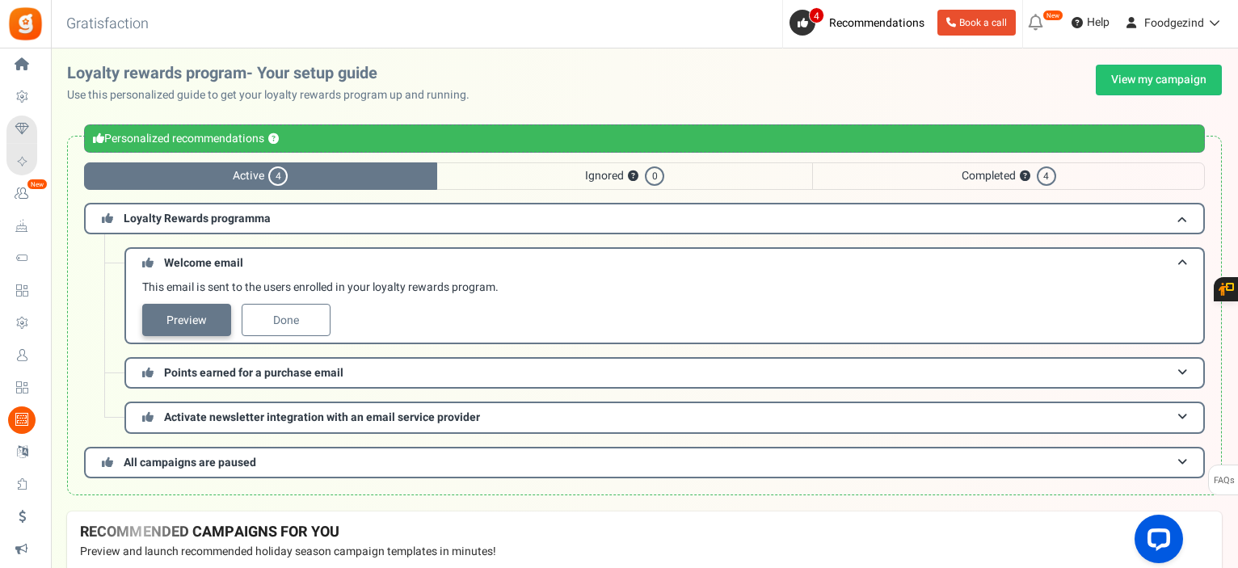
click at [198, 323] on link "Preview" at bounding box center [186, 320] width 89 height 32
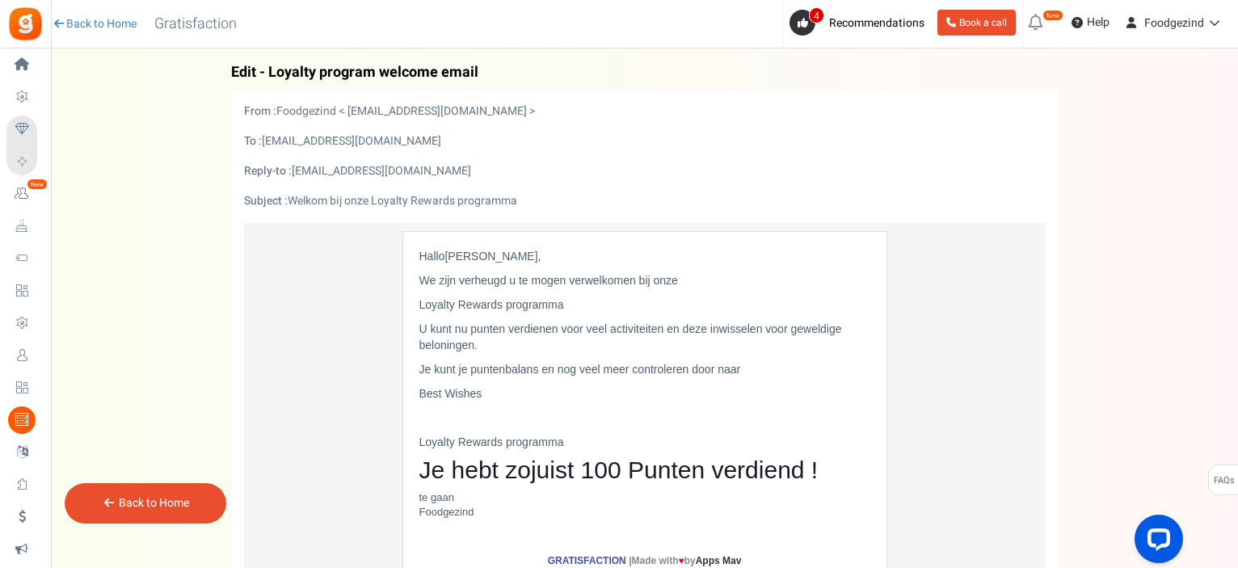
drag, startPoint x: 269, startPoint y: 74, endPoint x: 499, endPoint y: 69, distance: 229.5
click at [499, 69] on h4 "Back Edit - Loyalty program welcome email" at bounding box center [644, 73] width 827 height 16
copy span "Loyalty program welcome email"
click at [465, 153] on form "From : Foodgezind < [EMAIL_ADDRESS][DOMAIN_NAME] > To : [EMAIL_ADDRESS][DOMAIN_…" at bounding box center [644, 396] width 801 height 587
drag, startPoint x: 521, startPoint y: 200, endPoint x: 290, endPoint y: 199, distance: 231.1
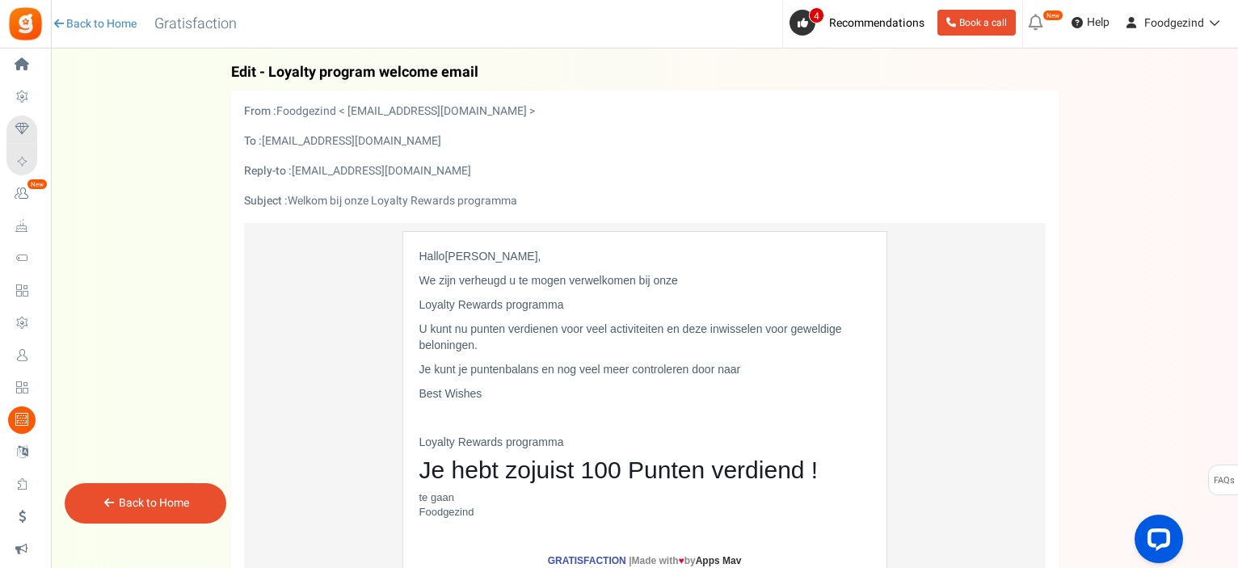
click at [290, 199] on div "Subject : Welkom bij onze Loyalty Rewards programma" at bounding box center [645, 201] width 826 height 16
copy div "Welkom bij onze Loyalty Rewards programma"
click at [653, 352] on div "[PERSON_NAME] , We zijn verheugd u te mogen verwelkomen bij onze Loyalty Reward…" at bounding box center [644, 384] width 451 height 272
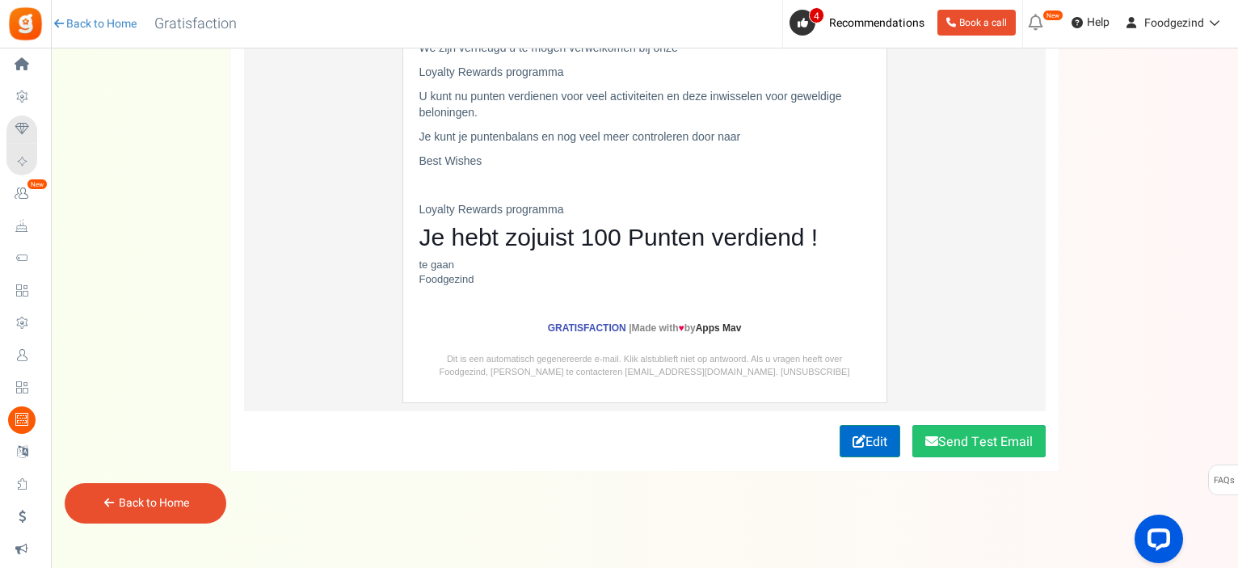
click at [869, 442] on link "Edit" at bounding box center [869, 441] width 61 height 32
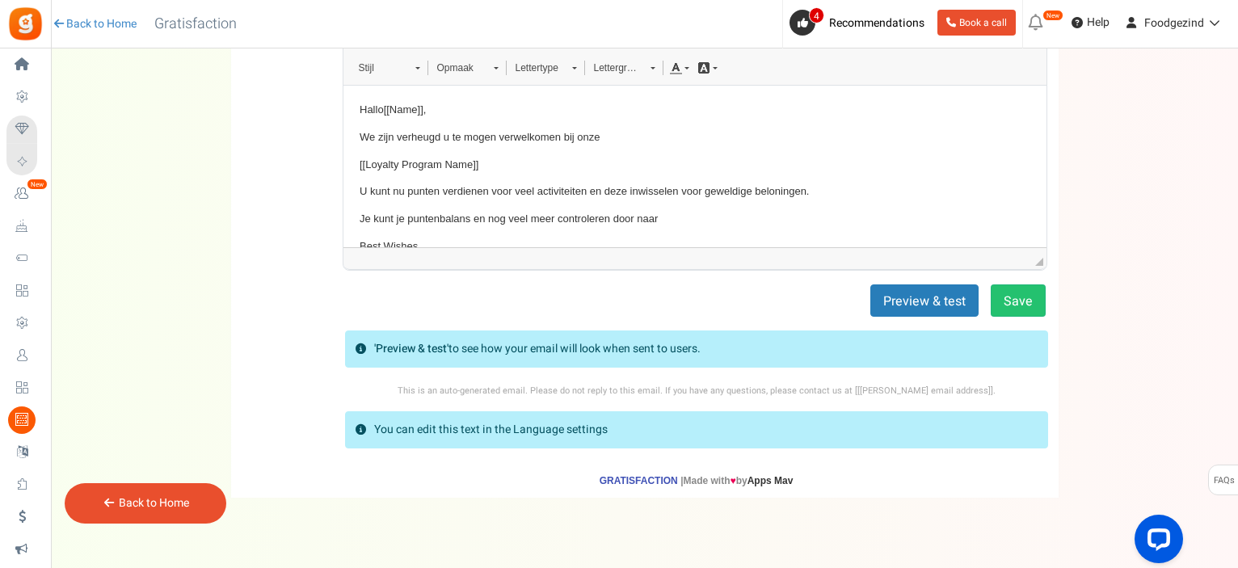
scroll to position [0, 0]
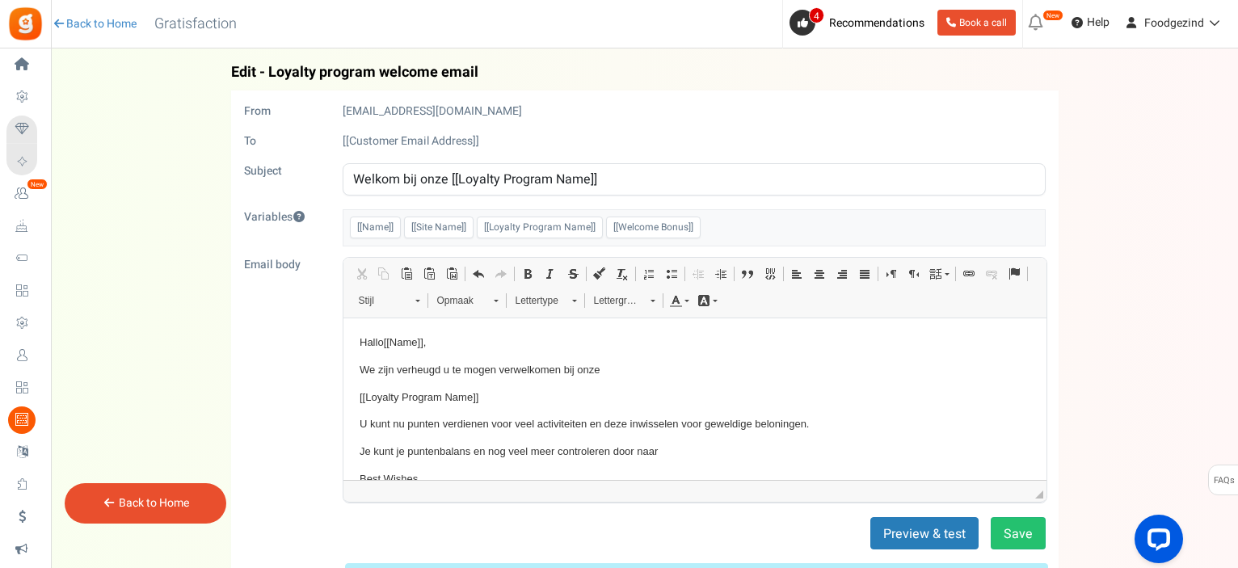
drag, startPoint x: 600, startPoint y: 174, endPoint x: 288, endPoint y: 174, distance: 311.9
click at [288, 174] on div "Subject Welkom bij onze [[Loyalty Program Name]]" at bounding box center [645, 179] width 826 height 32
paste input "Hoera, je hebt nu een Foodgezind klantenkaart"
type input "Hoera, je hebt nu een Foodgezind klantenkaart!"
click at [528, 356] on body "Hallo [[Name]] , We zijn verheugd u te mogen verwelkomen bij onze [[Loyalty Pro…" at bounding box center [694, 446] width 671 height 225
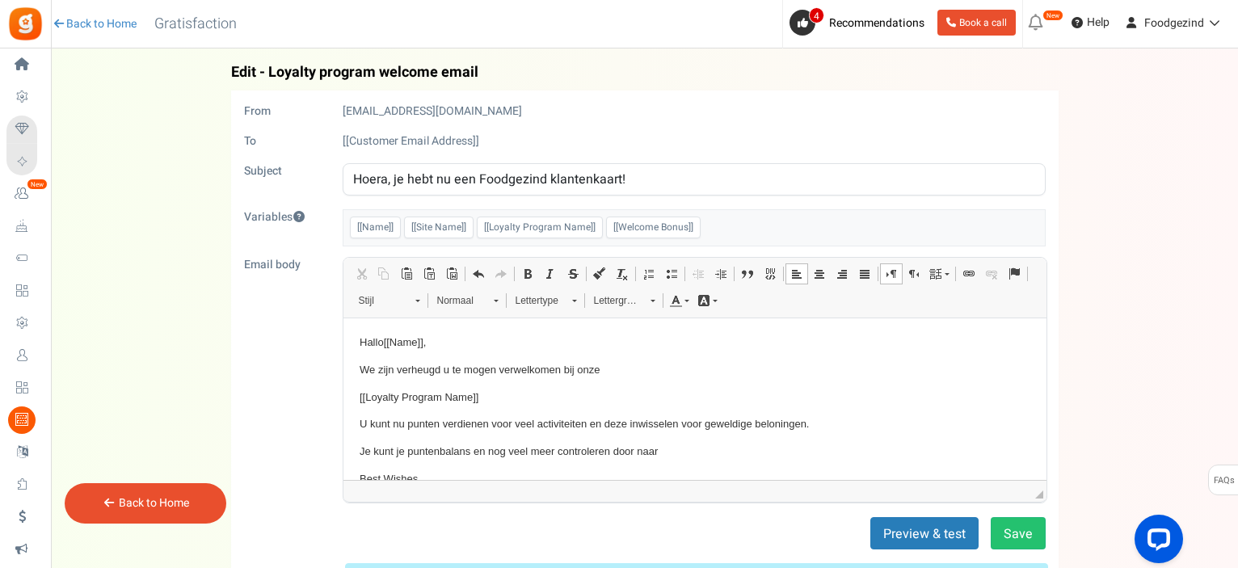
click at [374, 342] on p "Hallo [[Name]] ," at bounding box center [694, 342] width 671 height 17
click at [512, 396] on p "[[Loyalty Program Name]]" at bounding box center [694, 397] width 671 height 17
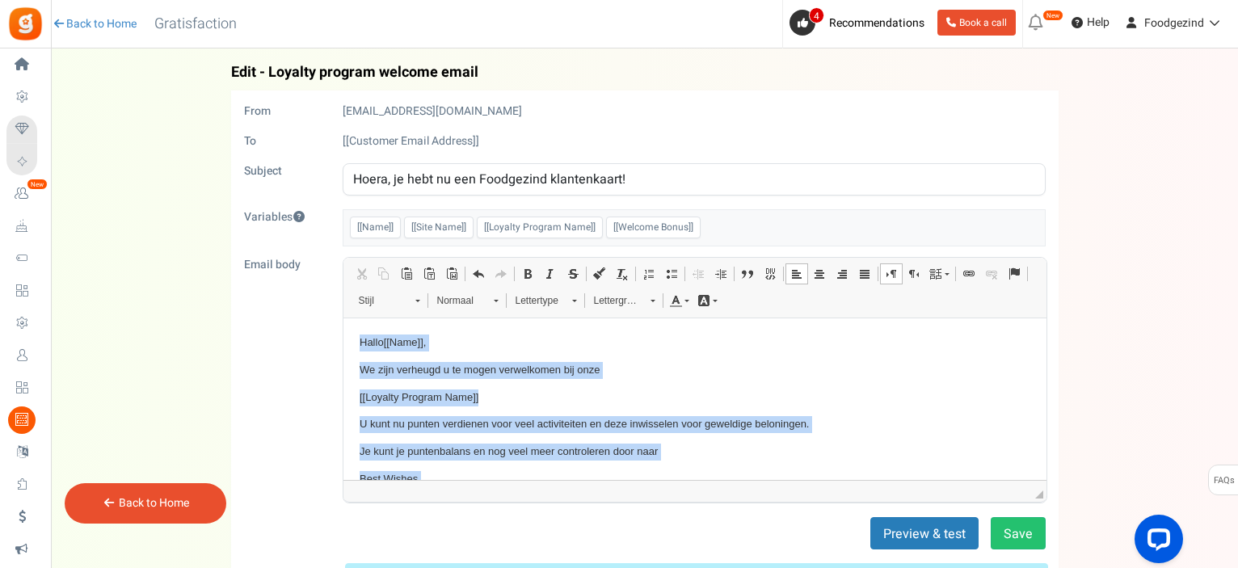
drag, startPoint x: 436, startPoint y: 469, endPoint x: 702, endPoint y: 629, distance: 310.2
click at [360, 318] on html "Hallo [[Name]] , We zijn verheugd u te mogen verwelkomen bij onze [[Loyalty Pro…" at bounding box center [694, 446] width 703 height 257
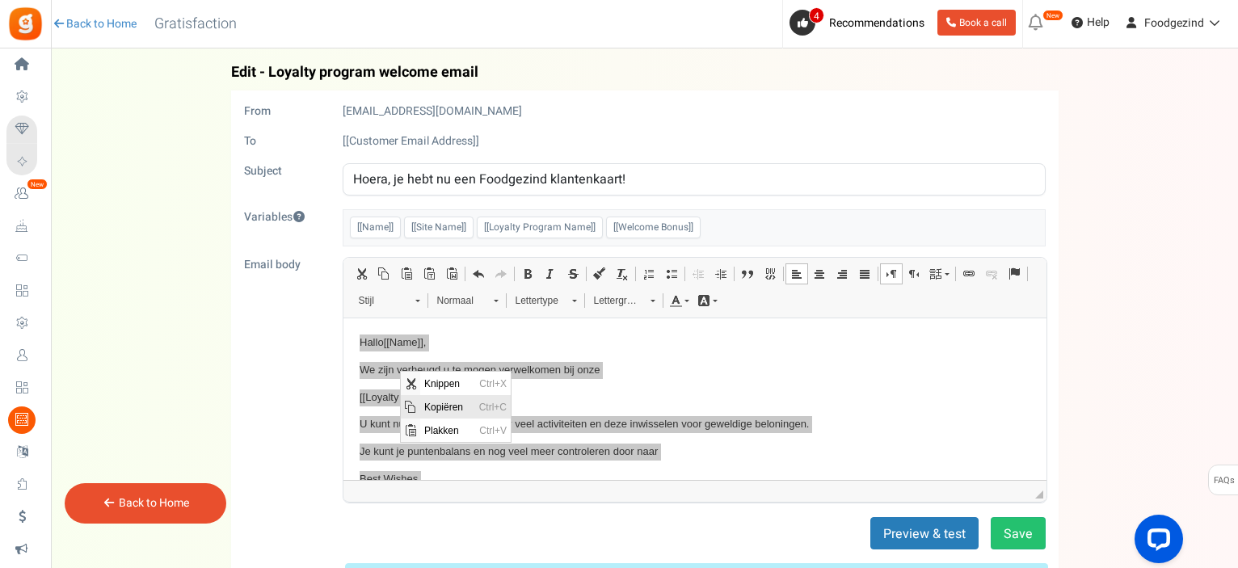
click at [435, 404] on span "Kopiëren" at bounding box center [447, 405] width 55 height 23
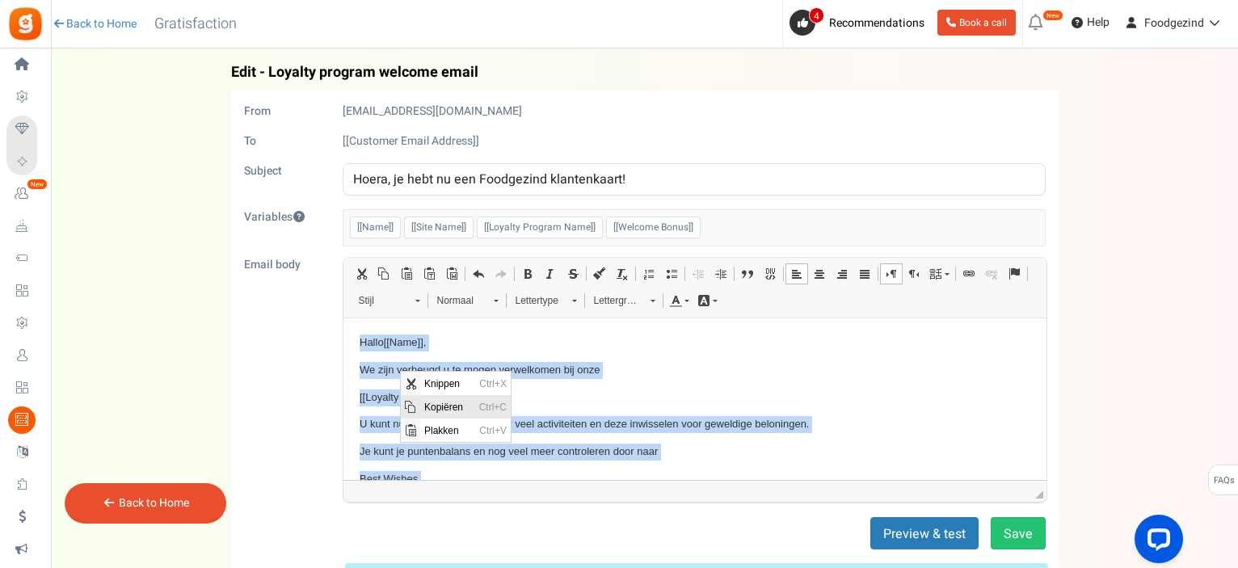
copy body "Hallo [[Name]] , We zijn verheugd u te mogen verwelkomen bij onze [[Loyalty Pro…"
